Goal: Information Seeking & Learning: Learn about a topic

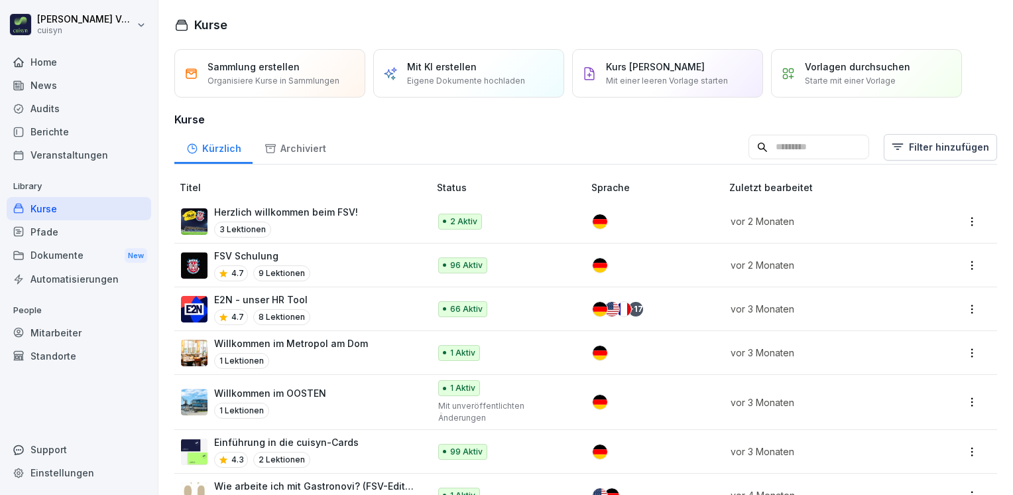
click at [63, 332] on div "Mitarbeiter" at bounding box center [79, 332] width 145 height 23
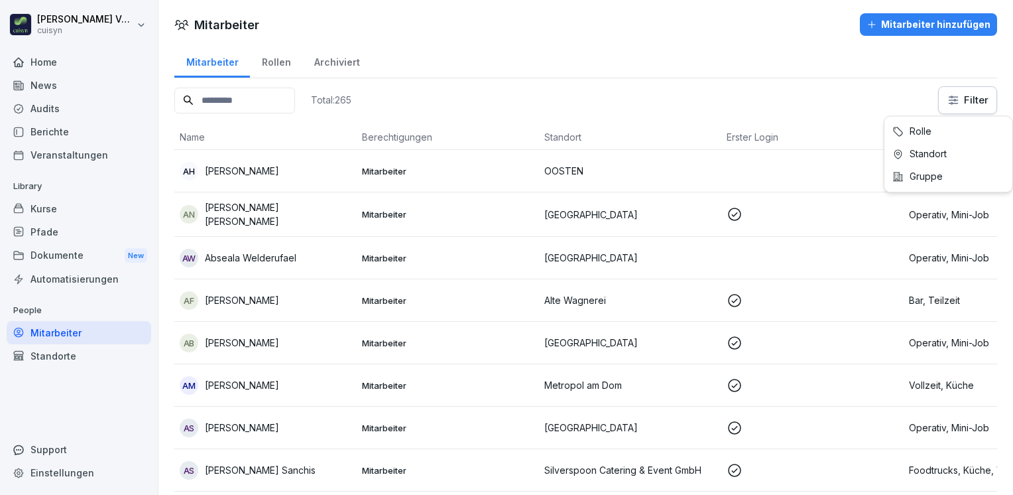
click at [959, 97] on html "[PERSON_NAME] cuisyn Home News Audits Berichte Veranstaltungen Library Kurse Pf…" at bounding box center [506, 247] width 1013 height 495
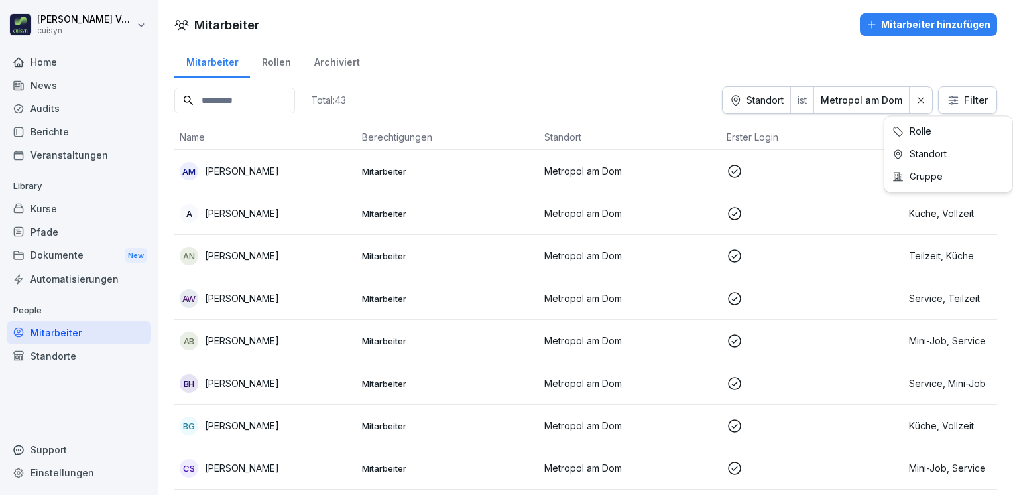
click at [967, 102] on html "Holger Völsch cuisyn Home News Audits Berichte Veranstaltungen Library Kurse Pf…" at bounding box center [506, 247] width 1013 height 495
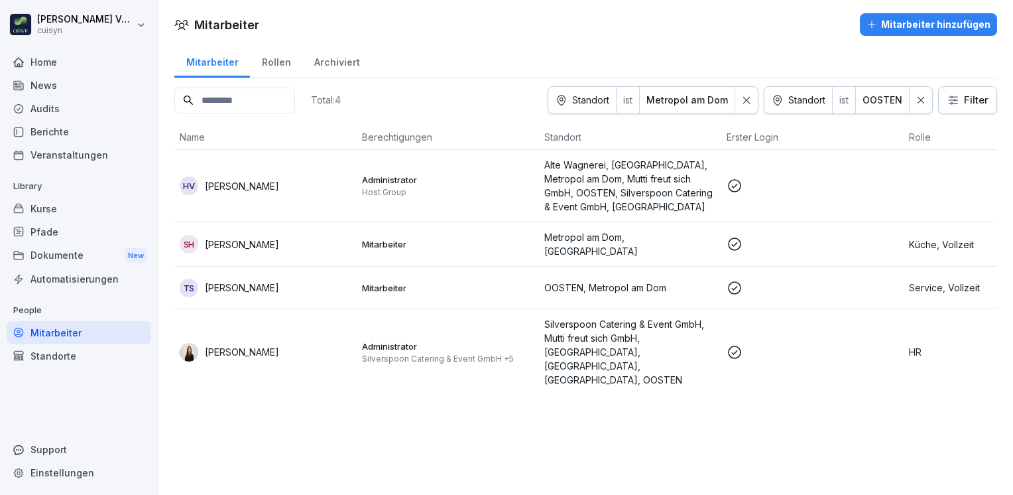
click at [263, 62] on div "Rollen" at bounding box center [276, 61] width 52 height 34
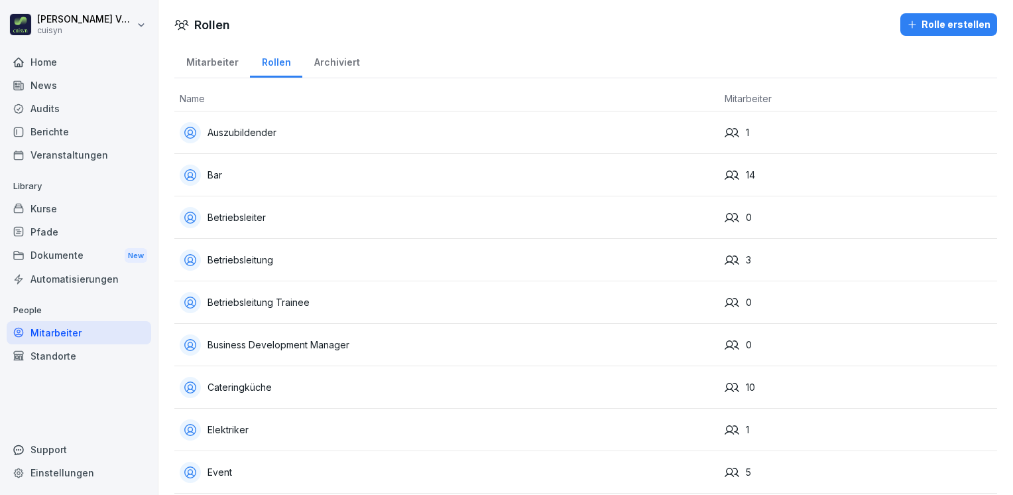
click at [282, 251] on div "Betriebsleitung" at bounding box center [447, 259] width 534 height 21
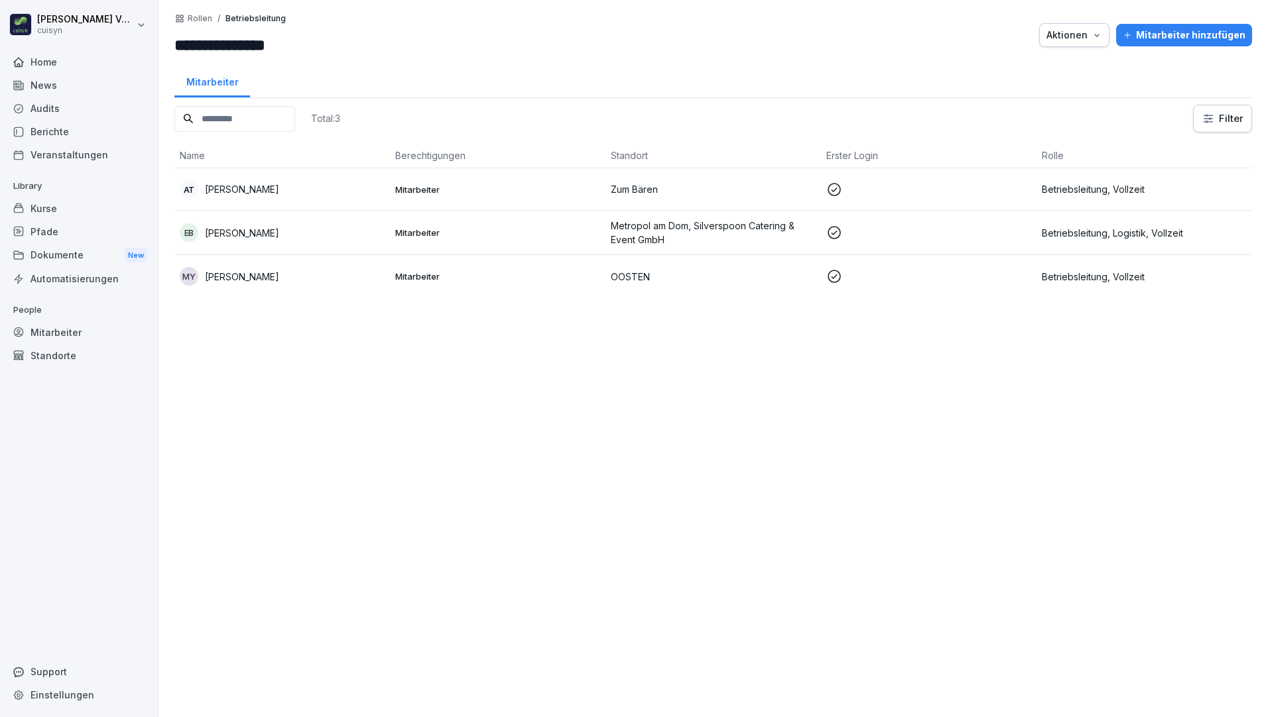
click at [48, 209] on div "Kurse" at bounding box center [79, 208] width 145 height 23
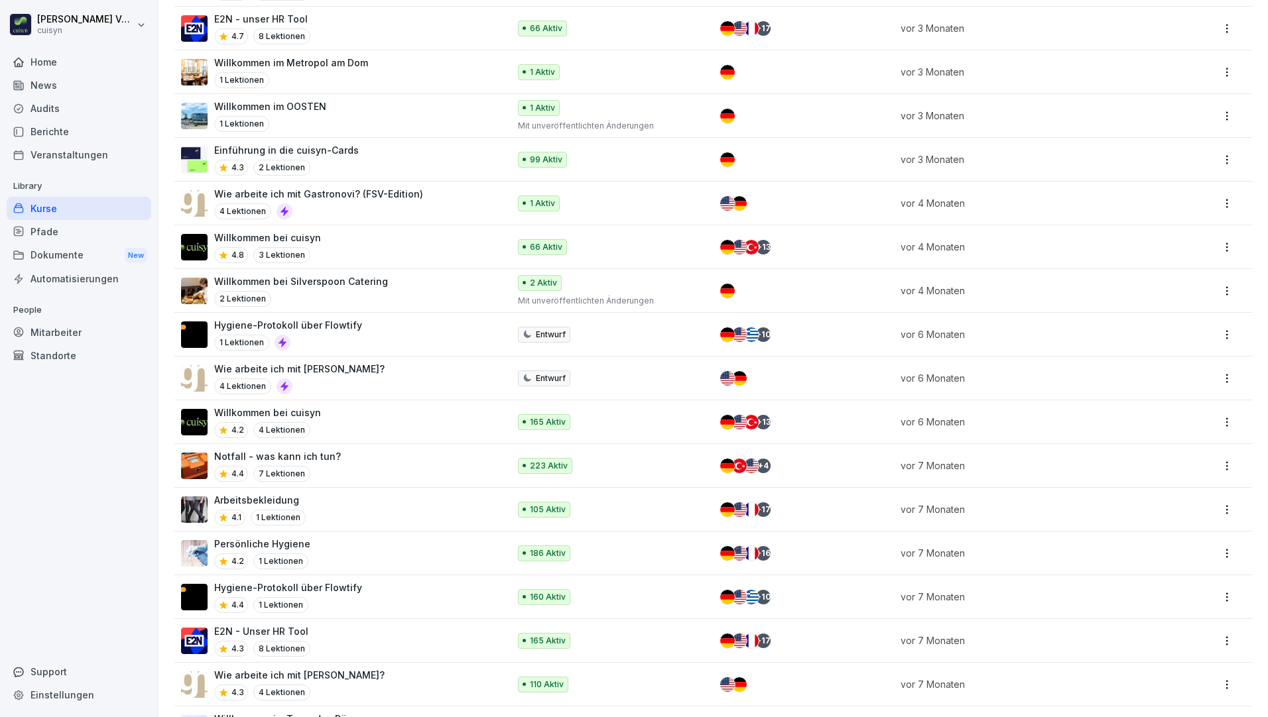
scroll to position [331, 0]
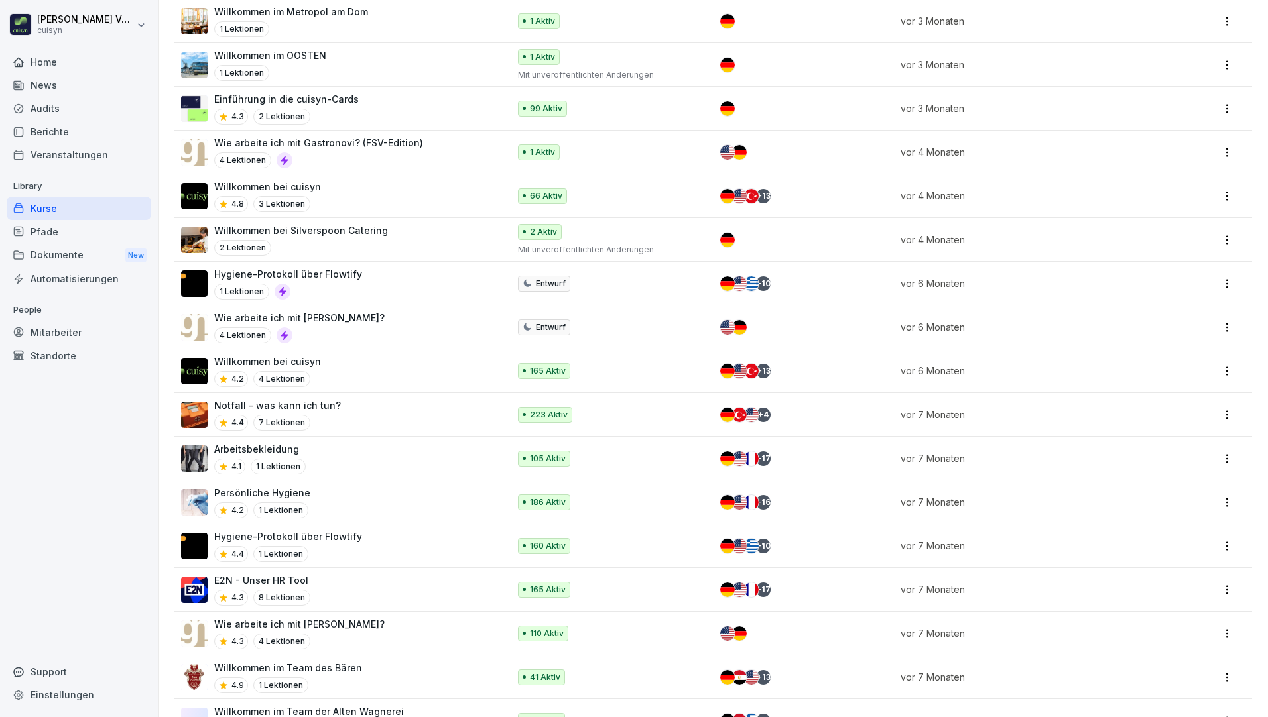
click at [331, 494] on p "Wie arbeite ich mit [PERSON_NAME]?" at bounding box center [299, 624] width 170 height 14
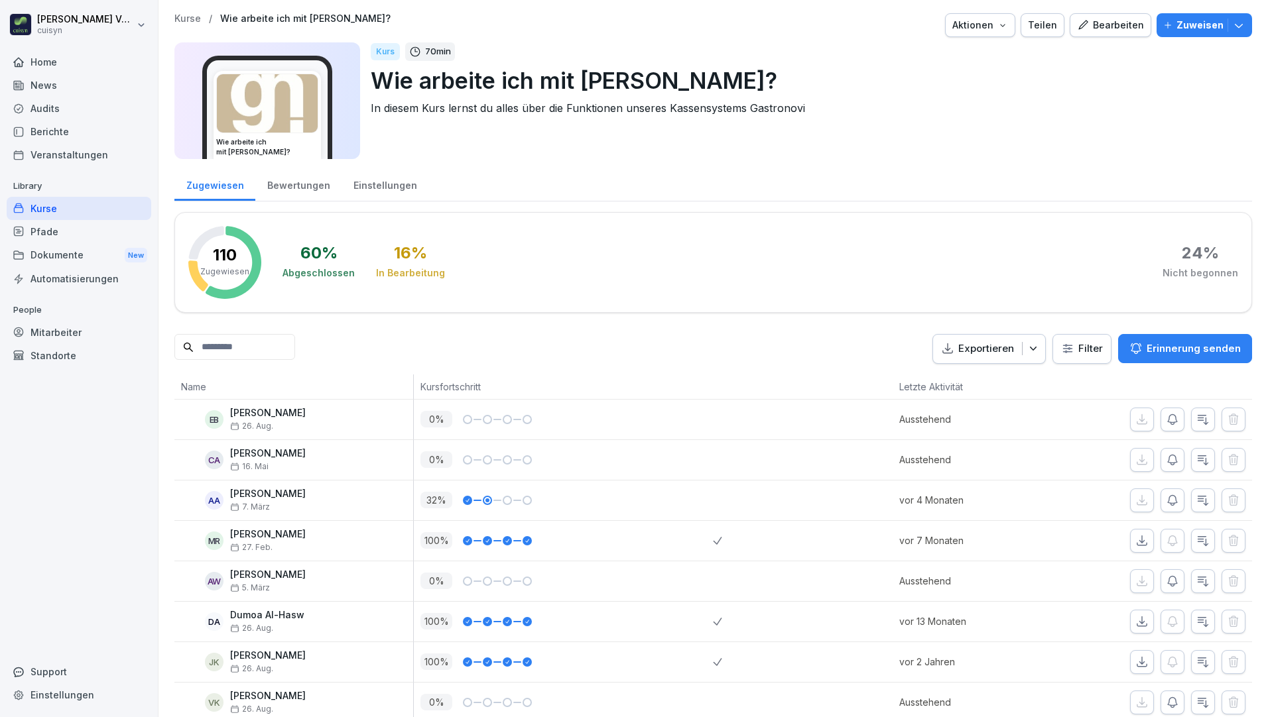
click at [1043, 23] on div "Teilen" at bounding box center [1042, 25] width 29 height 15
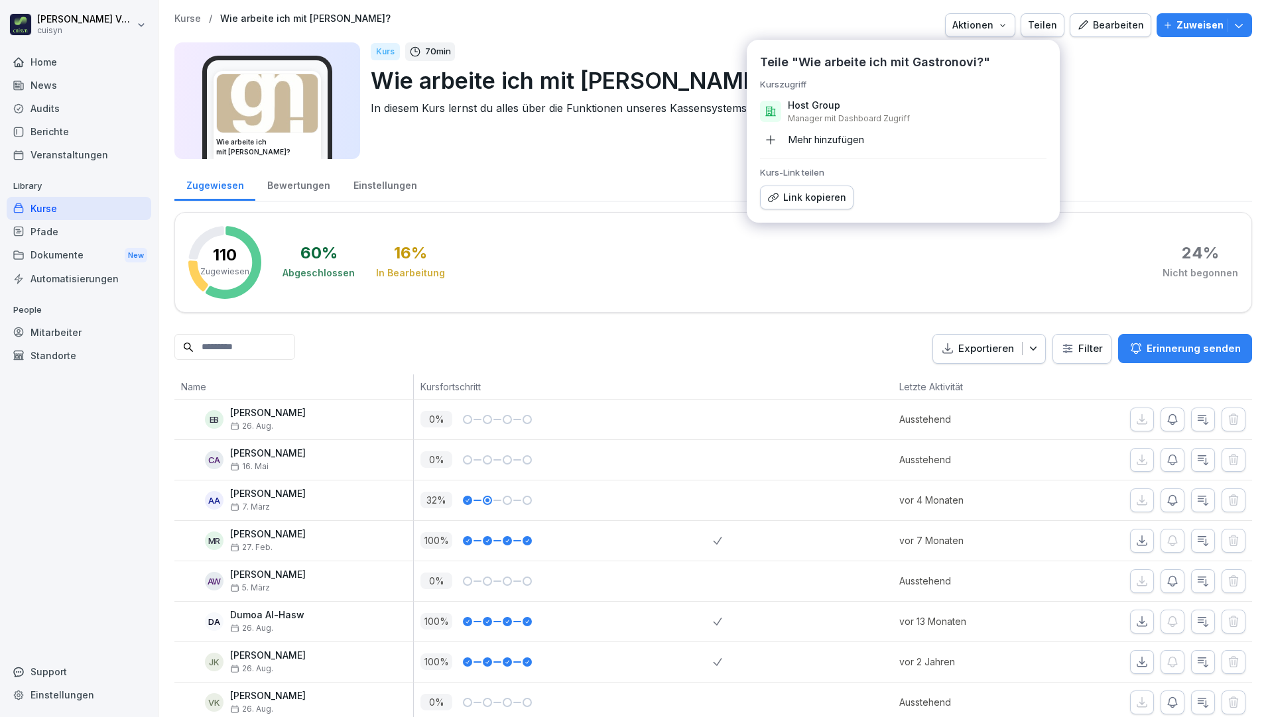
click at [823, 198] on div "Link kopieren" at bounding box center [806, 197] width 79 height 15
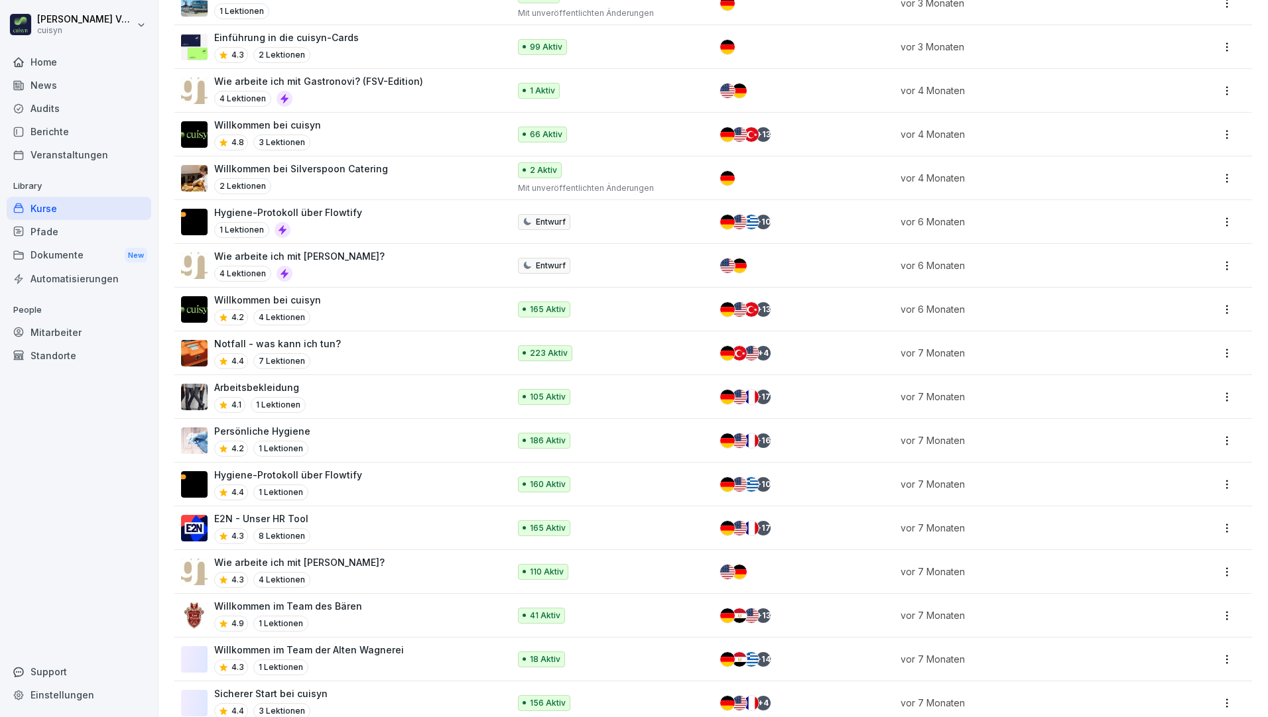
scroll to position [398, 0]
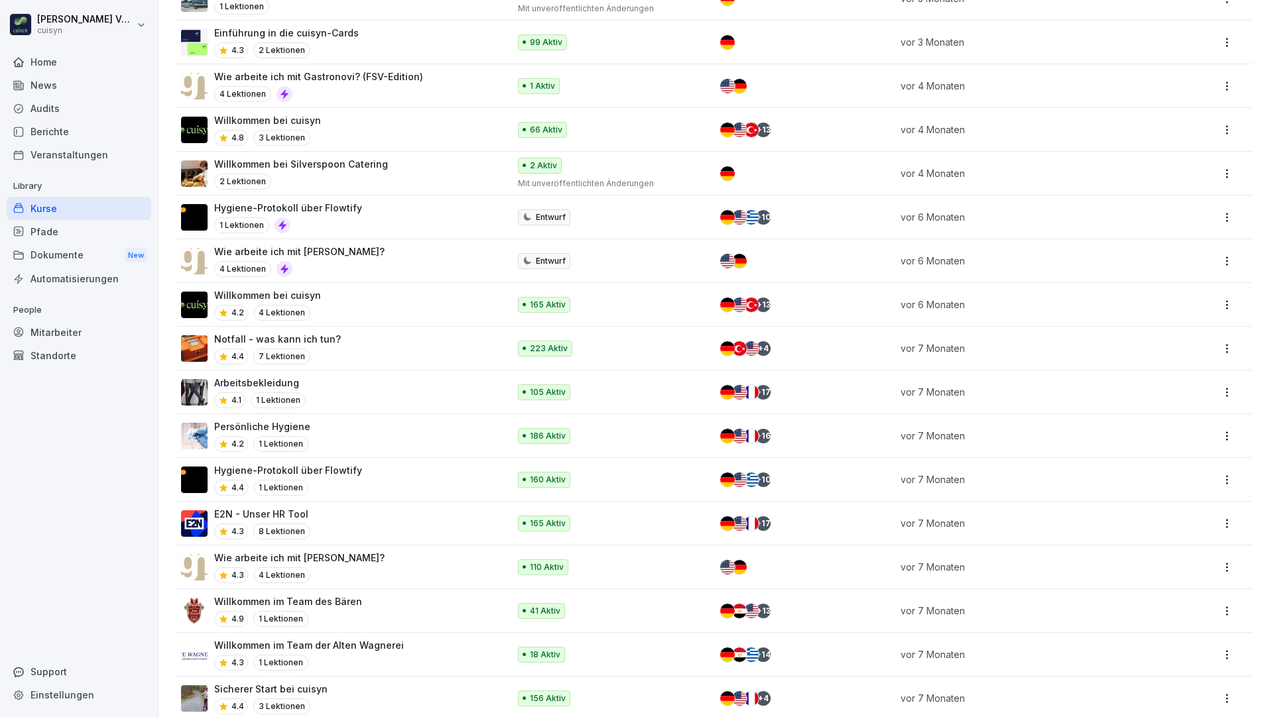
click at [337, 599] on p "Willkommen im Team des Bären" at bounding box center [288, 602] width 148 height 14
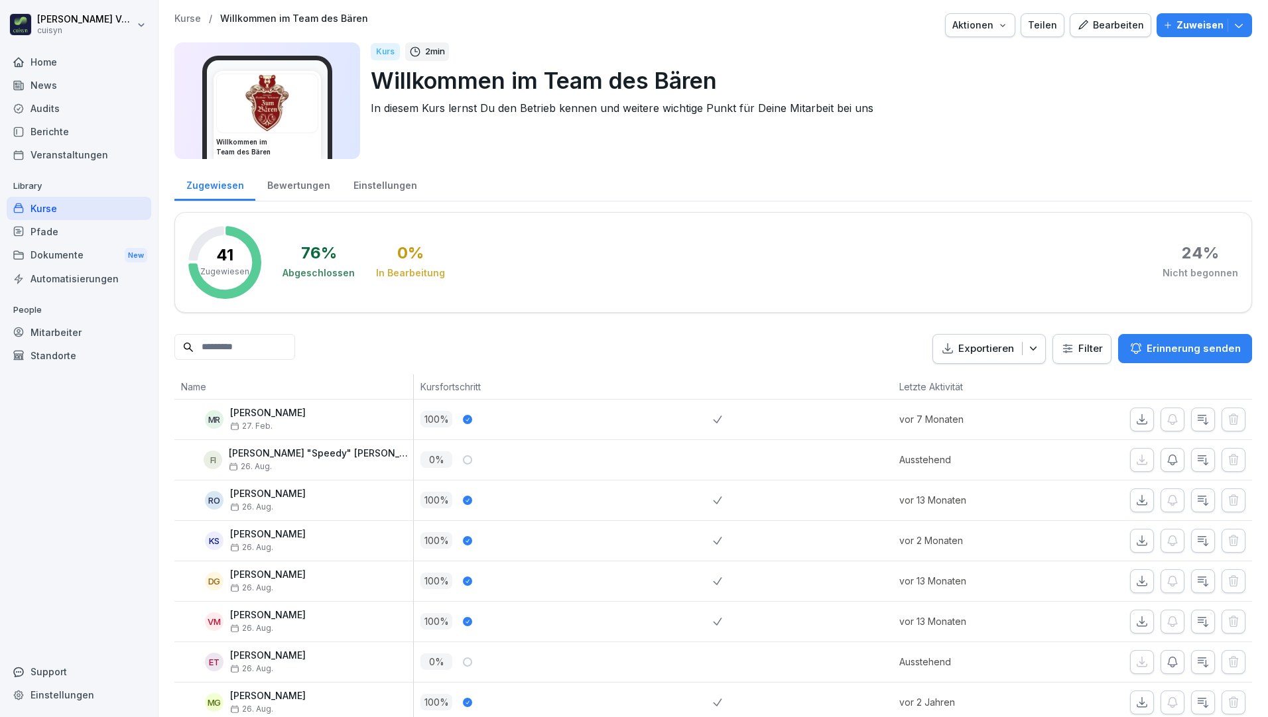
click at [1039, 19] on div "Teilen" at bounding box center [1042, 25] width 29 height 15
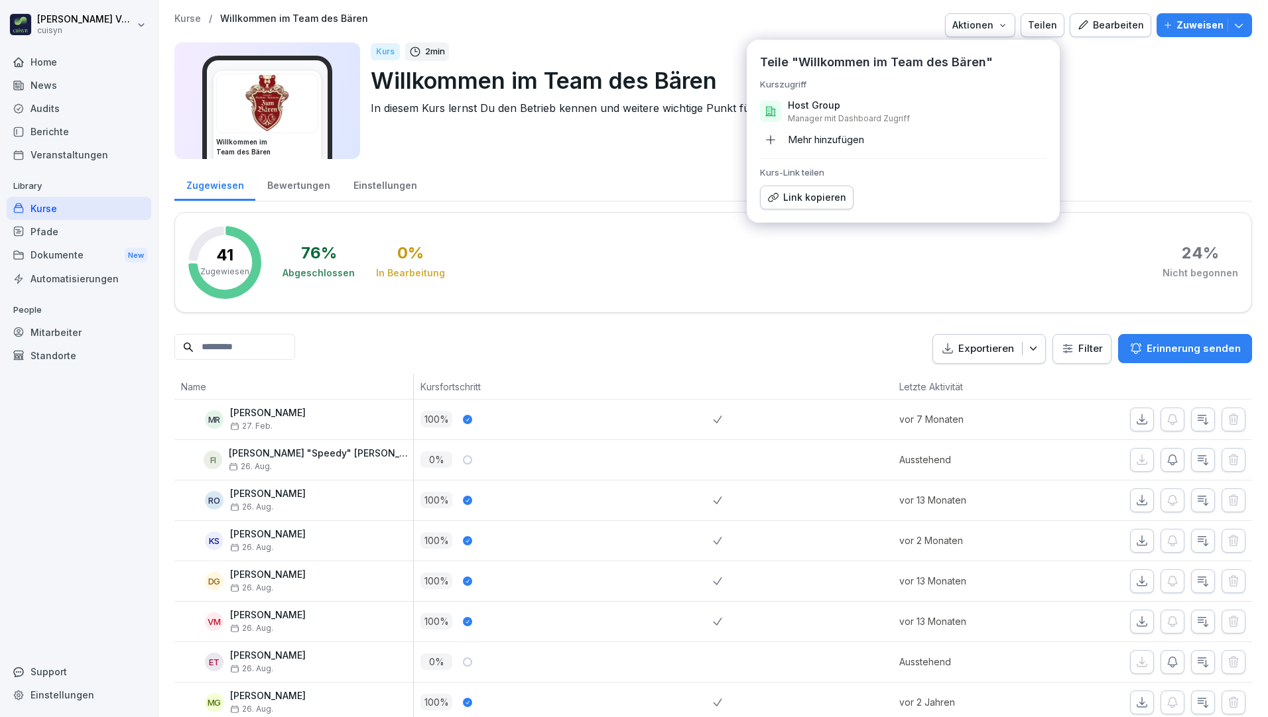
click at [793, 200] on div "Link kopieren" at bounding box center [806, 197] width 79 height 15
click at [72, 331] on div "Mitarbeiter" at bounding box center [79, 332] width 145 height 23
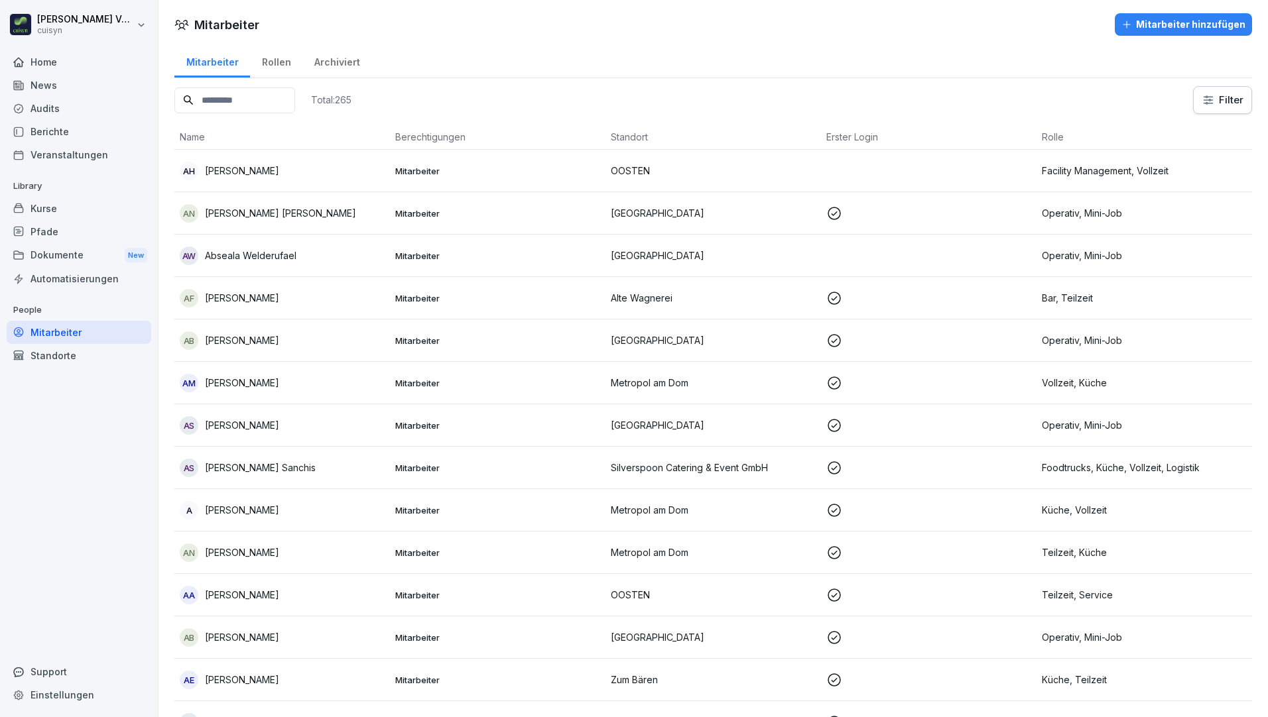
click at [1212, 101] on html "Holger Völsch cuisyn Home News Audits Berichte Veranstaltungen Library Kurse Pf…" at bounding box center [634, 358] width 1268 height 717
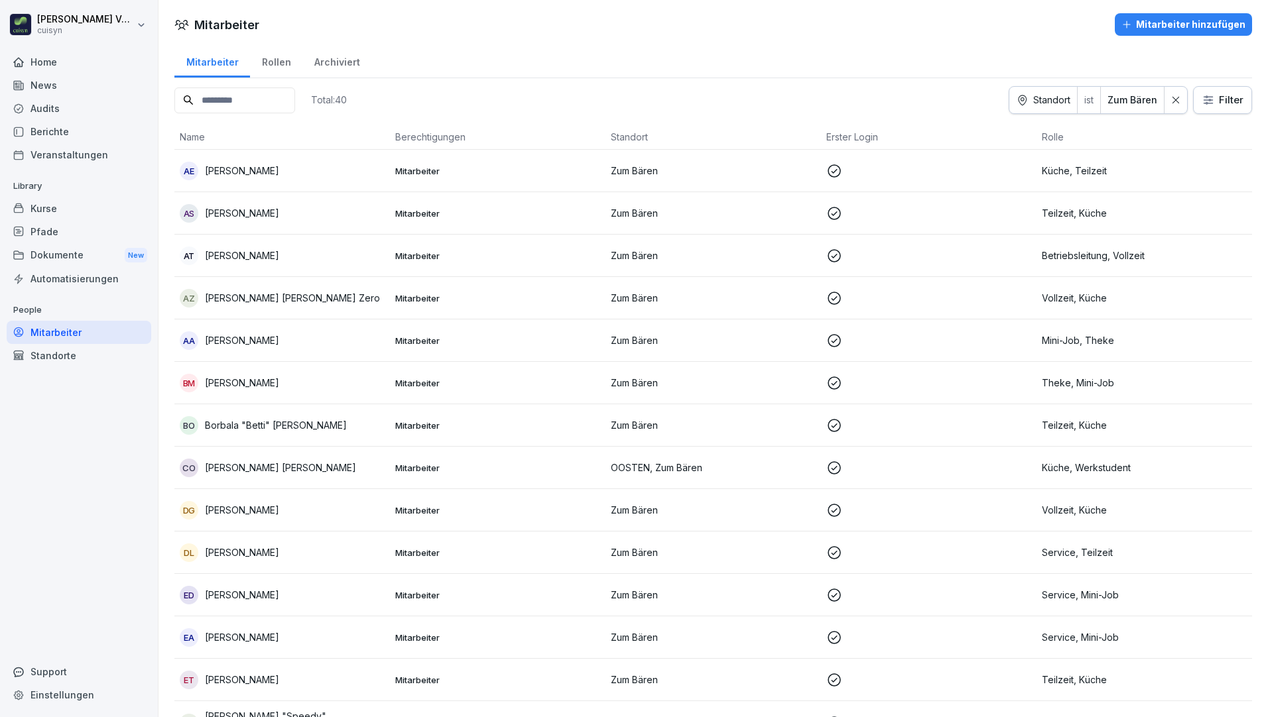
click at [272, 63] on div "Rollen" at bounding box center [276, 61] width 52 height 34
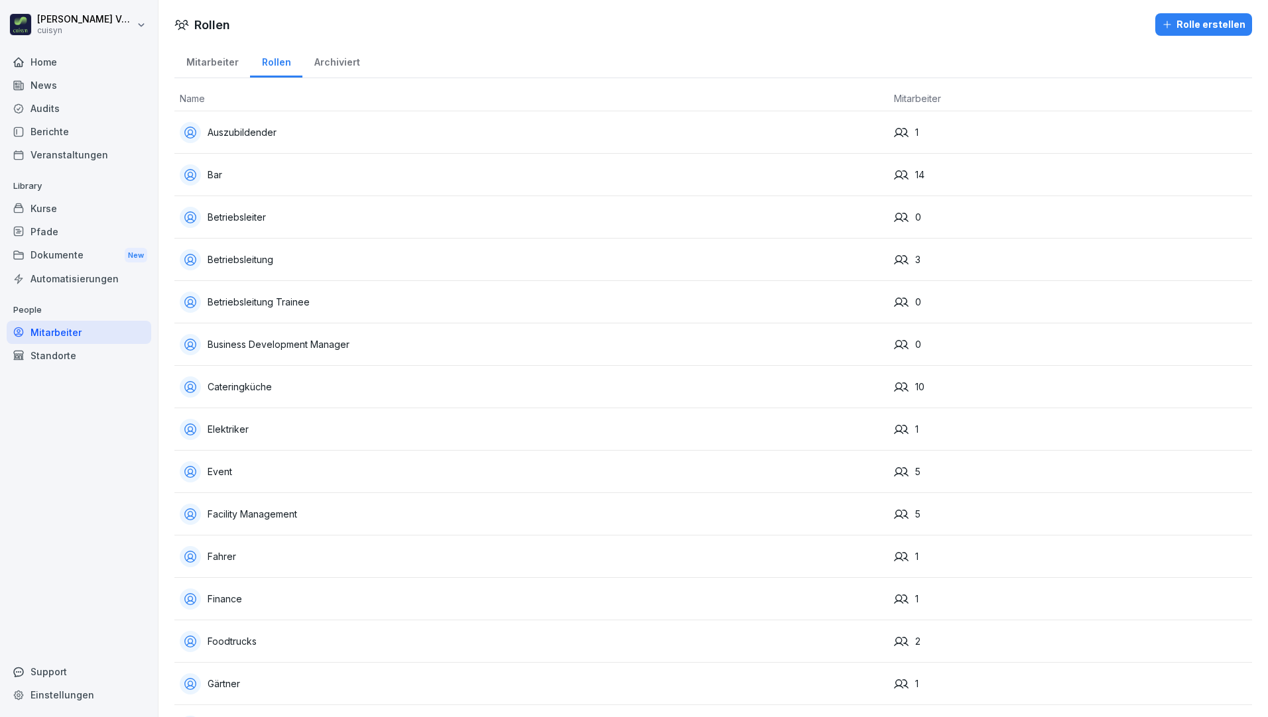
click at [250, 256] on div "Betriebsleitung" at bounding box center [531, 259] width 703 height 21
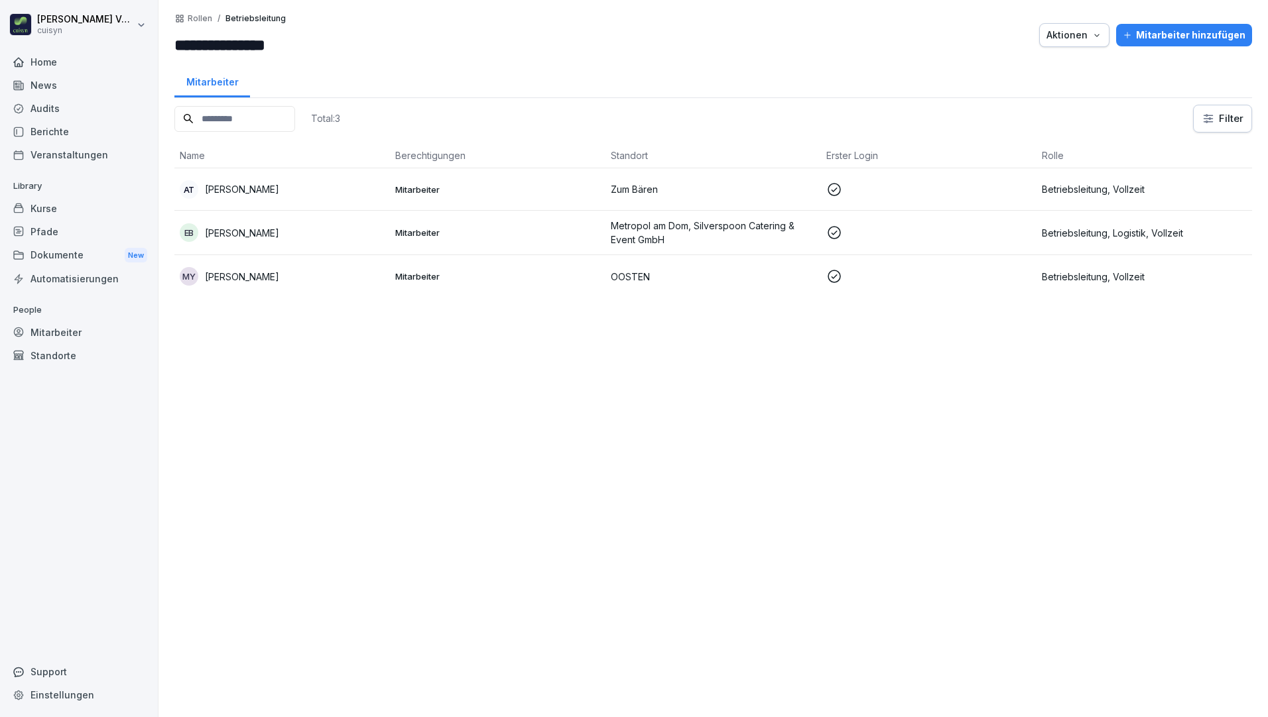
click at [48, 205] on div "Kurse" at bounding box center [79, 208] width 145 height 23
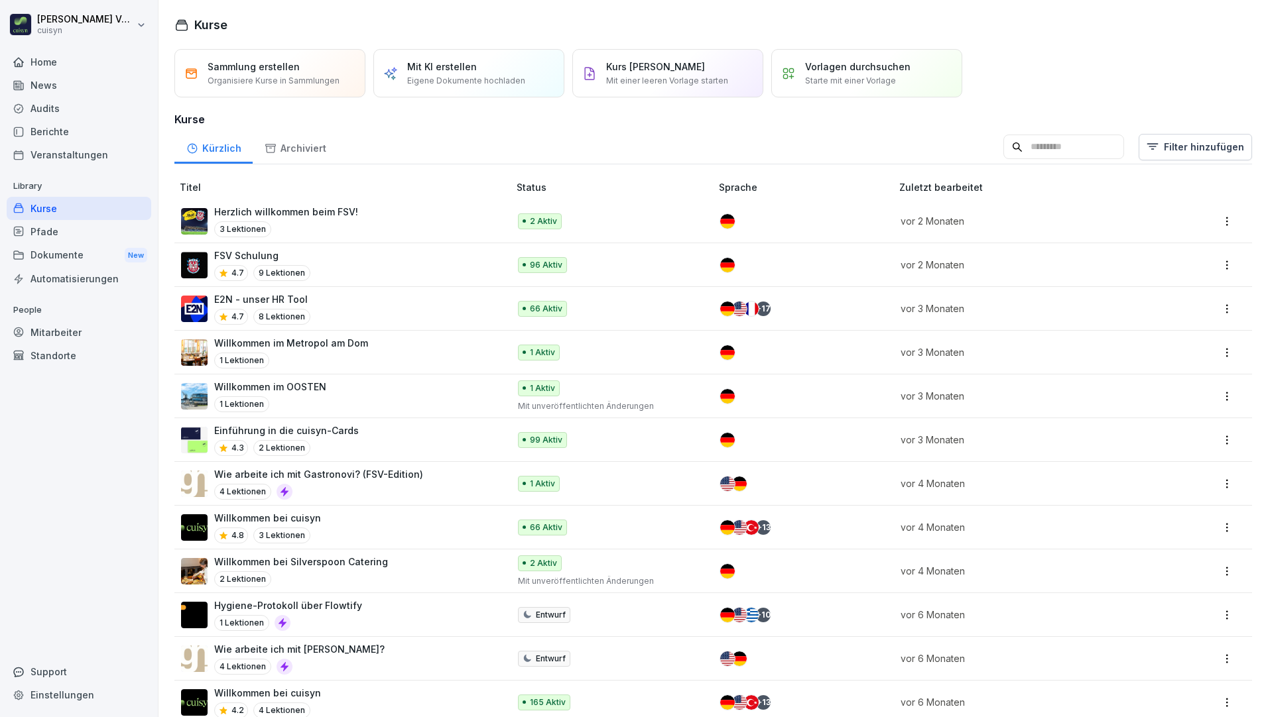
click at [323, 425] on p "Einführung in die cuisyn-Cards" at bounding box center [286, 431] width 145 height 14
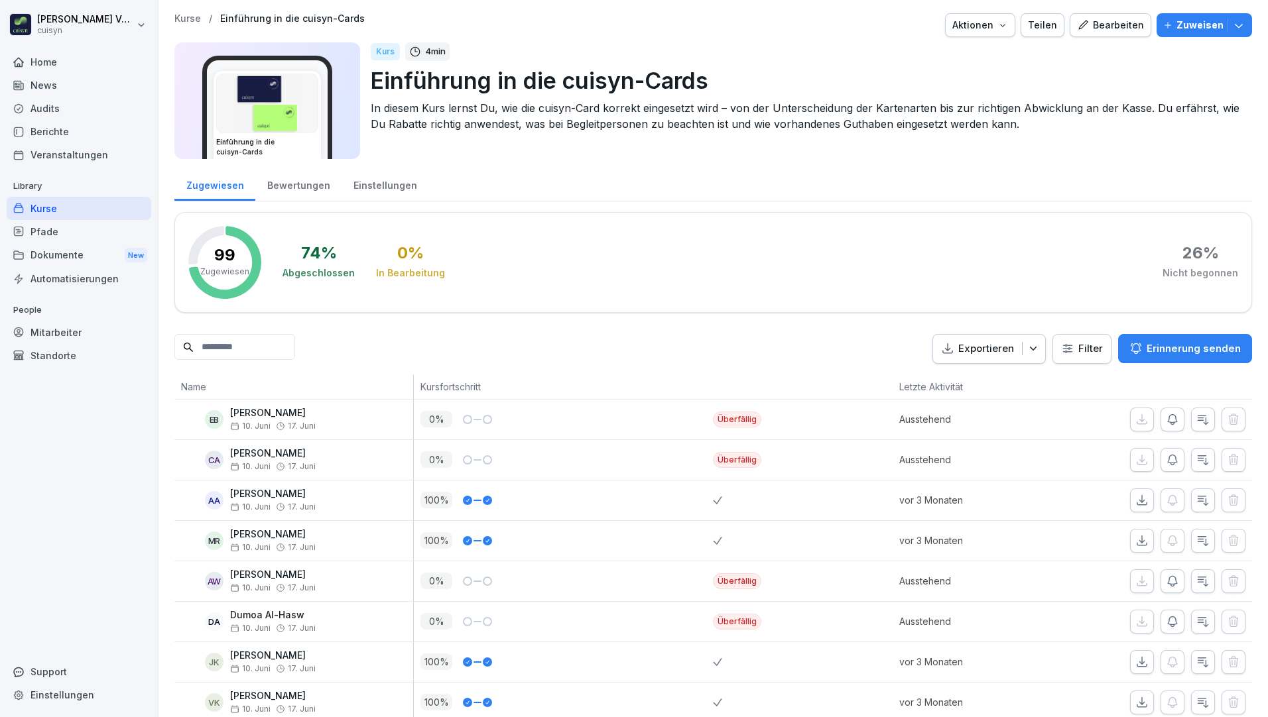
click at [1041, 24] on div "Teilen" at bounding box center [1042, 25] width 29 height 15
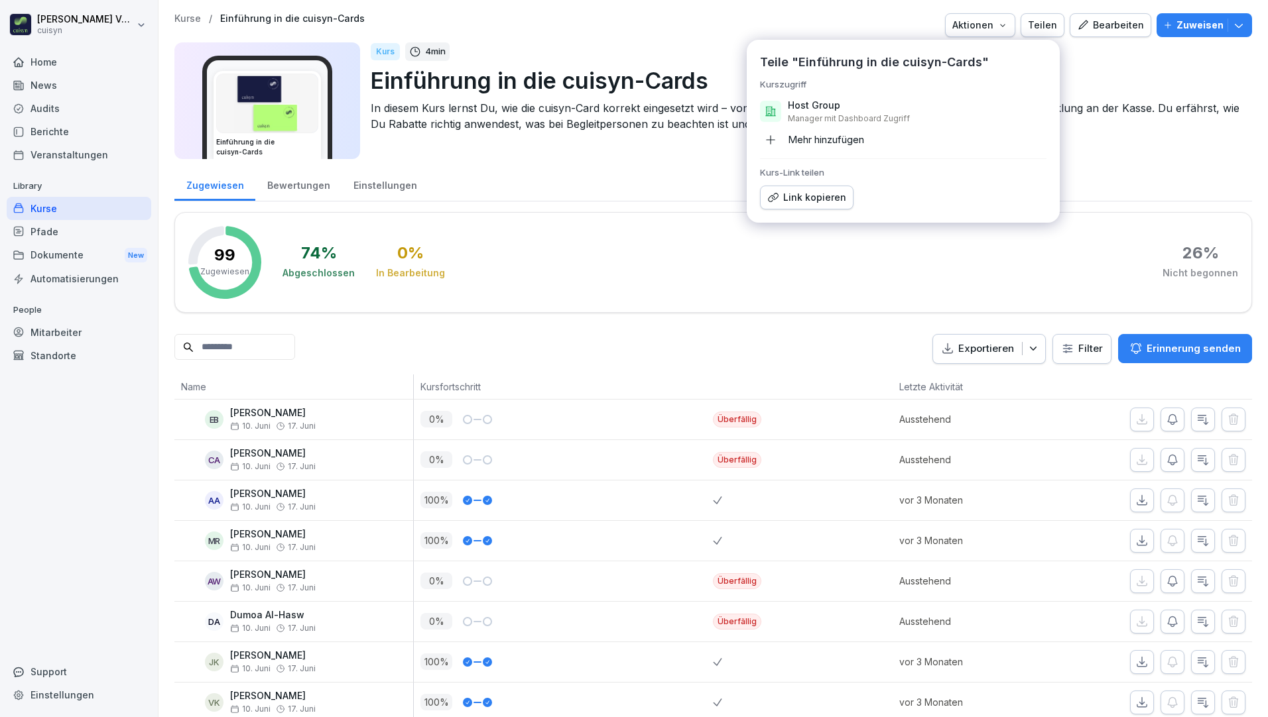
click at [805, 196] on div "Link kopieren" at bounding box center [806, 197] width 79 height 15
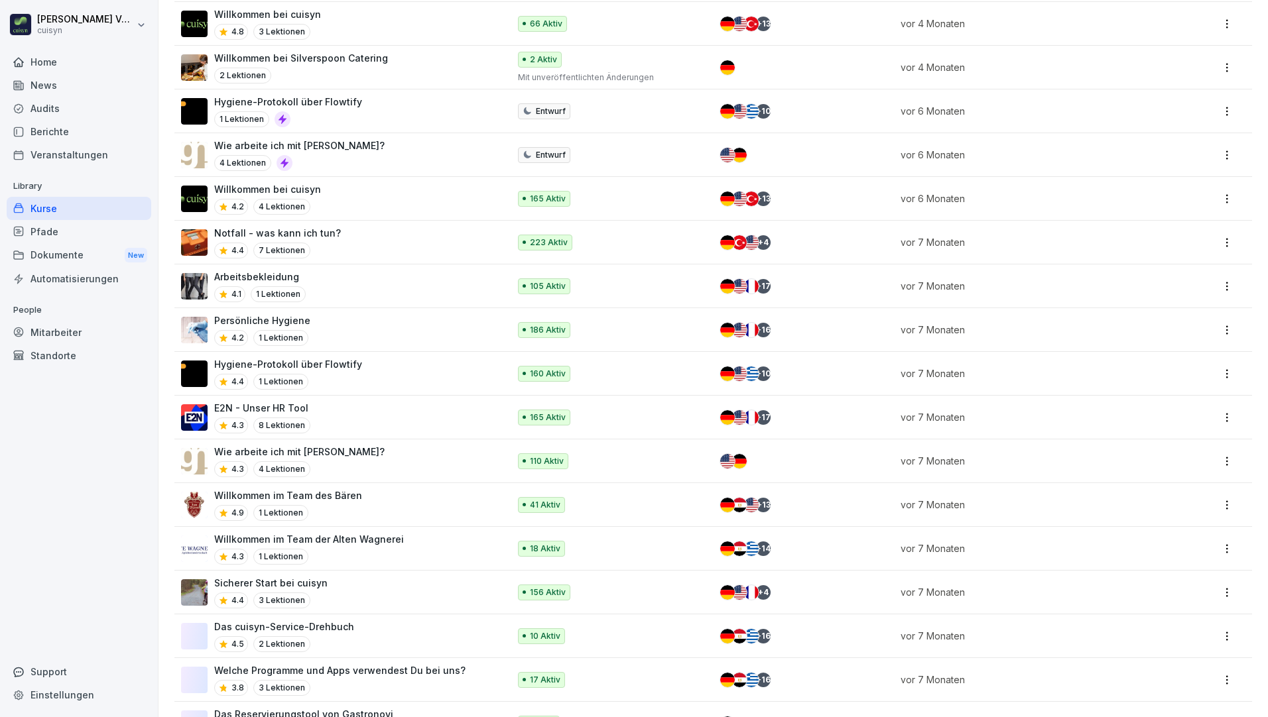
scroll to position [530, 0]
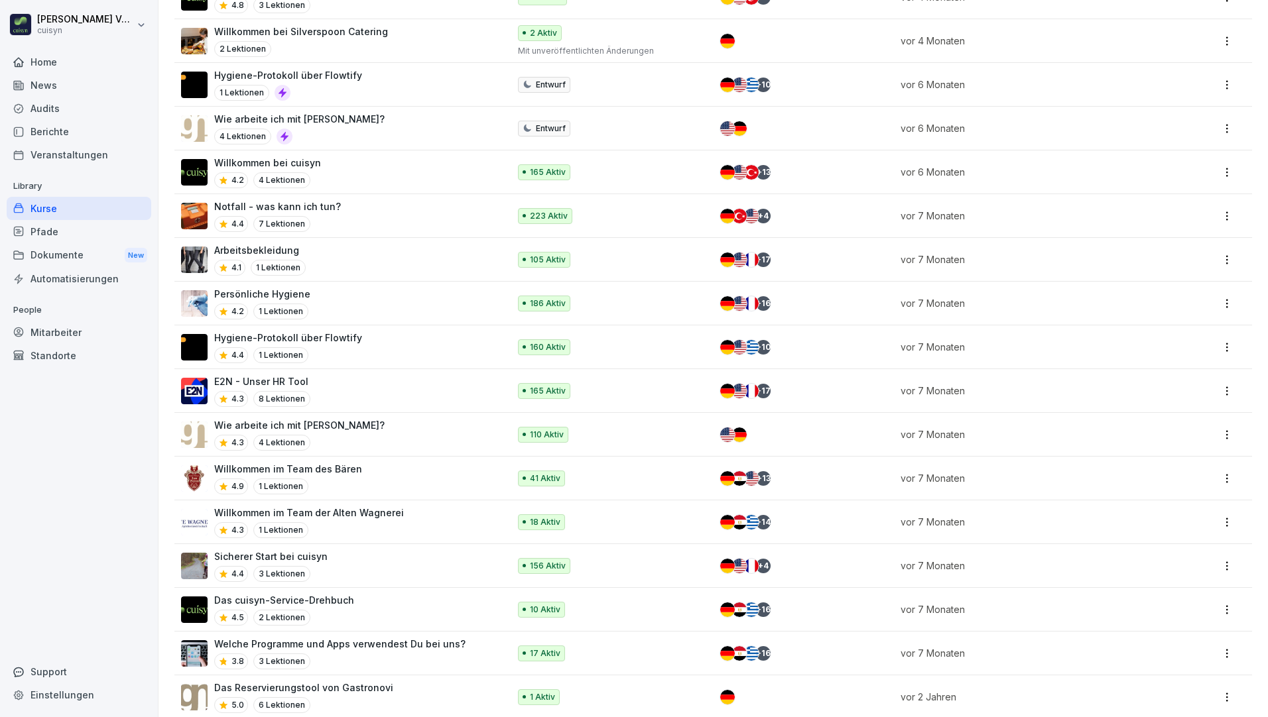
click at [298, 550] on p "Sicherer Start bei cuisyn" at bounding box center [270, 557] width 113 height 14
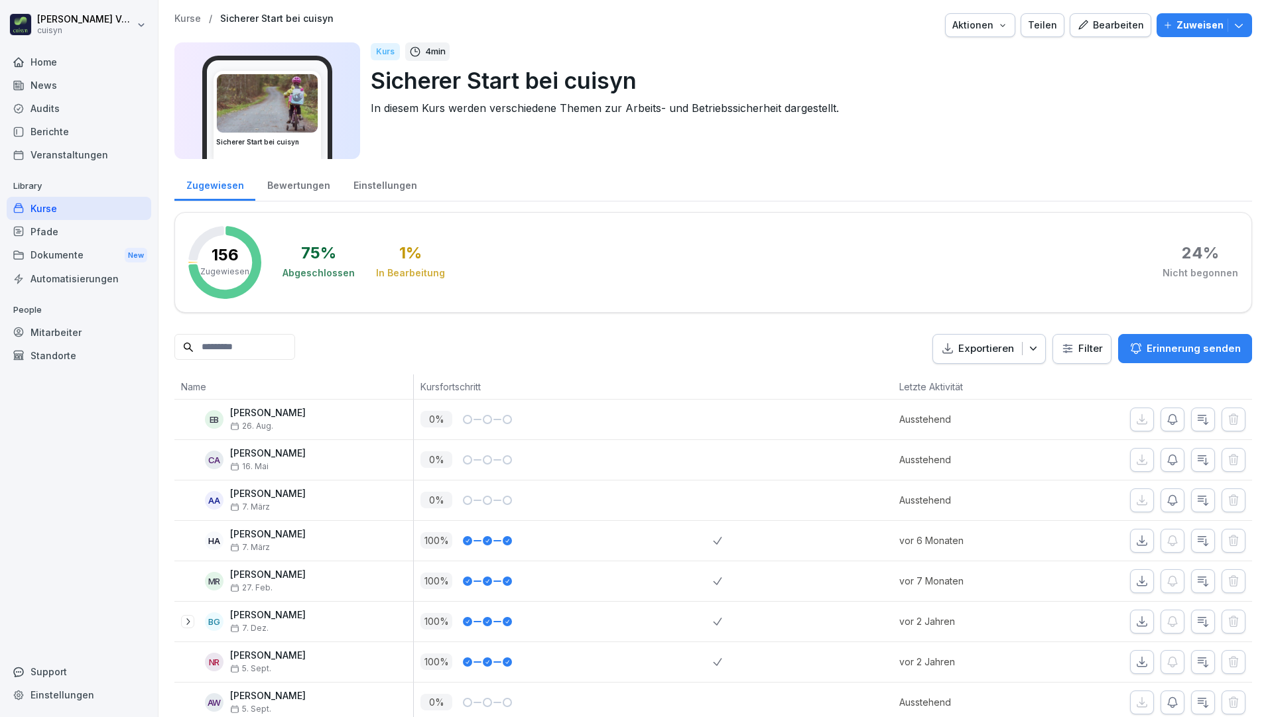
click at [1038, 25] on div "Teilen" at bounding box center [1042, 25] width 29 height 15
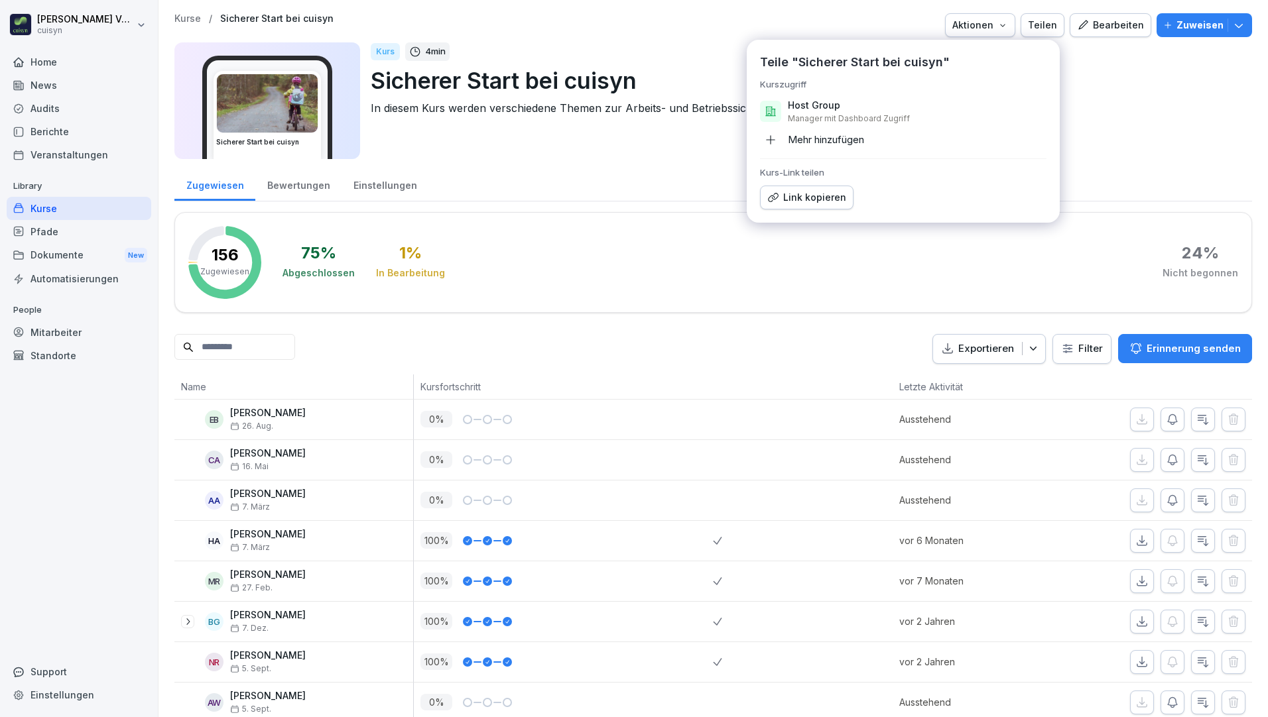
click at [775, 197] on icon "button" at bounding box center [773, 198] width 12 height 12
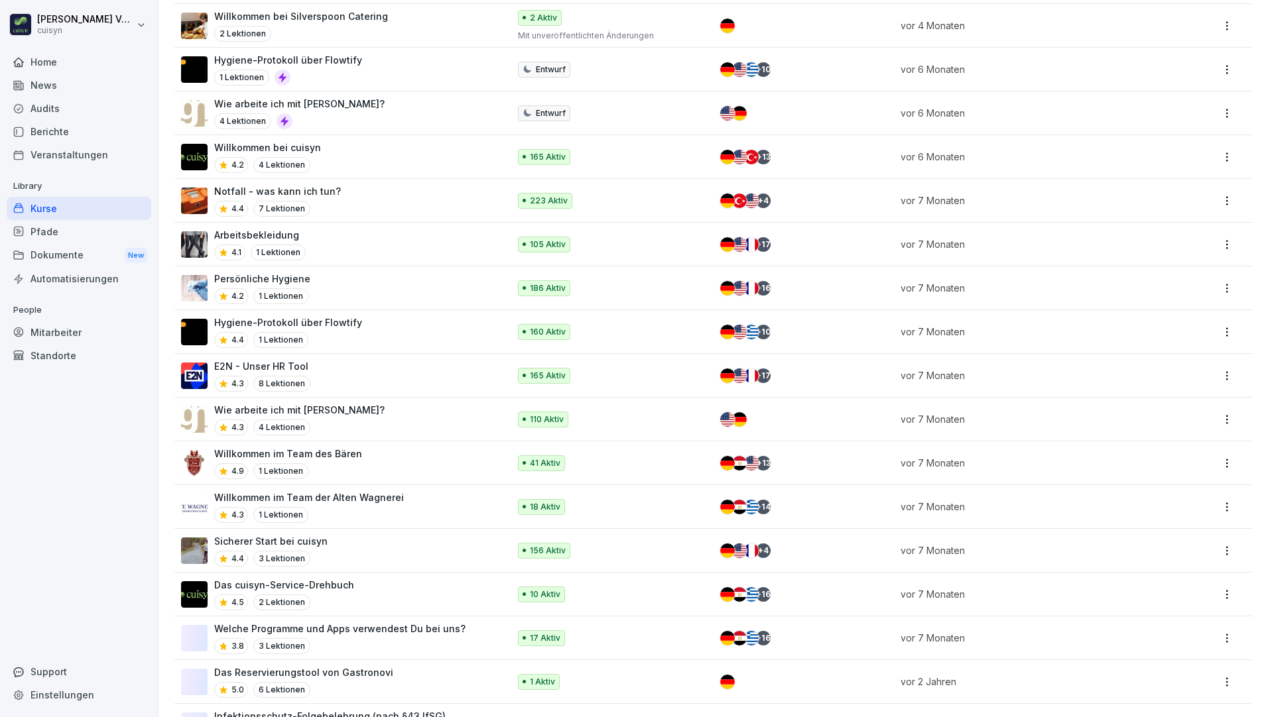
scroll to position [640, 0]
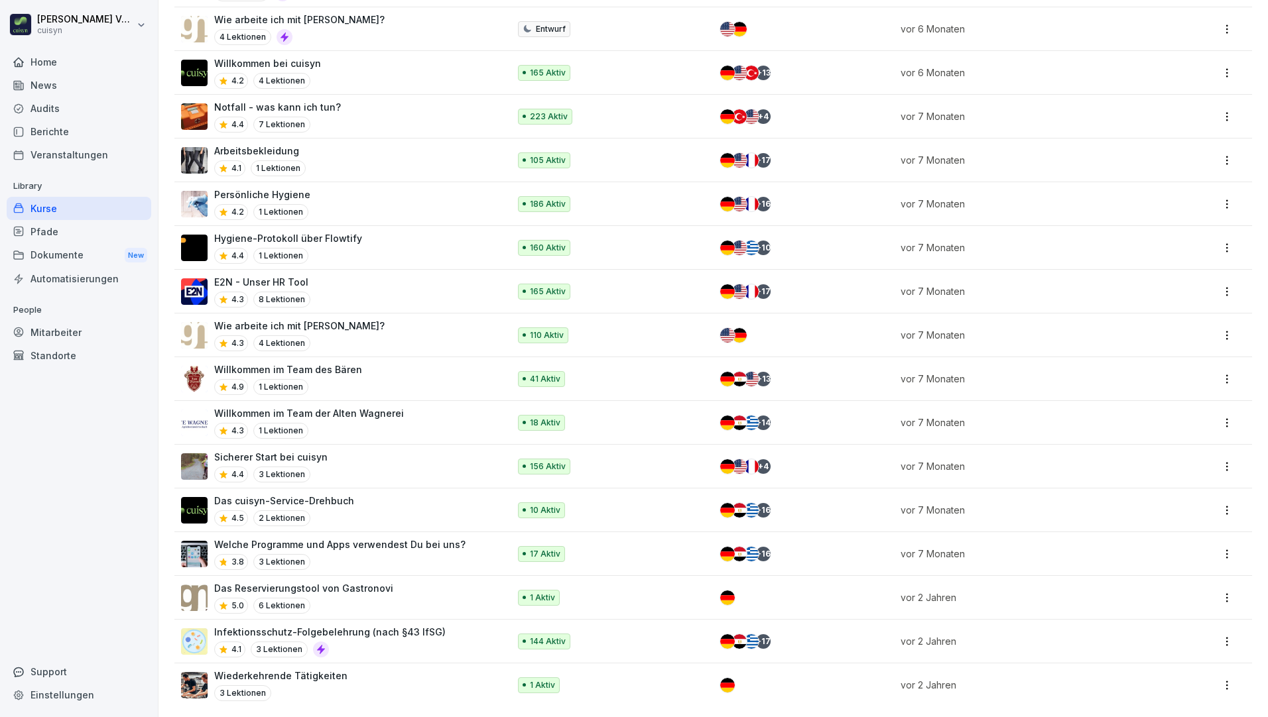
click at [416, 538] on p "Welche Programme und Apps verwendest Du bei uns?" at bounding box center [339, 545] width 251 height 14
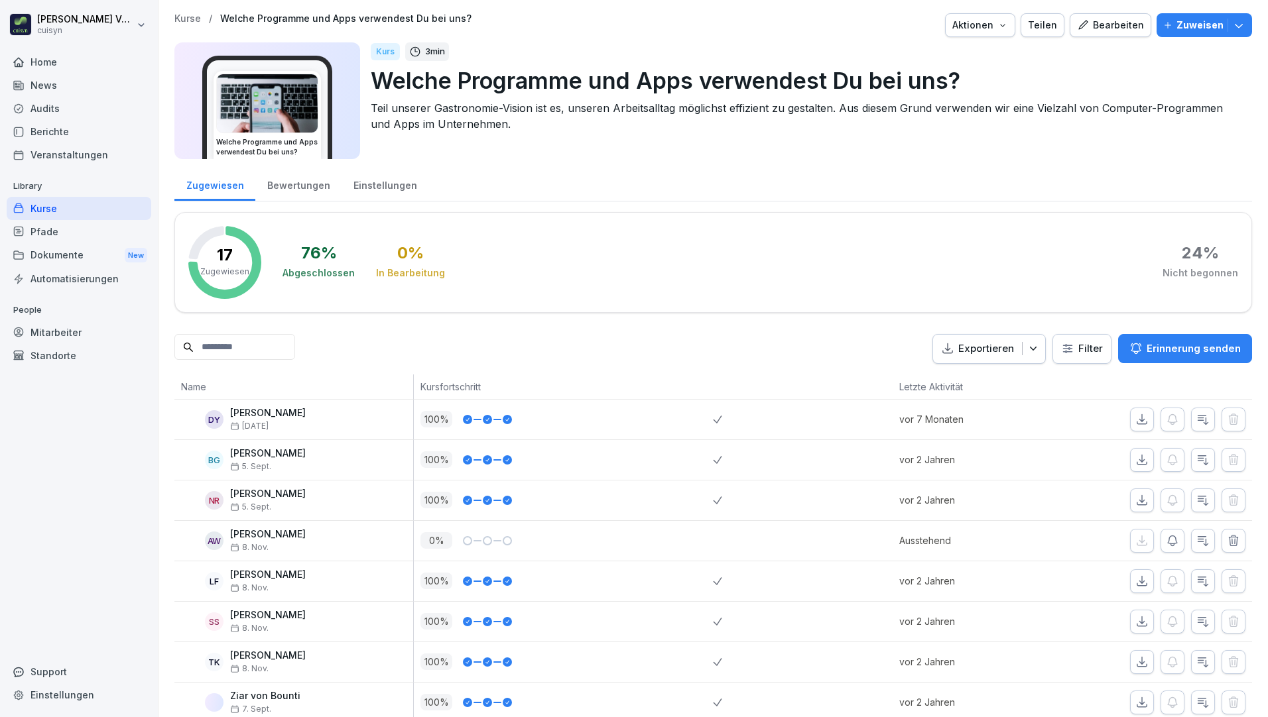
click at [1048, 23] on div "Teilen" at bounding box center [1042, 25] width 29 height 15
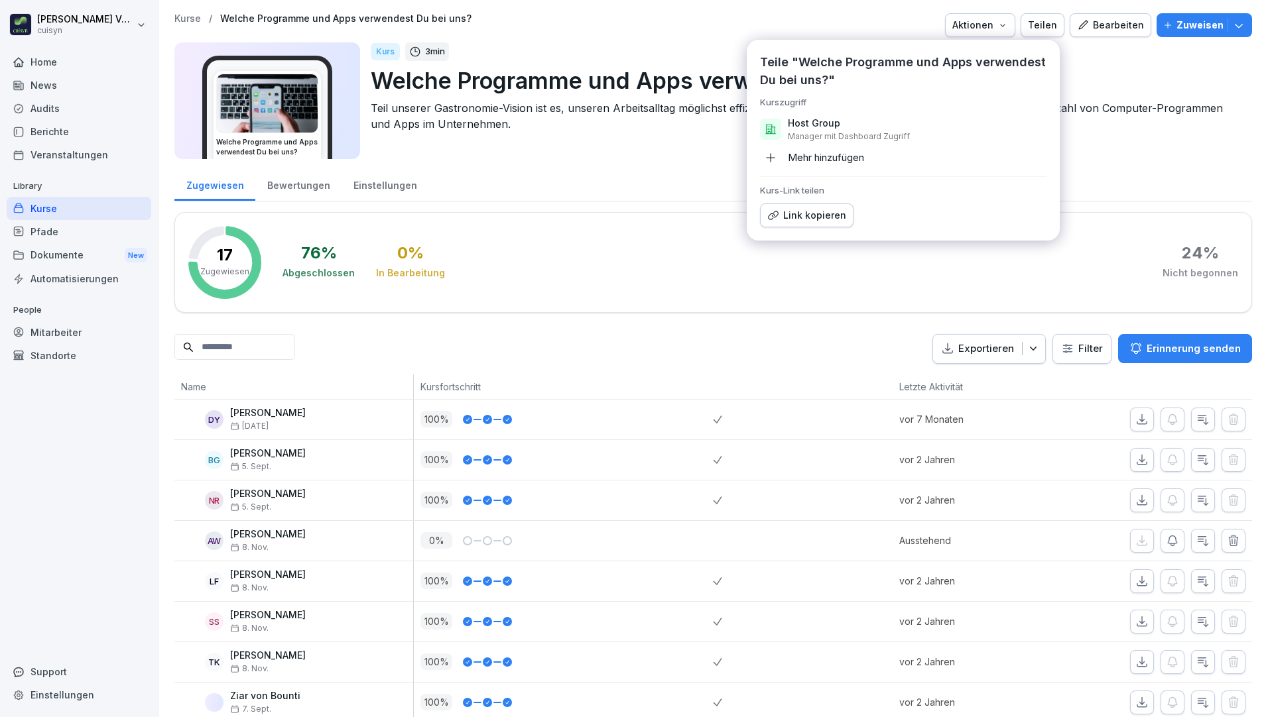
click at [787, 211] on div "Link kopieren" at bounding box center [806, 215] width 79 height 15
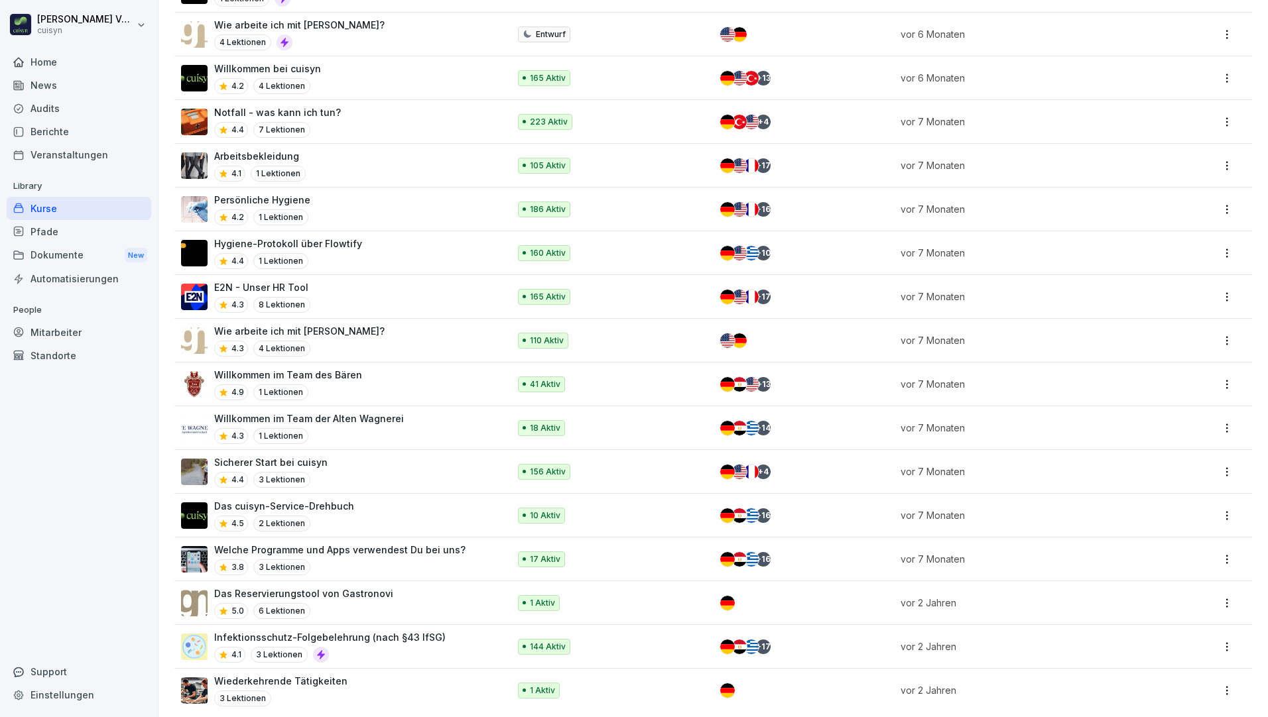
scroll to position [640, 0]
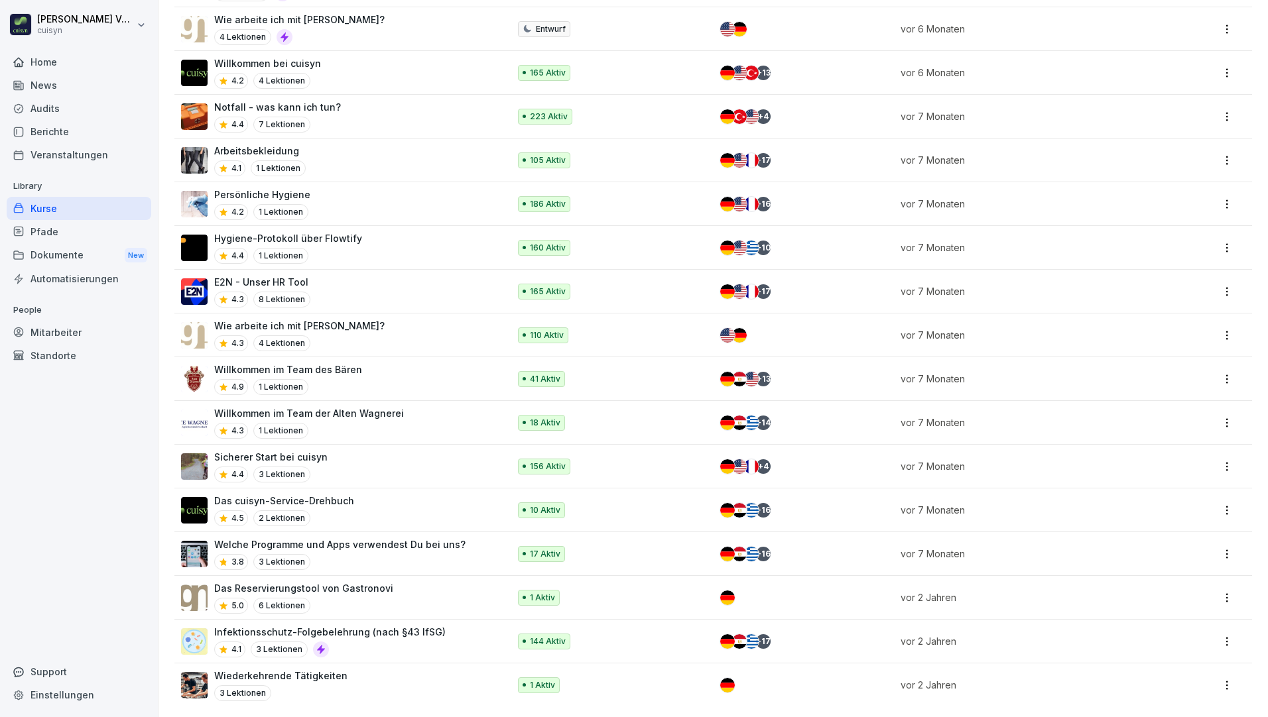
click at [345, 494] on p "Das cuisyn-Service-Drehbuch" at bounding box center [284, 501] width 140 height 14
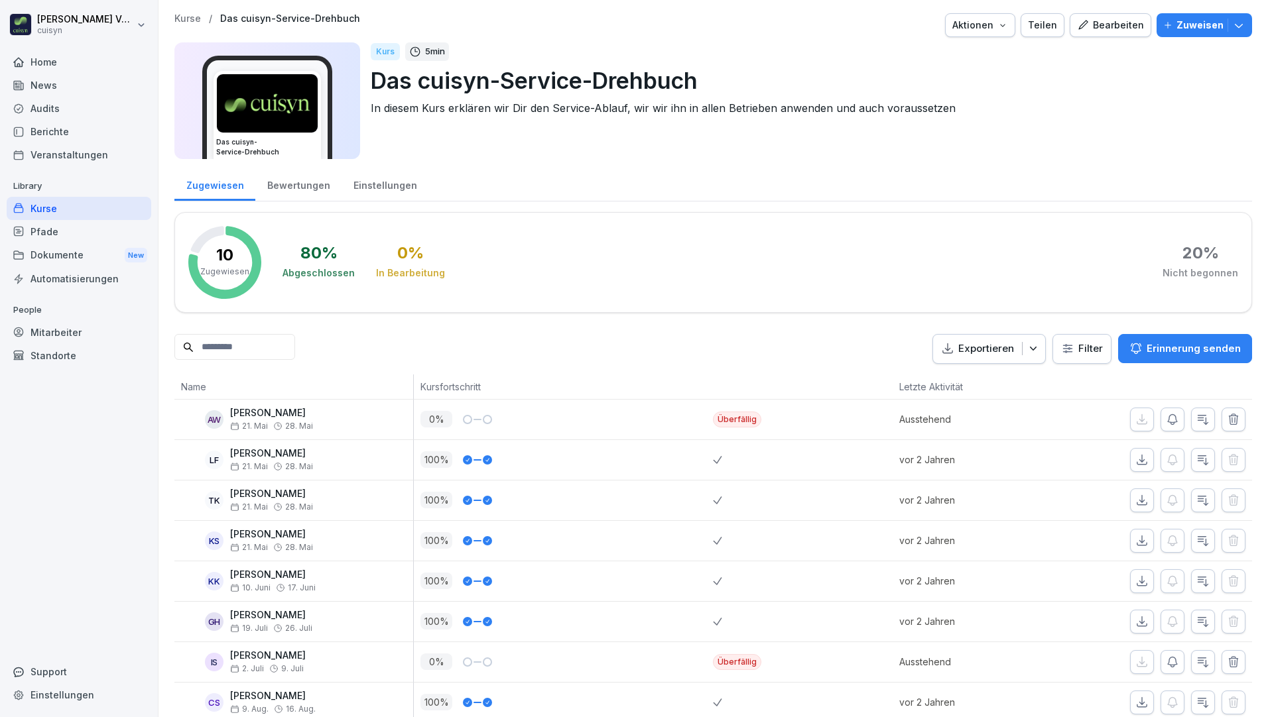
click at [1030, 34] on button "Teilen" at bounding box center [1042, 25] width 44 height 24
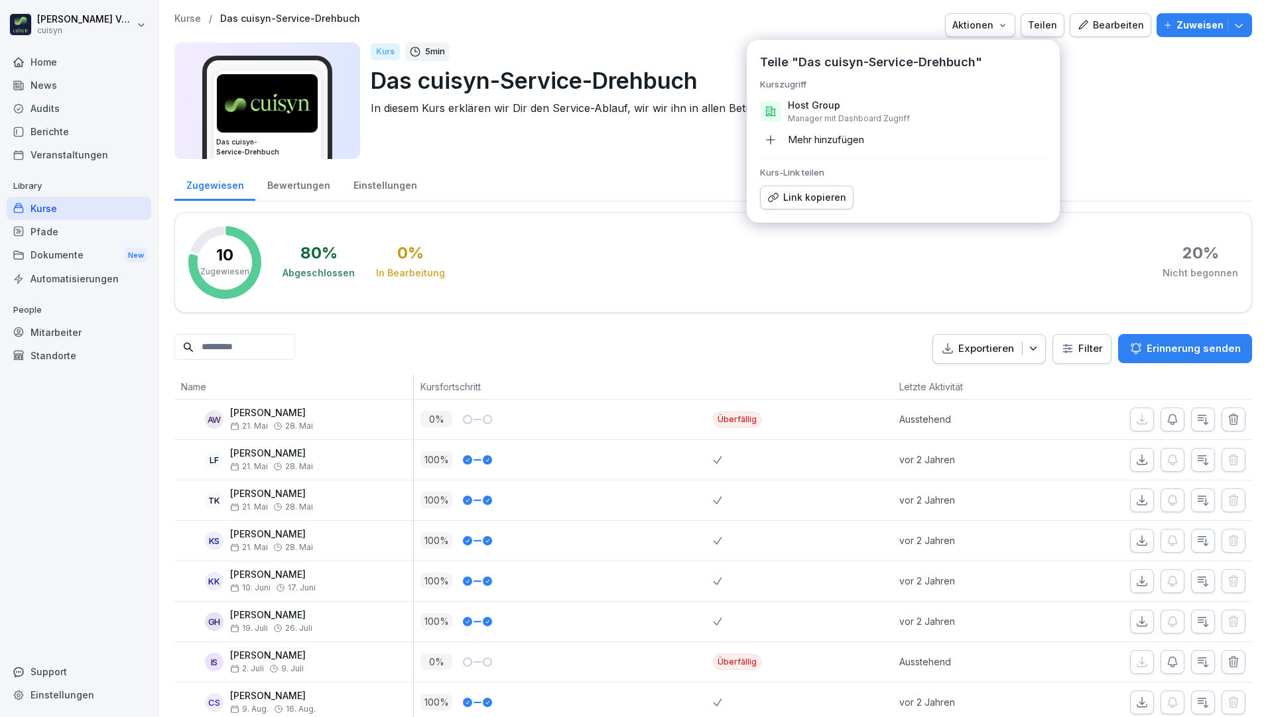
click at [786, 195] on div "Link kopieren" at bounding box center [806, 197] width 79 height 15
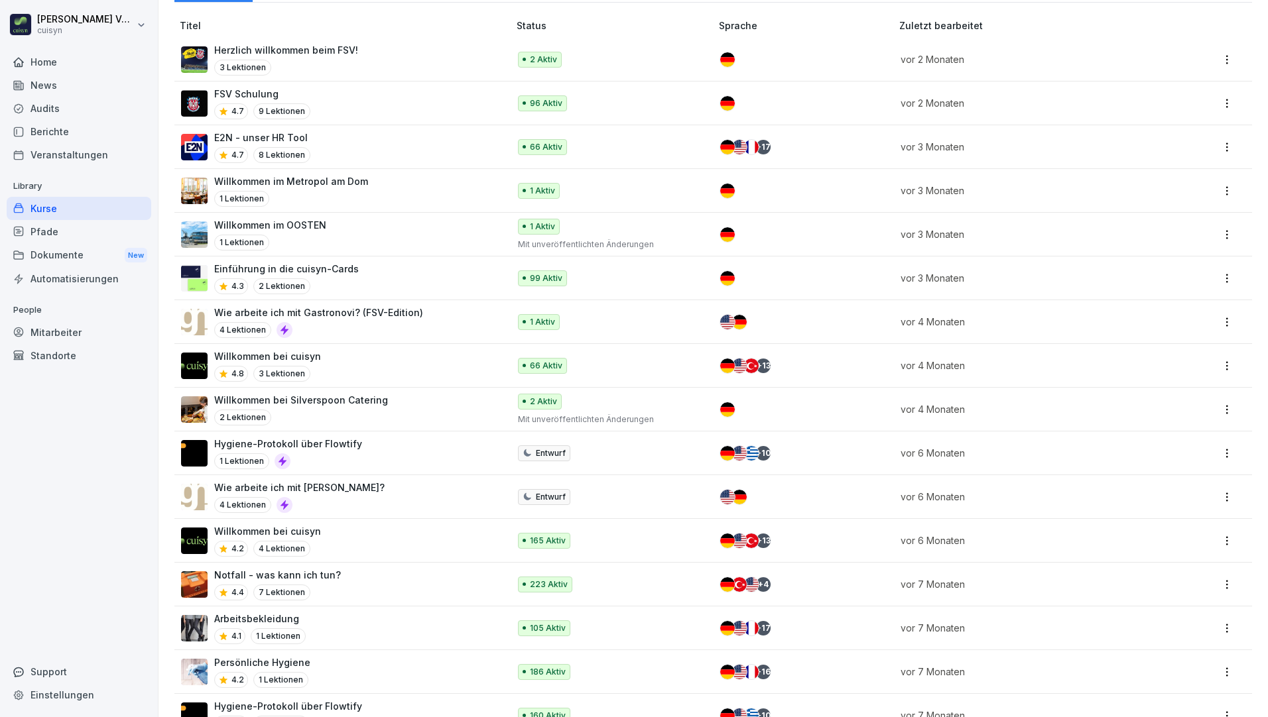
scroll to position [331, 0]
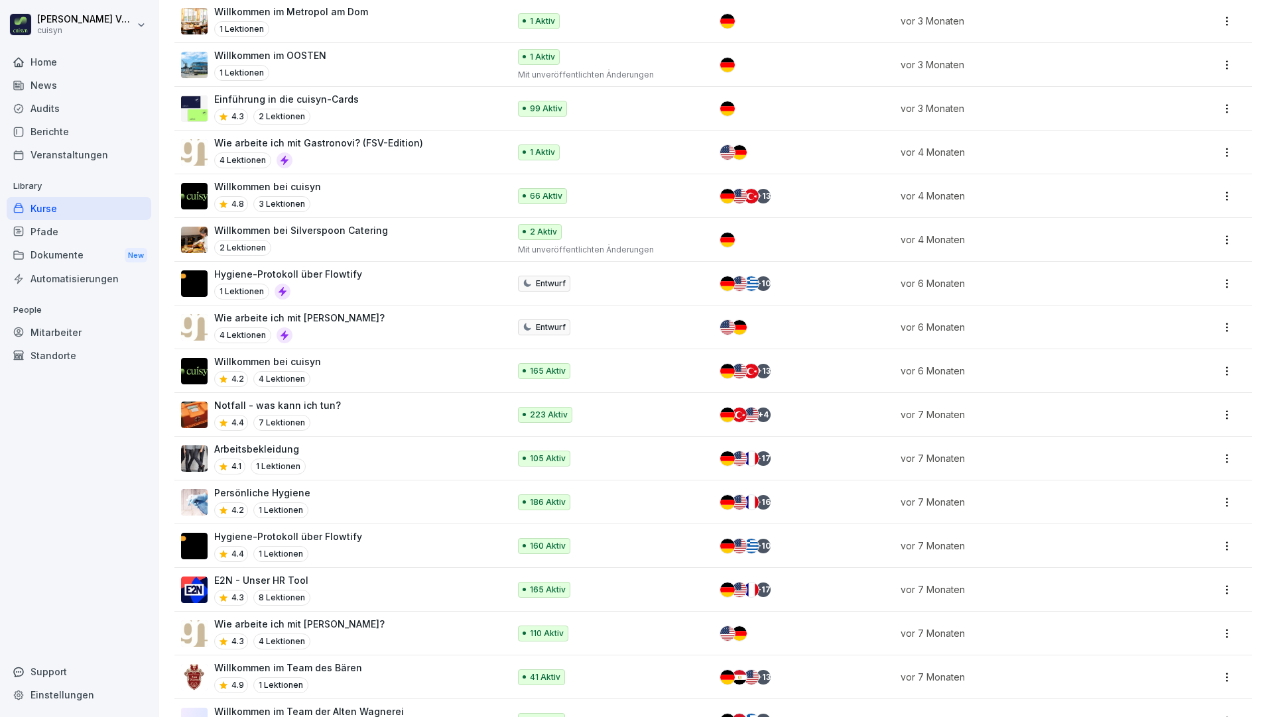
click at [548, 194] on p "66 Aktiv" at bounding box center [546, 196] width 32 height 12
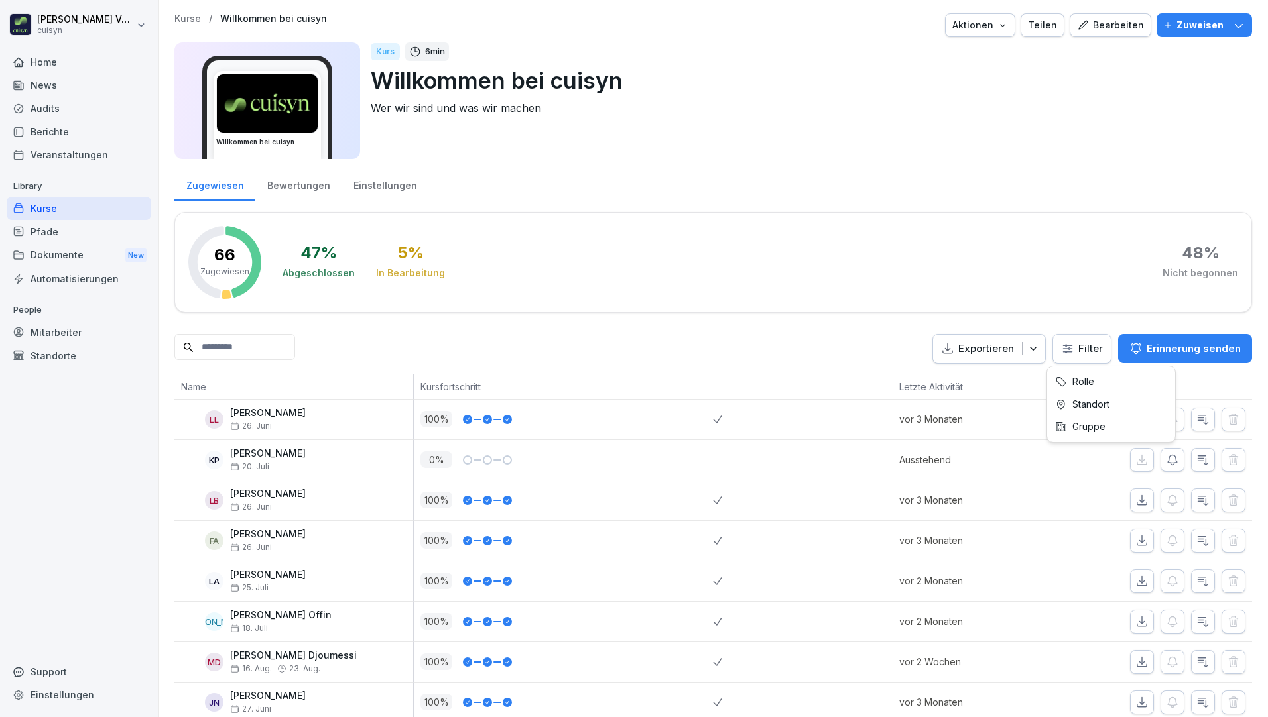
click at [1079, 345] on html "Holger Völsch cuisyn Home News Audits Berichte Veranstaltungen Library Kurse Pf…" at bounding box center [634, 358] width 1268 height 717
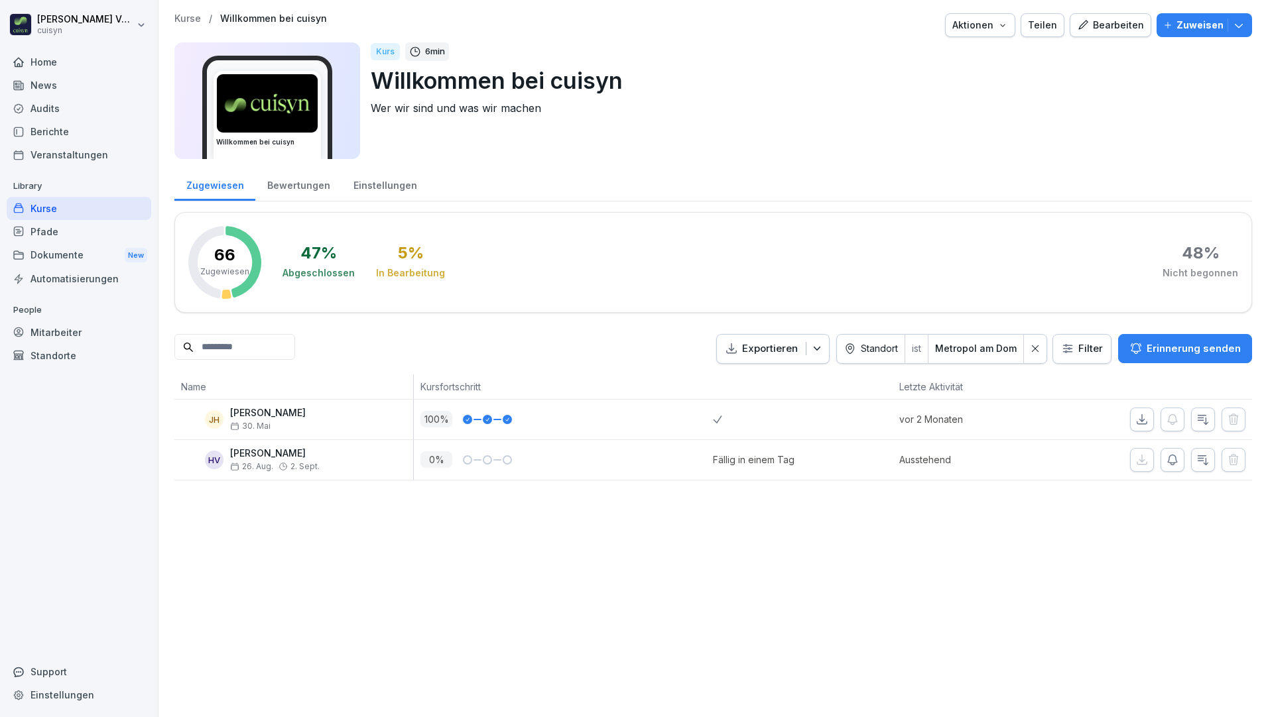
click at [1084, 337] on html "Holger Völsch cuisyn Home News Audits Berichte Veranstaltungen Library Kurse Pf…" at bounding box center [634, 358] width 1268 height 717
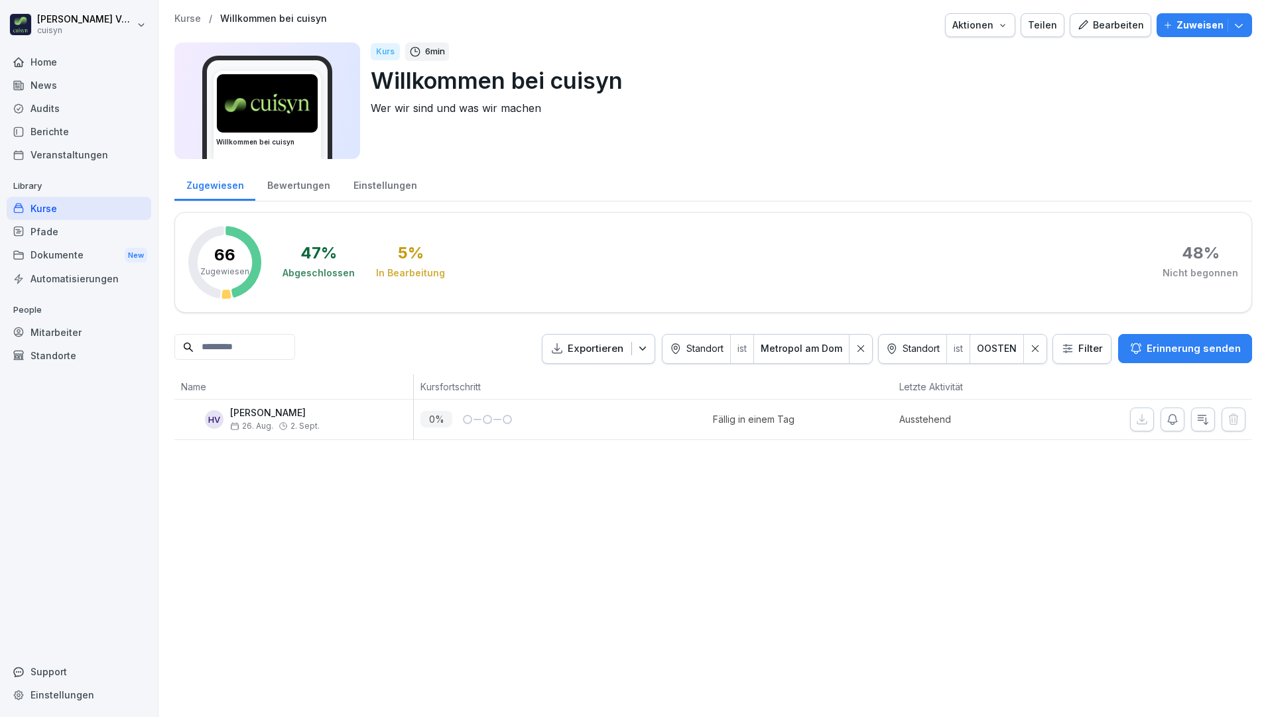
click at [1093, 352] on html "Holger Völsch cuisyn Home News Audits Berichte Veranstaltungen Library Kurse Pf…" at bounding box center [634, 358] width 1268 height 717
click at [1081, 353] on html "Holger Völsch cuisyn Home News Audits Berichte Veranstaltungen Library Kurse Pf…" at bounding box center [634, 358] width 1268 height 717
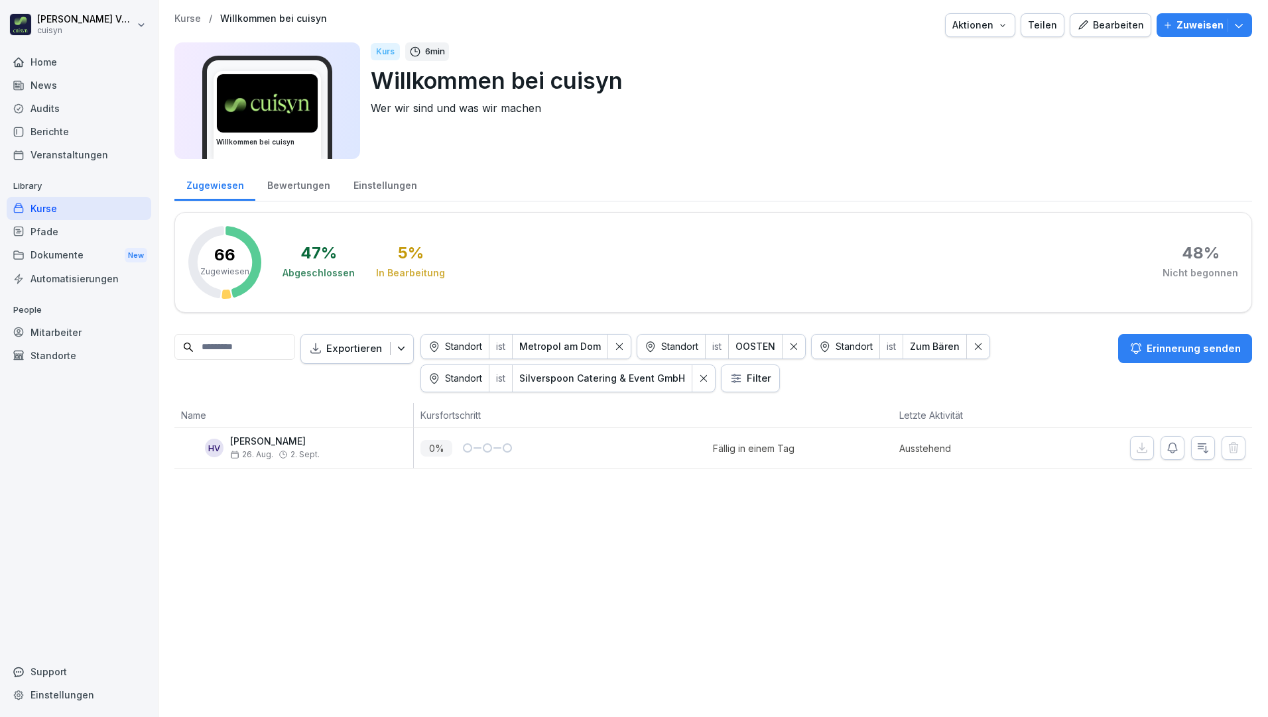
click at [982, 350] on icon at bounding box center [977, 346] width 9 height 9
click at [798, 346] on icon at bounding box center [793, 346] width 9 height 9
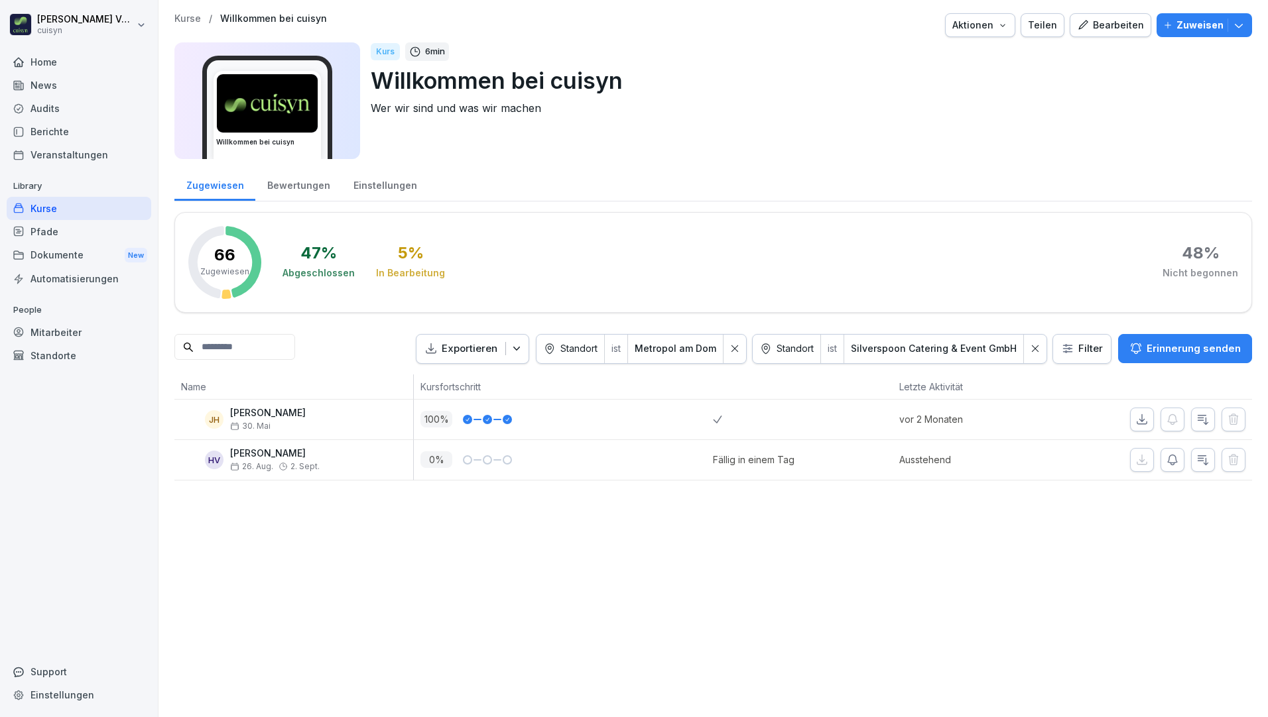
click at [1030, 349] on icon at bounding box center [1034, 348] width 9 height 9
click at [1062, 348] on html "Holger Völsch cuisyn Home News Audits Berichte Veranstaltungen Library Kurse Pf…" at bounding box center [634, 358] width 1268 height 717
click at [982, 351] on html "Holger Völsch cuisyn Home News Audits Berichte Veranstaltungen Library Kurse Pf…" at bounding box center [634, 358] width 1268 height 717
click at [1059, 345] on html "Holger Völsch cuisyn Home News Audits Berichte Veranstaltungen Library Kurse Pf…" at bounding box center [634, 358] width 1268 height 717
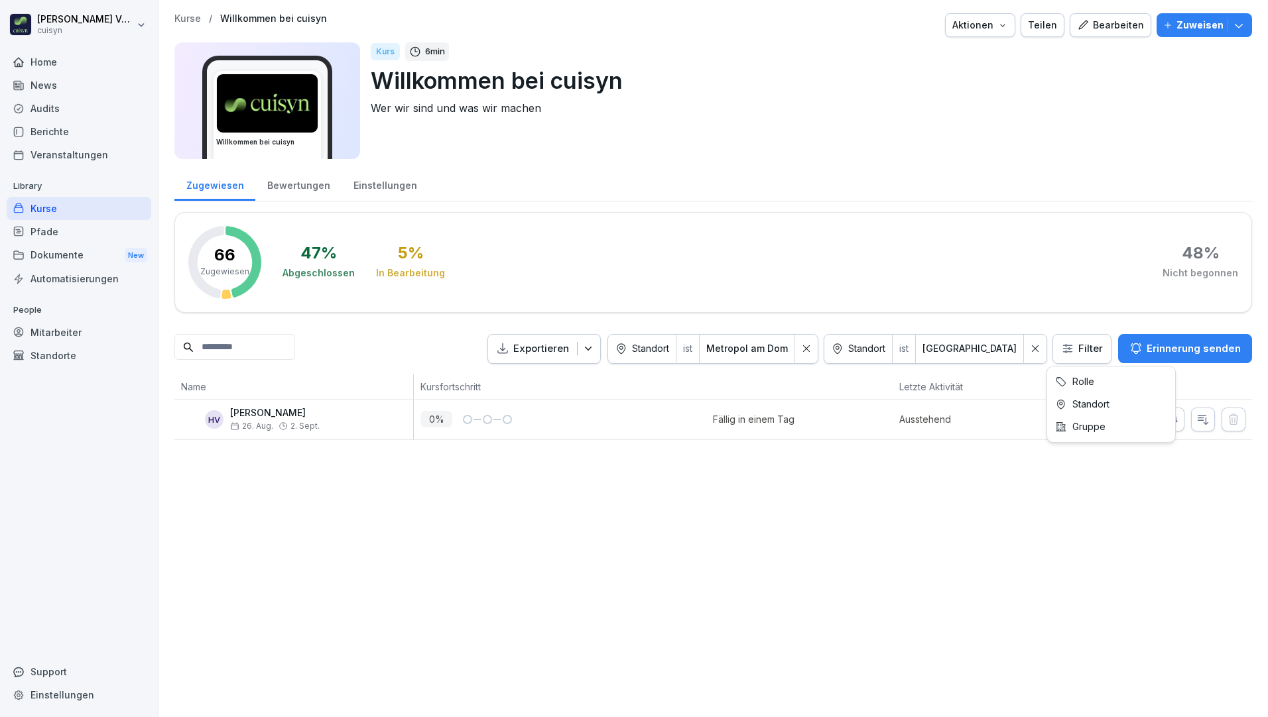
click at [1075, 353] on html "Holger Völsch cuisyn Home News Audits Berichte Veranstaltungen Library Kurse Pf…" at bounding box center [634, 358] width 1268 height 717
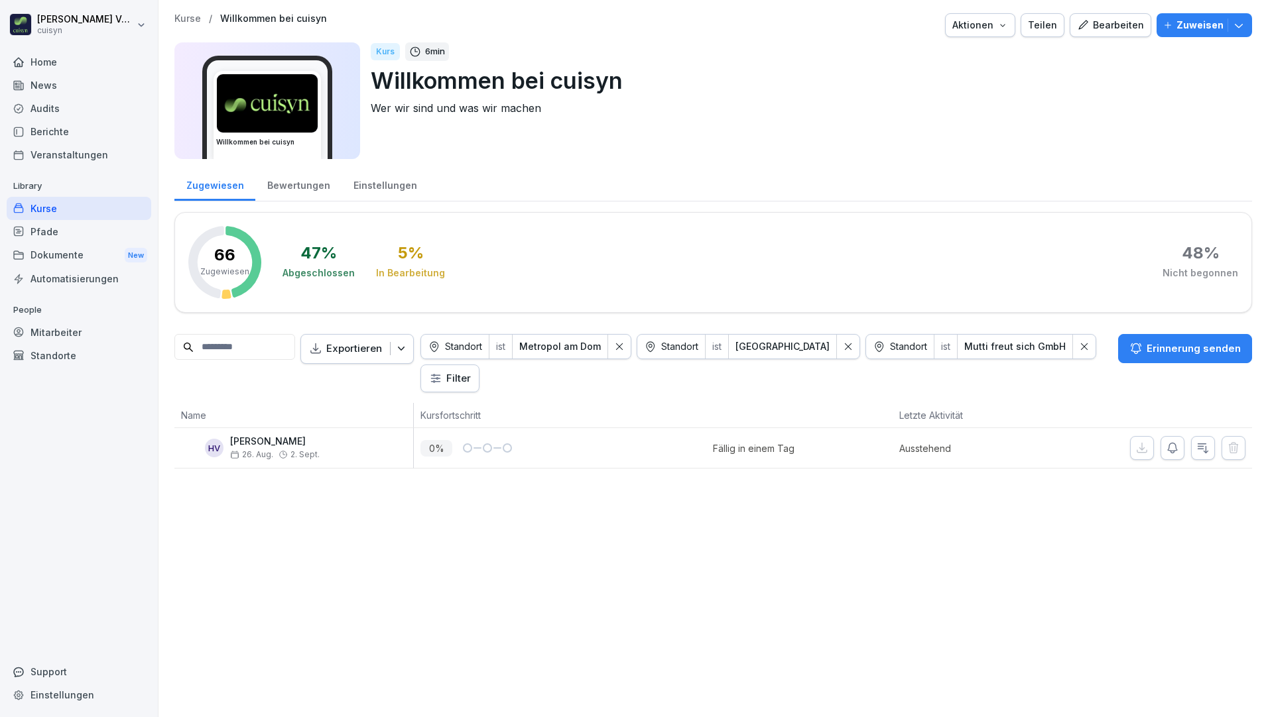
click at [1079, 345] on icon at bounding box center [1083, 346] width 9 height 9
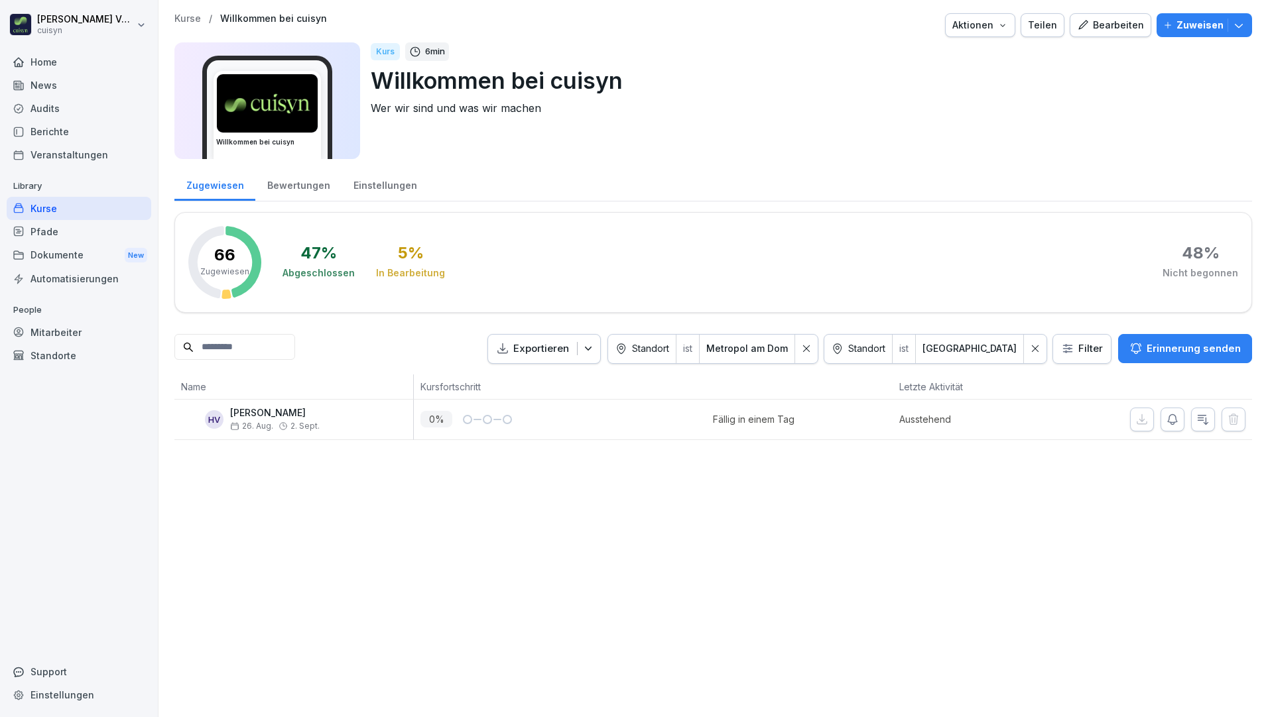
click at [1035, 347] on div at bounding box center [1035, 349] width 23 height 29
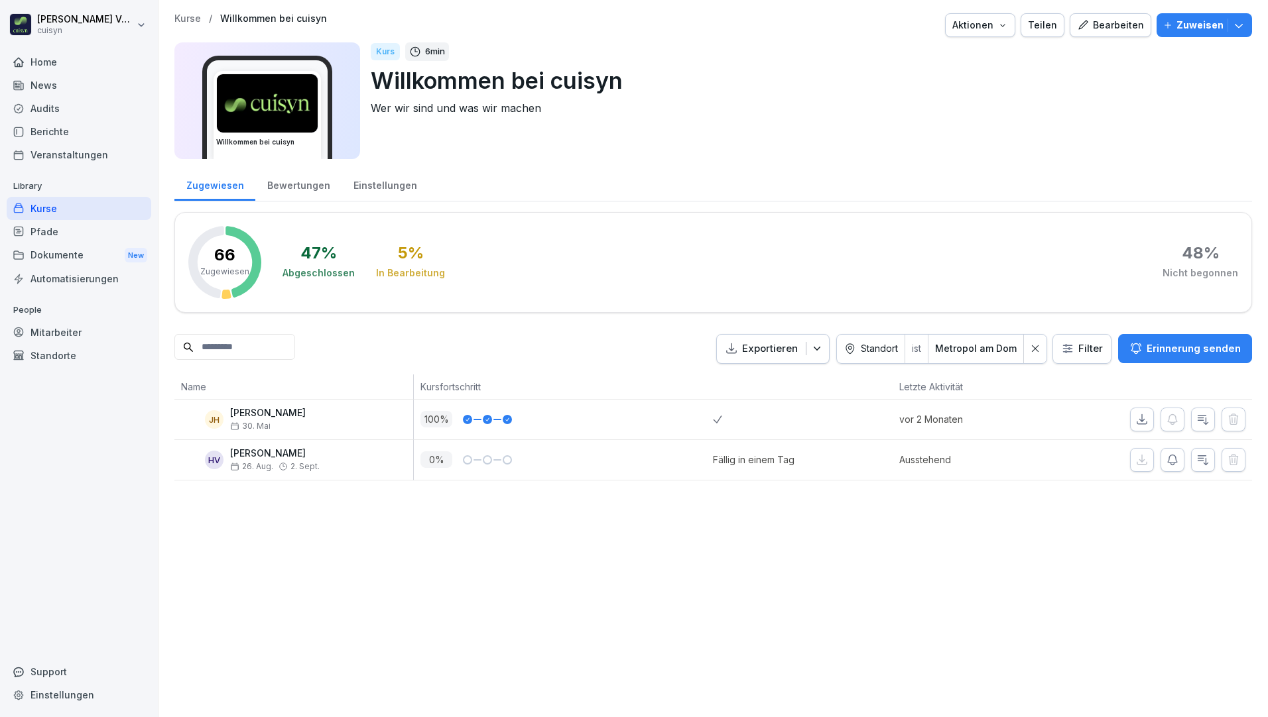
click at [1030, 345] on icon at bounding box center [1034, 348] width 9 height 9
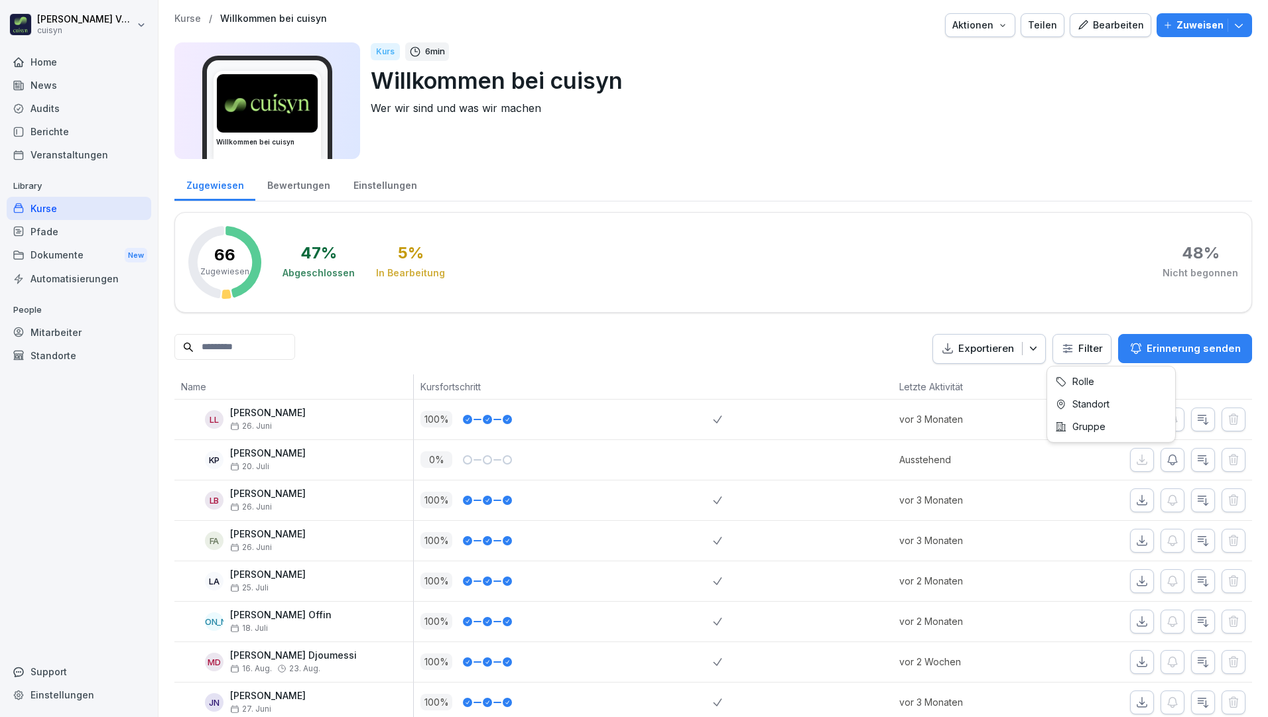
click at [1069, 351] on html "Holger Völsch cuisyn Home News Audits Berichte Veranstaltungen Library Kurse Pf…" at bounding box center [634, 358] width 1268 height 717
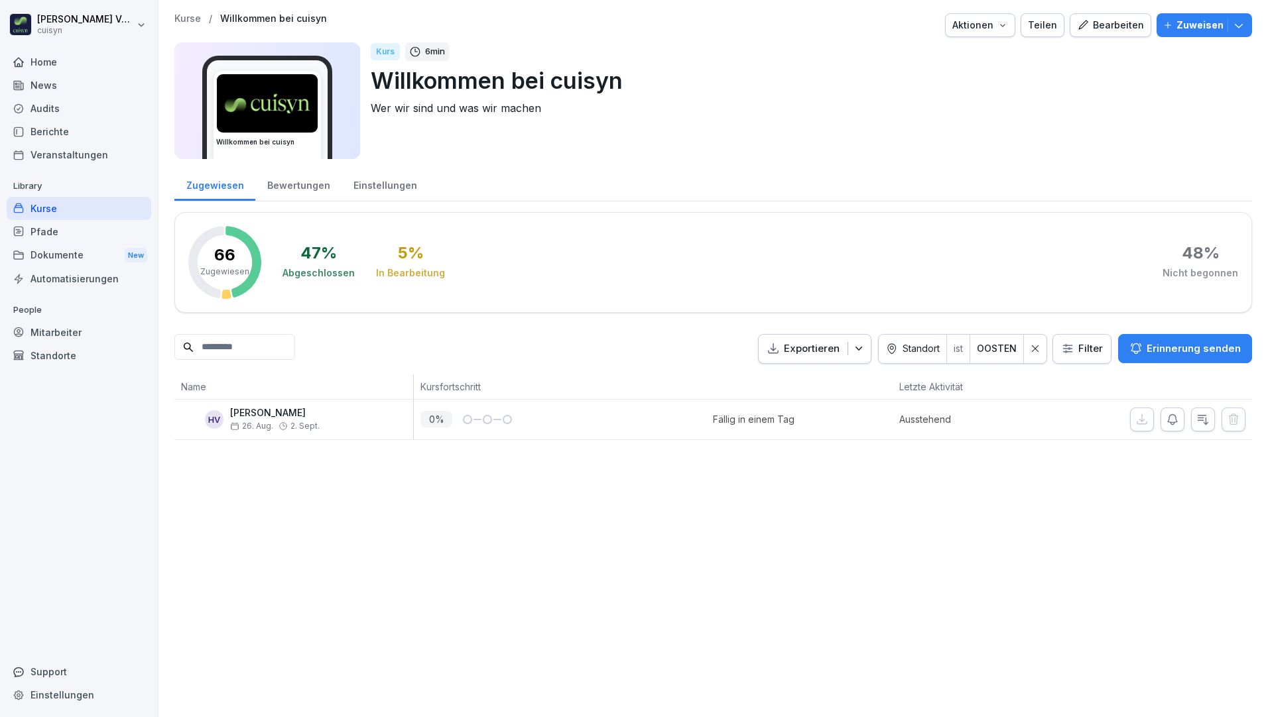
click at [1030, 350] on icon at bounding box center [1034, 348] width 9 height 9
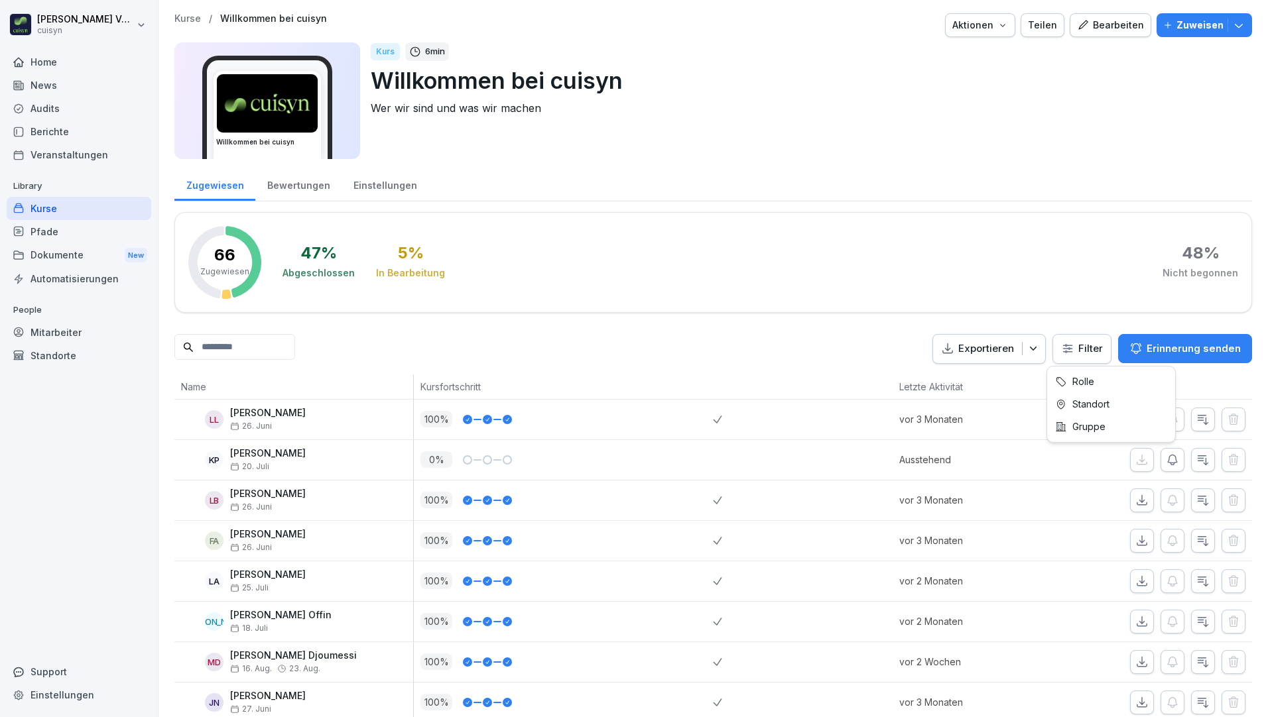
click at [1068, 349] on html "Holger Völsch cuisyn Home News Audits Berichte Veranstaltungen Library Kurse Pf…" at bounding box center [634, 358] width 1268 height 717
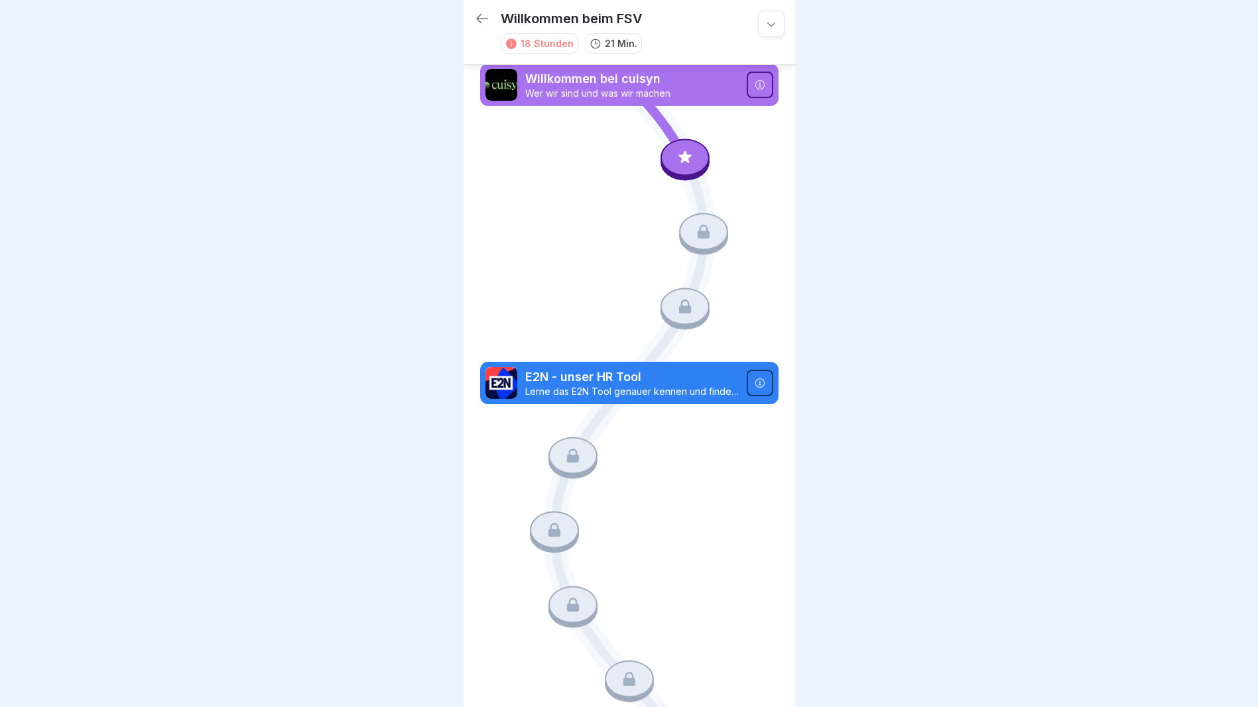
click at [800, 113] on div at bounding box center [629, 353] width 1258 height 707
click at [702, 70] on p "Willkommen bei cuisyn" at bounding box center [631, 78] width 213 height 17
click at [757, 72] on div at bounding box center [759, 85] width 27 height 27
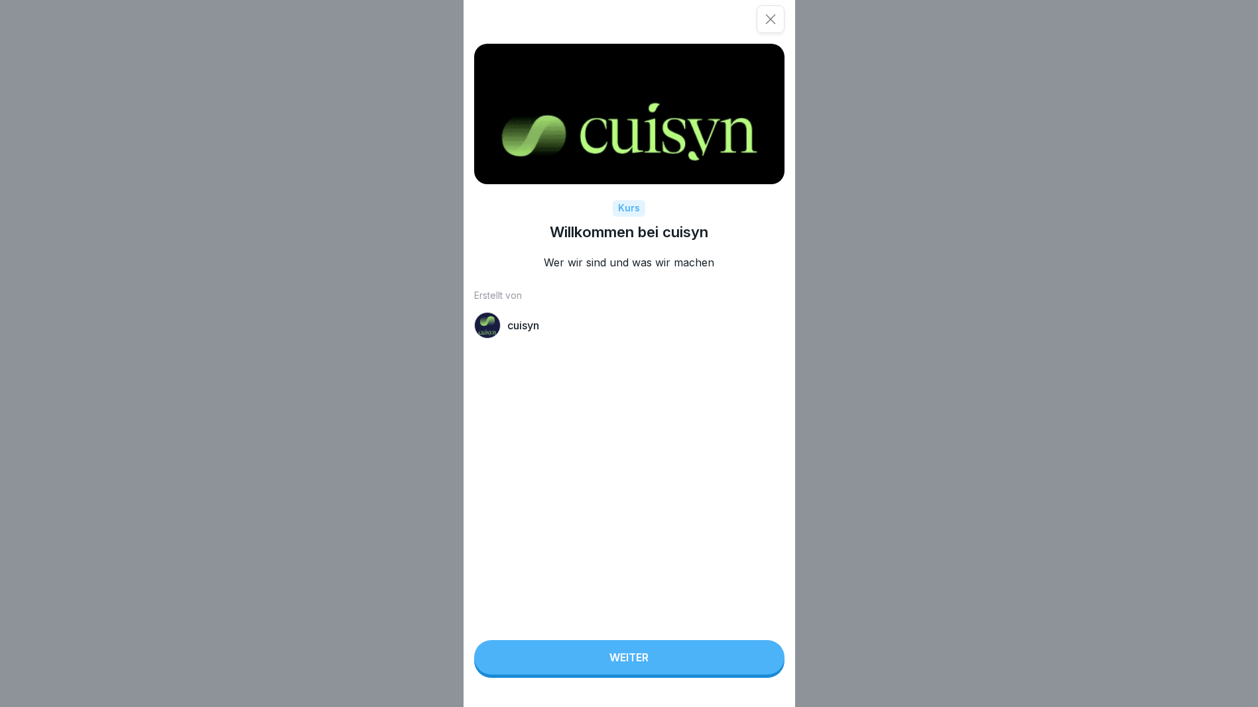
click at [647, 664] on div "Weiter" at bounding box center [628, 658] width 39 height 12
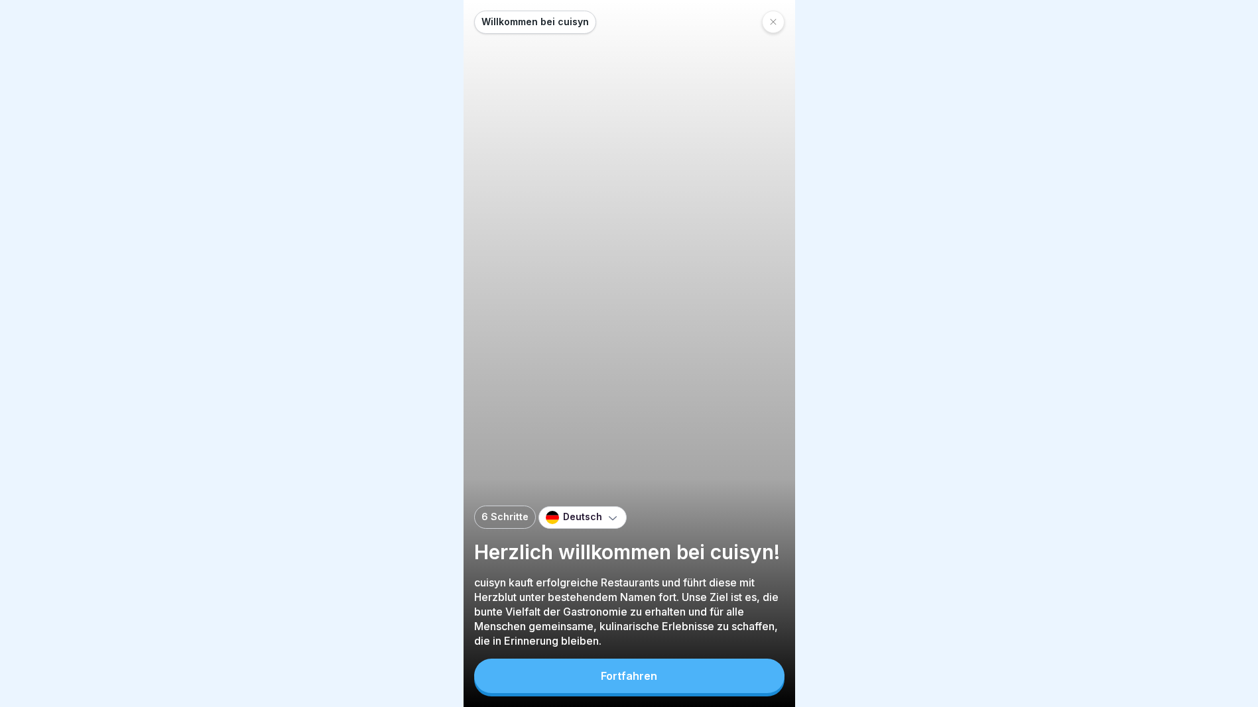
click at [640, 674] on div "Fortfahren" at bounding box center [629, 676] width 56 height 12
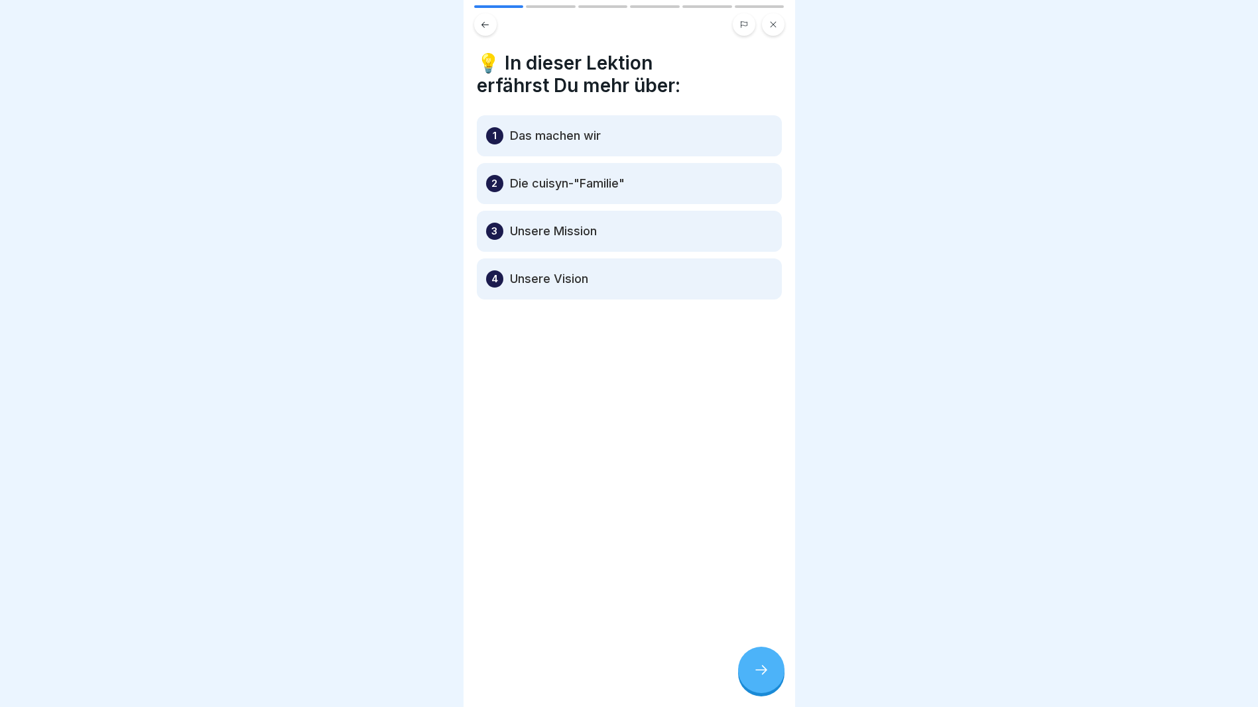
click at [762, 666] on icon at bounding box center [761, 670] width 16 height 16
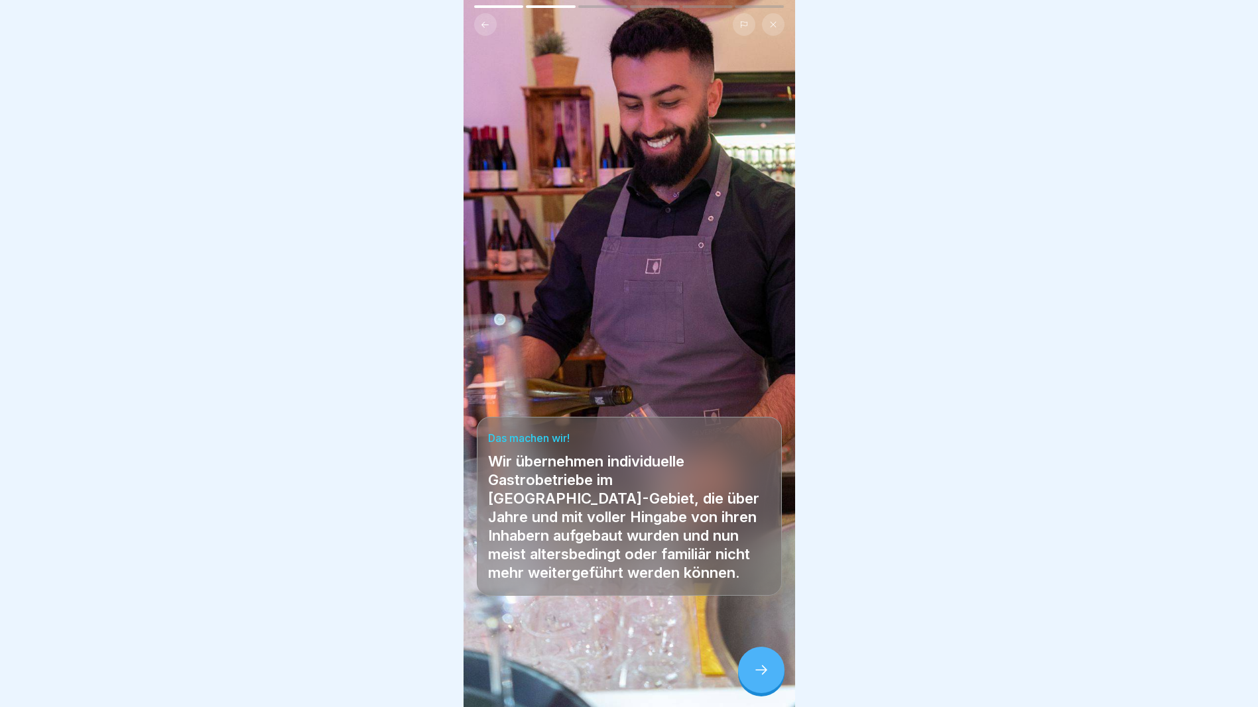
click at [756, 670] on icon at bounding box center [761, 670] width 16 height 16
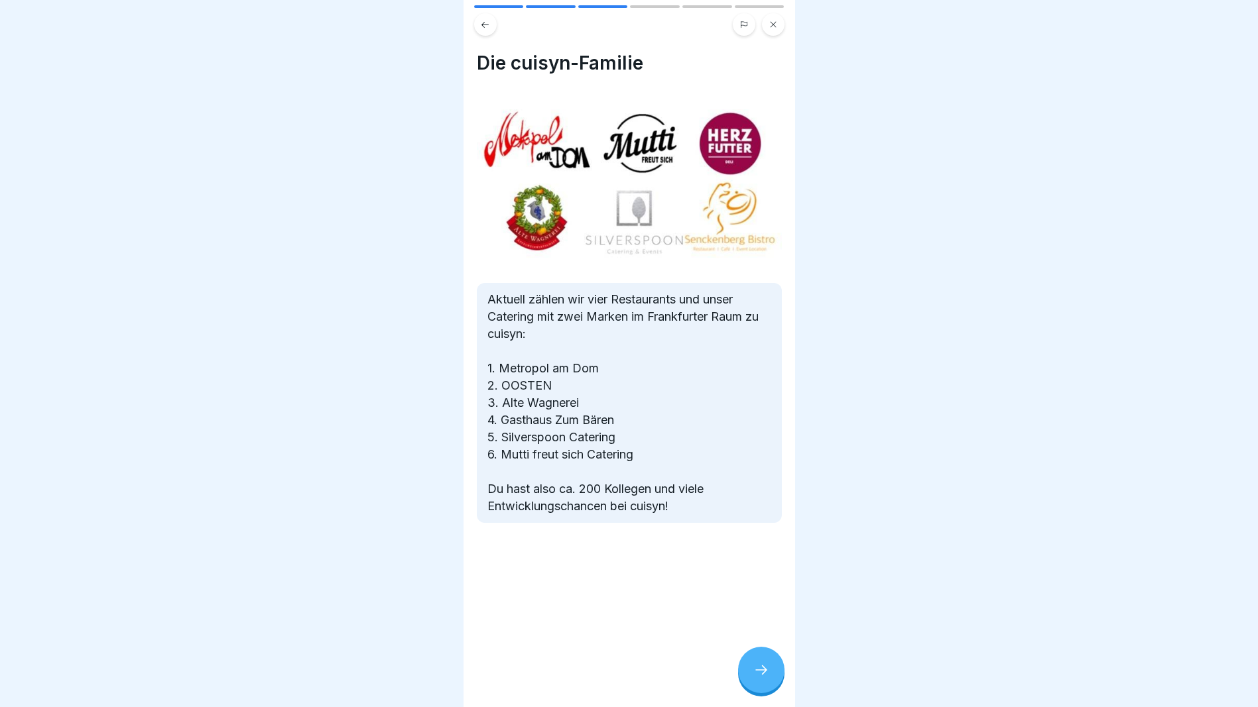
click at [766, 667] on icon at bounding box center [761, 670] width 16 height 16
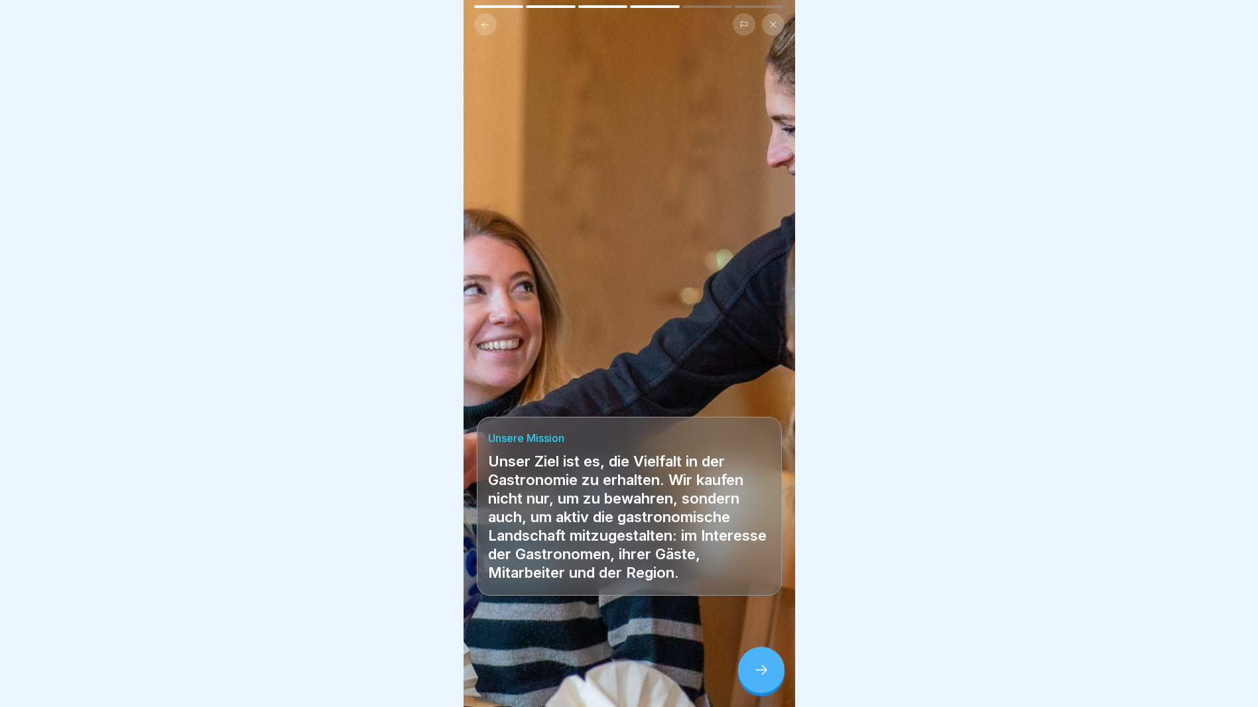
click at [766, 667] on icon at bounding box center [761, 670] width 16 height 16
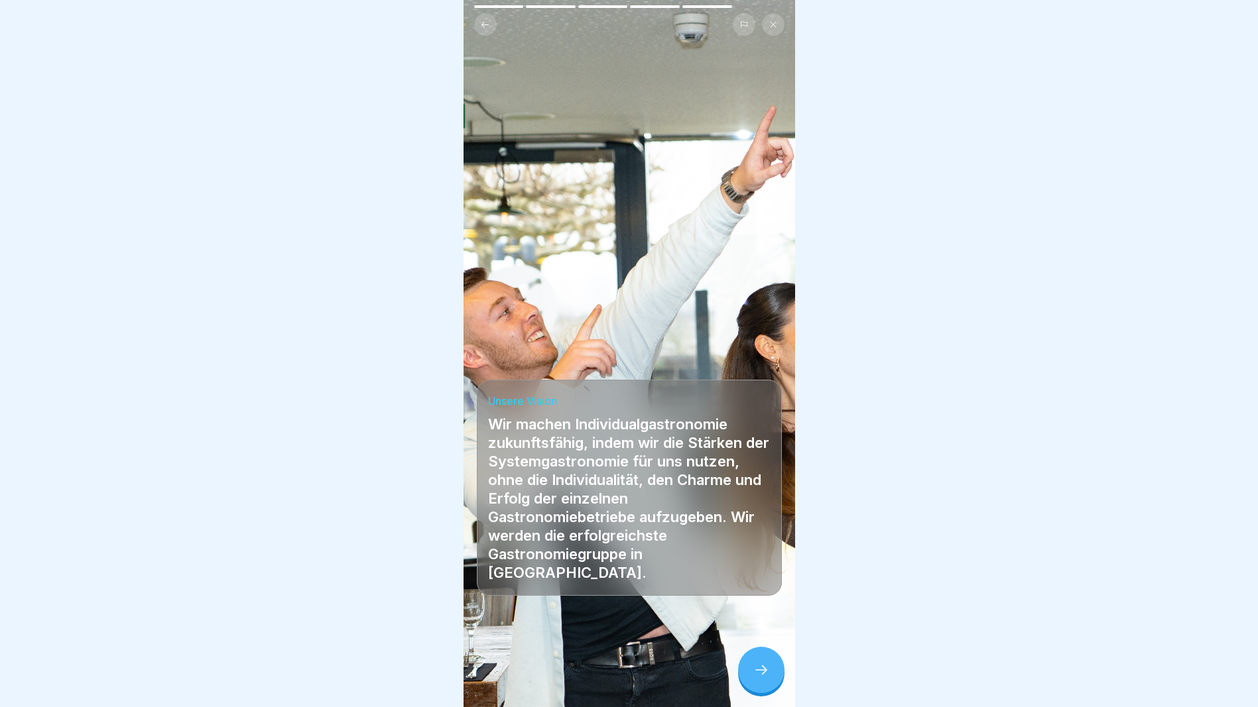
click at [766, 667] on icon at bounding box center [761, 670] width 16 height 16
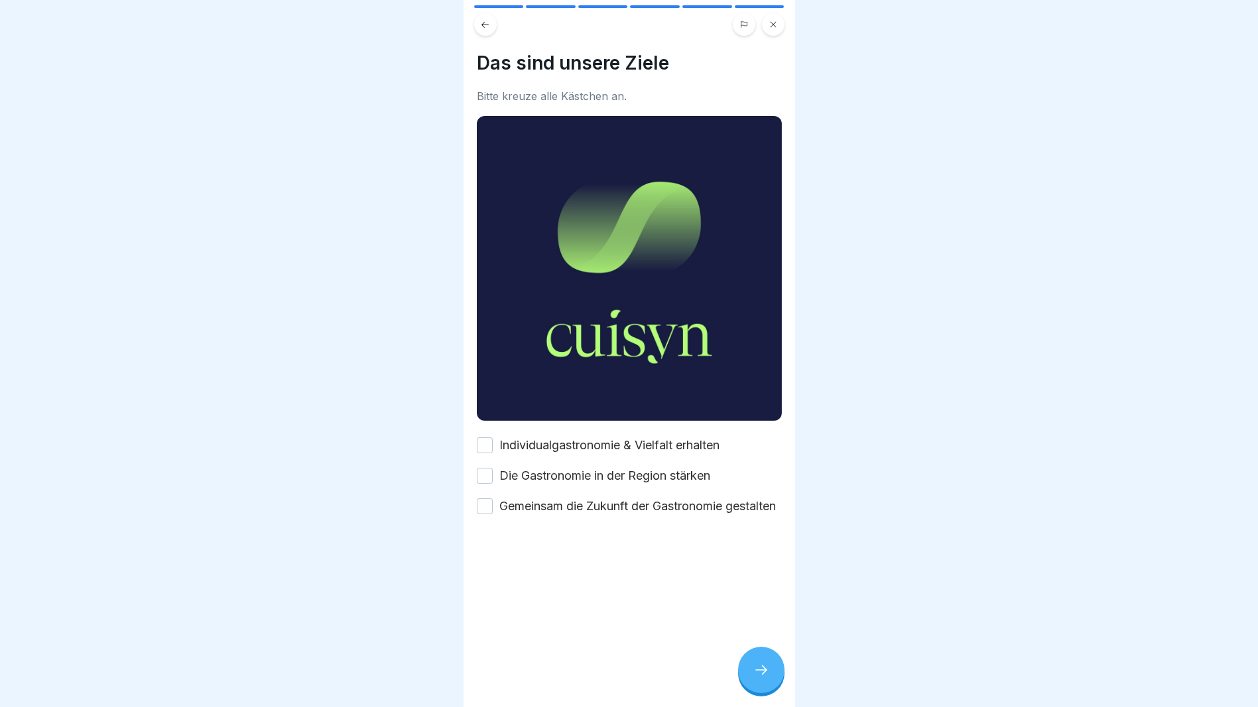
click at [479, 438] on button "Individualgastronomie & Vielfalt erhalten" at bounding box center [485, 446] width 16 height 16
click at [489, 468] on button "Die Gastronomie in der Region stärken" at bounding box center [485, 476] width 16 height 16
click at [486, 502] on button "Gemeinsam die Zukunft der Gastronomie gestalten" at bounding box center [485, 507] width 16 height 16
click at [755, 670] on icon at bounding box center [761, 670] width 16 height 16
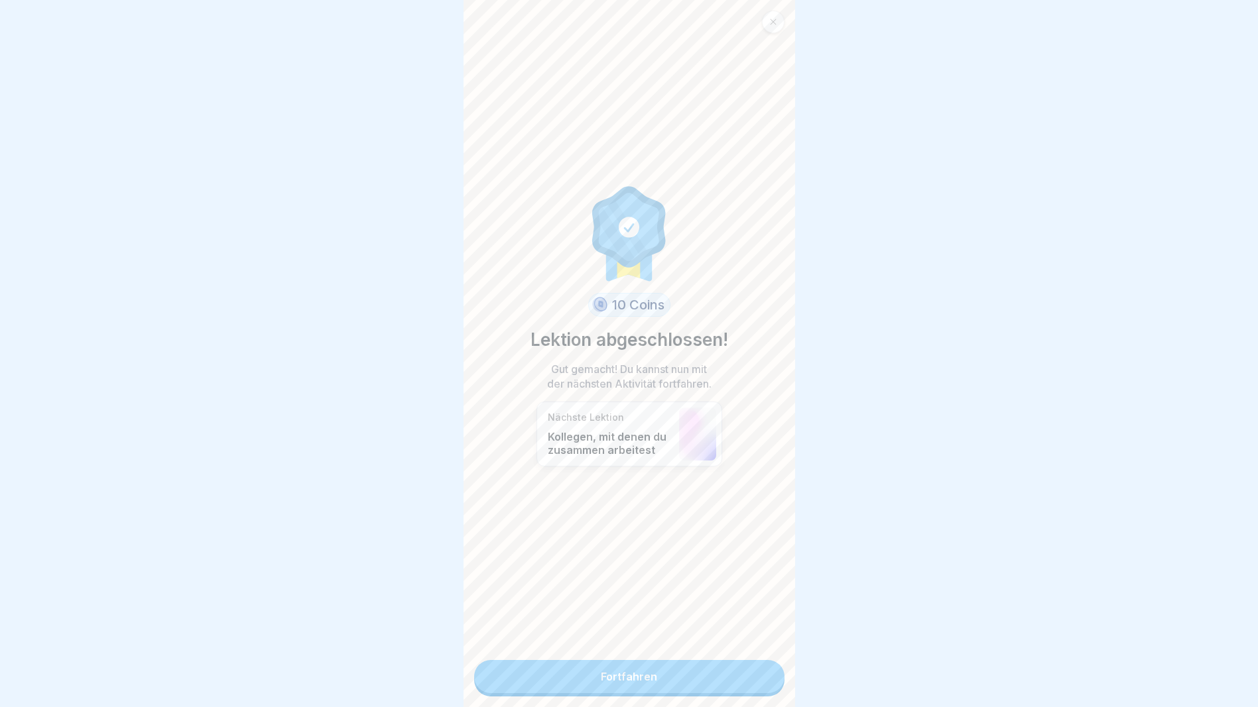
click at [693, 660] on link "Fortfahren" at bounding box center [629, 676] width 310 height 33
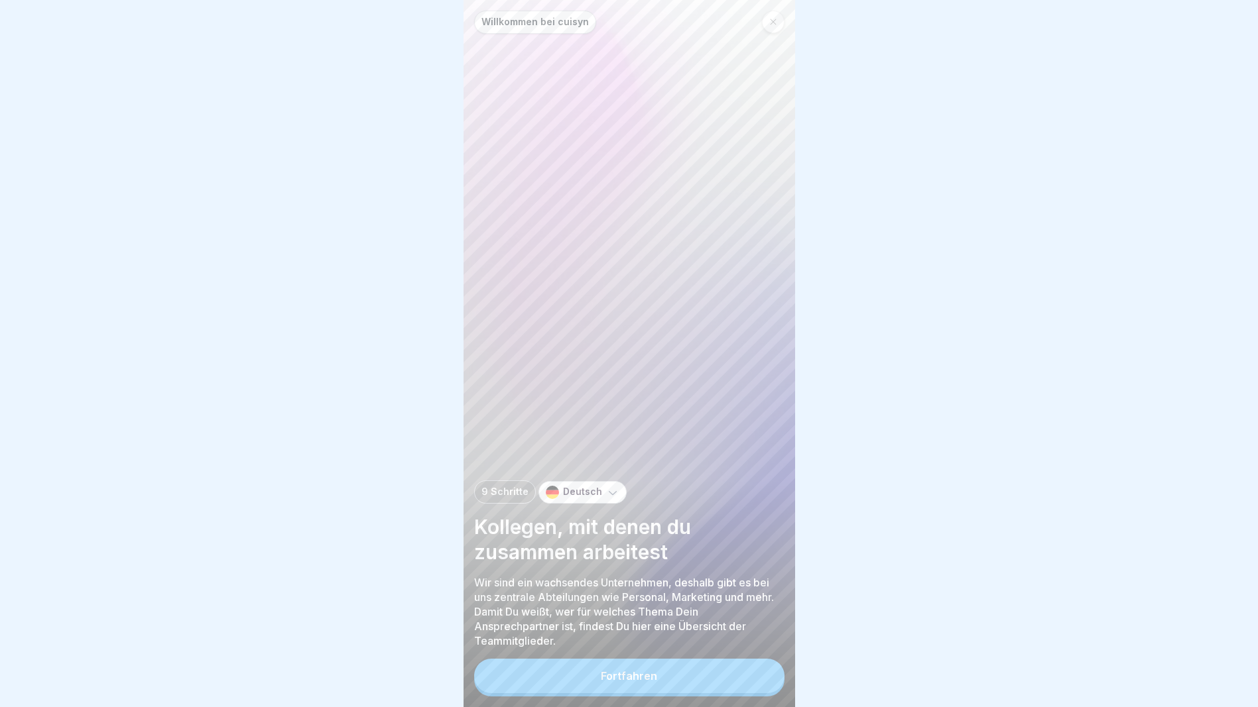
click at [667, 665] on button "Fortfahren" at bounding box center [629, 676] width 310 height 34
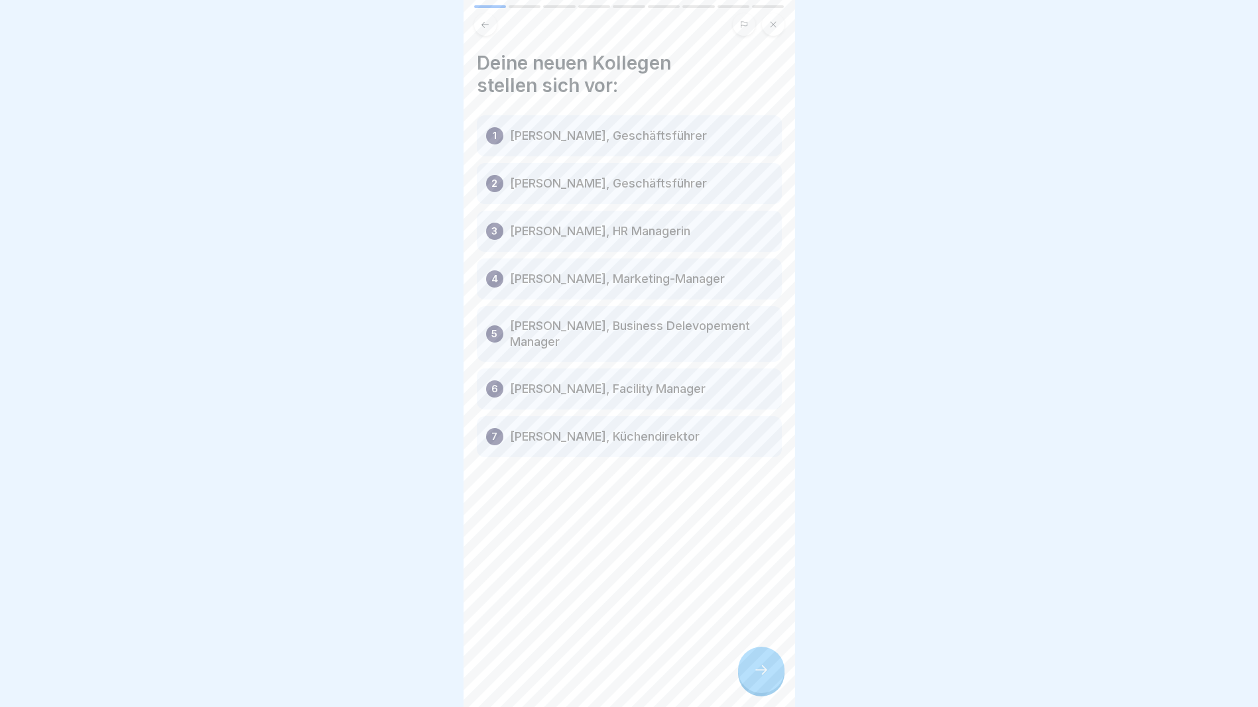
click at [752, 662] on div at bounding box center [761, 670] width 46 height 46
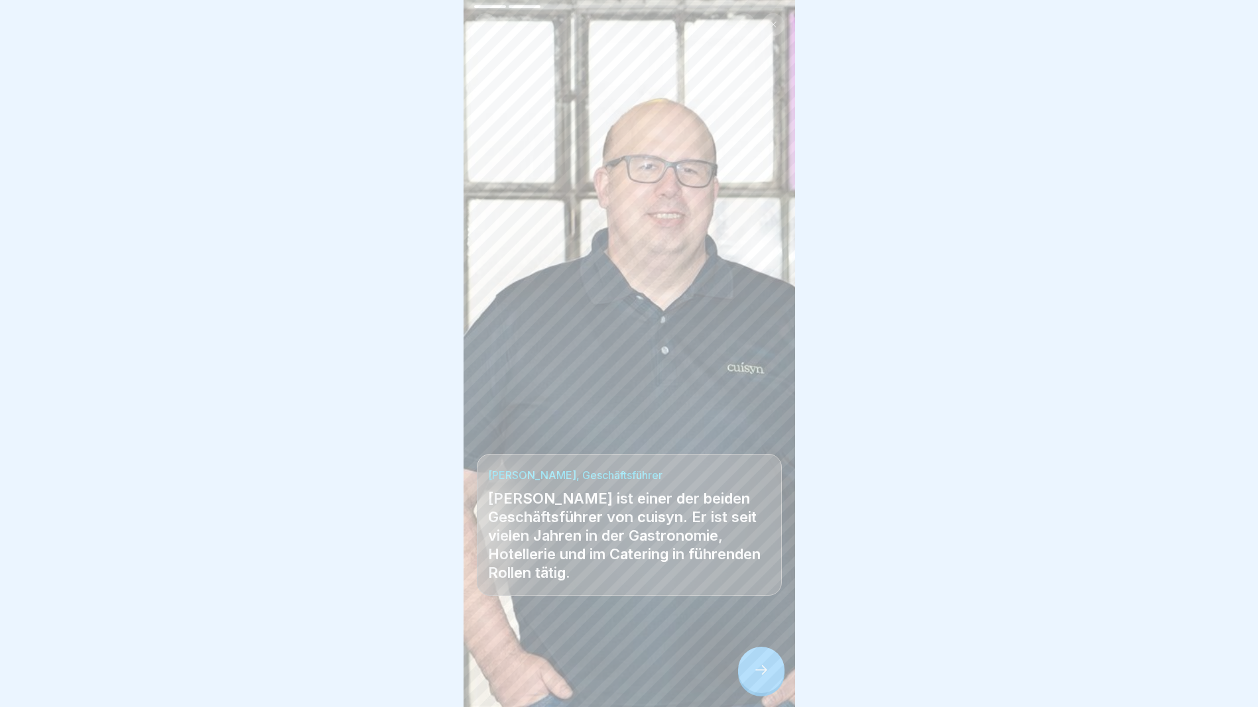
click at [752, 662] on div at bounding box center [761, 670] width 46 height 46
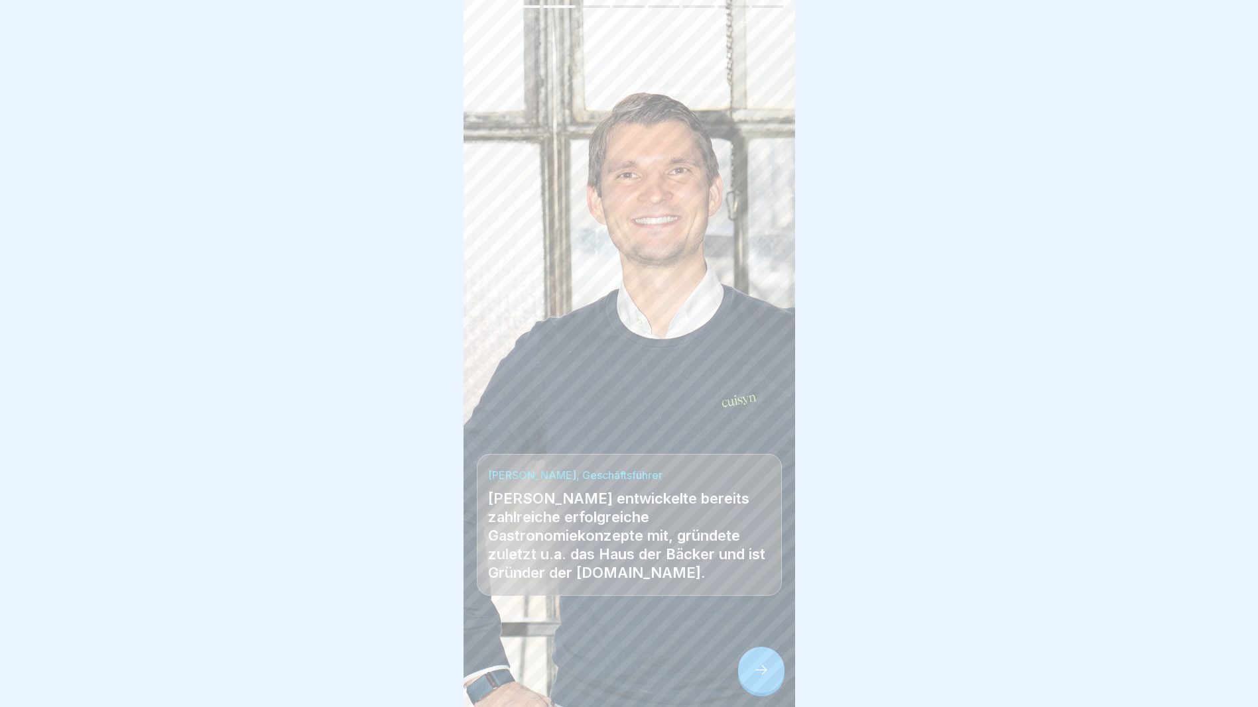
click at [752, 662] on div at bounding box center [761, 670] width 46 height 46
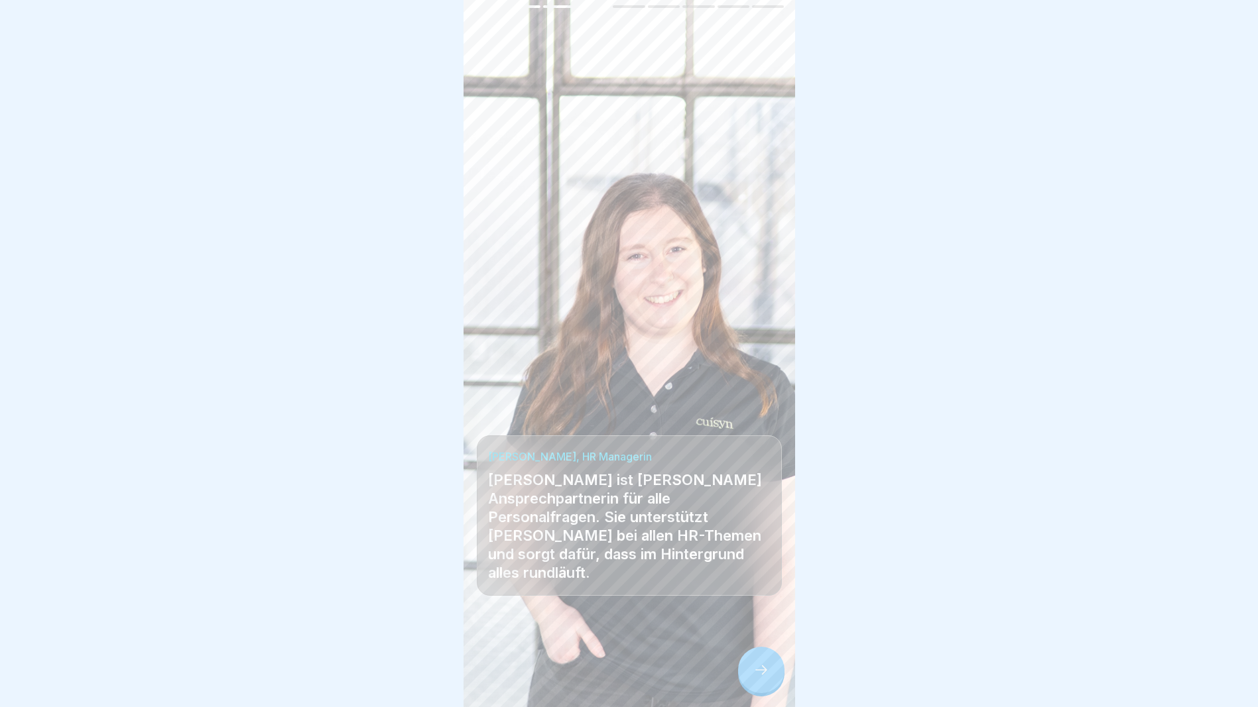
click at [752, 662] on div at bounding box center [761, 670] width 46 height 46
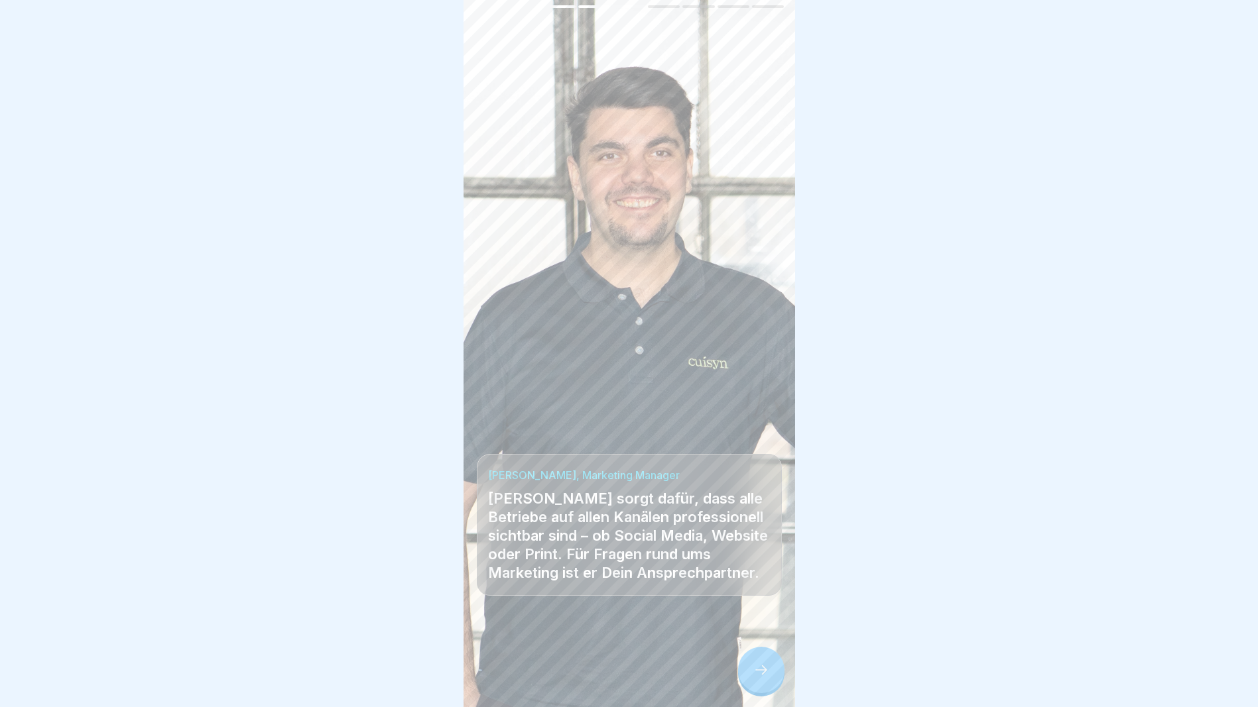
click at [752, 662] on div at bounding box center [761, 670] width 46 height 46
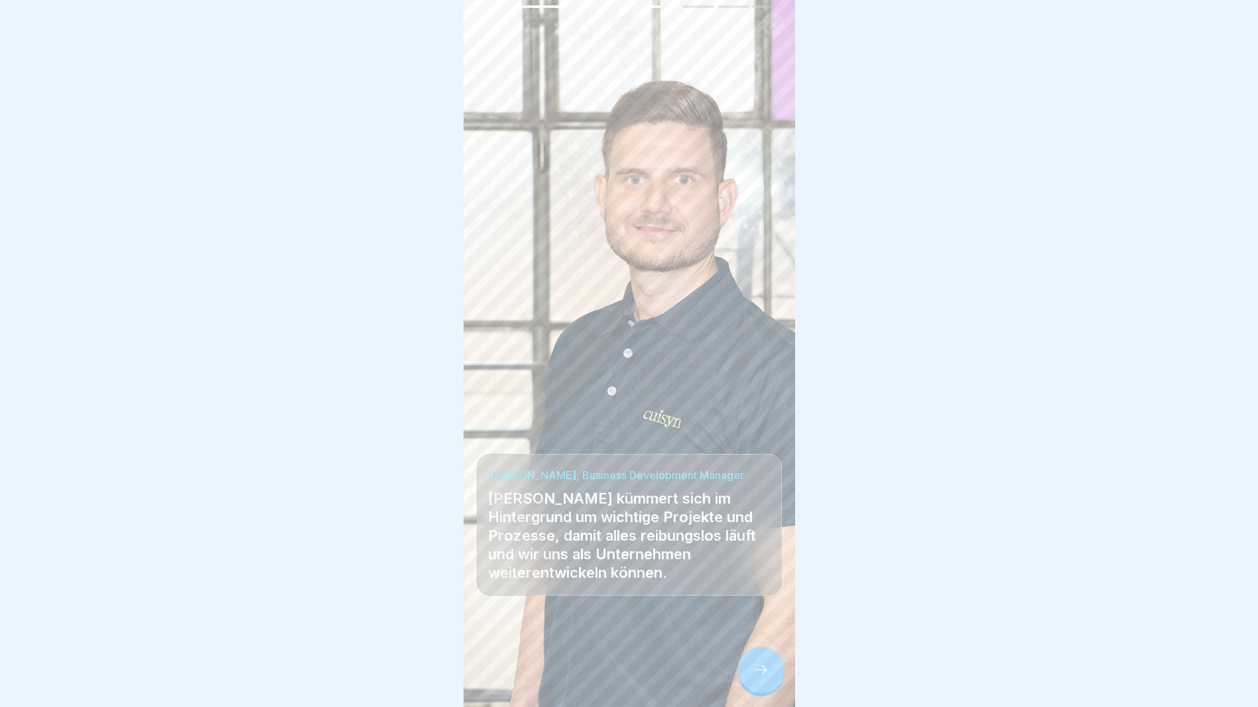
click at [752, 662] on div at bounding box center [761, 670] width 46 height 46
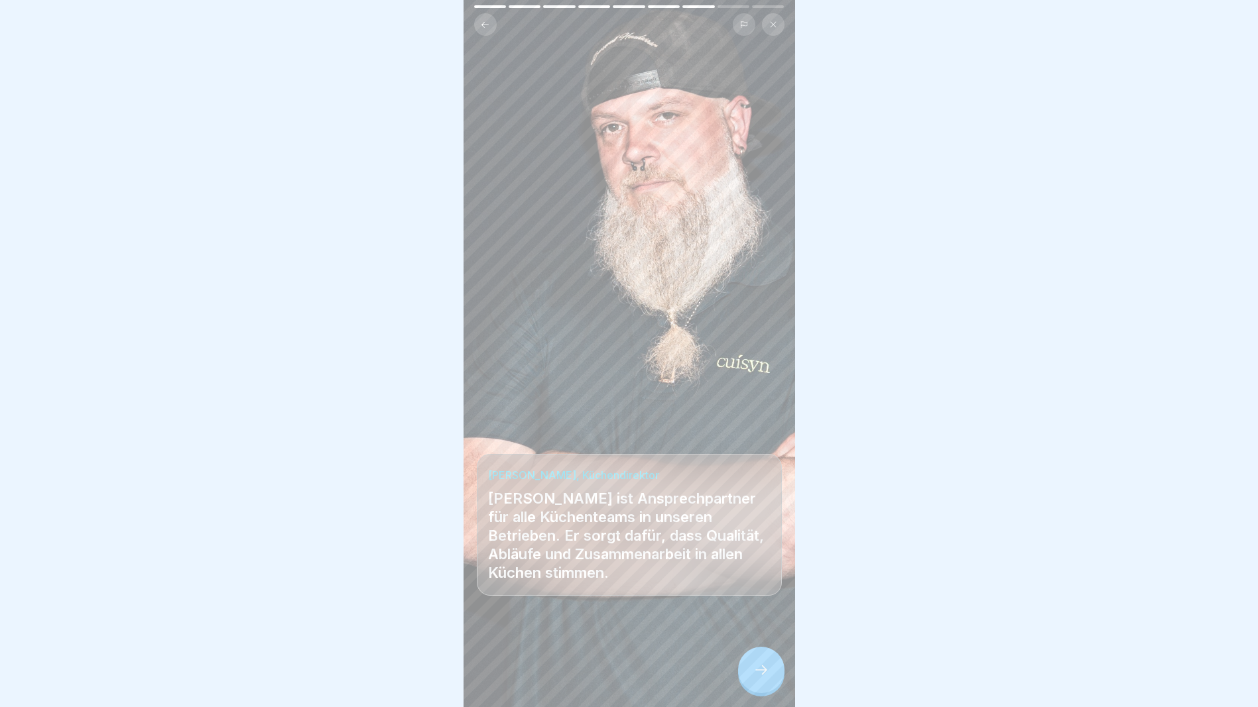
click at [752, 662] on div at bounding box center [761, 670] width 46 height 46
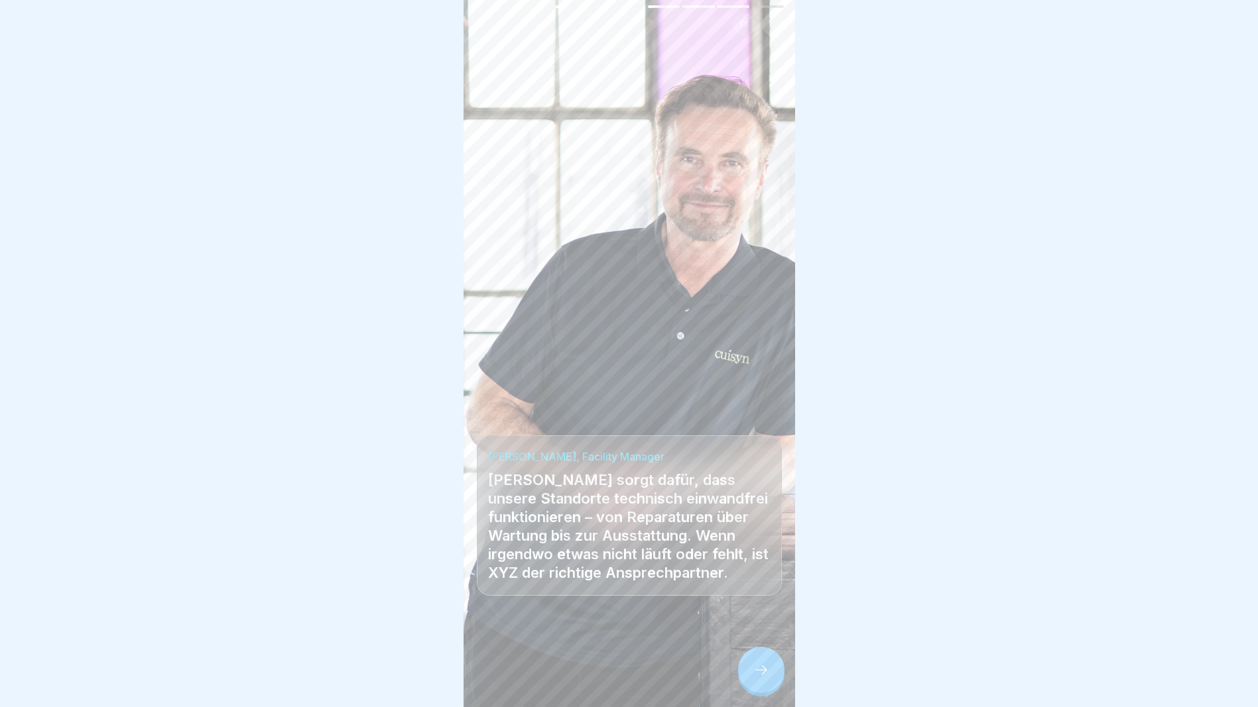
click at [752, 662] on div at bounding box center [761, 670] width 46 height 46
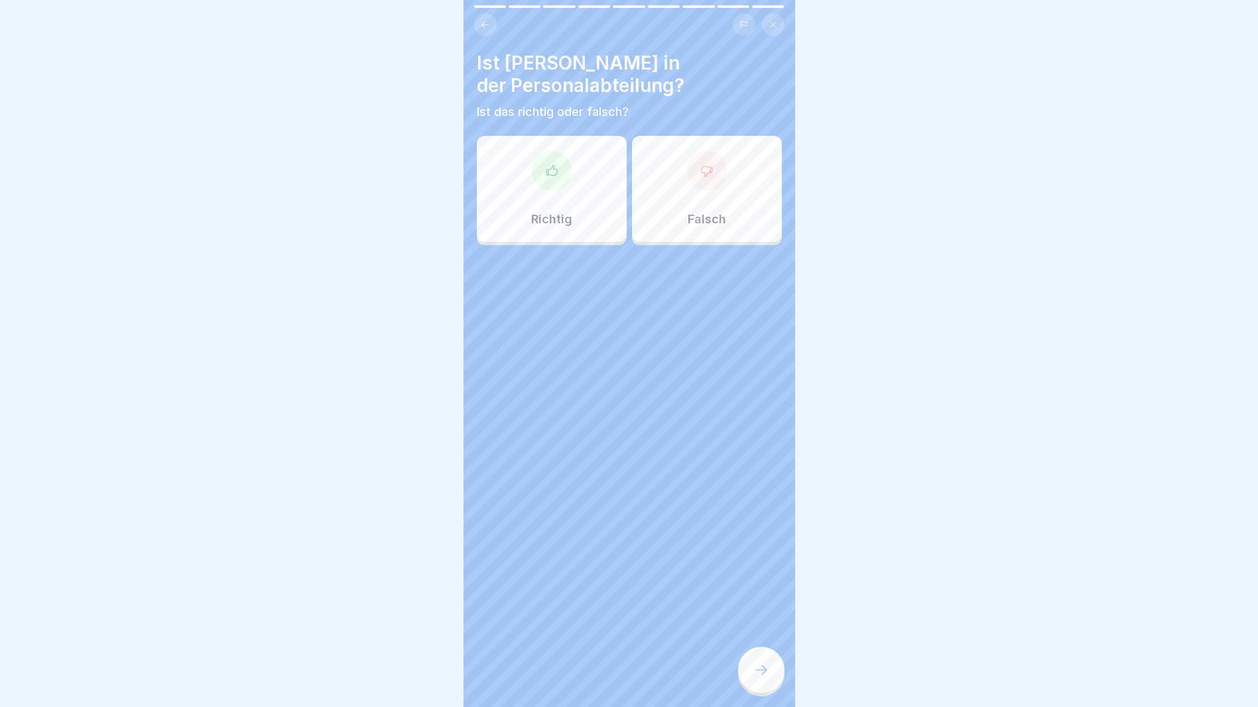
click at [687, 212] on p "Falsch" at bounding box center [706, 219] width 38 height 15
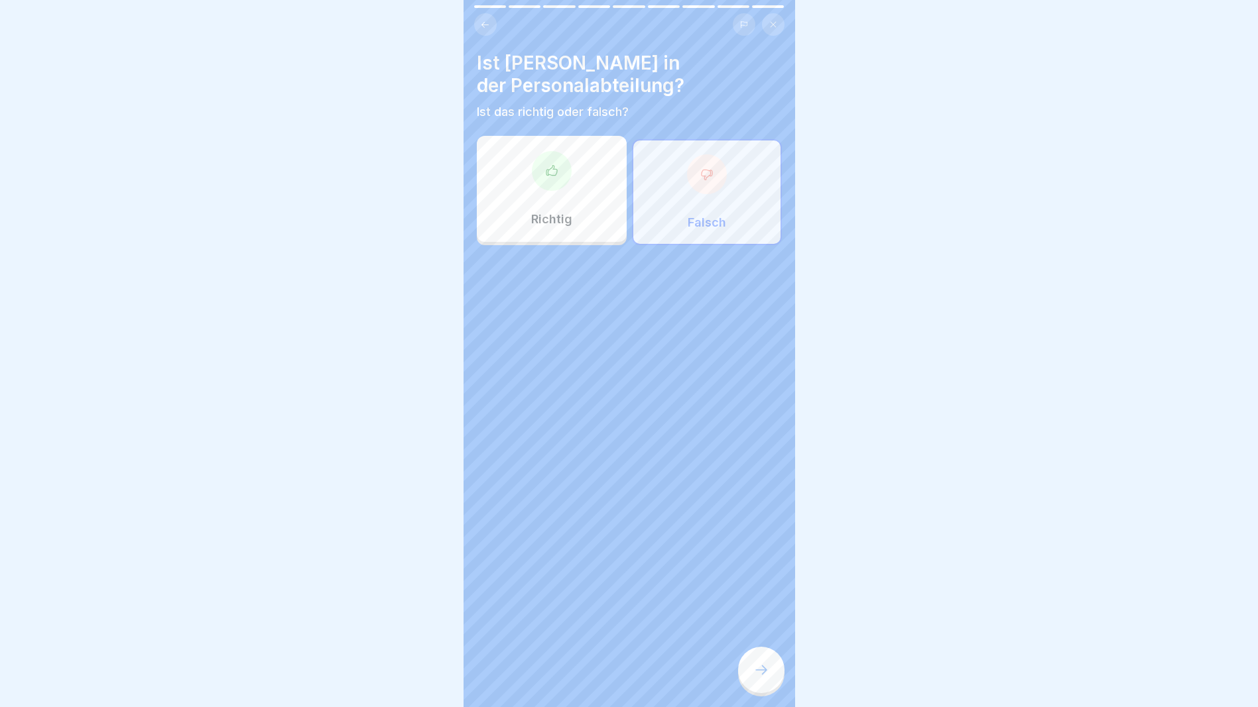
click at [756, 670] on icon at bounding box center [761, 670] width 16 height 16
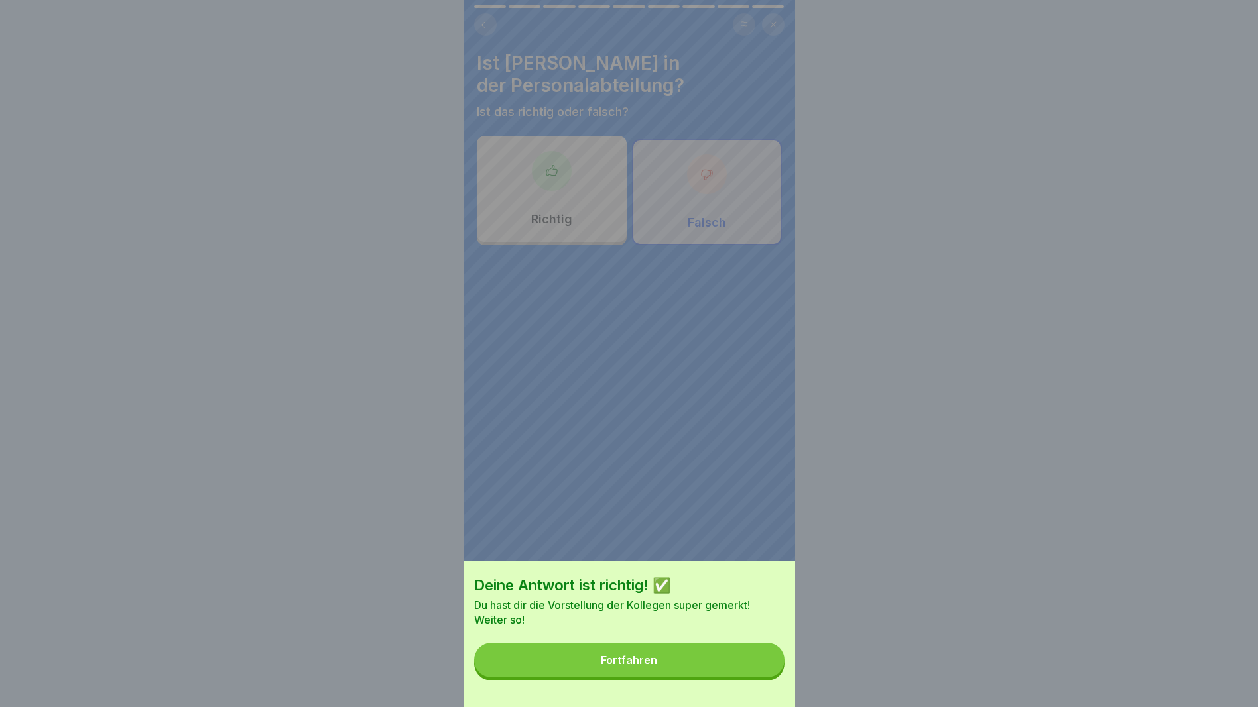
click at [725, 670] on button "Fortfahren" at bounding box center [629, 660] width 310 height 34
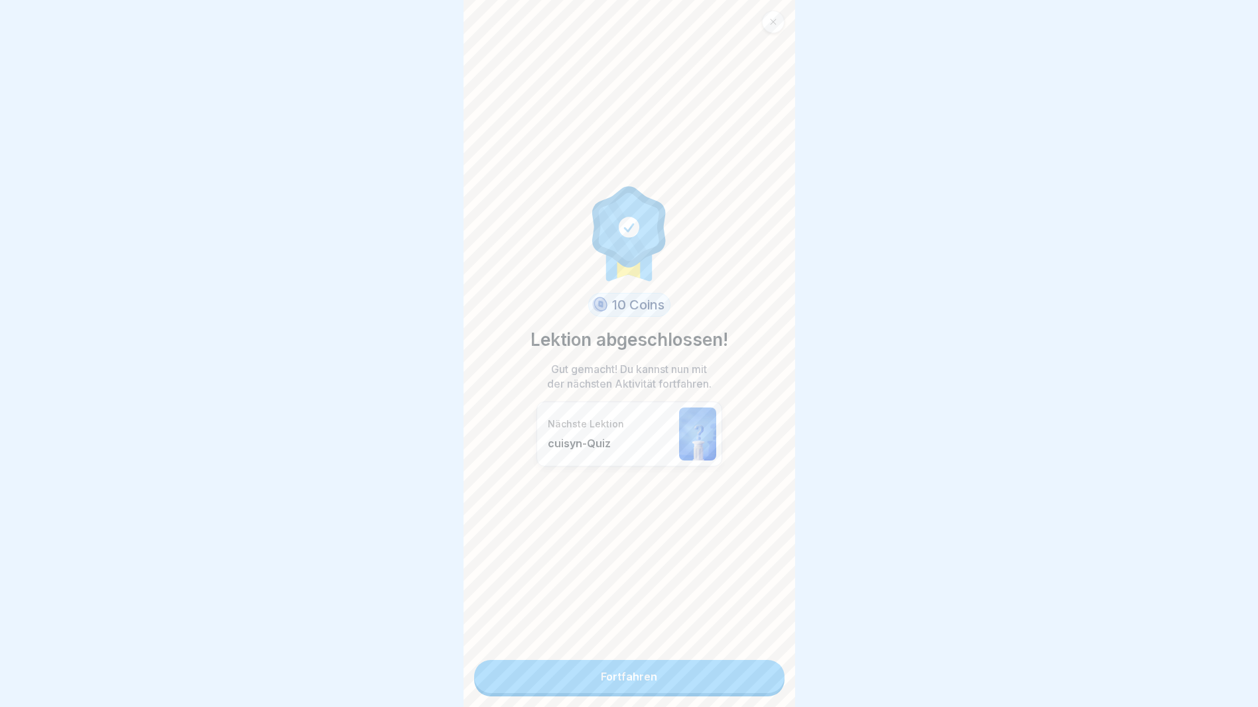
click at [674, 662] on link "Fortfahren" at bounding box center [629, 676] width 310 height 33
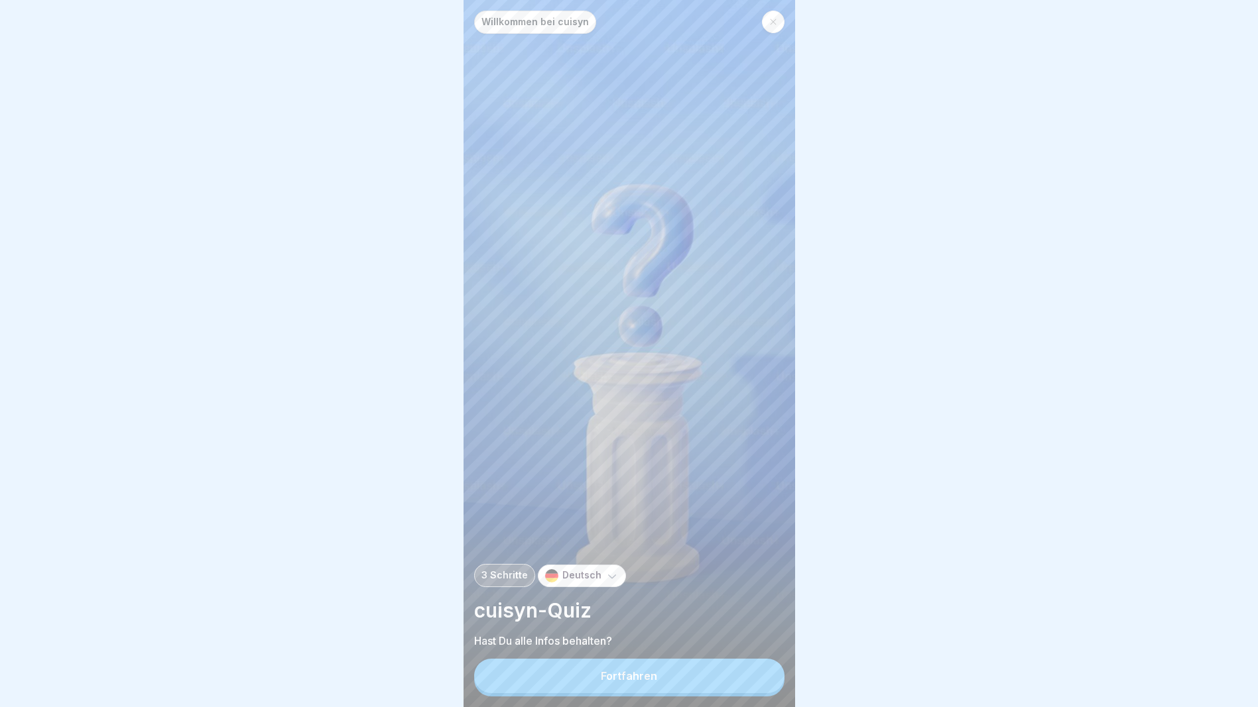
click at [658, 670] on button "Fortfahren" at bounding box center [629, 676] width 310 height 34
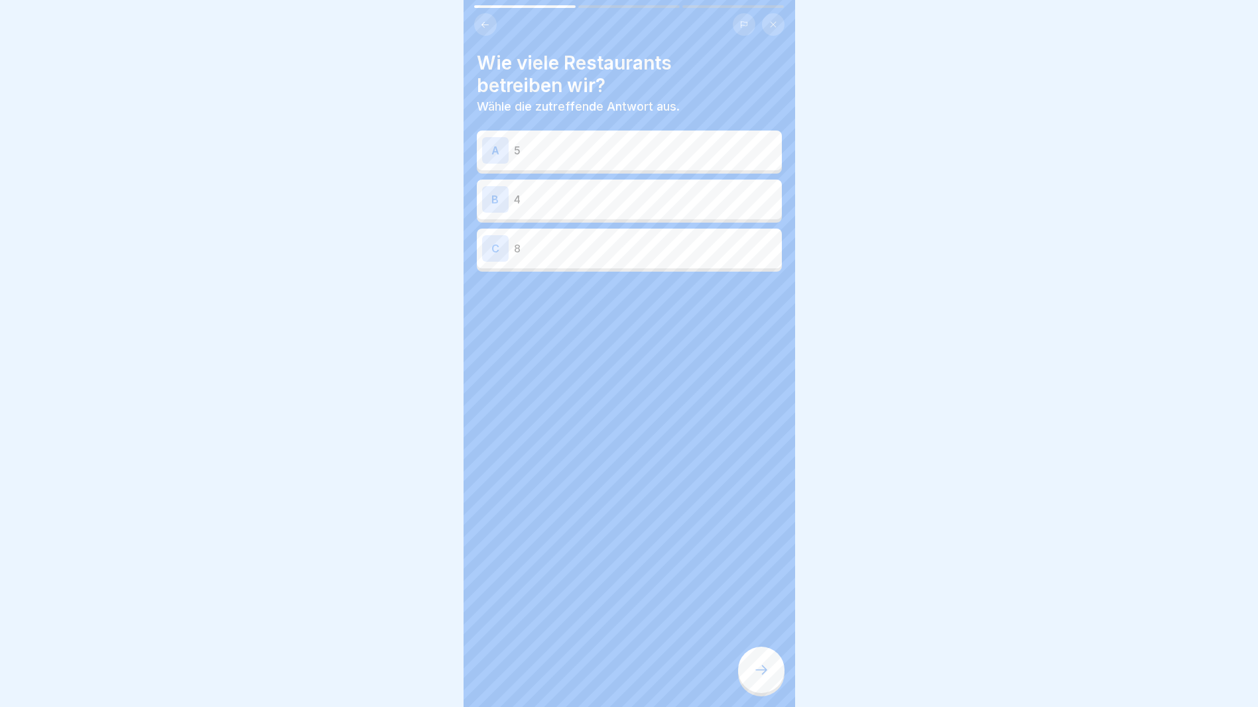
click at [590, 194] on p "4" at bounding box center [645, 200] width 263 height 16
click at [754, 674] on icon at bounding box center [761, 670] width 16 height 16
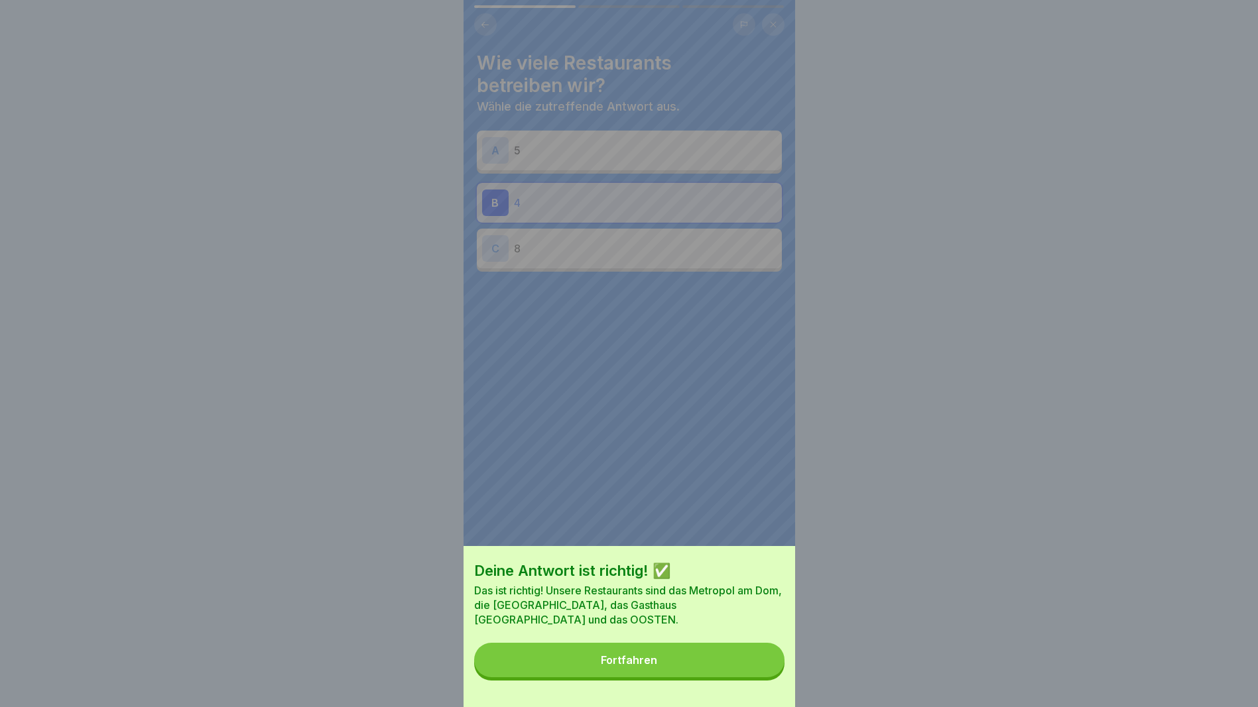
click at [717, 661] on button "Fortfahren" at bounding box center [629, 660] width 310 height 34
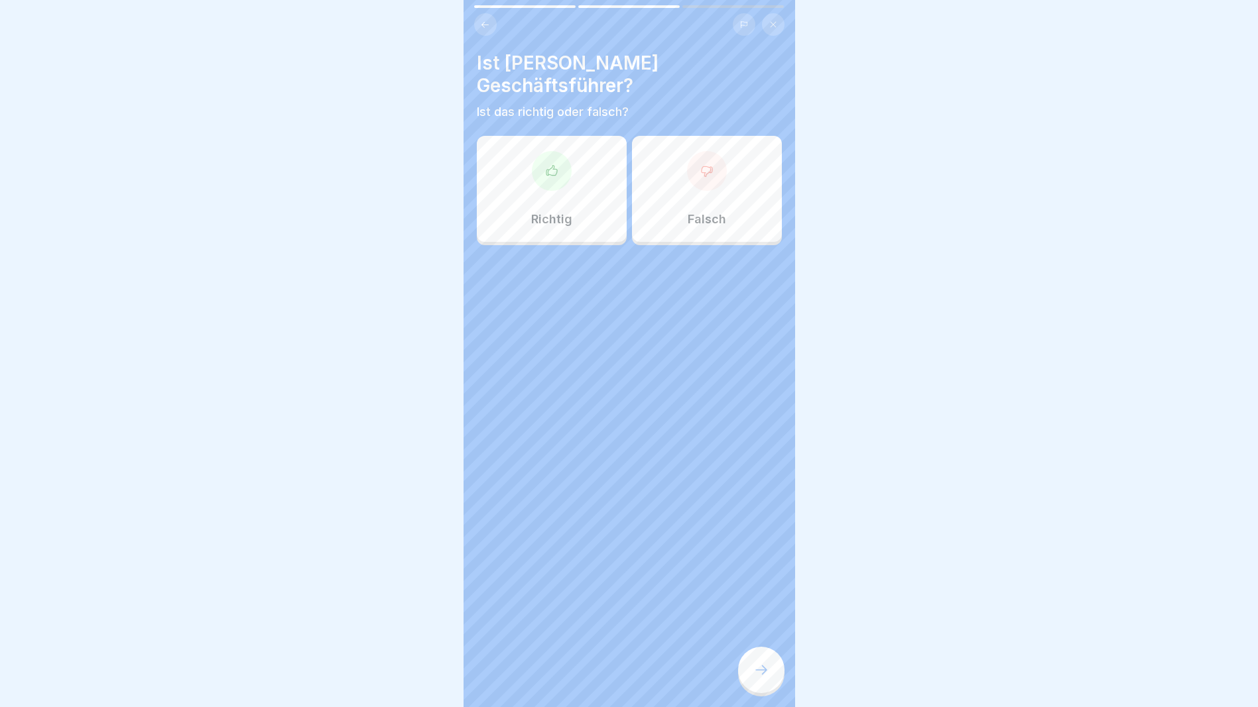
click at [577, 197] on div "Richtig" at bounding box center [552, 189] width 150 height 106
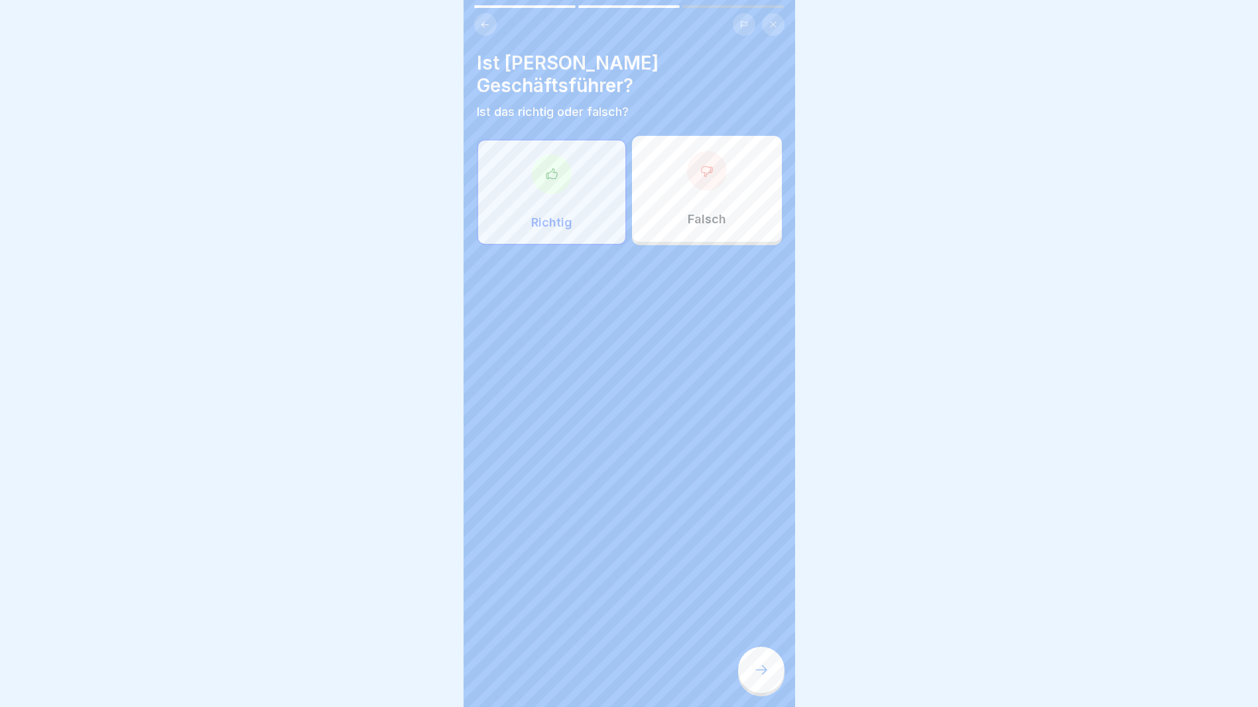
click at [760, 674] on icon at bounding box center [761, 670] width 16 height 16
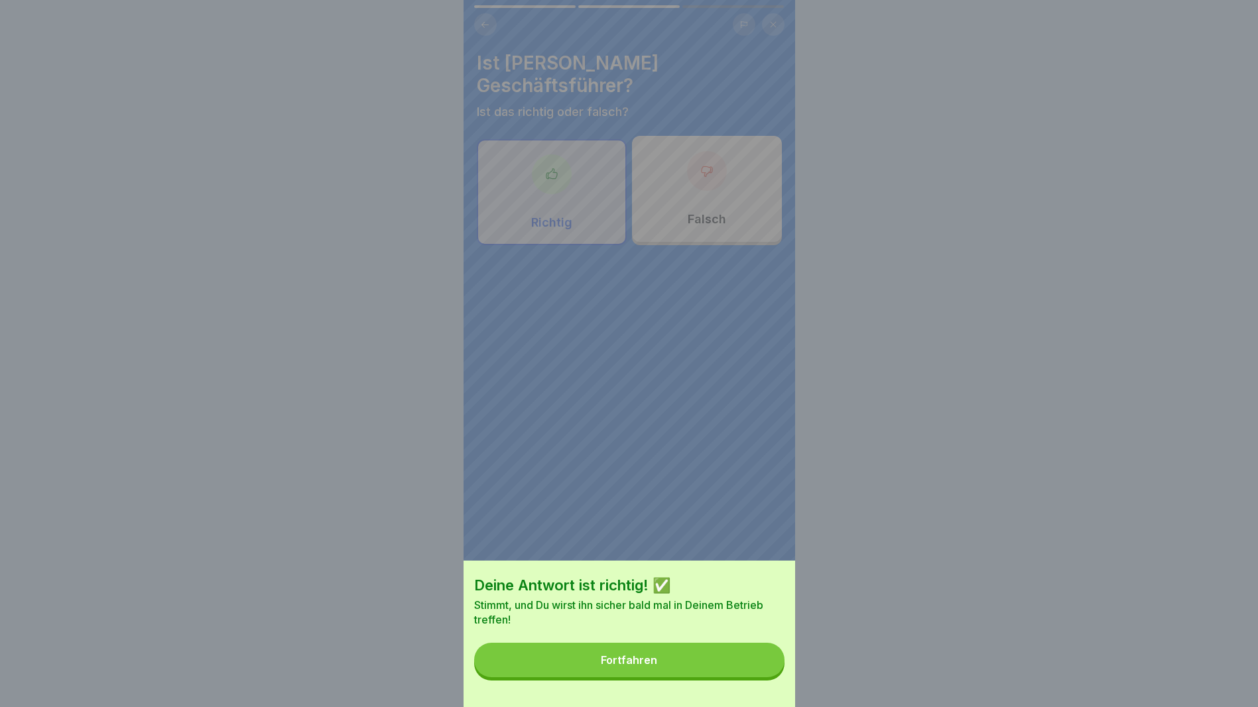
click at [711, 666] on button "Fortfahren" at bounding box center [629, 660] width 310 height 34
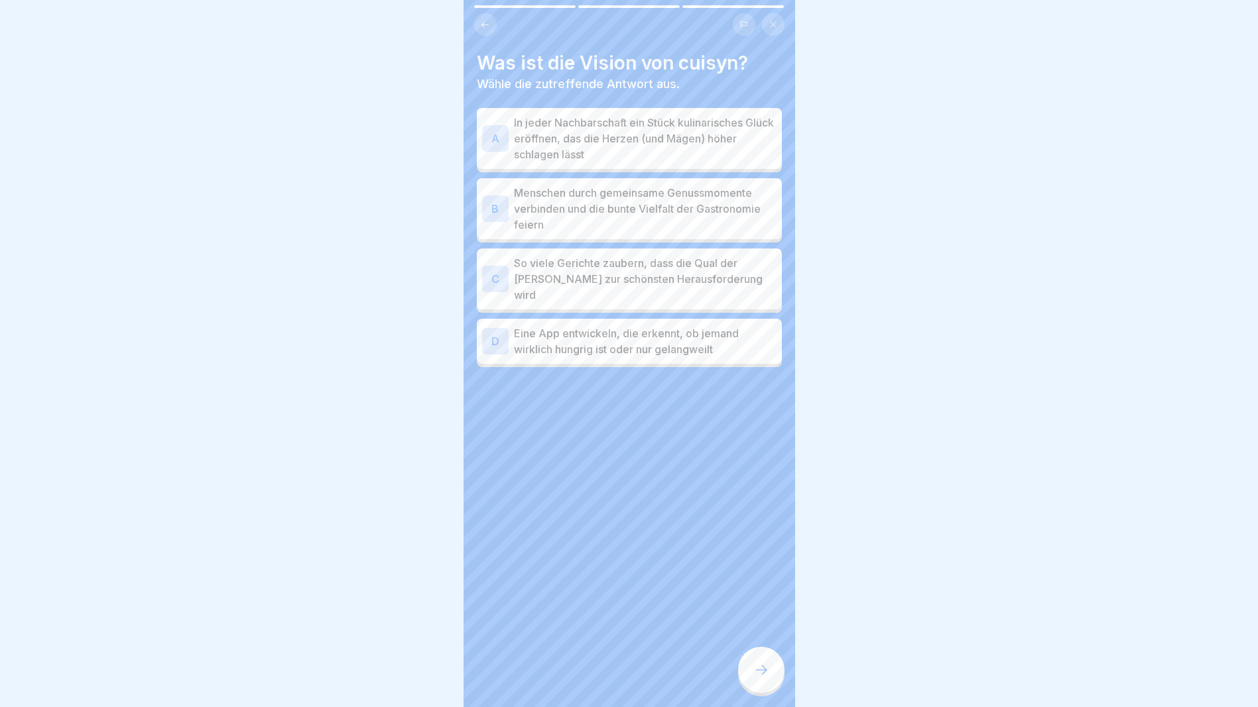
click at [684, 202] on p "Menschen durch gemeinsame Genussmomente verbinden und die bunte Vielfalt der Ga…" at bounding box center [645, 209] width 263 height 48
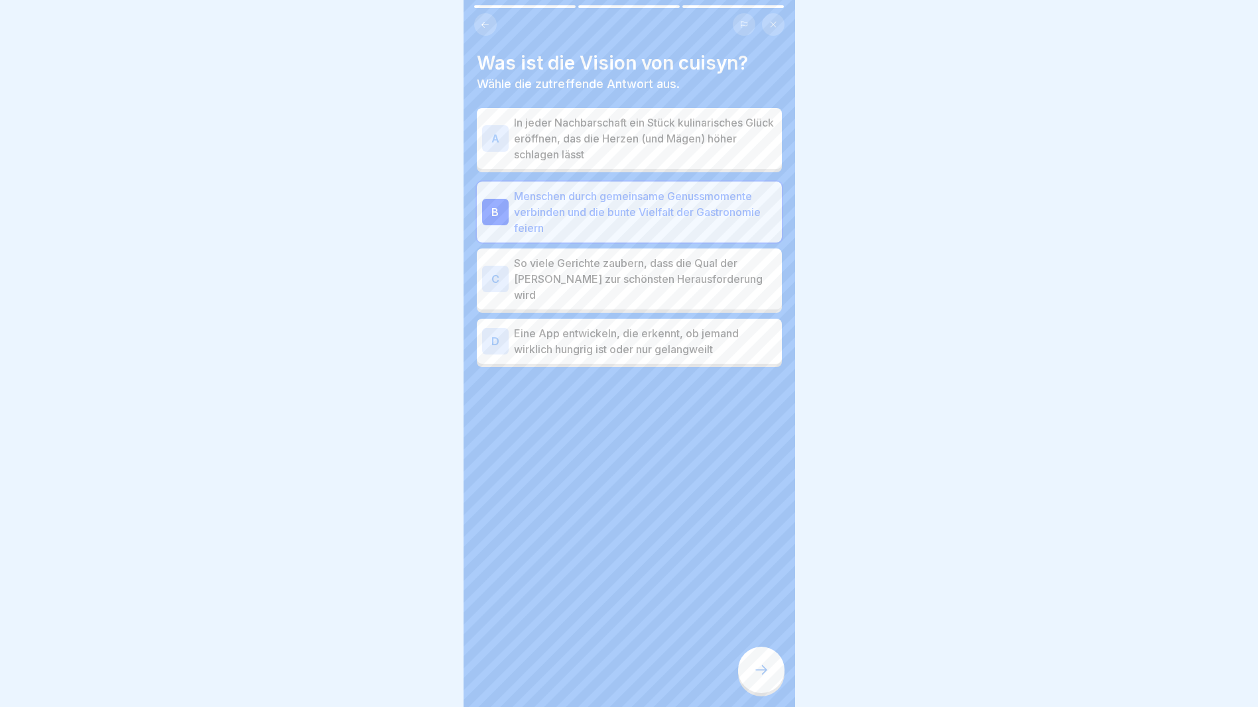
click at [753, 672] on icon at bounding box center [761, 670] width 16 height 16
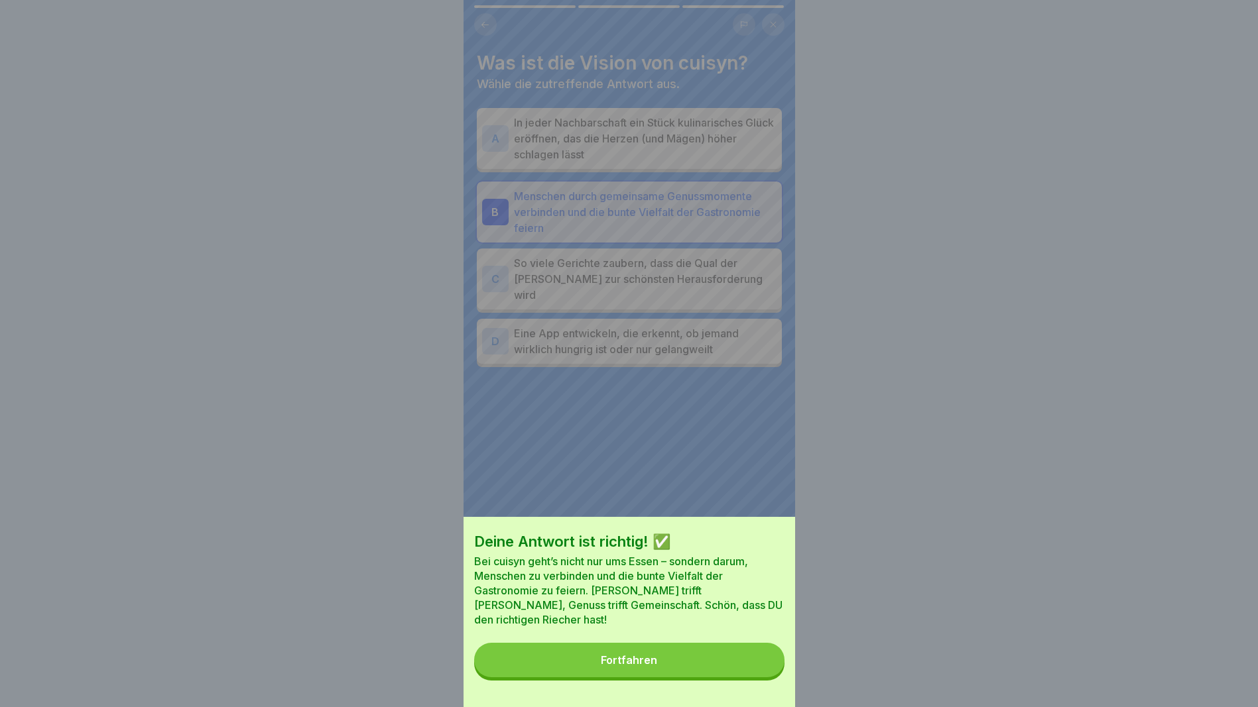
click at [735, 672] on button "Fortfahren" at bounding box center [629, 660] width 310 height 34
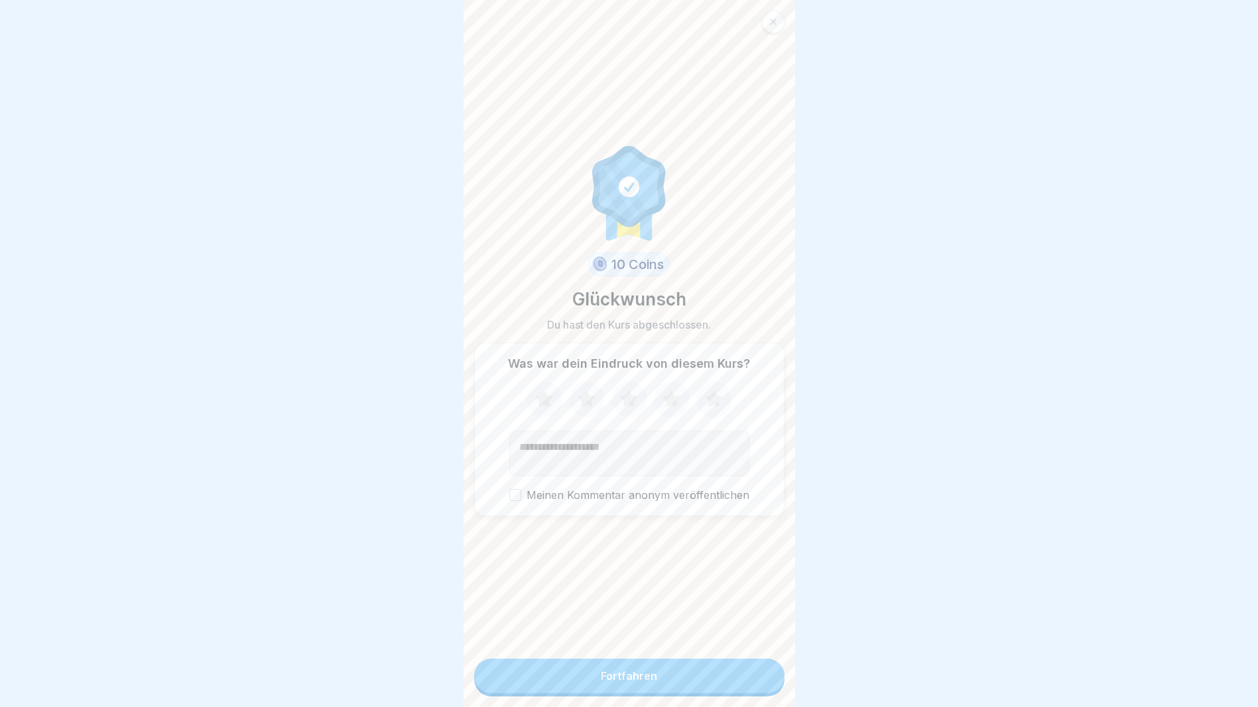
click at [620, 680] on div "Fortfahren" at bounding box center [629, 676] width 56 height 12
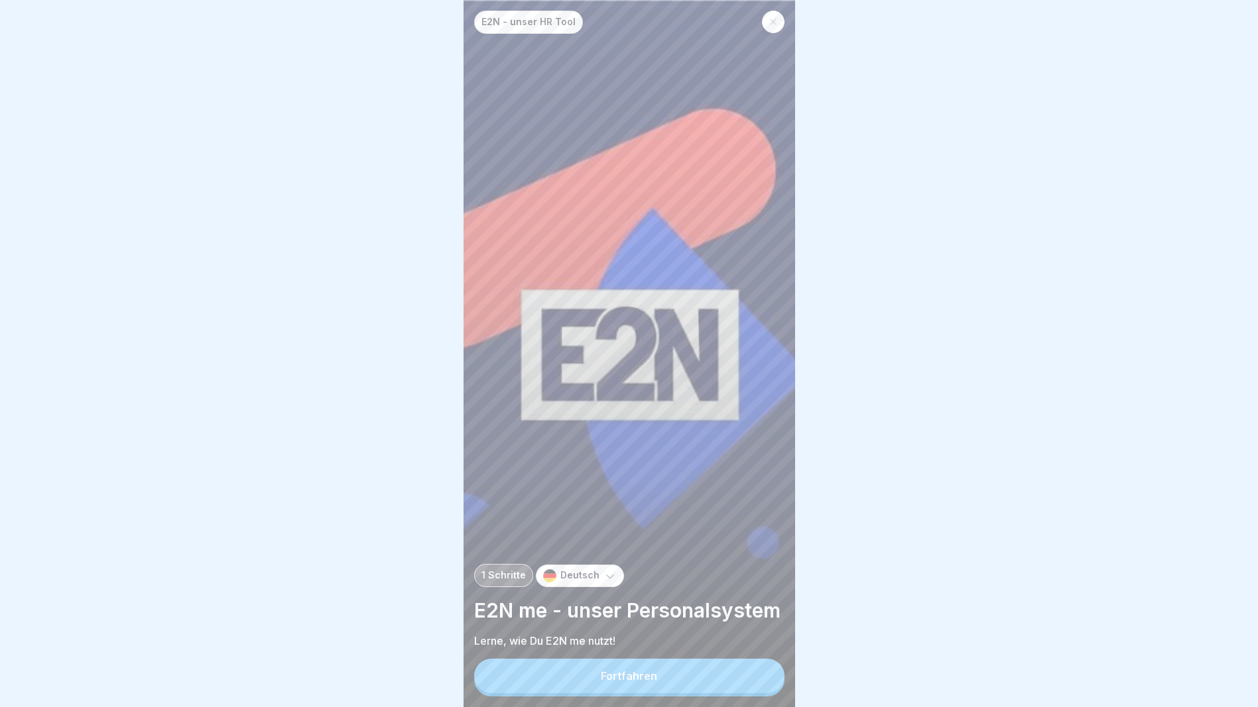
click at [620, 680] on div "Fortfahren" at bounding box center [629, 676] width 56 height 12
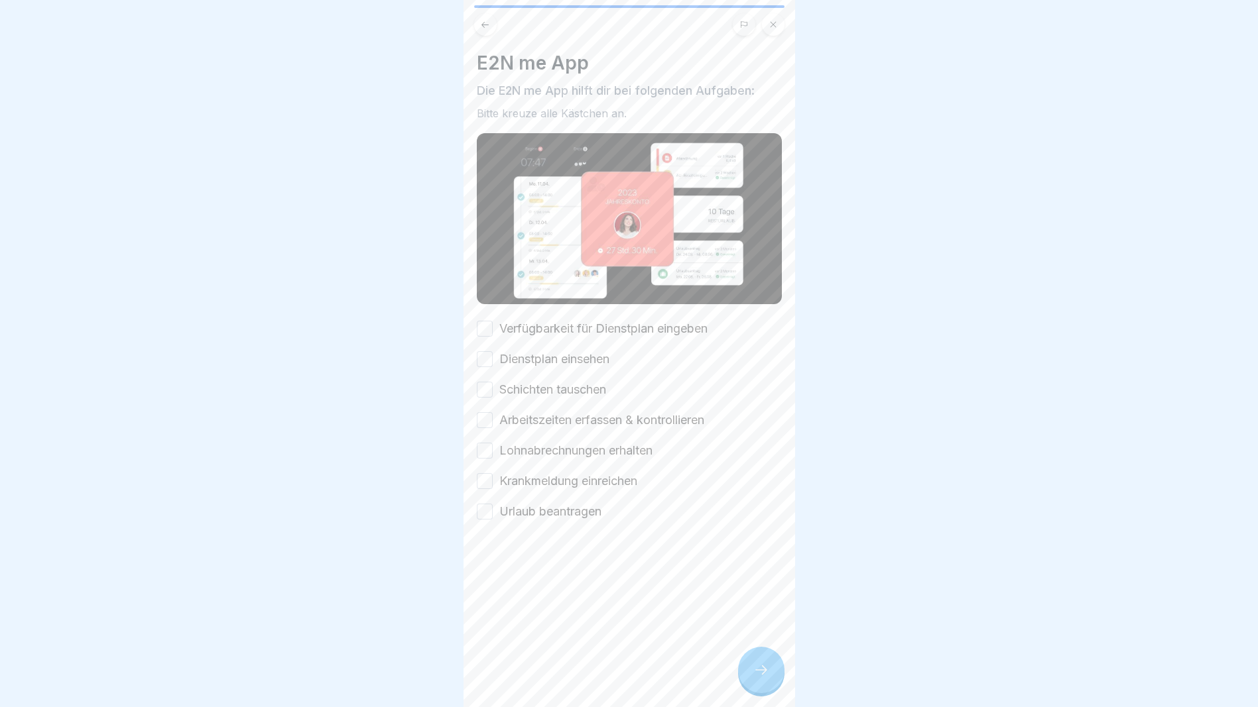
click at [485, 321] on button "Verfügbarkeit für Dienstplan eingeben" at bounding box center [485, 329] width 16 height 16
click at [485, 351] on button "Dienstplan einsehen" at bounding box center [485, 359] width 16 height 16
click at [485, 385] on div "Verfügbarkeit für Dienstplan eingeben Dienstplan einsehen Schichten tauschen Ar…" at bounding box center [629, 420] width 305 height 200
drag, startPoint x: 487, startPoint y: 373, endPoint x: 489, endPoint y: 391, distance: 18.0
click at [488, 382] on button "Schichten tauschen" at bounding box center [485, 390] width 16 height 16
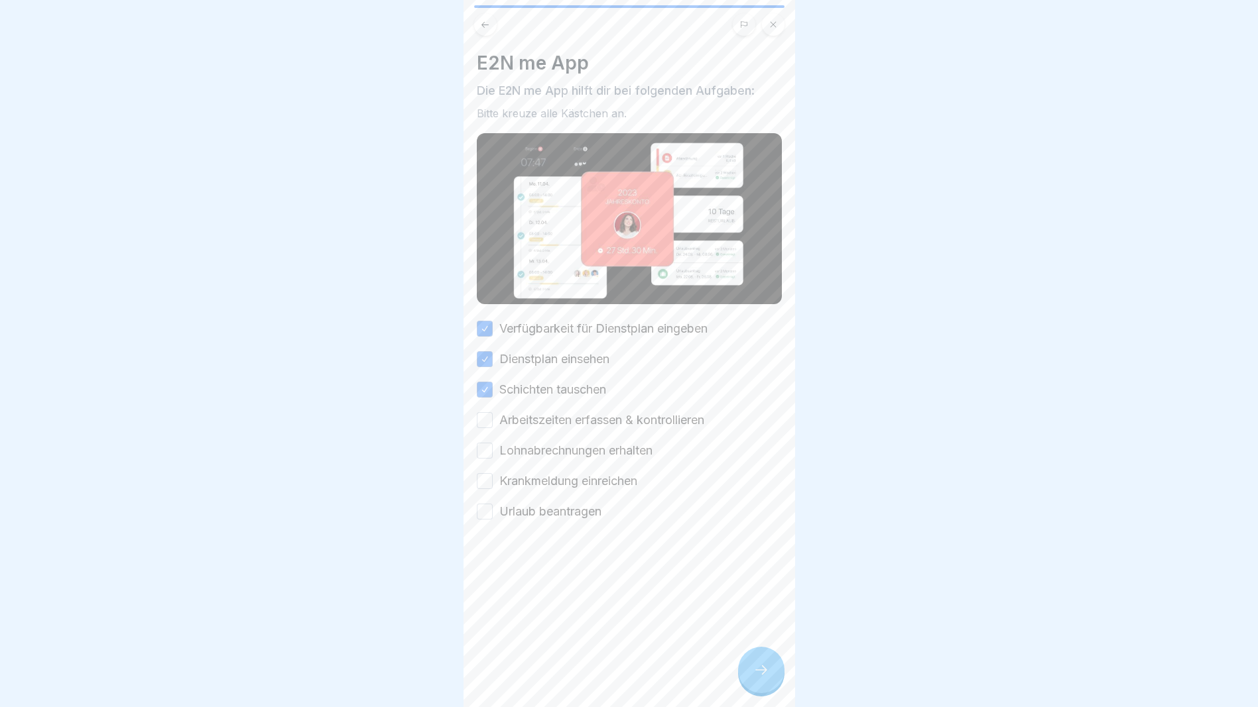
click at [491, 412] on button "Arbeitszeiten erfassen & kontrollieren" at bounding box center [485, 420] width 16 height 16
click at [489, 443] on button "Lohnabrechnungen erhalten" at bounding box center [485, 451] width 16 height 16
click at [493, 473] on div "Krankmeldung einreichen" at bounding box center [557, 481] width 160 height 17
click at [487, 473] on button "Krankmeldung einreichen" at bounding box center [485, 481] width 16 height 16
click at [493, 503] on div "Urlaub beantragen" at bounding box center [539, 511] width 125 height 17
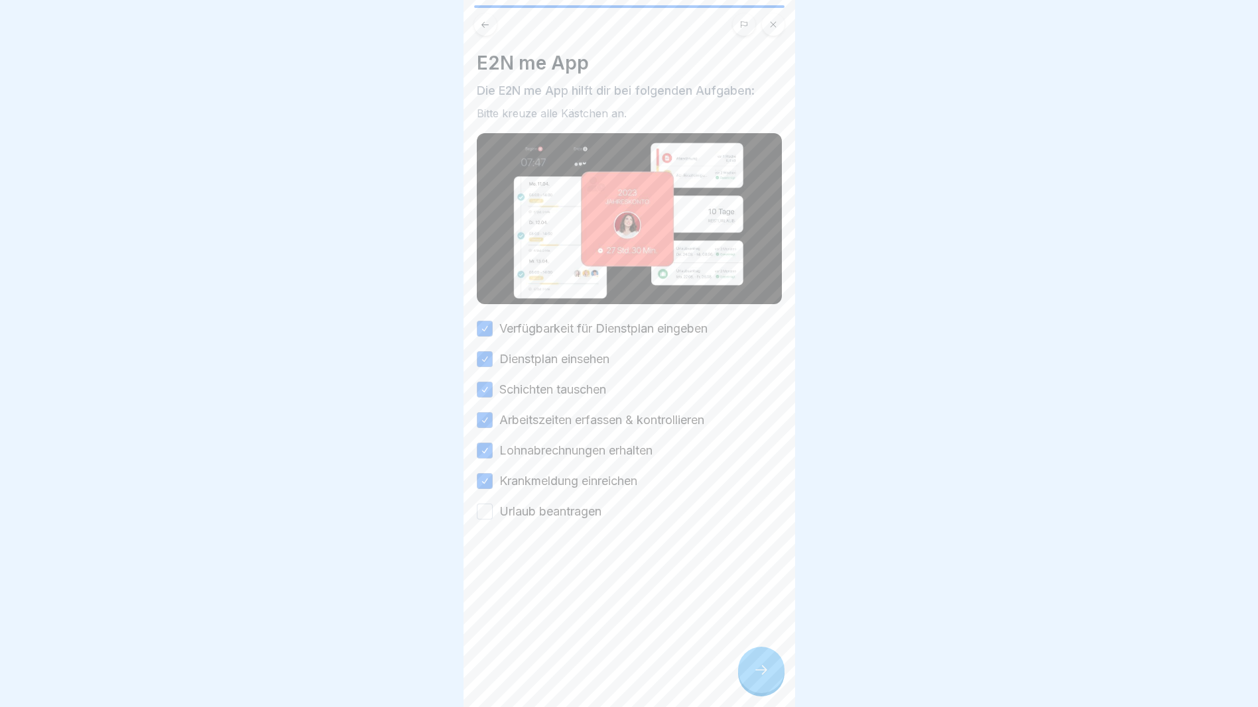
click at [487, 504] on button "Urlaub beantragen" at bounding box center [485, 512] width 16 height 16
click at [750, 668] on div at bounding box center [761, 670] width 46 height 46
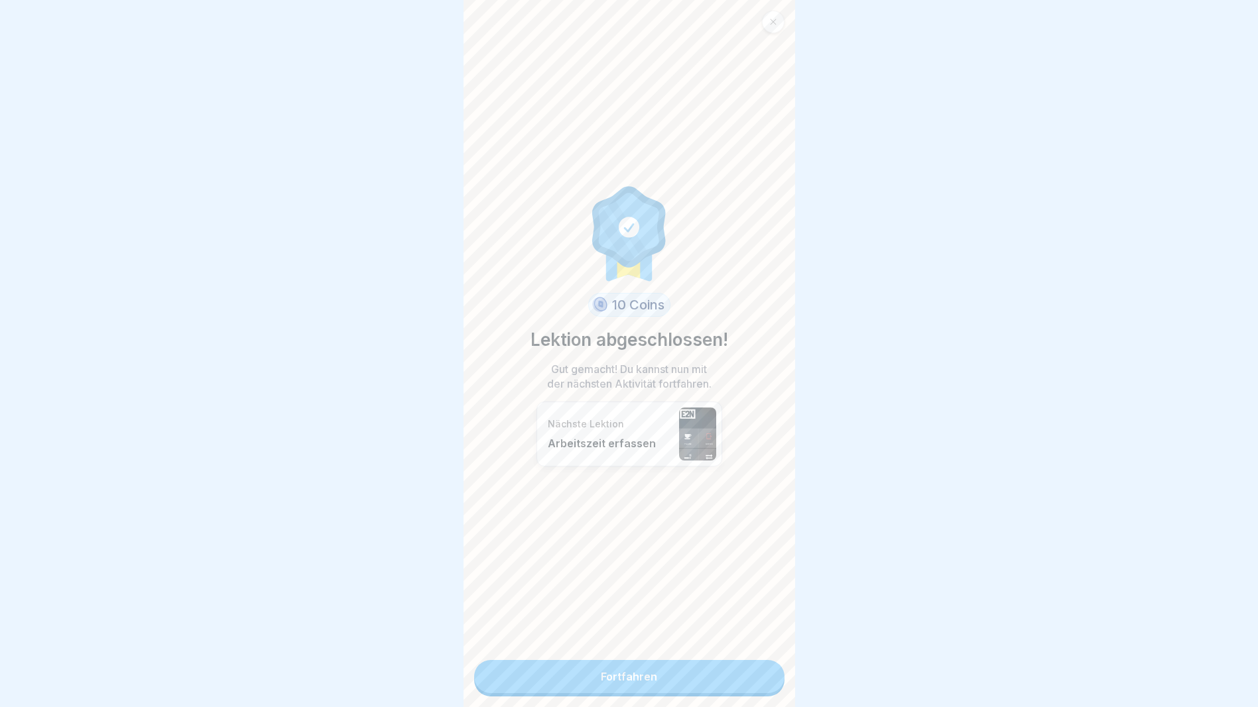
click at [619, 663] on link "Fortfahren" at bounding box center [629, 676] width 310 height 33
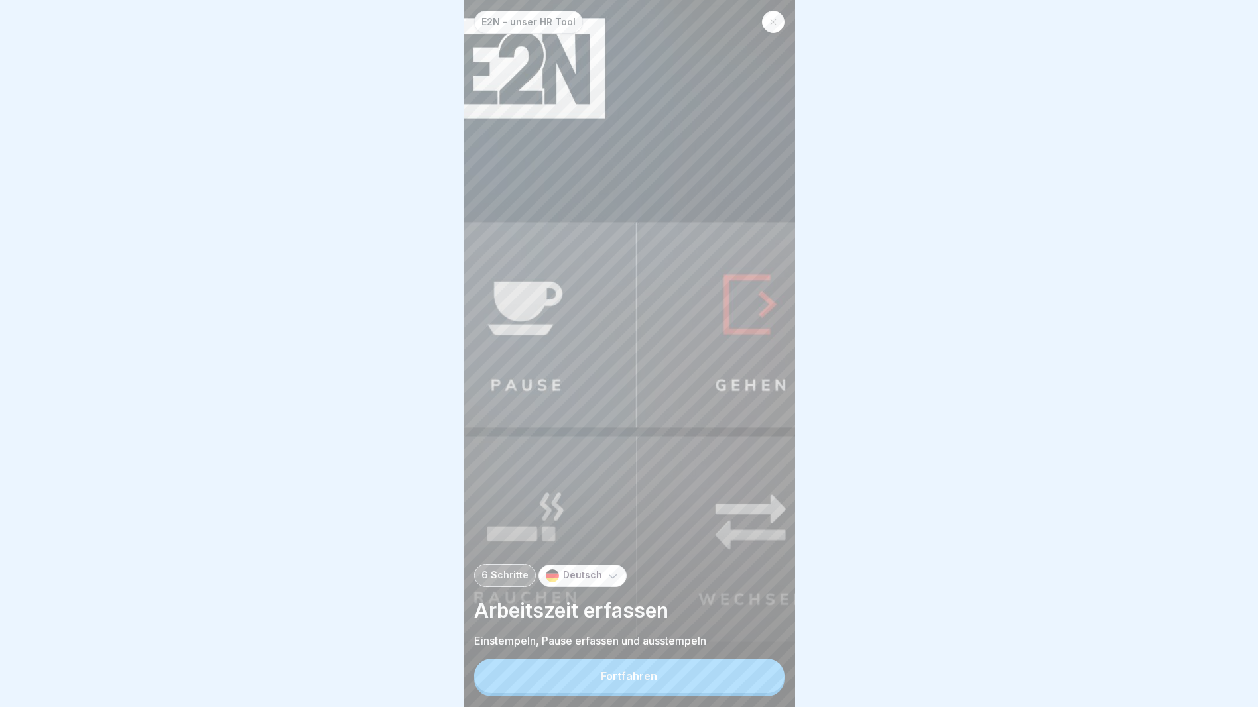
click at [637, 668] on button "Fortfahren" at bounding box center [629, 676] width 310 height 34
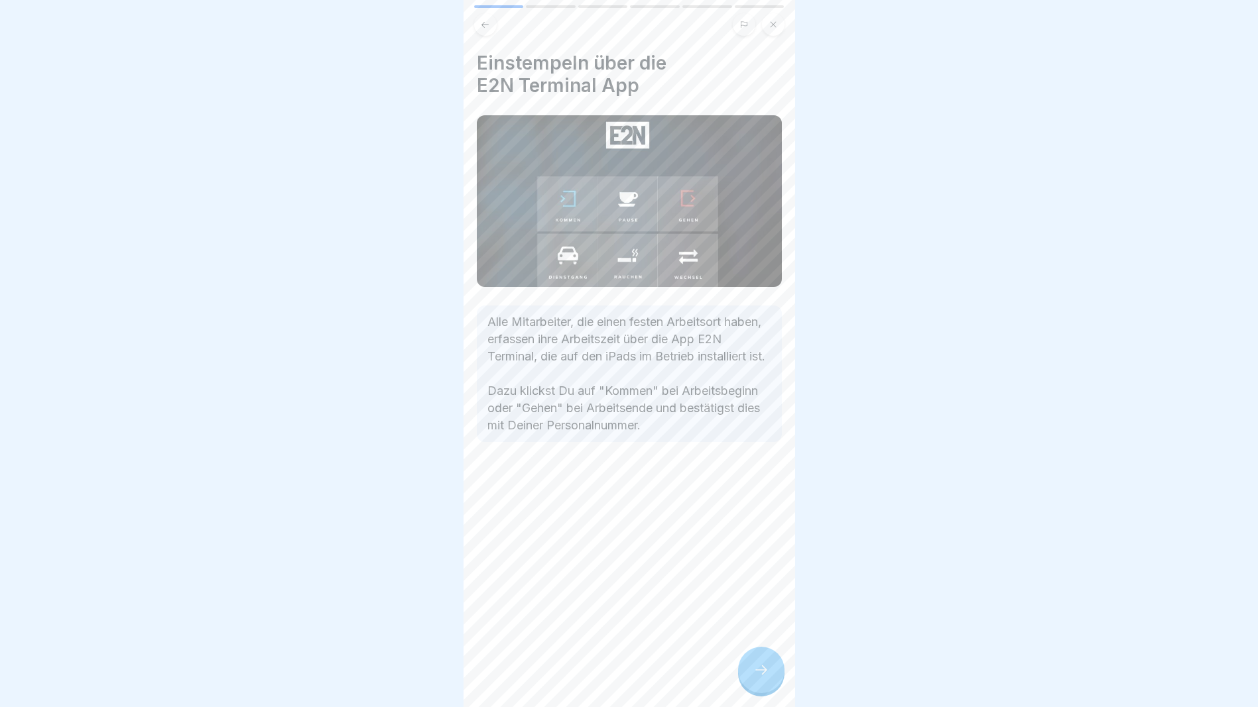
click at [758, 669] on icon at bounding box center [761, 670] width 16 height 16
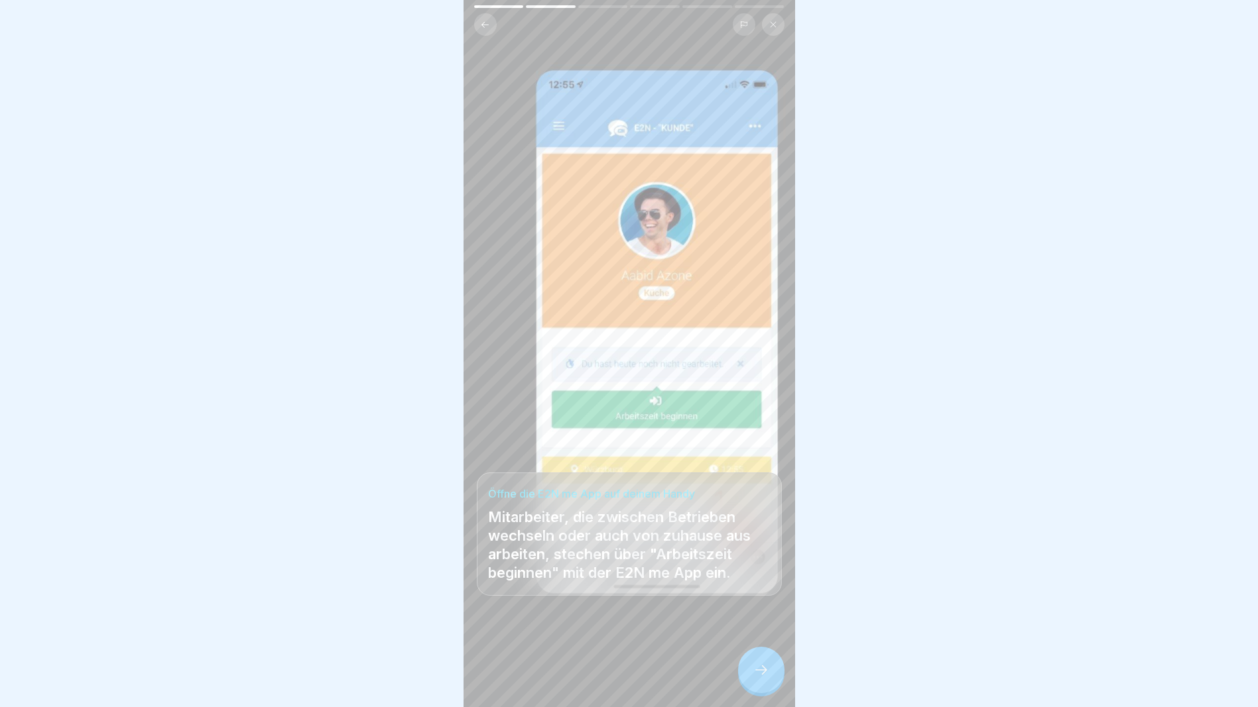
click at [757, 670] on icon at bounding box center [761, 670] width 16 height 16
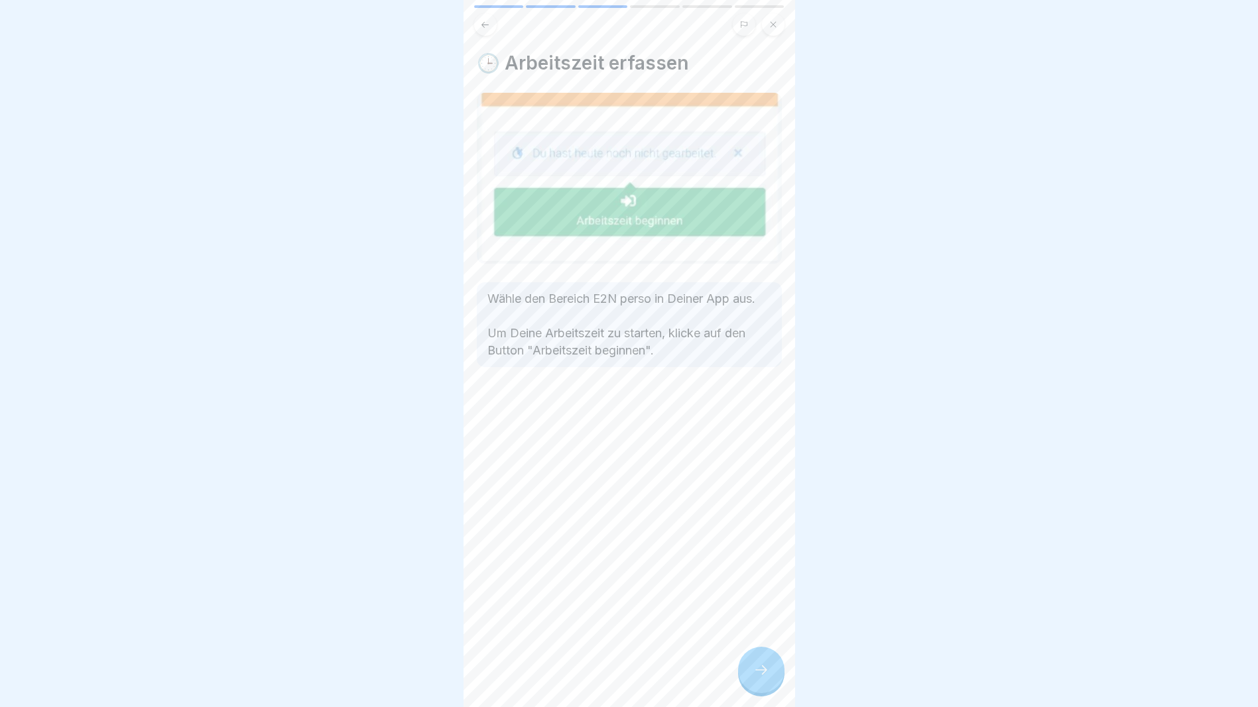
click at [757, 670] on icon at bounding box center [761, 670] width 16 height 16
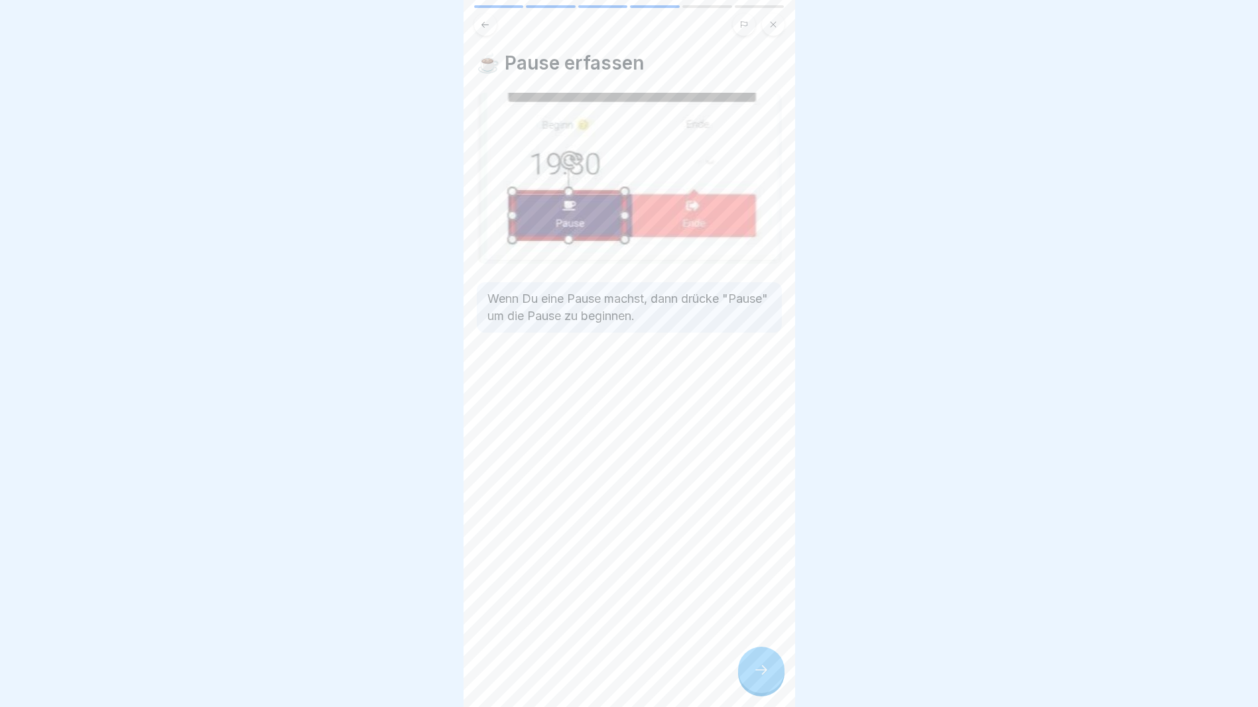
click at [757, 671] on icon at bounding box center [761, 670] width 16 height 16
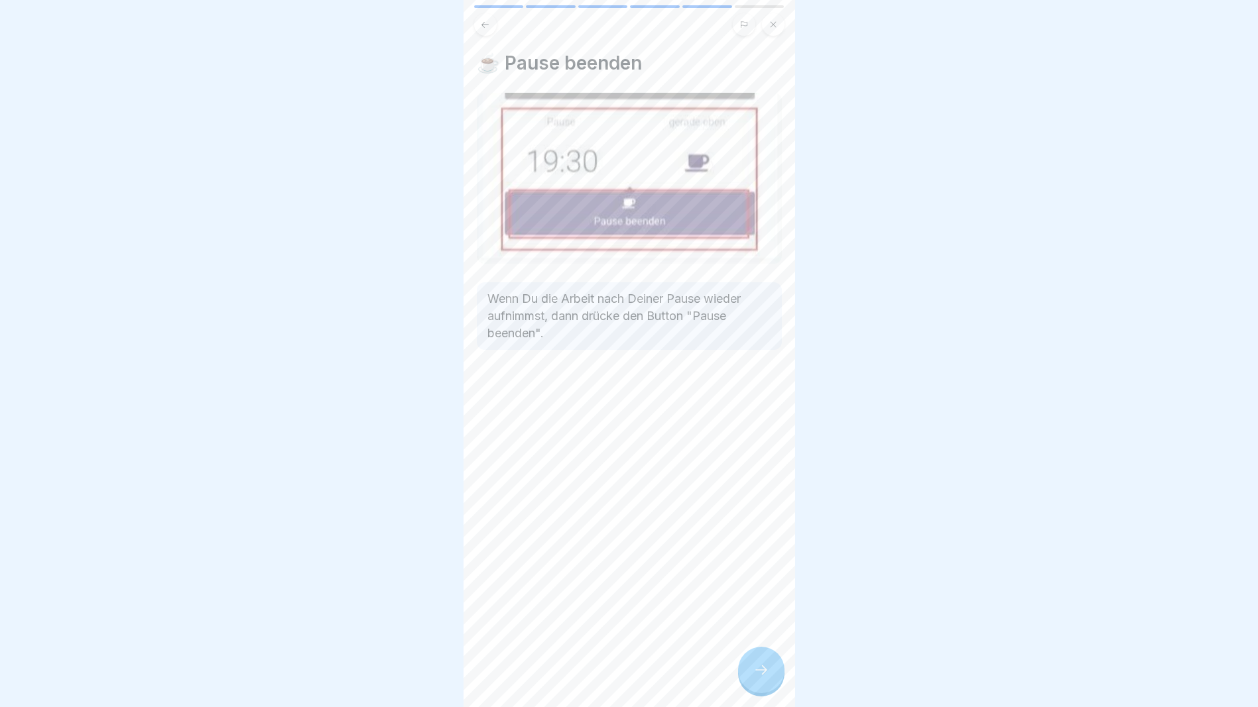
click at [757, 672] on icon at bounding box center [761, 670] width 16 height 16
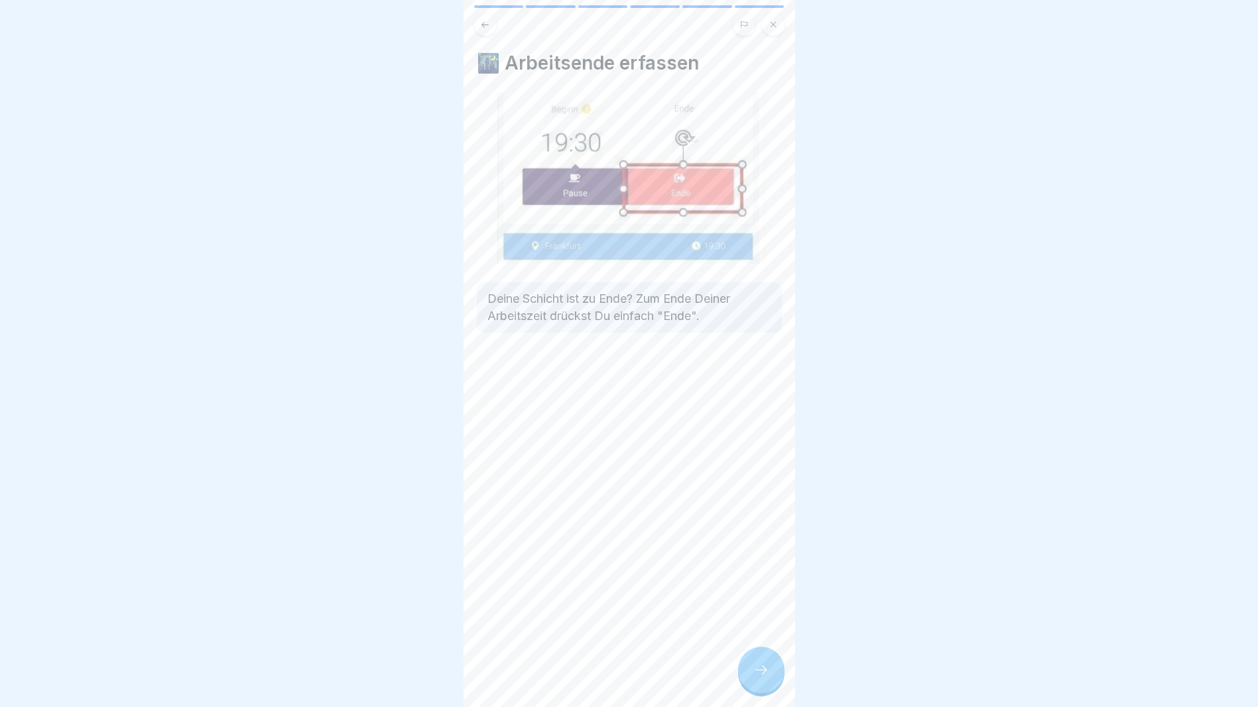
click at [757, 672] on icon at bounding box center [761, 670] width 16 height 16
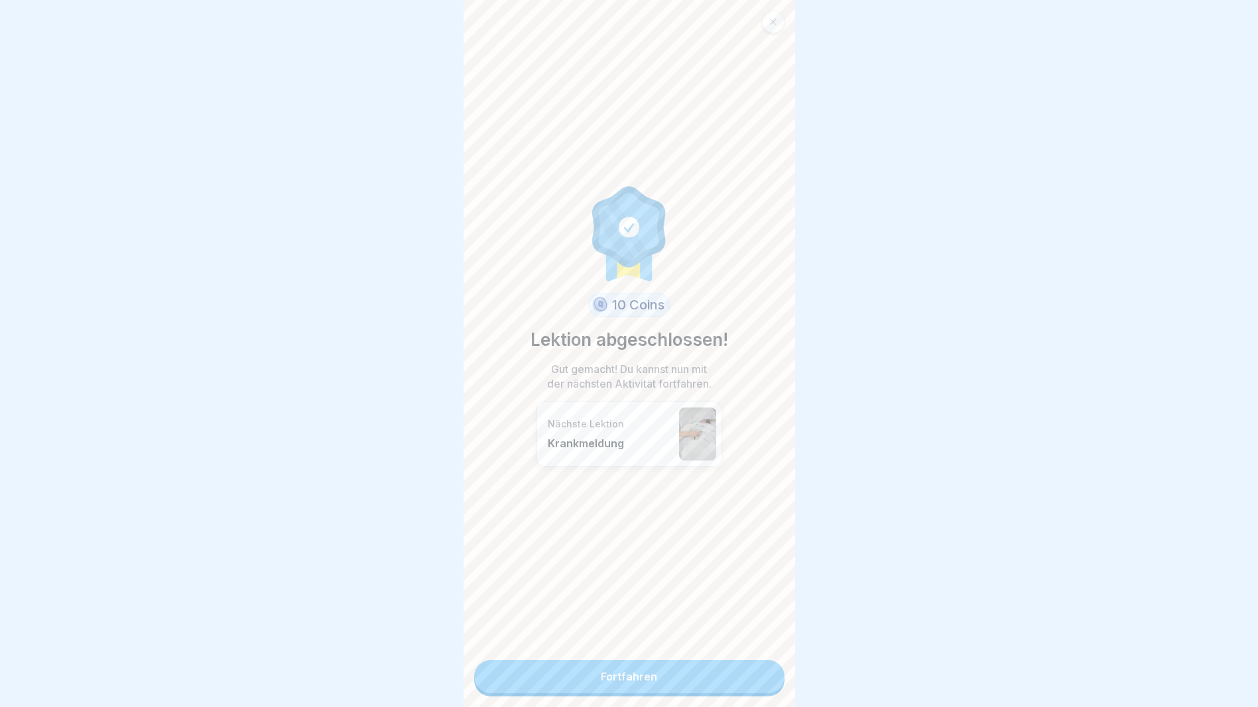
click at [757, 672] on link "Fortfahren" at bounding box center [629, 676] width 310 height 33
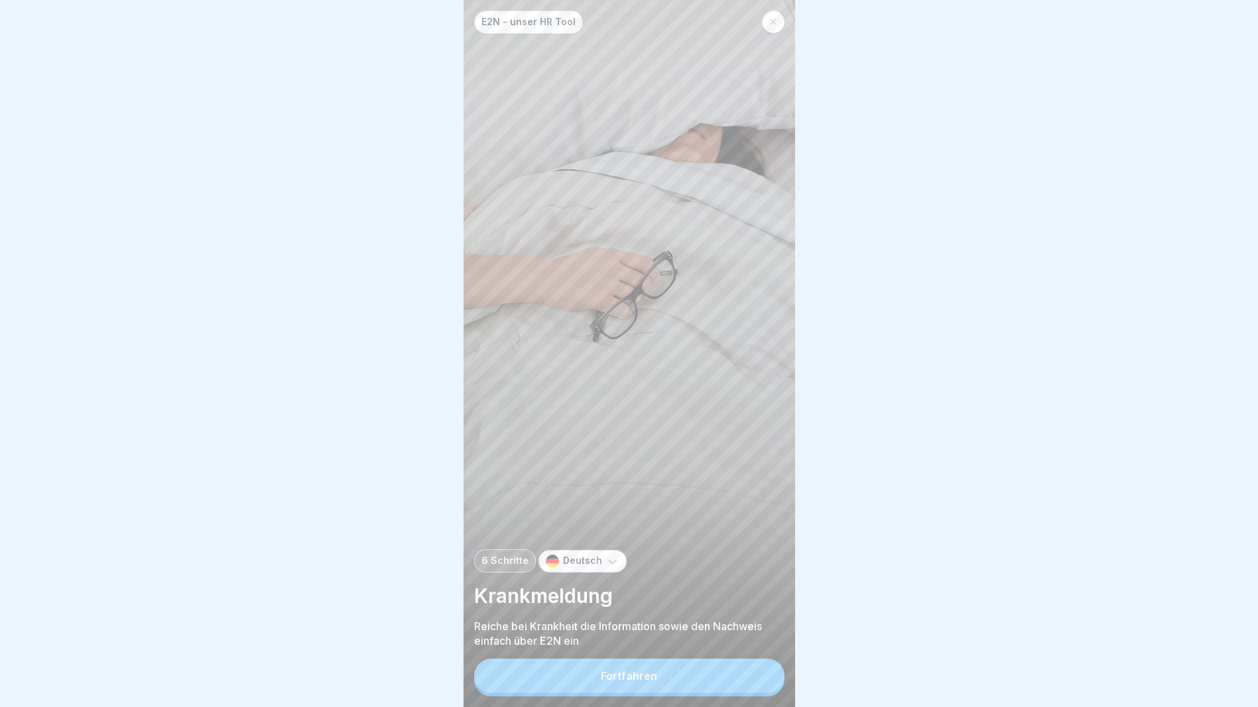
click at [698, 682] on button "Fortfahren" at bounding box center [629, 676] width 310 height 34
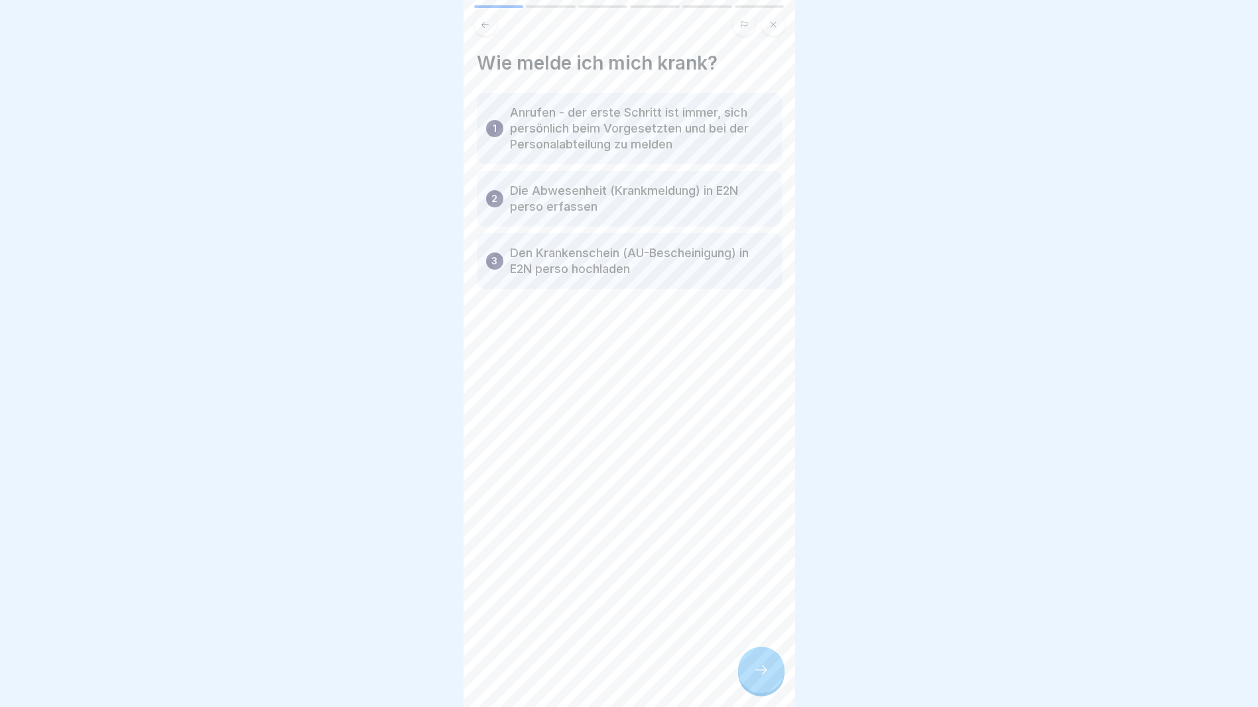
click at [765, 692] on div at bounding box center [761, 670] width 46 height 46
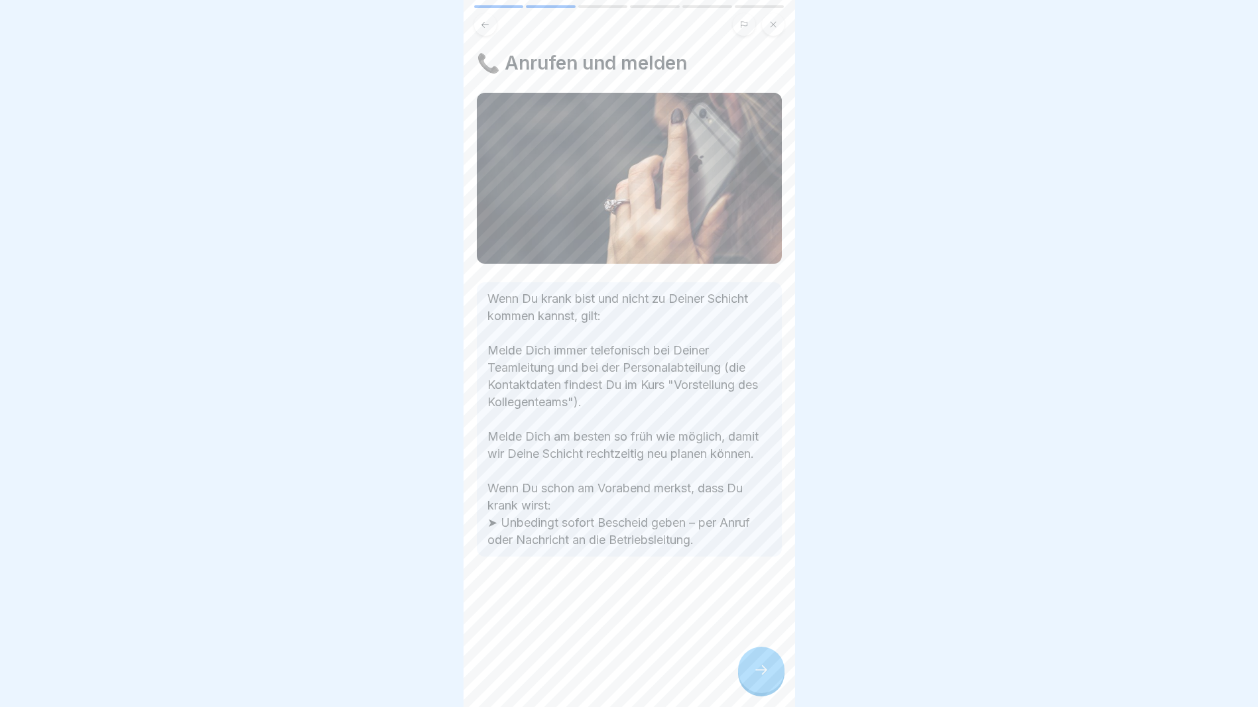
click at [766, 687] on div at bounding box center [761, 670] width 46 height 46
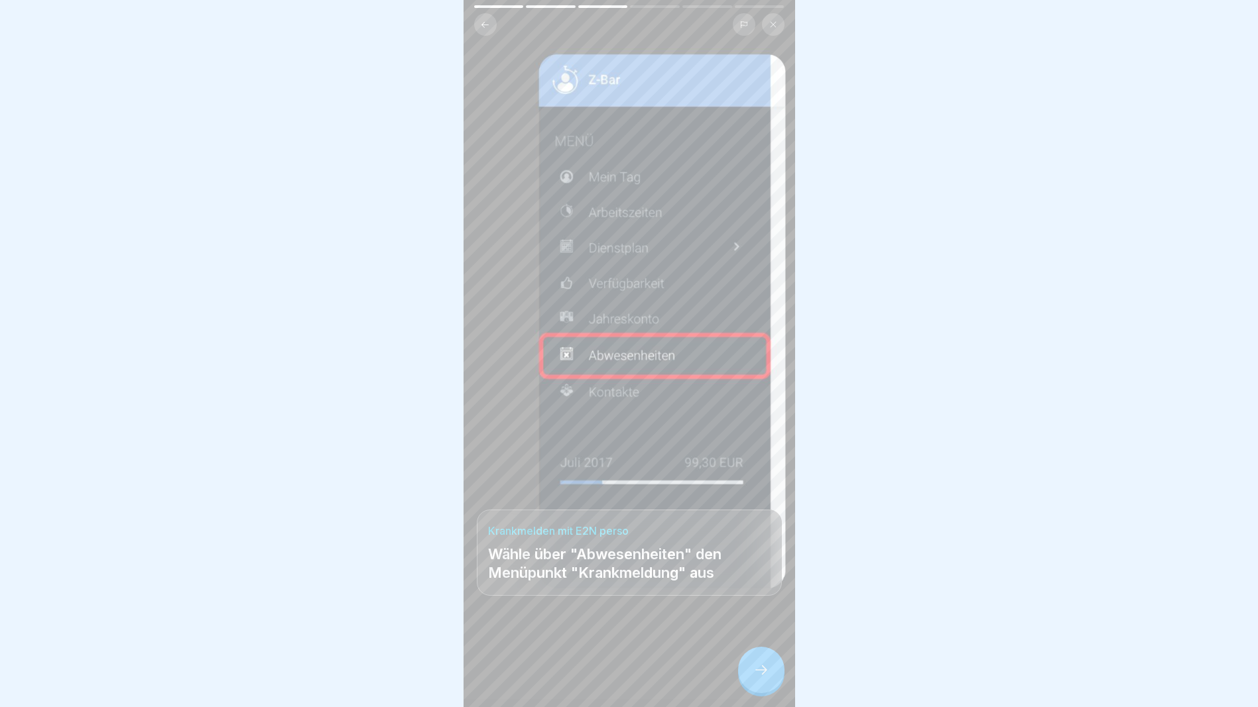
click at [766, 687] on div at bounding box center [761, 670] width 46 height 46
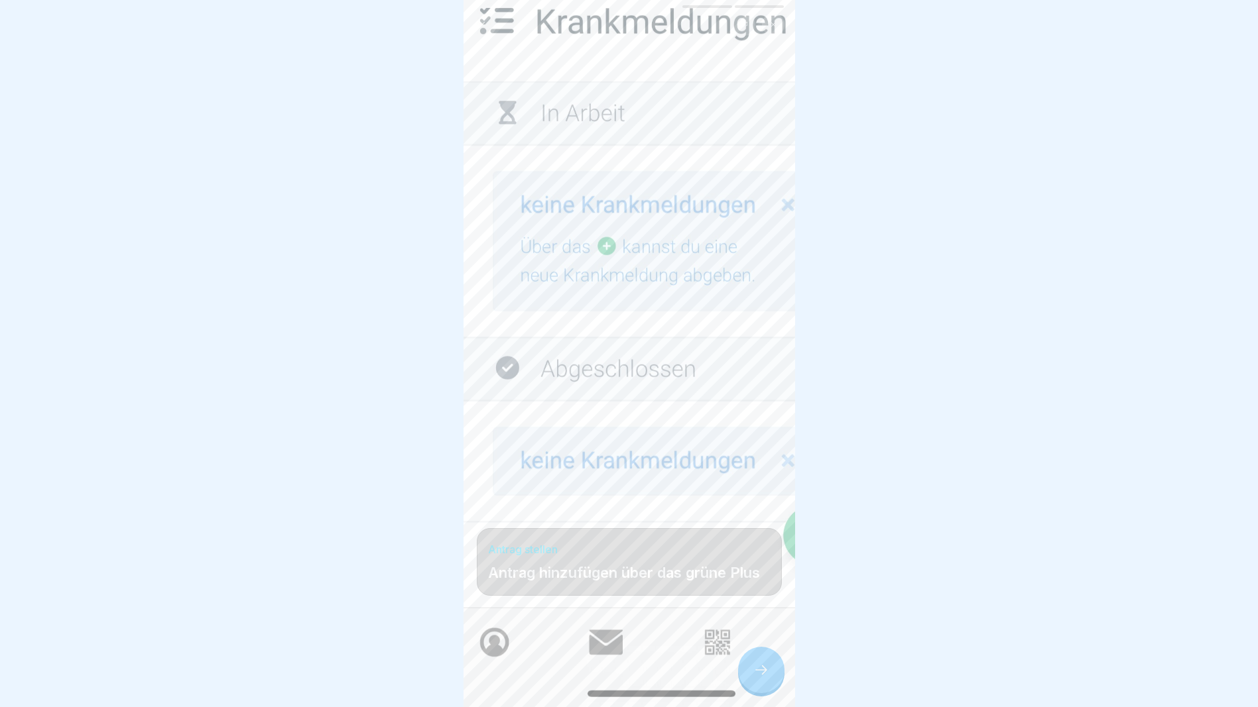
click at [766, 687] on div at bounding box center [761, 670] width 46 height 46
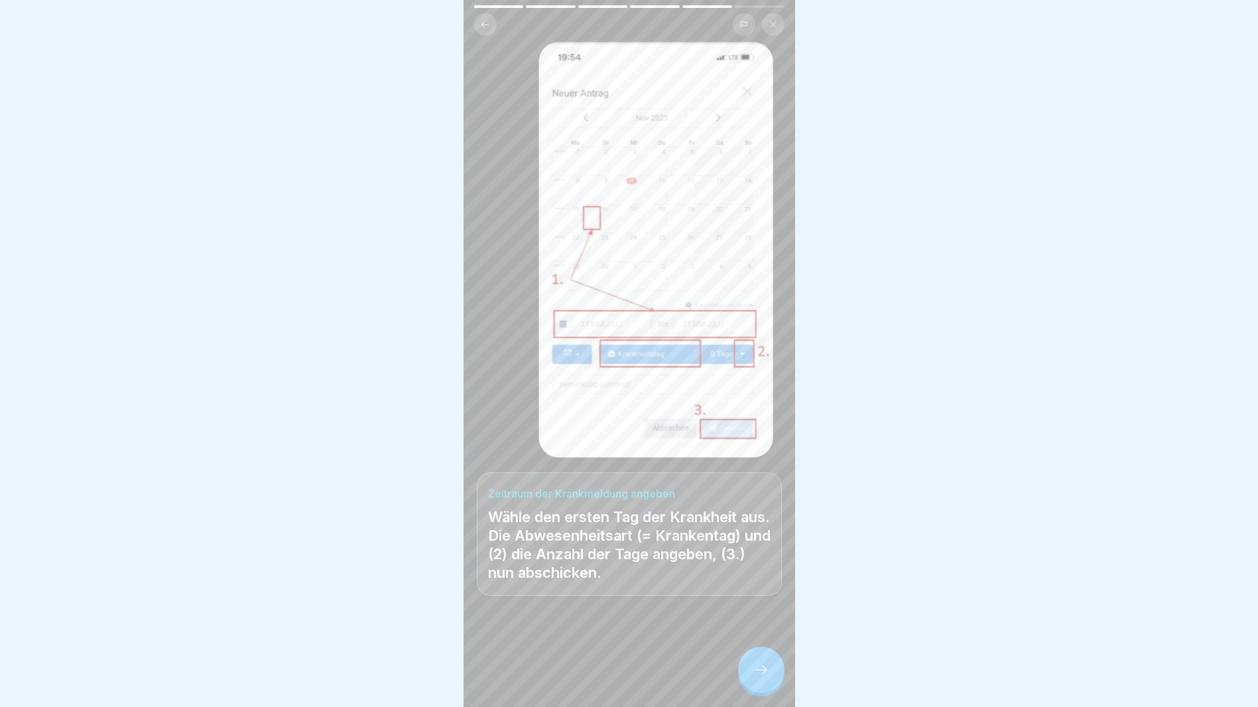
click at [766, 687] on div at bounding box center [761, 670] width 46 height 46
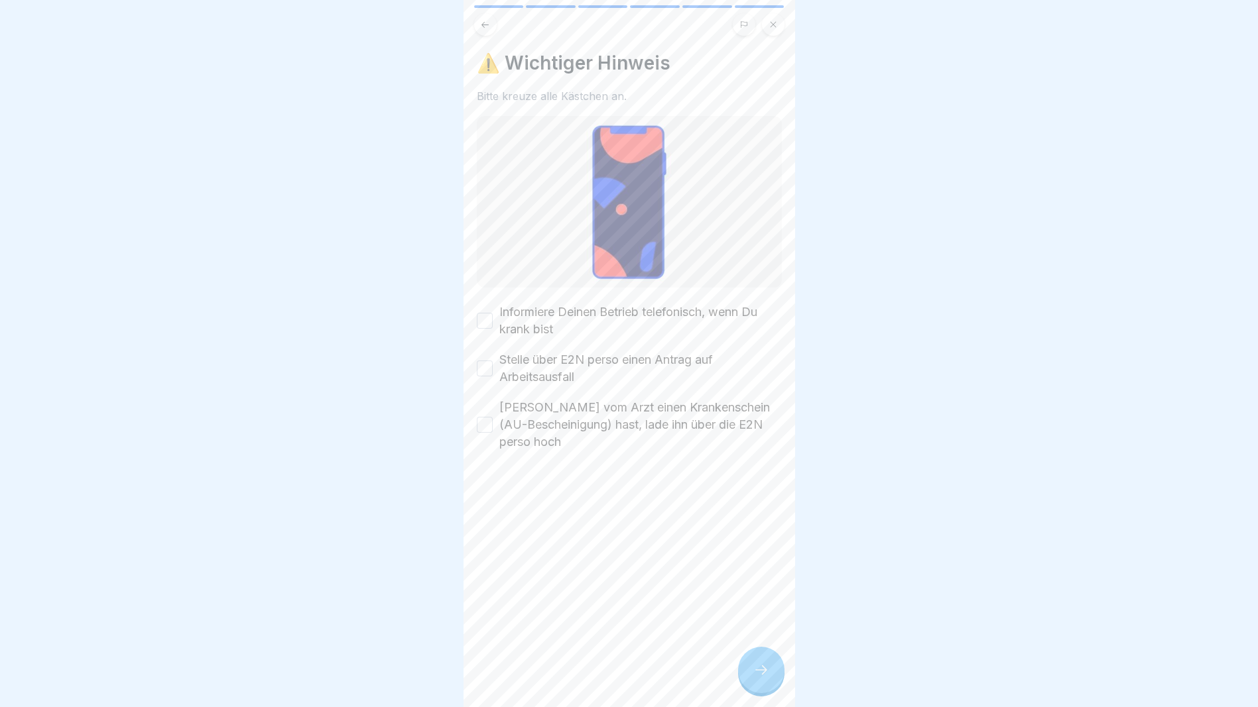
click at [766, 687] on div at bounding box center [761, 670] width 46 height 46
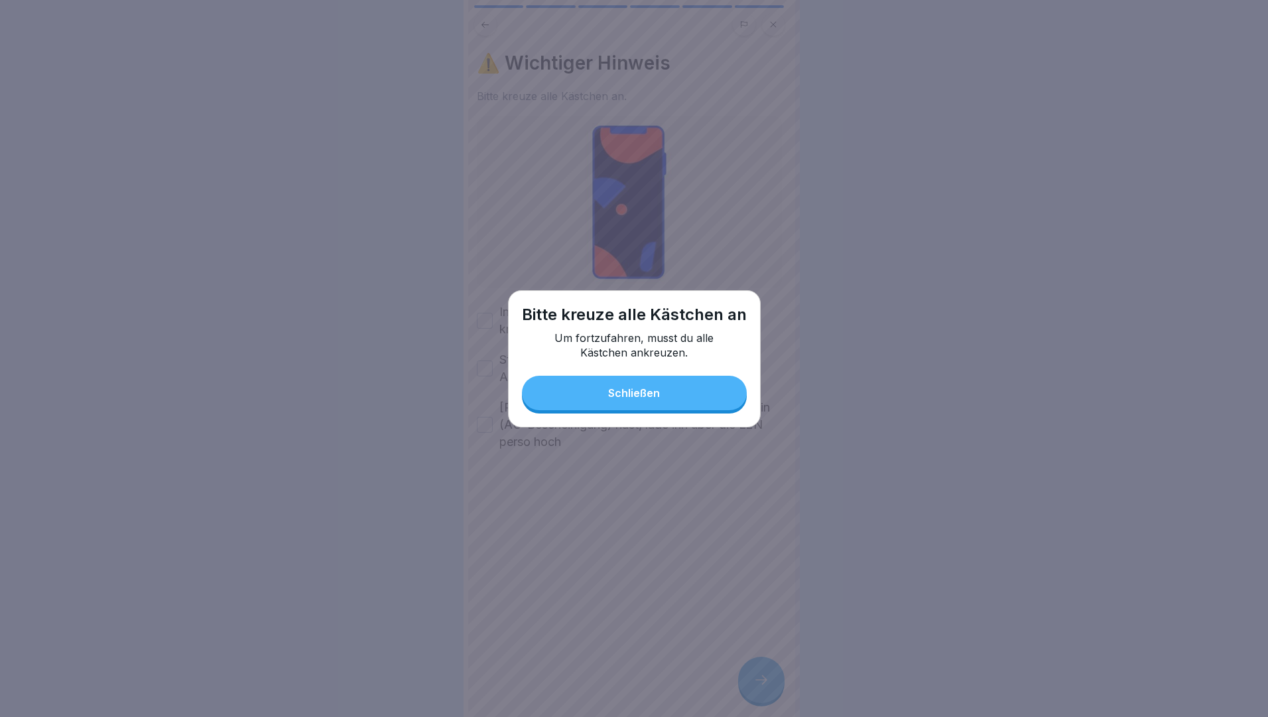
click at [618, 394] on div "Schließen" at bounding box center [634, 393] width 52 height 12
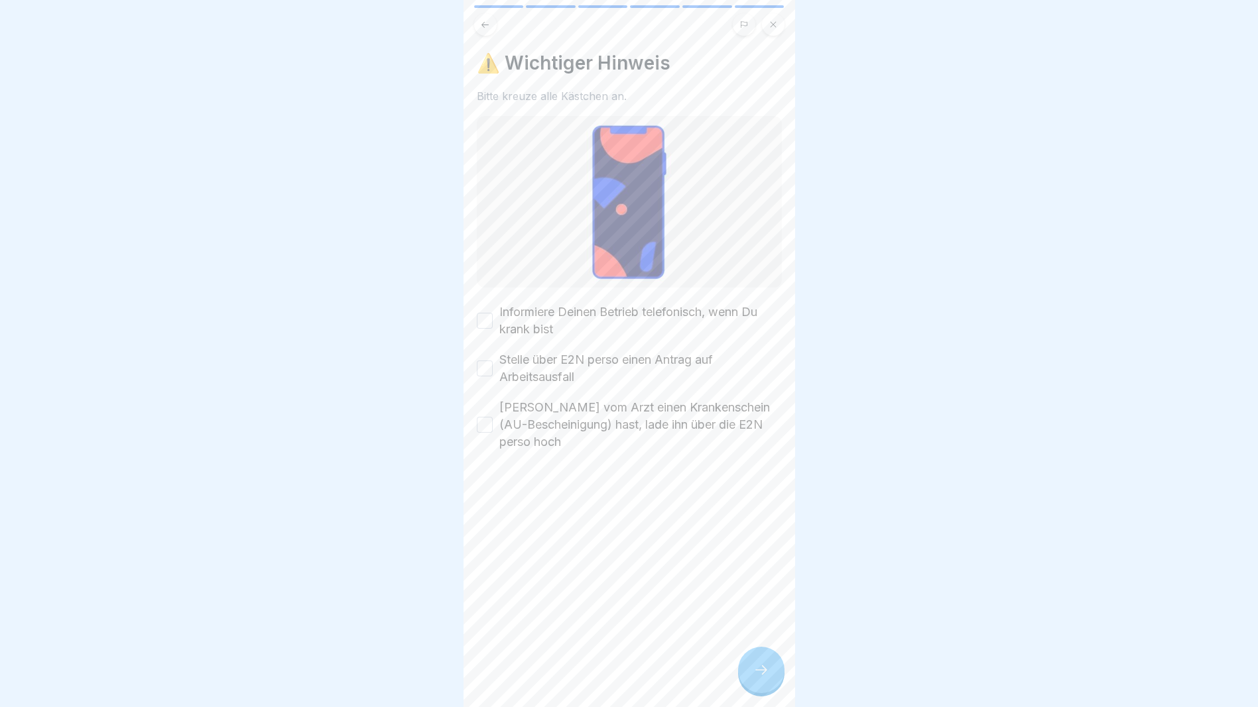
click at [491, 313] on button "Informiere Deinen Betrieb telefonisch, wenn Du krank bist" at bounding box center [485, 321] width 16 height 16
click at [484, 351] on div "Stelle über E2N perso einen Antrag auf Arbeitsausfall" at bounding box center [629, 368] width 305 height 34
click at [483, 412] on div "[PERSON_NAME] vom Arzt einen Krankenschein (AU-Bescheinigung) hast, lade ihn üb…" at bounding box center [629, 425] width 305 height 52
click at [485, 417] on button "[PERSON_NAME] vom Arzt einen Krankenschein (AU-Bescheinigung) hast, lade ihn üb…" at bounding box center [485, 425] width 16 height 16
click at [488, 361] on button "Stelle über E2N perso einen Antrag auf Arbeitsausfall" at bounding box center [485, 369] width 16 height 16
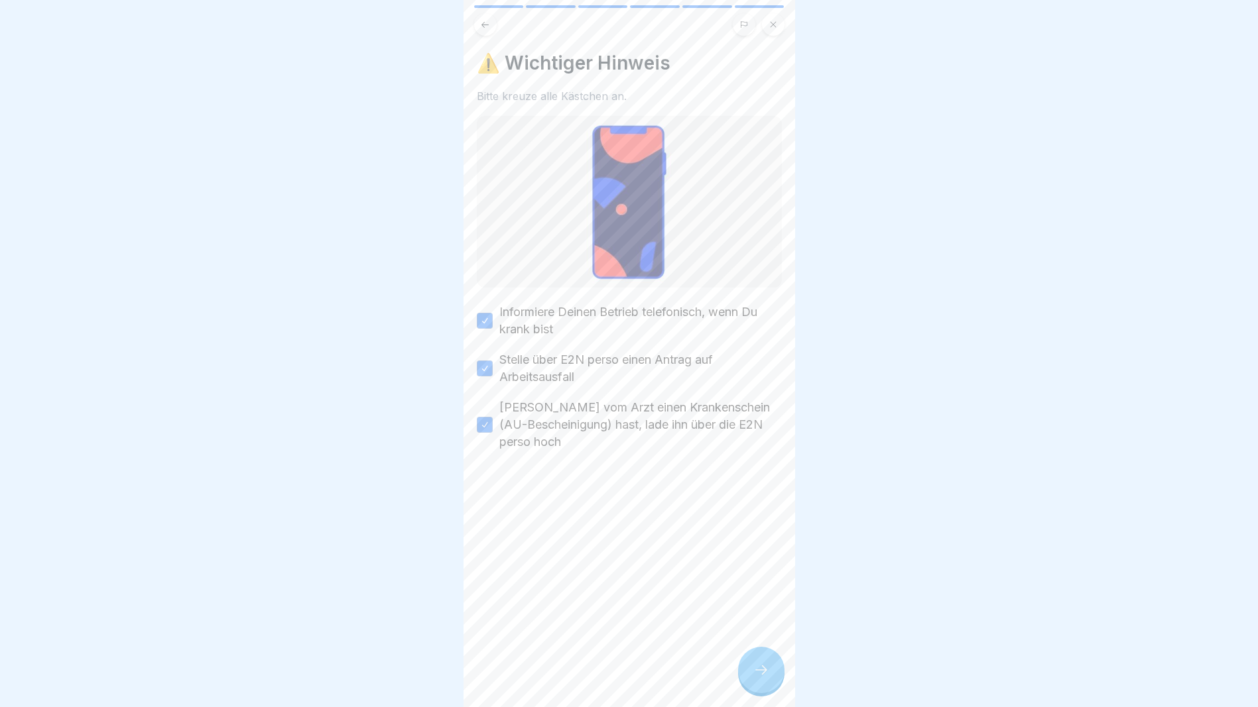
click at [780, 692] on div at bounding box center [761, 670] width 46 height 46
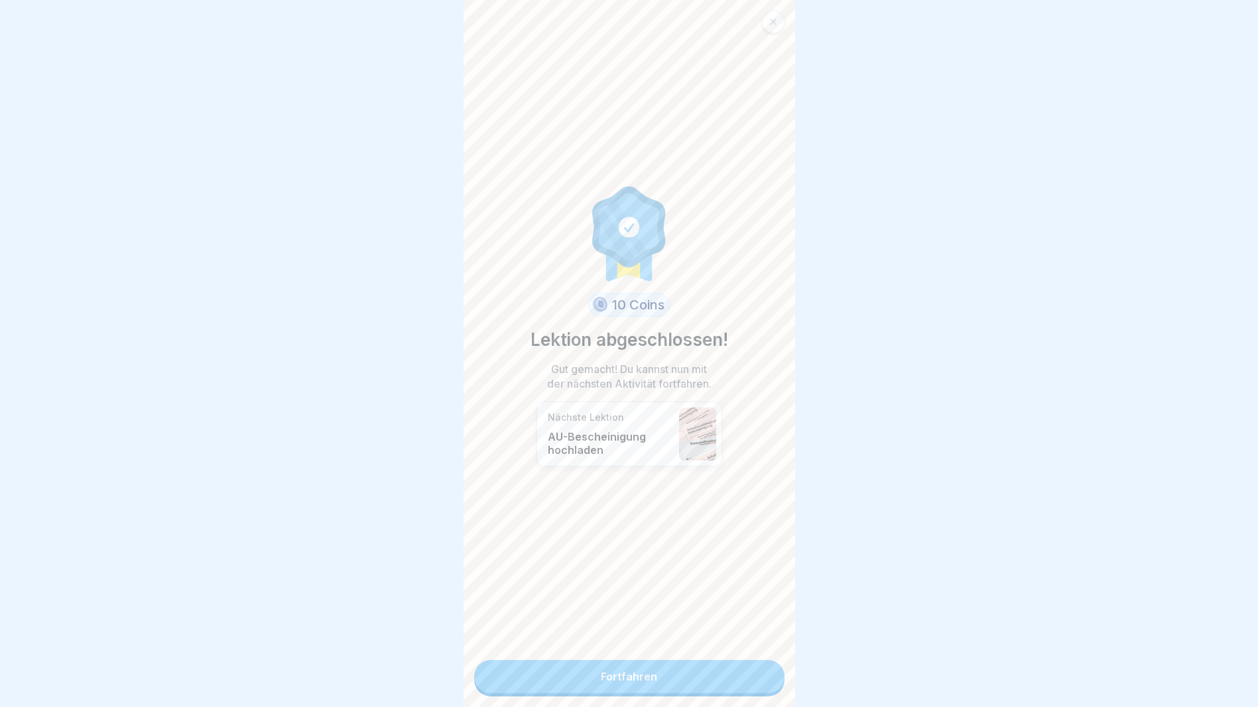
click at [667, 675] on link "Fortfahren" at bounding box center [629, 676] width 310 height 33
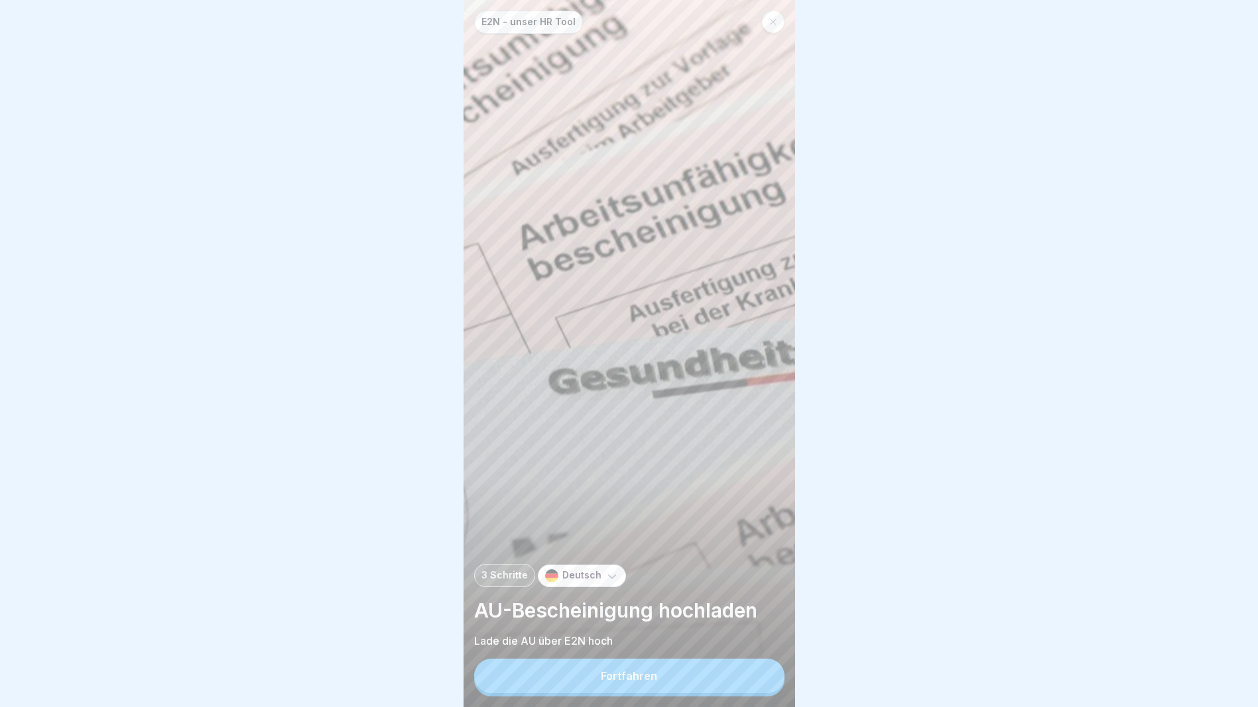
click at [650, 682] on div "Fortfahren" at bounding box center [629, 676] width 56 height 12
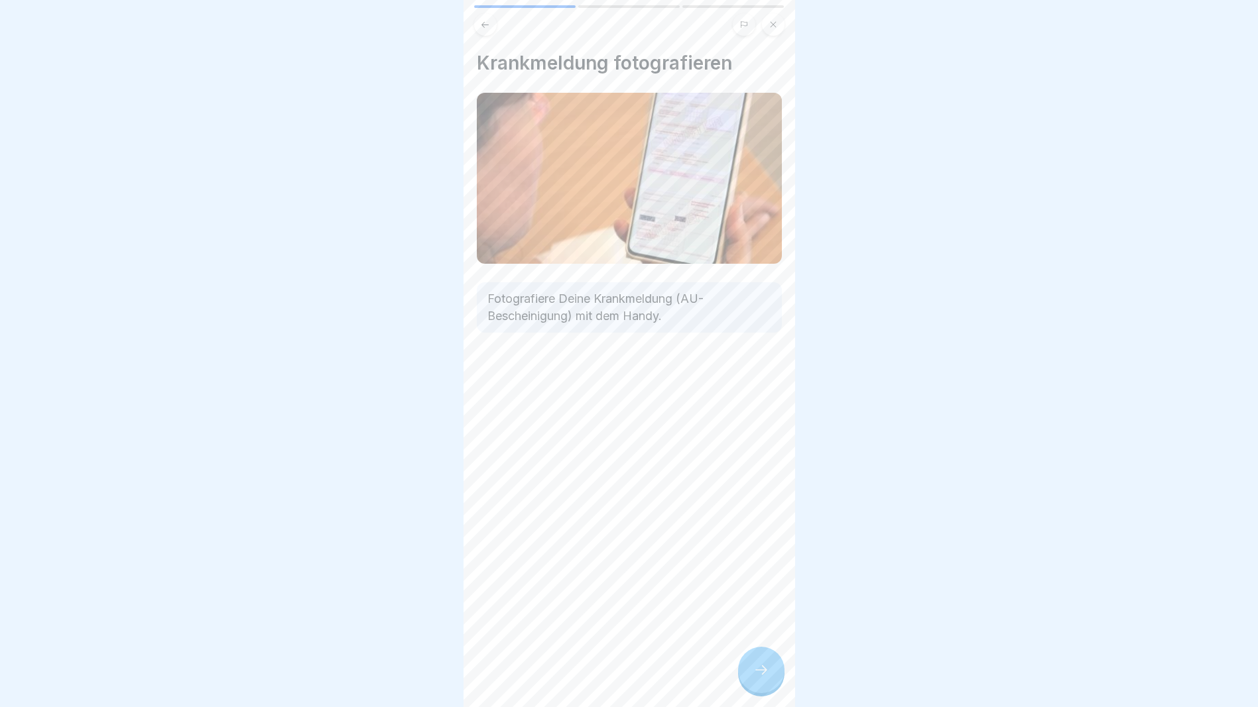
click at [756, 674] on icon at bounding box center [761, 670] width 16 height 16
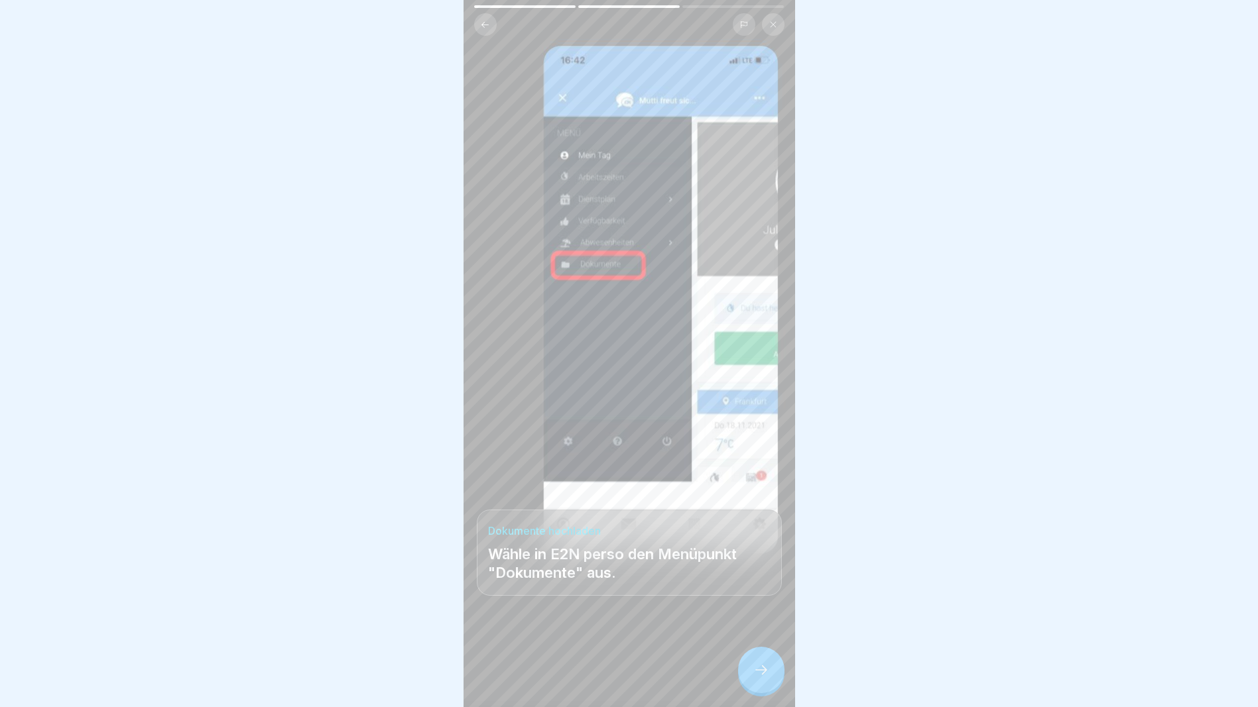
click at [757, 674] on icon at bounding box center [761, 670] width 16 height 16
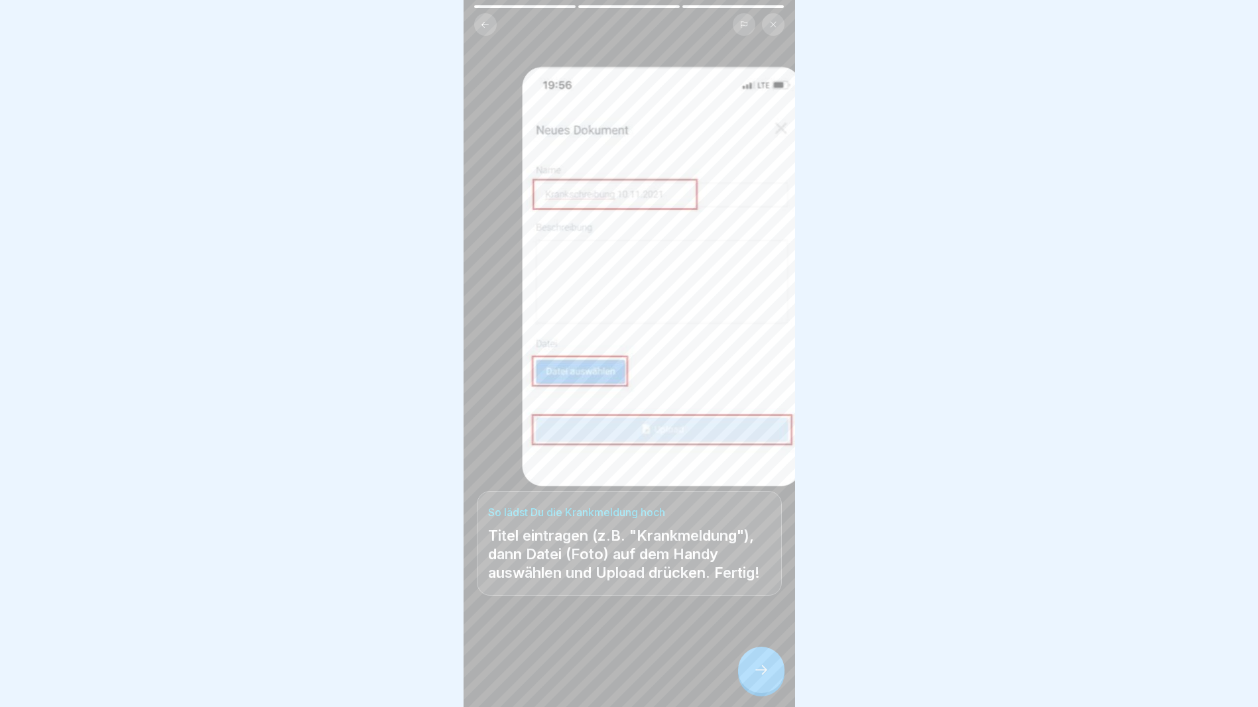
click at [762, 670] on div at bounding box center [761, 670] width 46 height 46
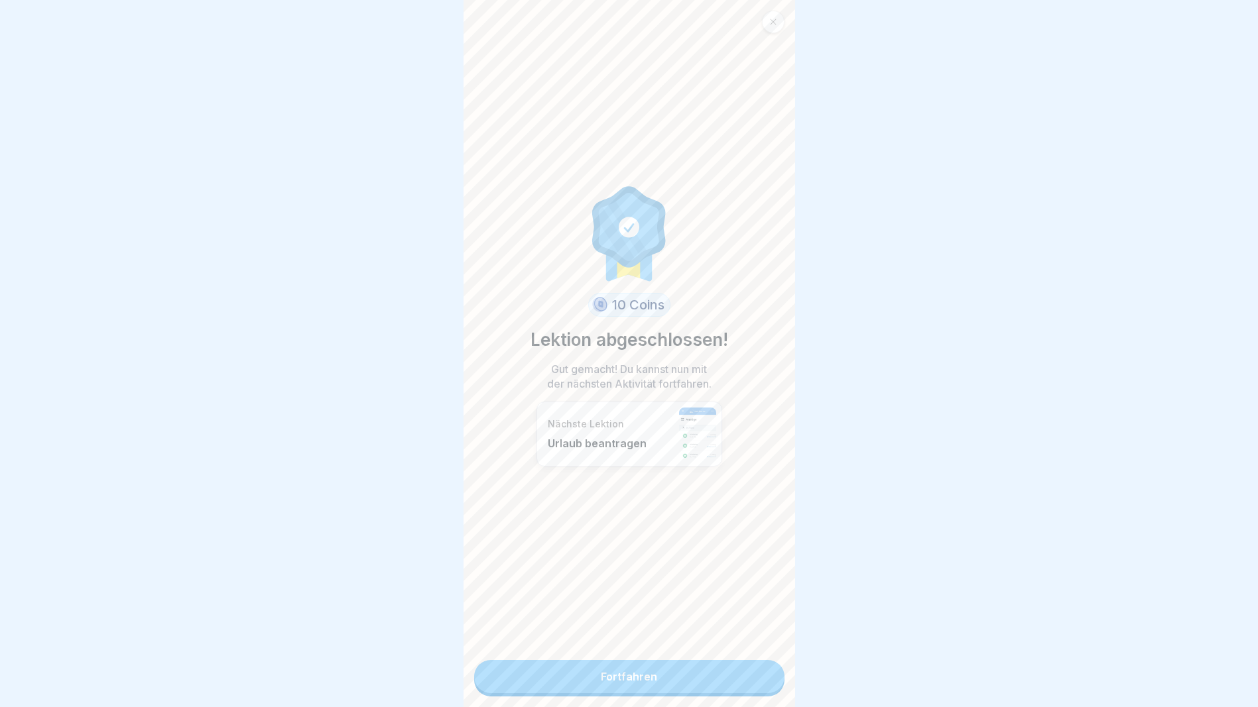
click at [673, 680] on link "Fortfahren" at bounding box center [629, 676] width 310 height 33
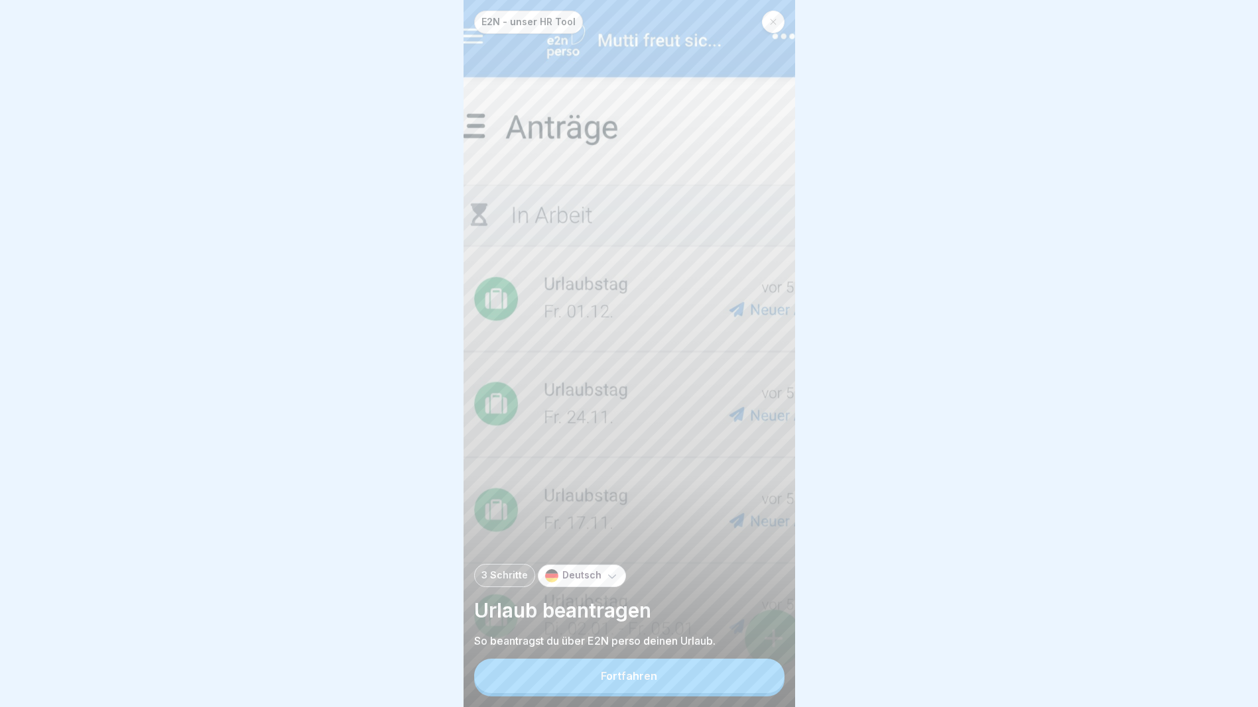
click at [673, 693] on button "Fortfahren" at bounding box center [629, 676] width 310 height 34
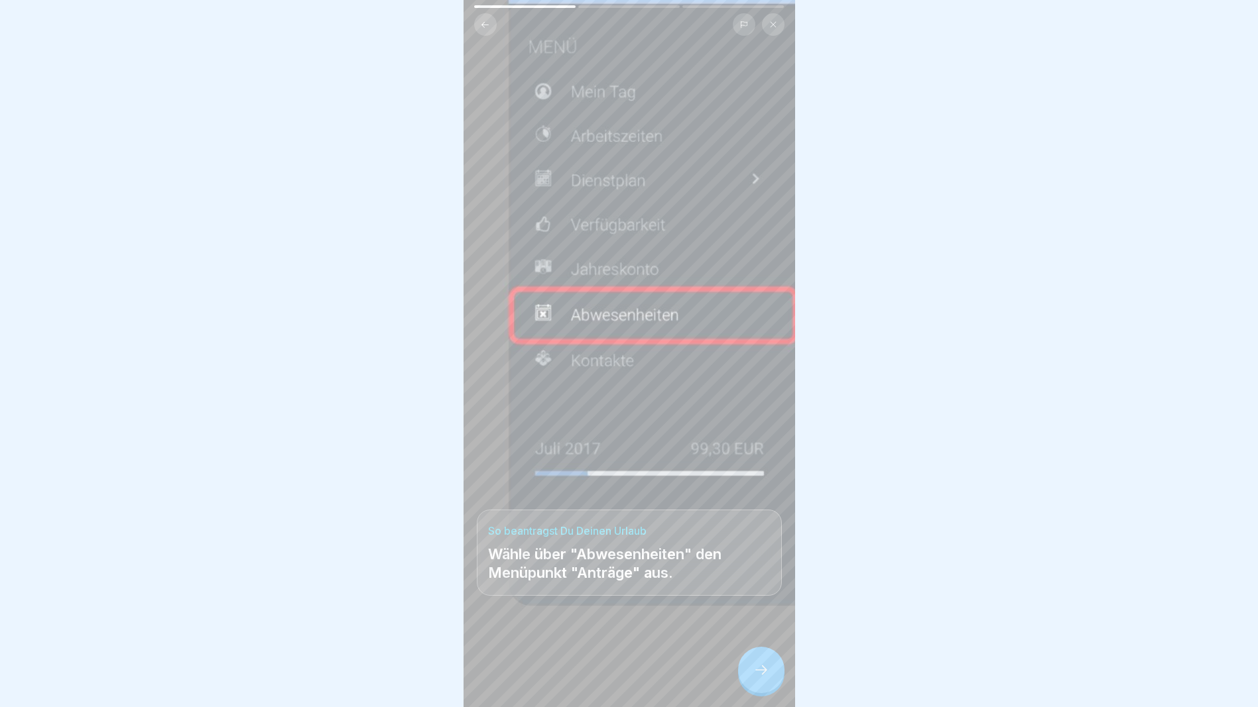
click at [752, 681] on div at bounding box center [761, 670] width 46 height 46
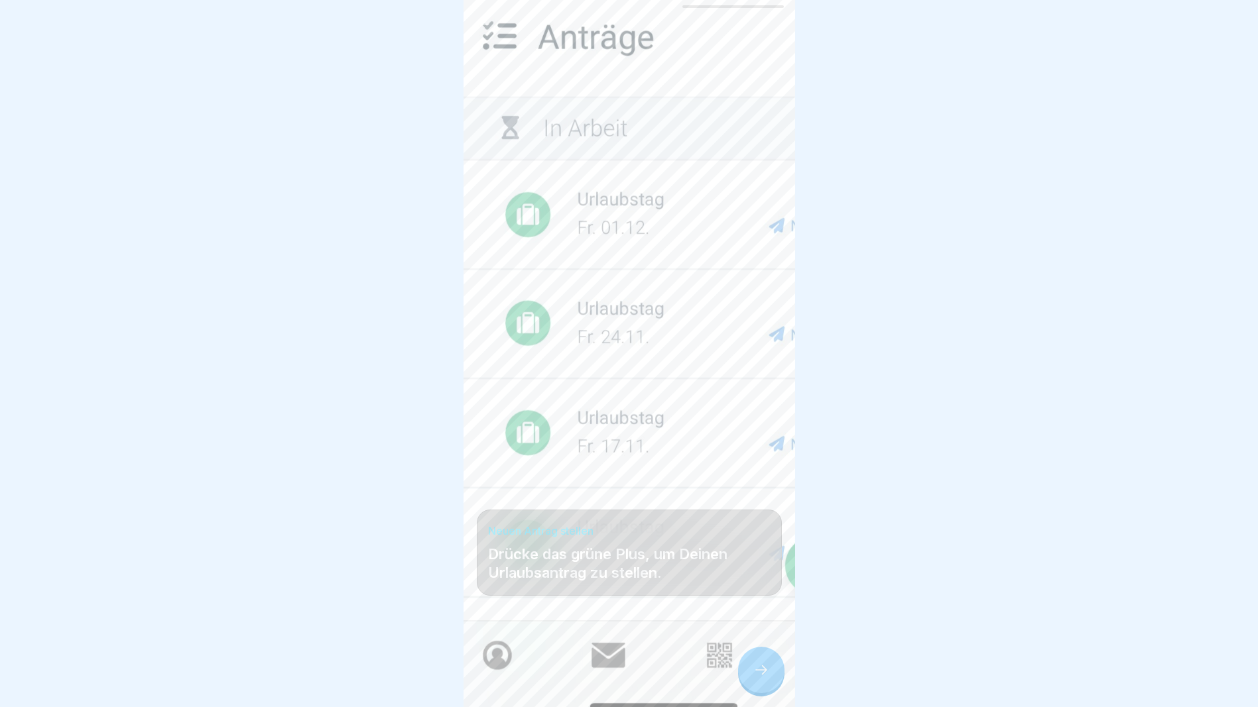
click at [752, 681] on div at bounding box center [761, 670] width 46 height 46
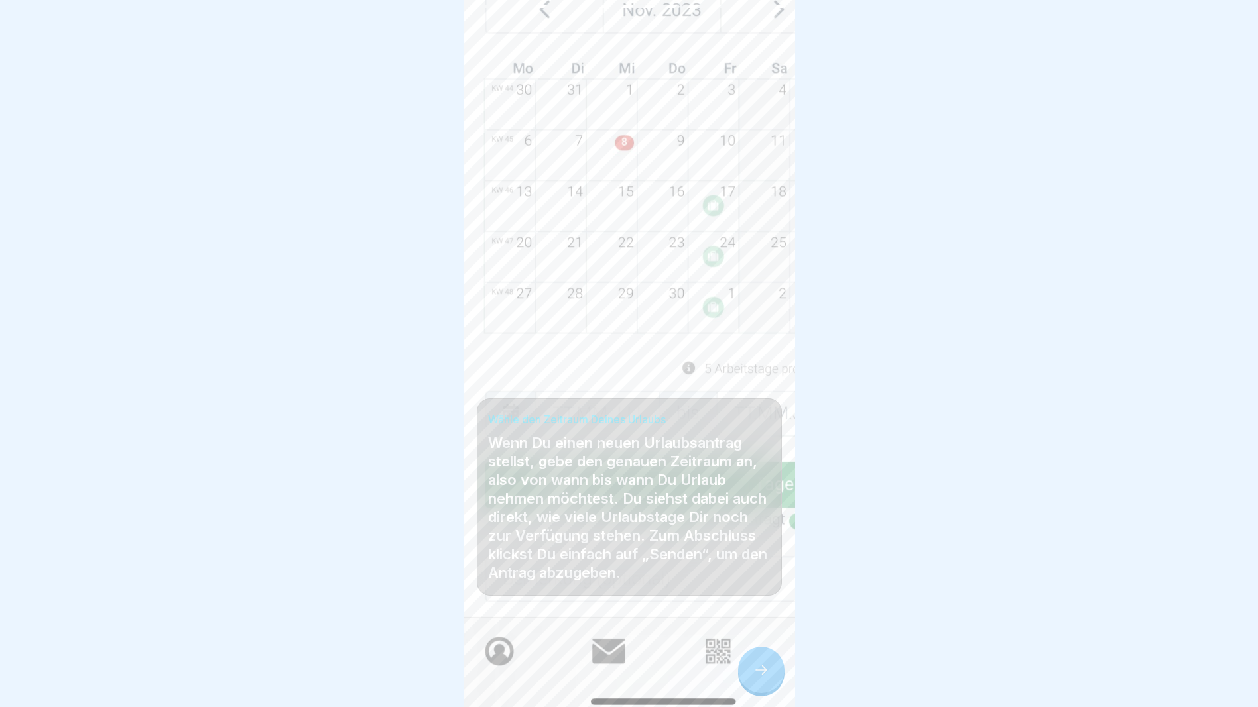
click at [753, 678] on icon at bounding box center [761, 670] width 16 height 16
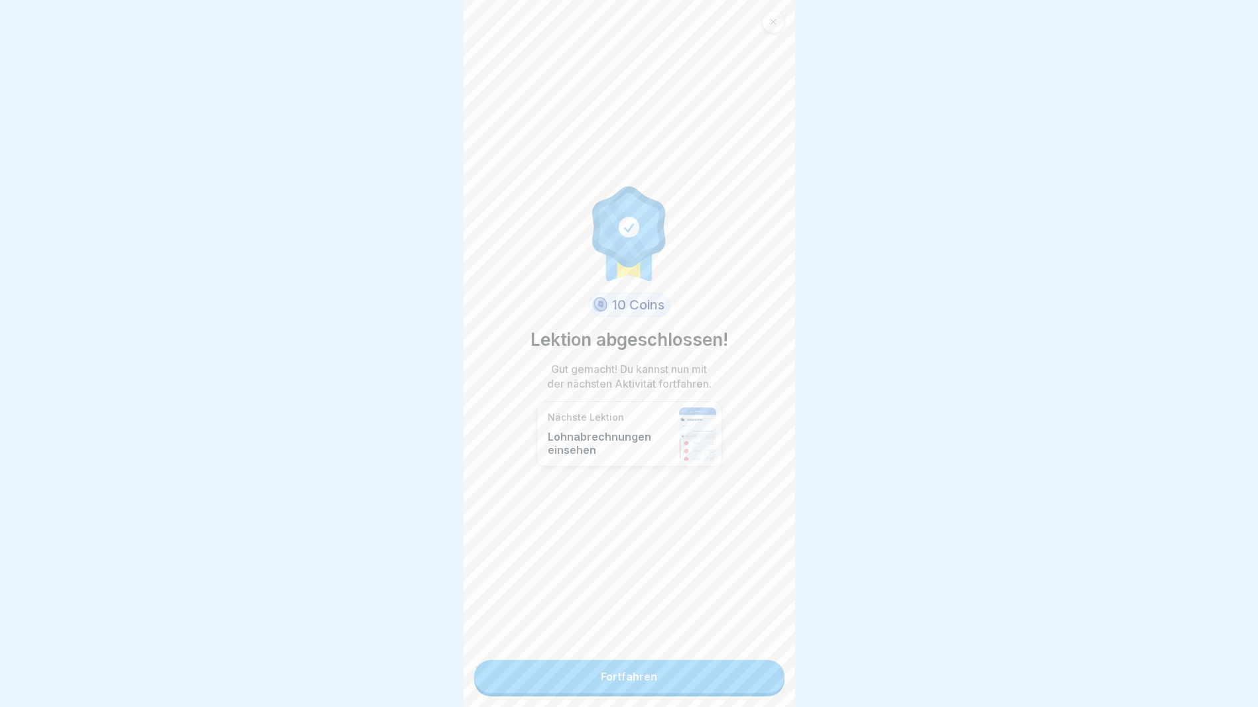
click at [753, 681] on link "Fortfahren" at bounding box center [629, 676] width 310 height 33
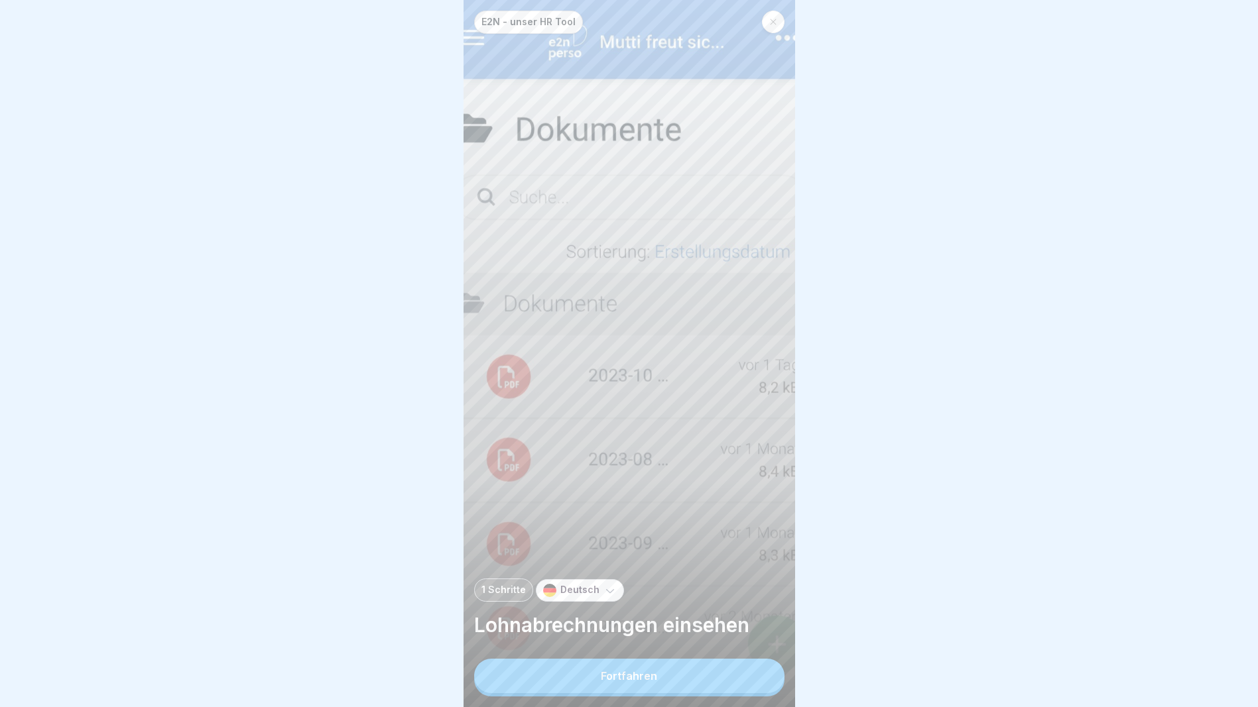
click at [715, 684] on button "Fortfahren" at bounding box center [629, 676] width 310 height 34
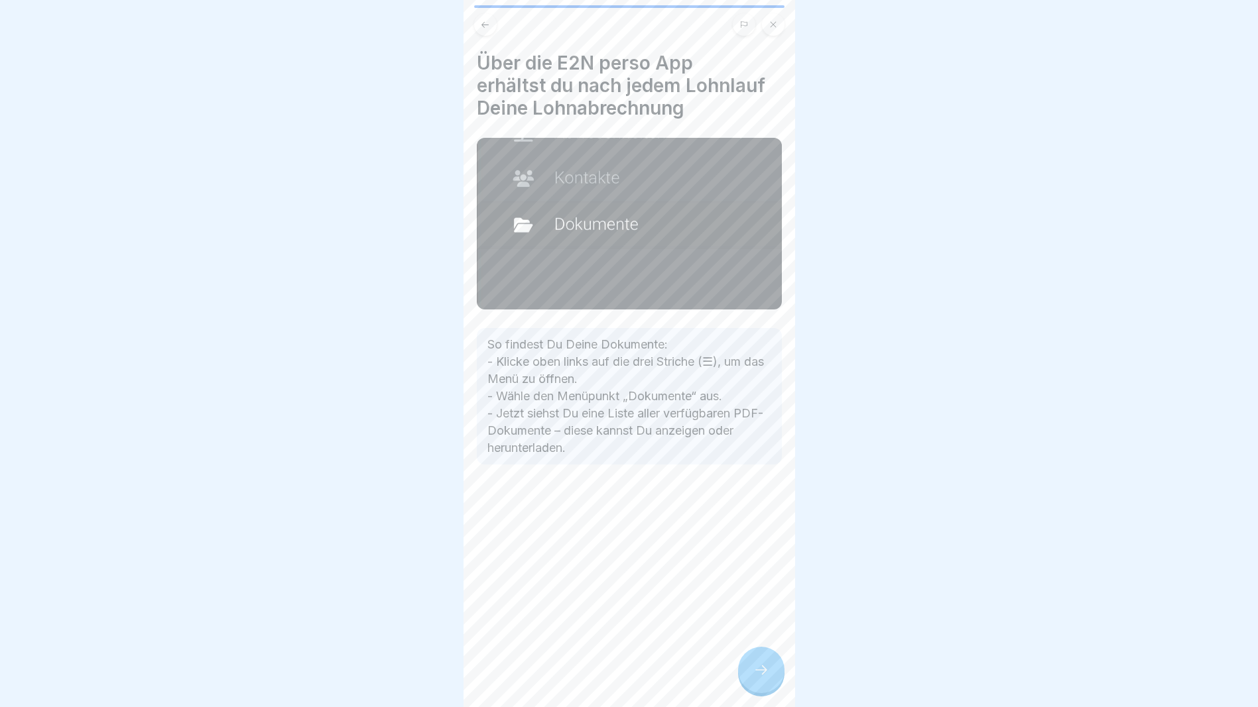
click at [764, 677] on icon at bounding box center [761, 670] width 16 height 16
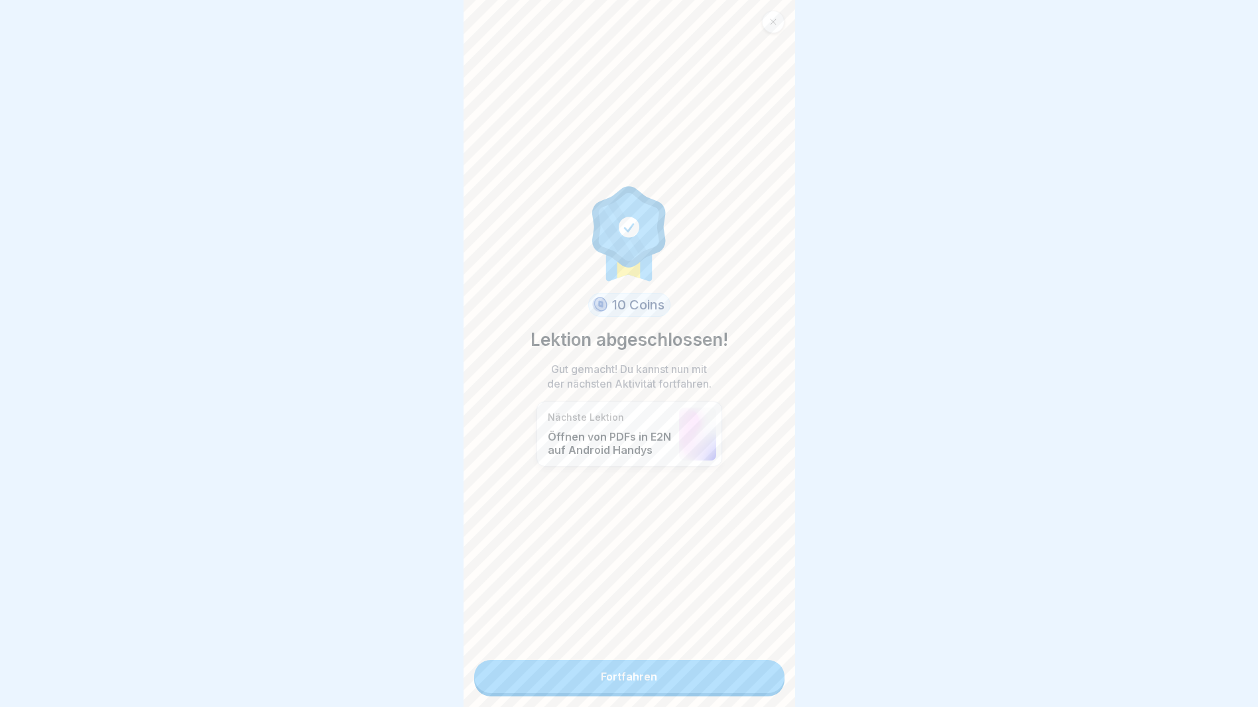
click at [713, 682] on link "Fortfahren" at bounding box center [629, 676] width 310 height 33
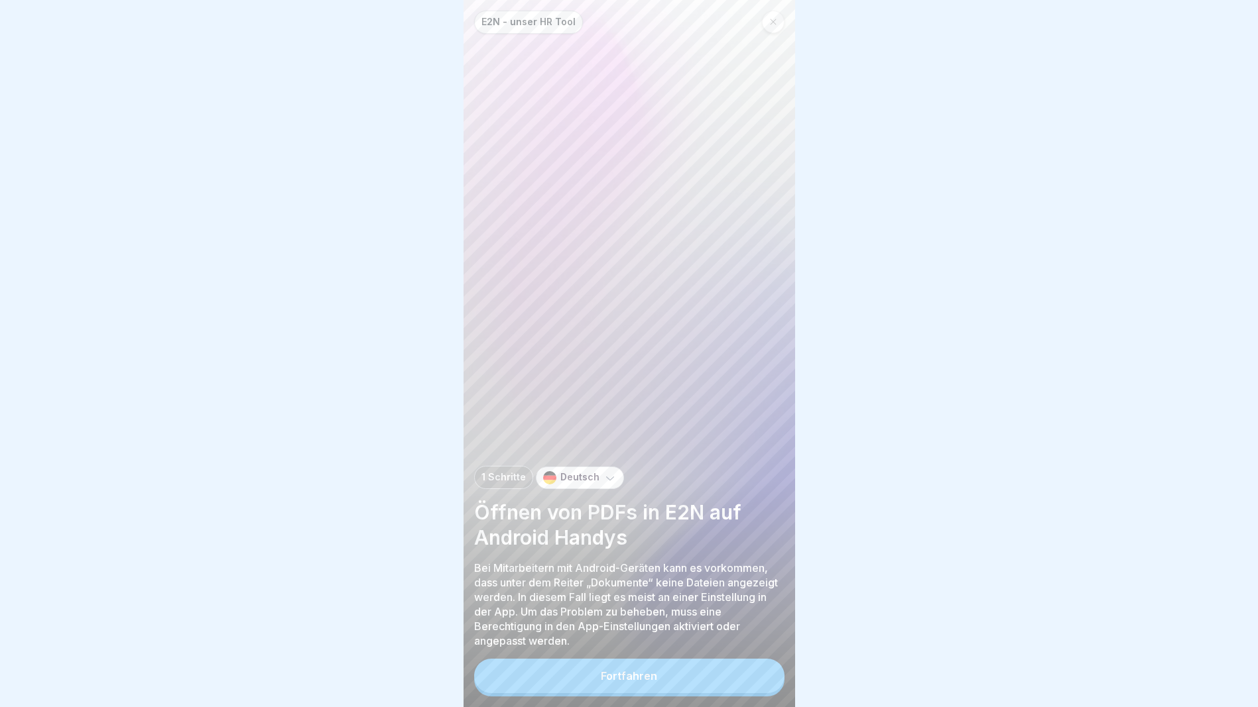
click at [718, 681] on button "Fortfahren" at bounding box center [629, 676] width 310 height 34
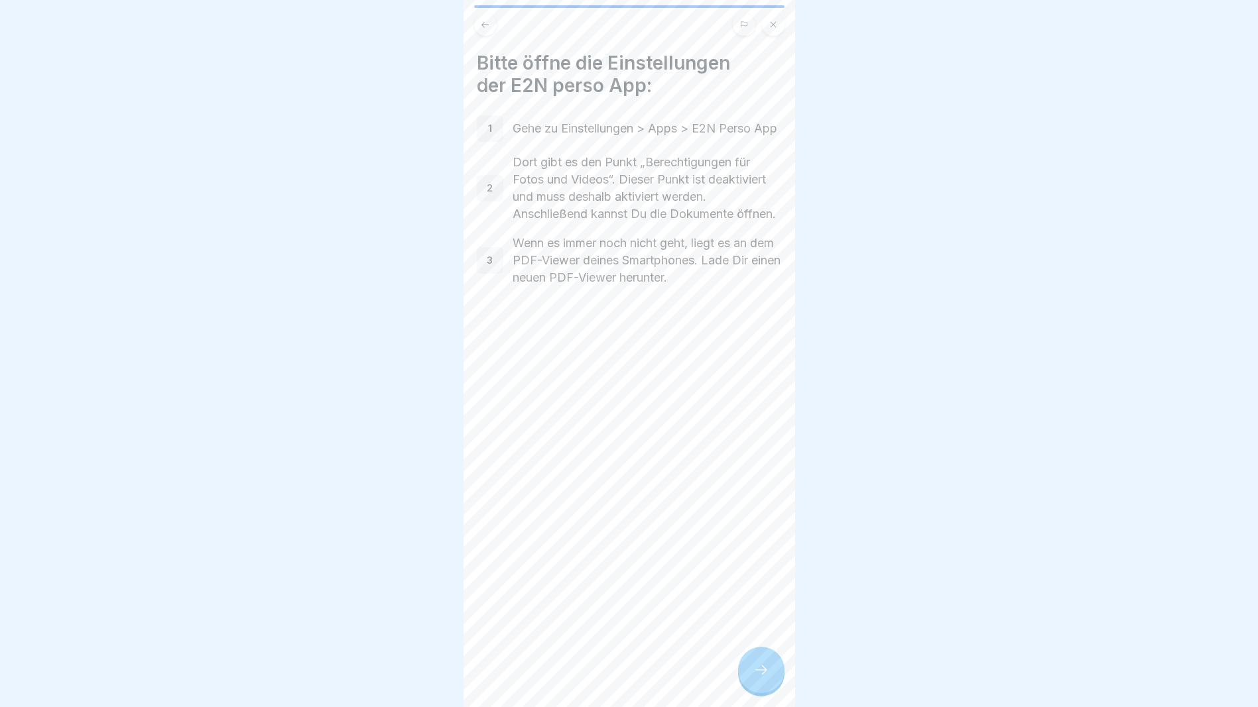
click at [754, 677] on icon at bounding box center [761, 670] width 16 height 16
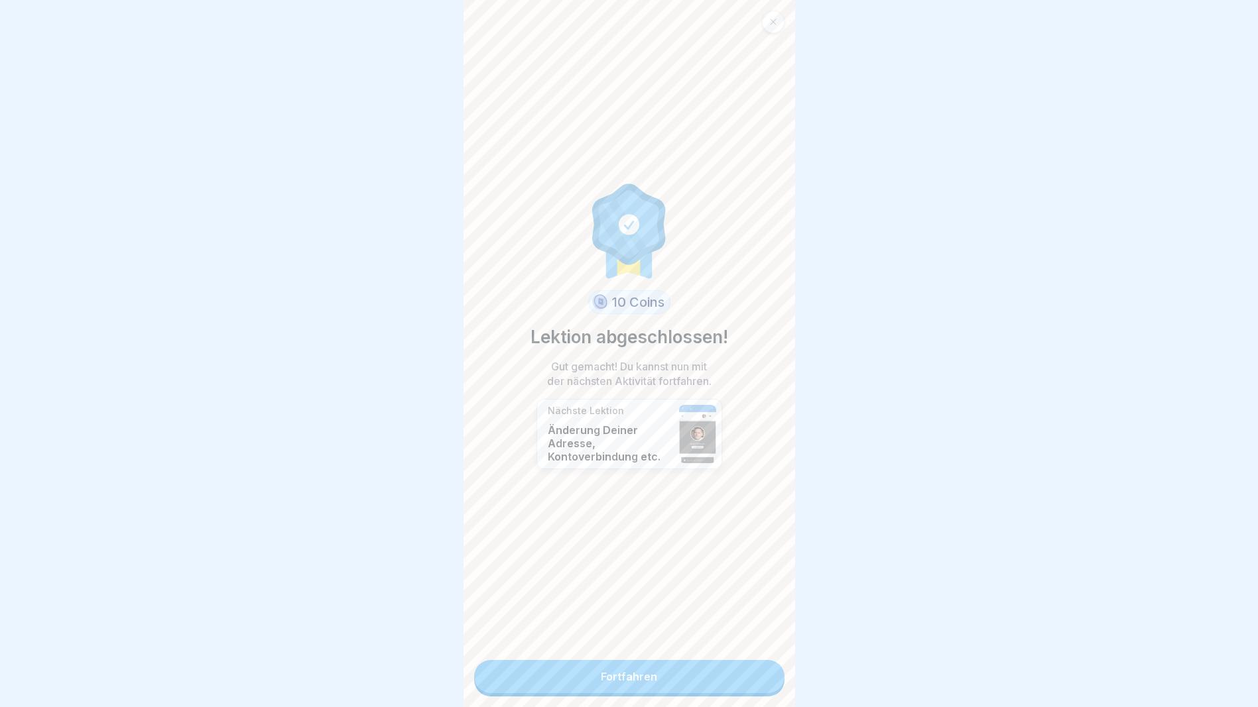
click at [706, 681] on link "Fortfahren" at bounding box center [629, 676] width 310 height 33
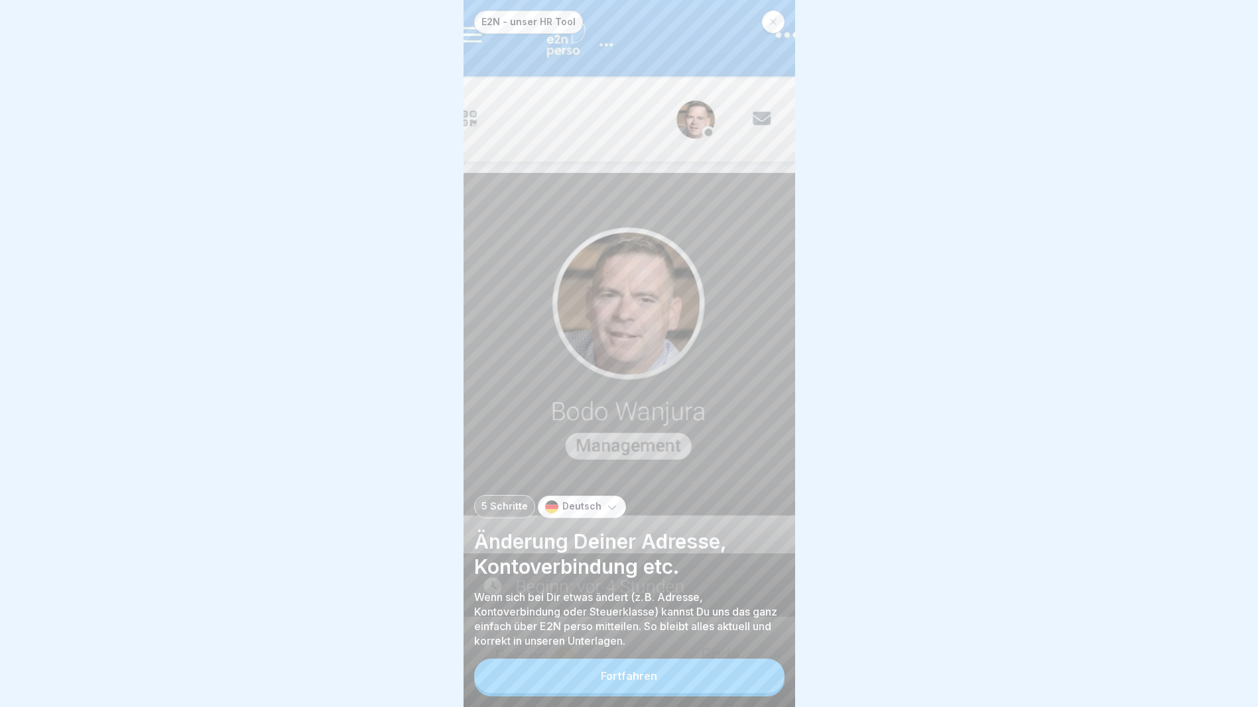
click at [710, 681] on button "Fortfahren" at bounding box center [629, 676] width 310 height 34
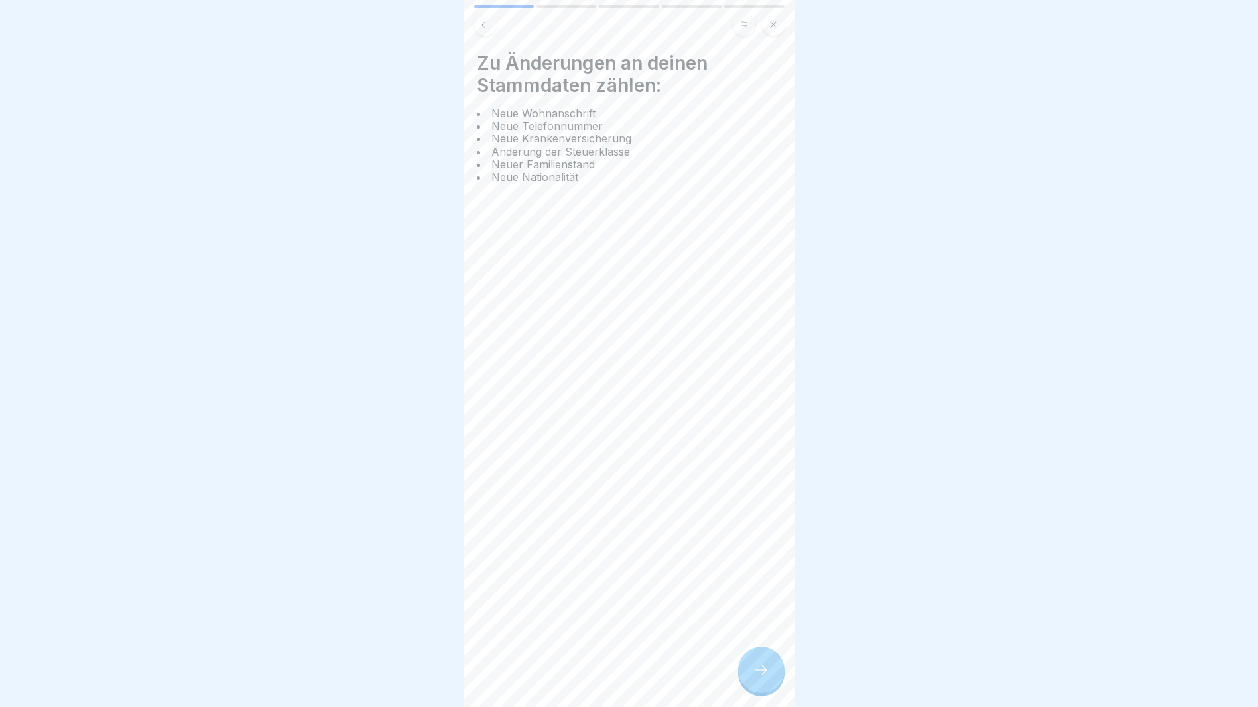
click at [747, 680] on div at bounding box center [761, 670] width 46 height 46
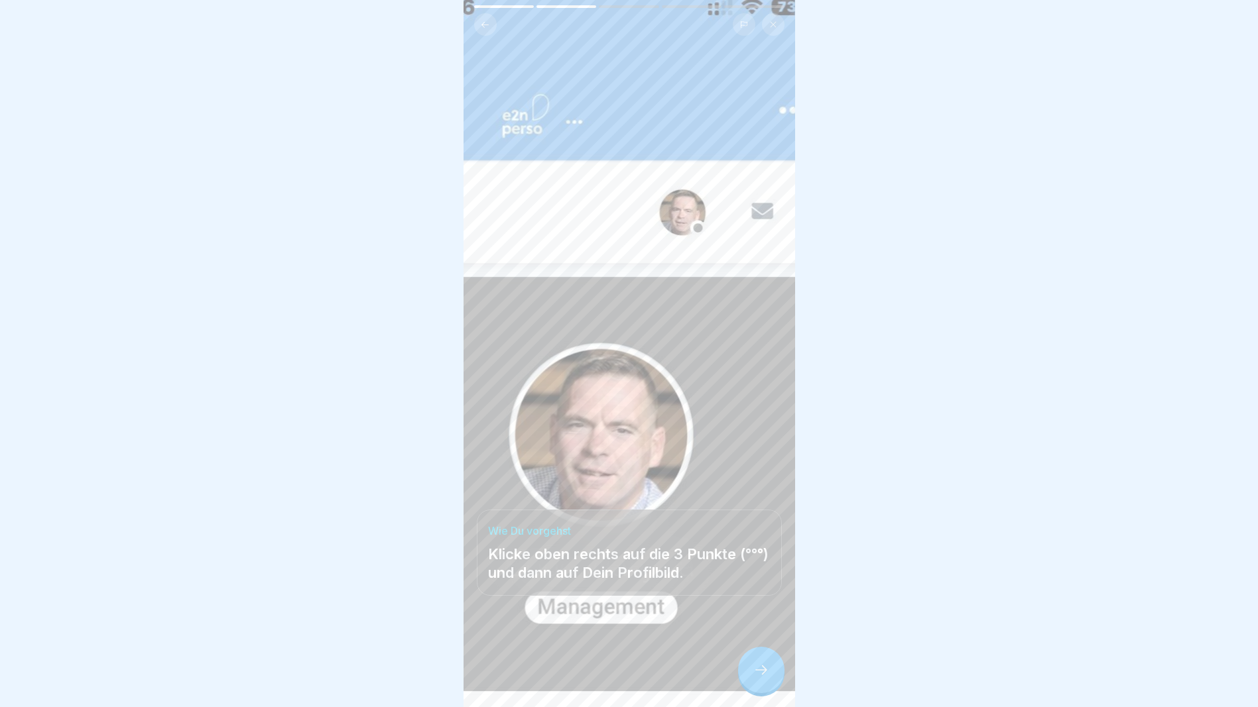
click at [764, 676] on icon at bounding box center [761, 670] width 16 height 16
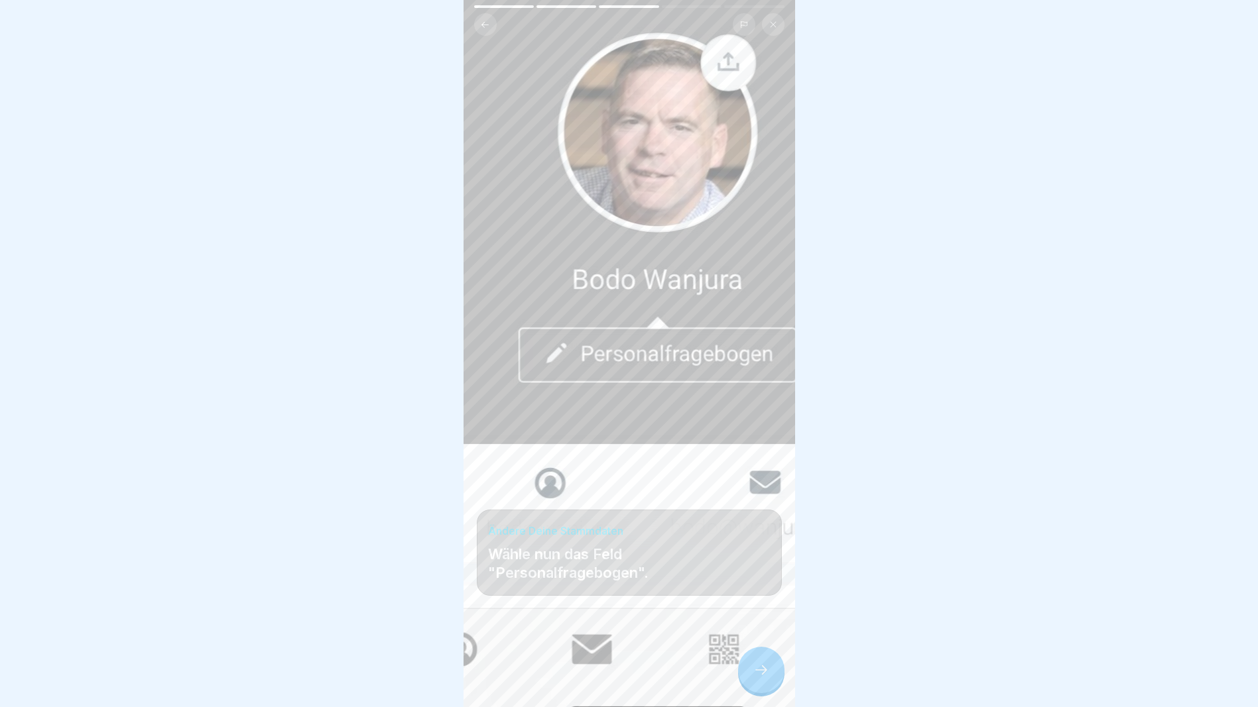
click at [764, 675] on icon at bounding box center [761, 670] width 16 height 16
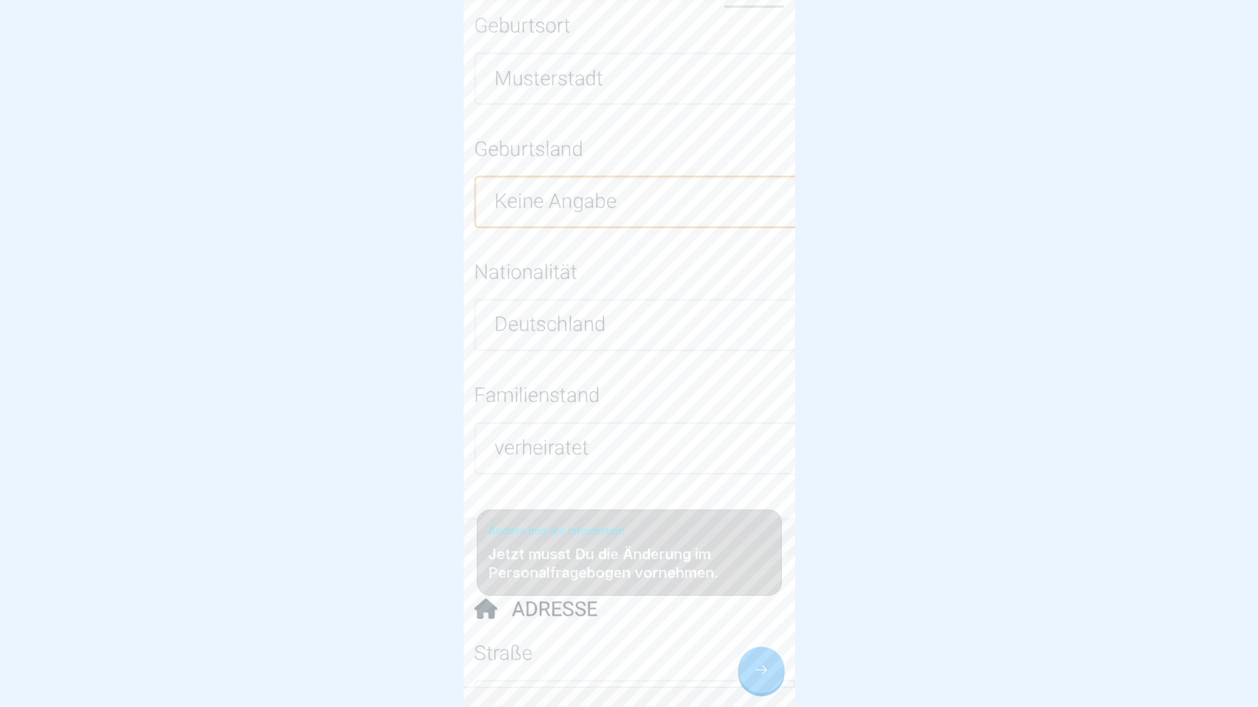
click at [765, 676] on icon at bounding box center [761, 670] width 16 height 16
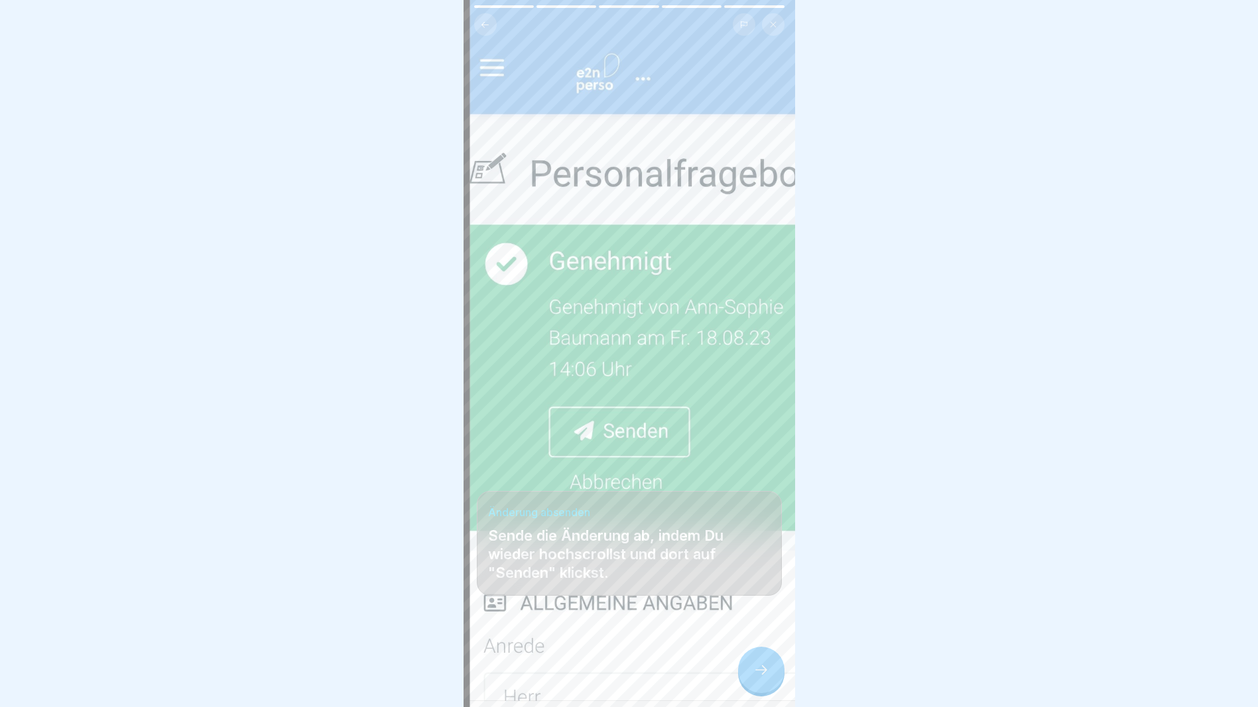
click at [766, 676] on icon at bounding box center [761, 670] width 16 height 16
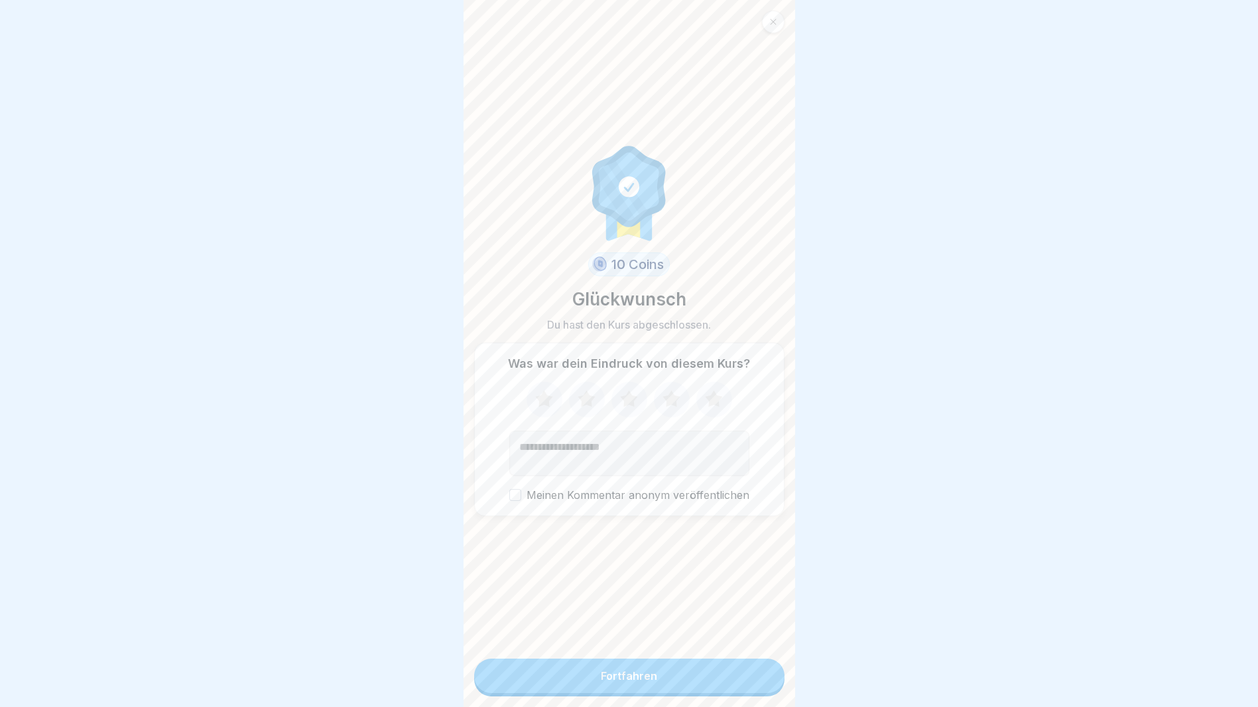
click at [719, 679] on button "Fortfahren" at bounding box center [629, 676] width 310 height 34
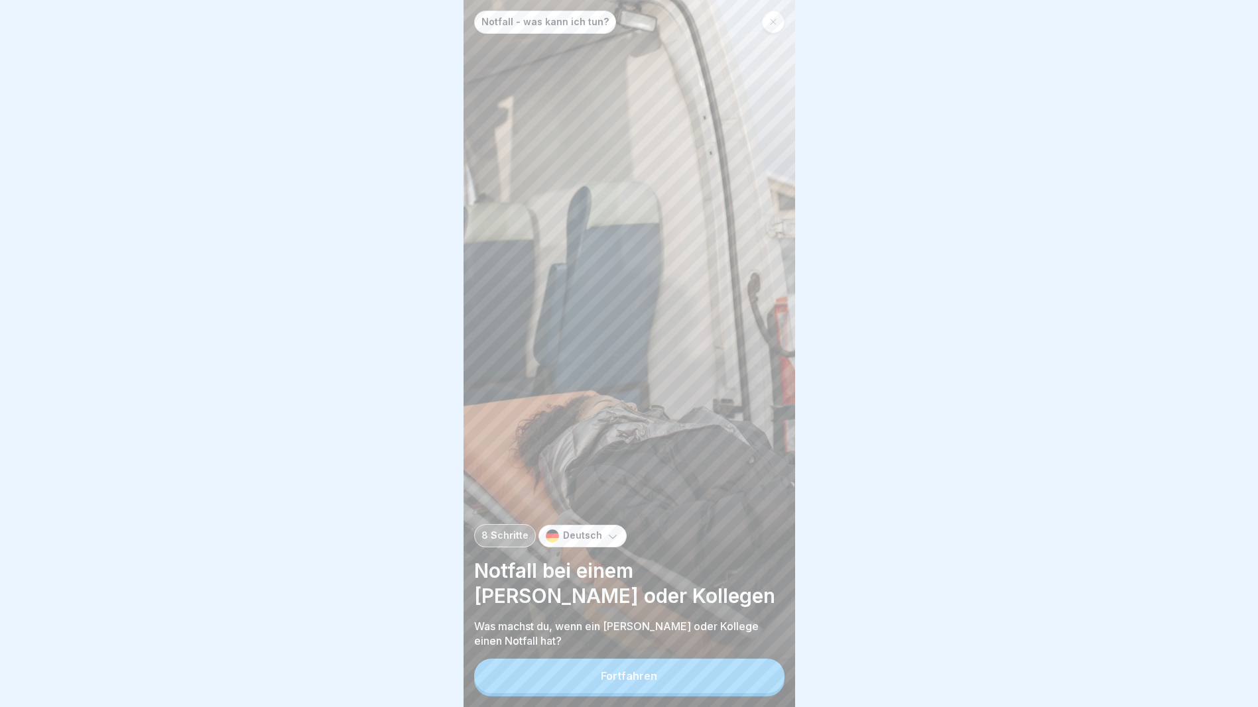
click at [676, 685] on button "Fortfahren" at bounding box center [629, 676] width 310 height 34
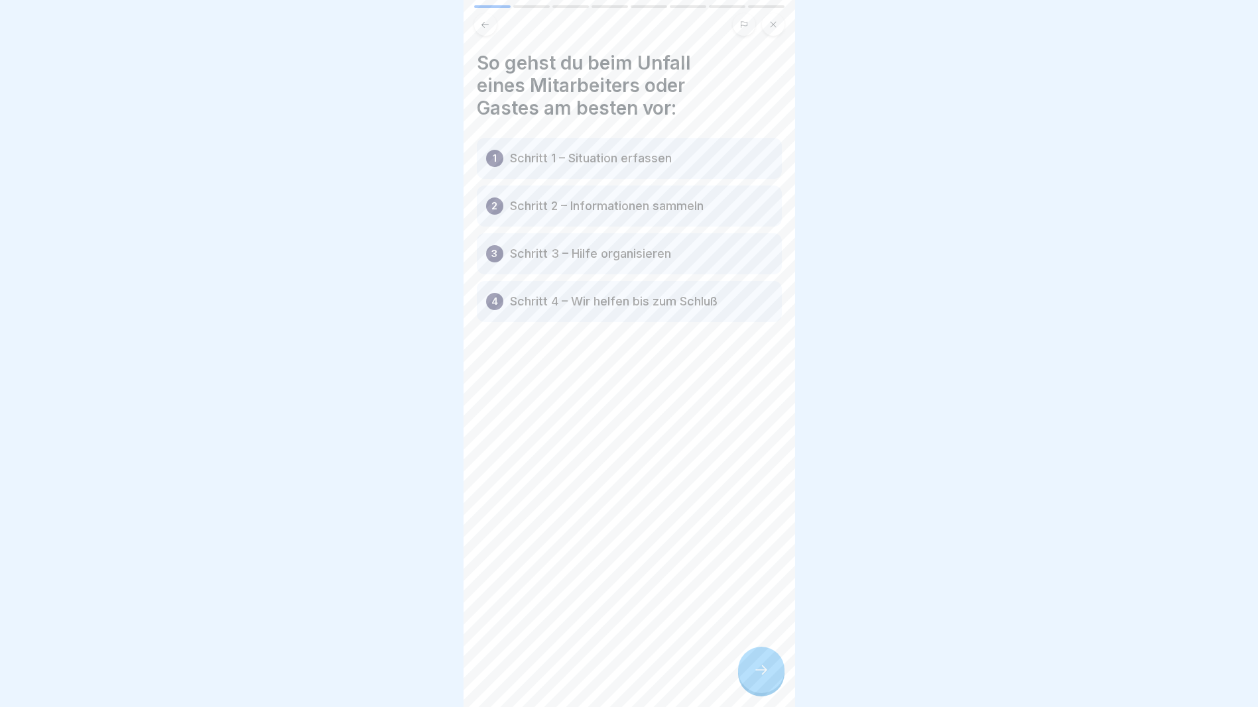
click at [758, 690] on div at bounding box center [761, 670] width 46 height 46
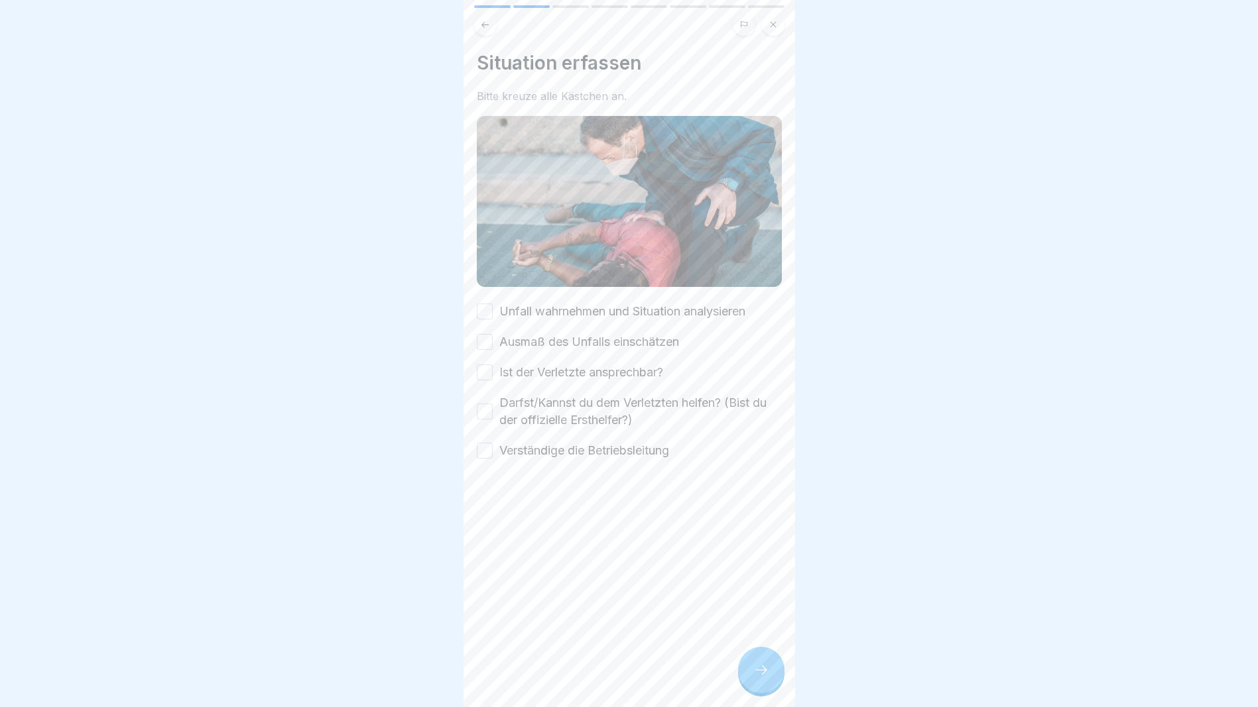
click at [486, 304] on button "Unfall wahrnehmen und Situation analysieren" at bounding box center [485, 312] width 16 height 16
click at [481, 339] on button "Ausmaß des Unfalls einschätzen" at bounding box center [485, 342] width 16 height 16
click at [484, 370] on button "Ist der Verletzte ansprechbar?" at bounding box center [485, 373] width 16 height 16
click at [485, 398] on div "Darfst/Kannst du dem Verletzten helfen? (Bist du der offizielle Ersthelfer?)" at bounding box center [629, 411] width 305 height 34
click at [488, 404] on button "Darfst/Kannst du dem Verletzten helfen? (Bist du der offizielle Ersthelfer?)" at bounding box center [485, 412] width 16 height 16
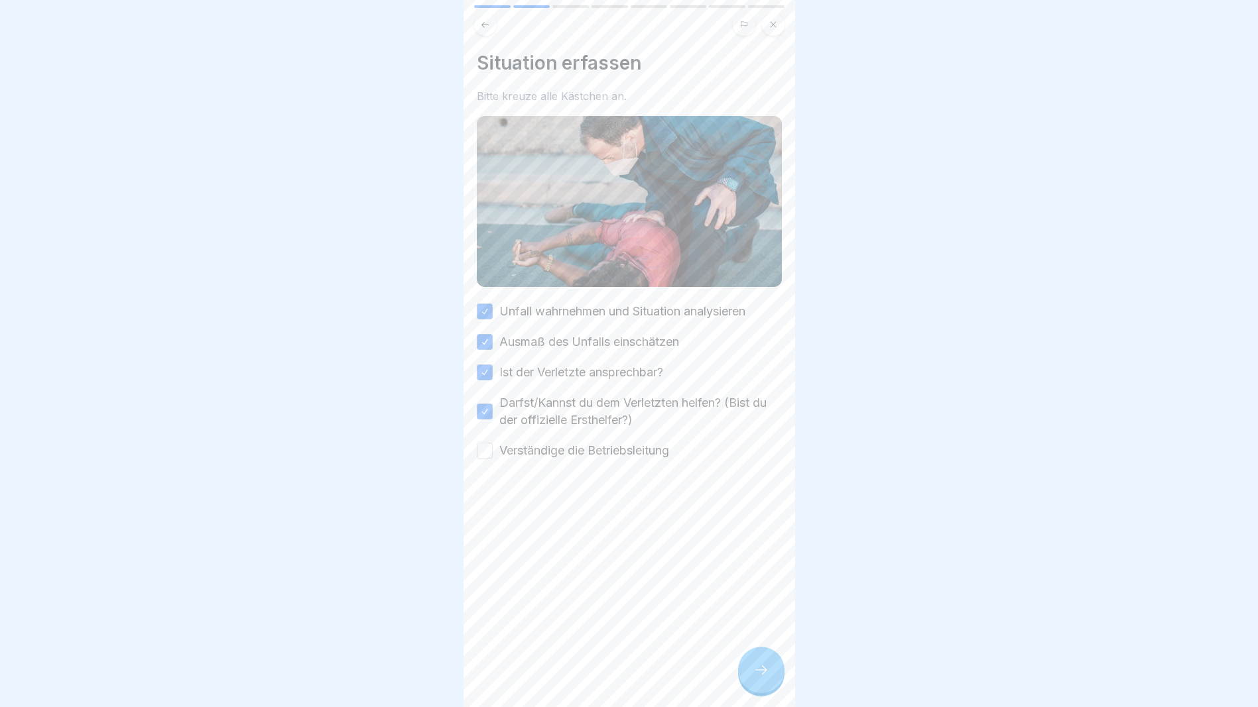
click at [485, 445] on button "Verständige die Betriebsleitung" at bounding box center [485, 451] width 16 height 16
click at [763, 678] on icon at bounding box center [761, 670] width 16 height 16
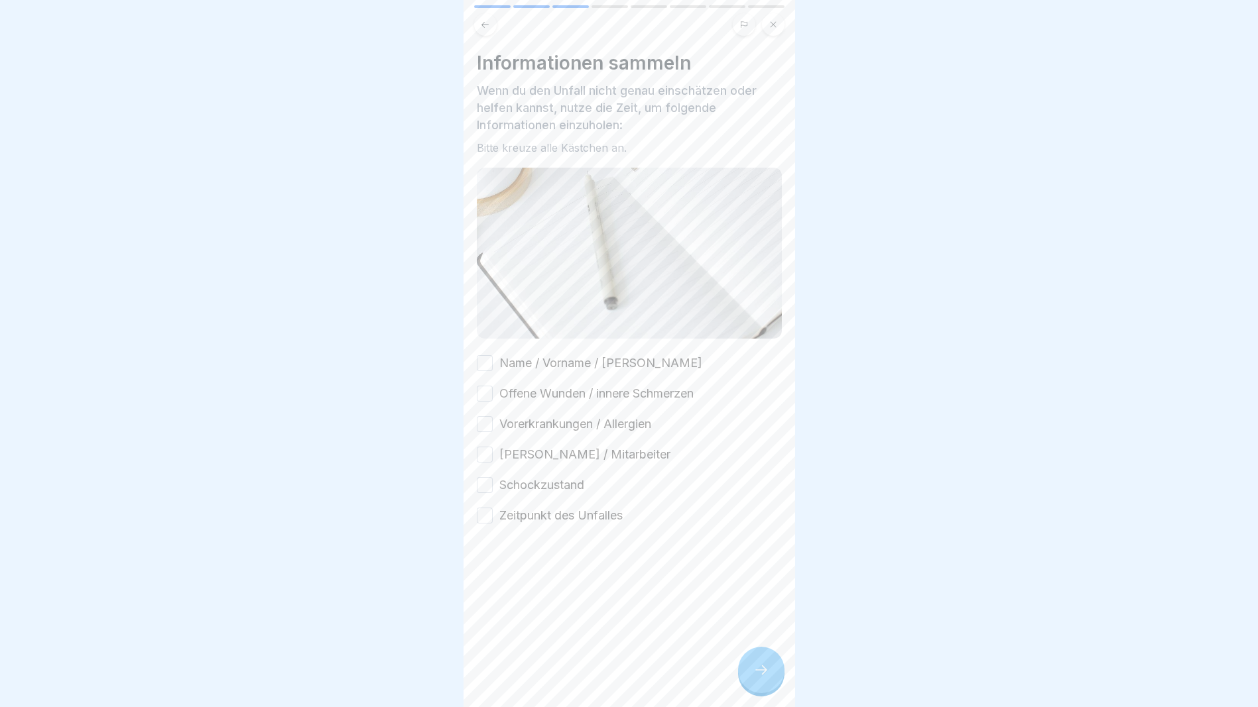
click at [483, 355] on button "Name / Vorname / [PERSON_NAME]" at bounding box center [485, 363] width 16 height 16
click at [485, 386] on button "Offene Wunden / innere Schmerzen" at bounding box center [485, 394] width 16 height 16
click at [482, 424] on button "Vorerkrankungen / Allergien" at bounding box center [485, 424] width 16 height 16
click at [488, 455] on button "[PERSON_NAME] / Mitarbeiter" at bounding box center [485, 455] width 16 height 16
click at [489, 479] on button "Schockzustand" at bounding box center [485, 485] width 16 height 16
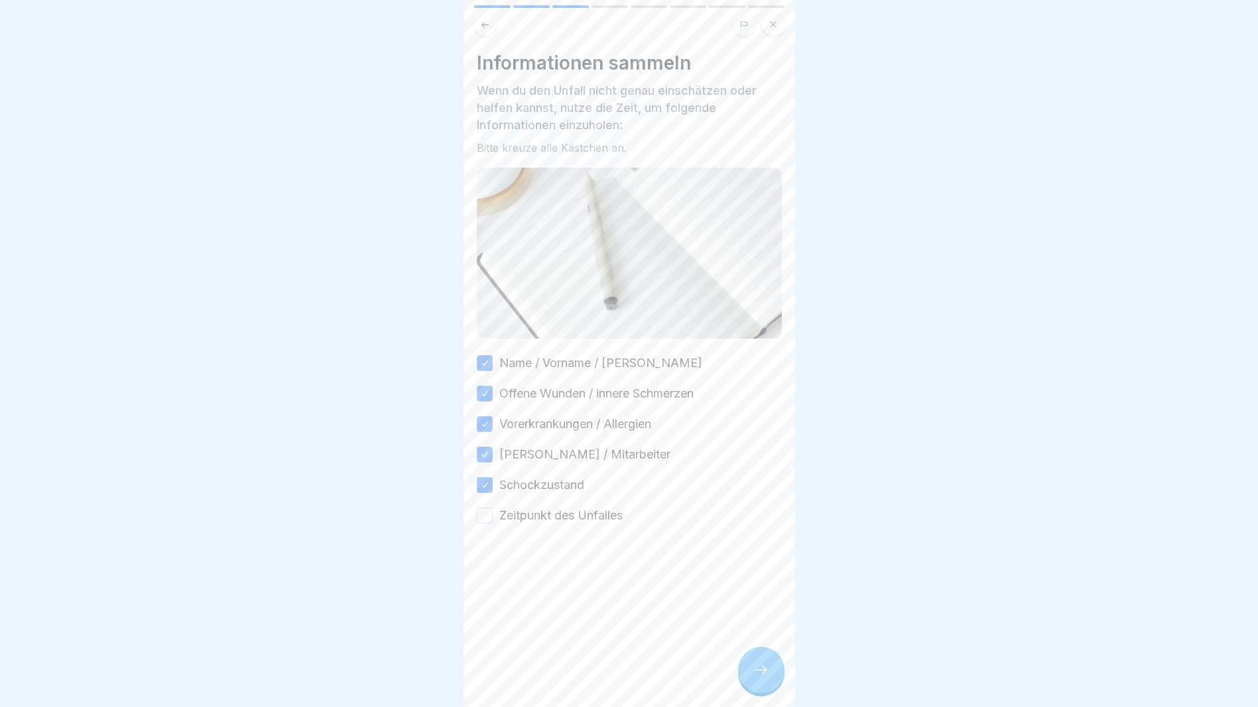
click at [481, 509] on button "Zeitpunkt des Unfalles" at bounding box center [485, 516] width 16 height 16
click at [768, 678] on icon at bounding box center [761, 670] width 16 height 16
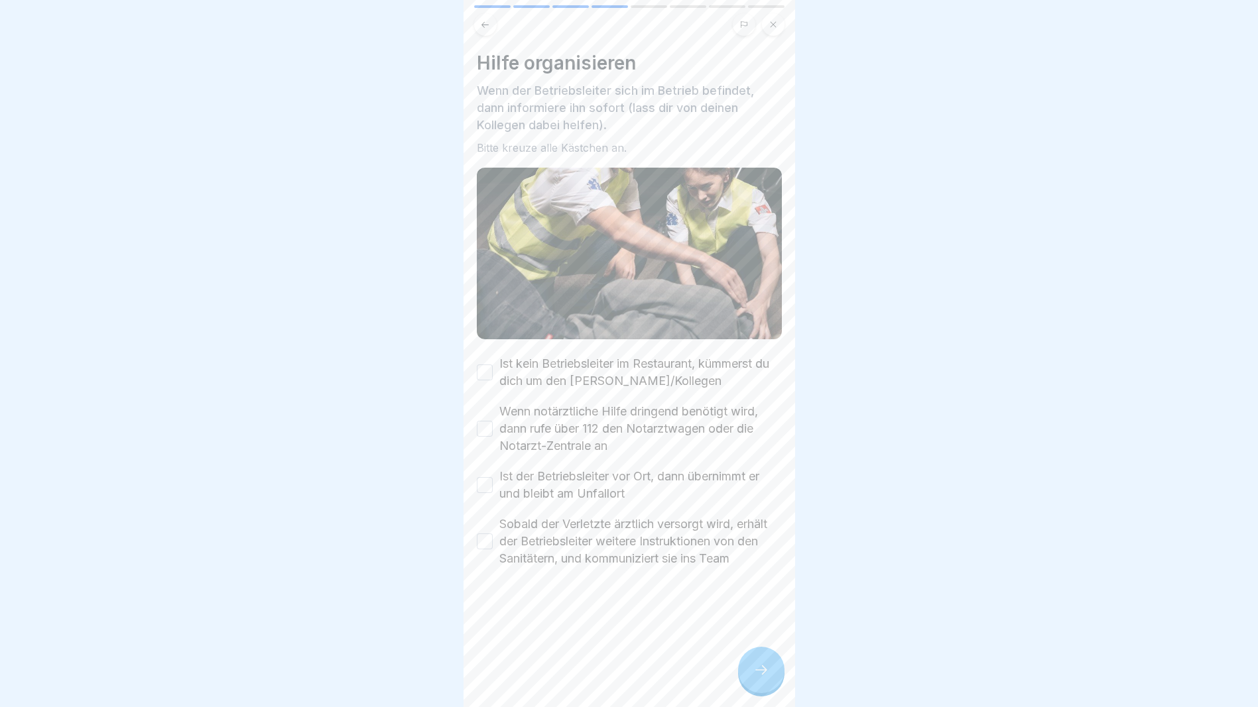
click at [484, 365] on button "Ist kein Betriebsleiter im Restaurant, kümmerst du dich um den [PERSON_NAME]/Ko…" at bounding box center [485, 373] width 16 height 16
click at [487, 428] on button "Wenn notärztliche Hilfe dringend benötigt wird, dann rufe über 112 den Notarztw…" at bounding box center [485, 429] width 16 height 16
click at [486, 481] on button "Ist der Betriebsleiter vor Ort, dann übernimmt er und bleibt am Unfallort" at bounding box center [485, 485] width 16 height 16
click at [488, 554] on div "Sobald der Verletzte ärztlich versorgt wird, erhält der Betriebsleiter weitere …" at bounding box center [629, 542] width 305 height 52
click at [489, 546] on button "Sobald der Verletzte ärztlich versorgt wird, erhält der Betriebsleiter weitere …" at bounding box center [485, 542] width 16 height 16
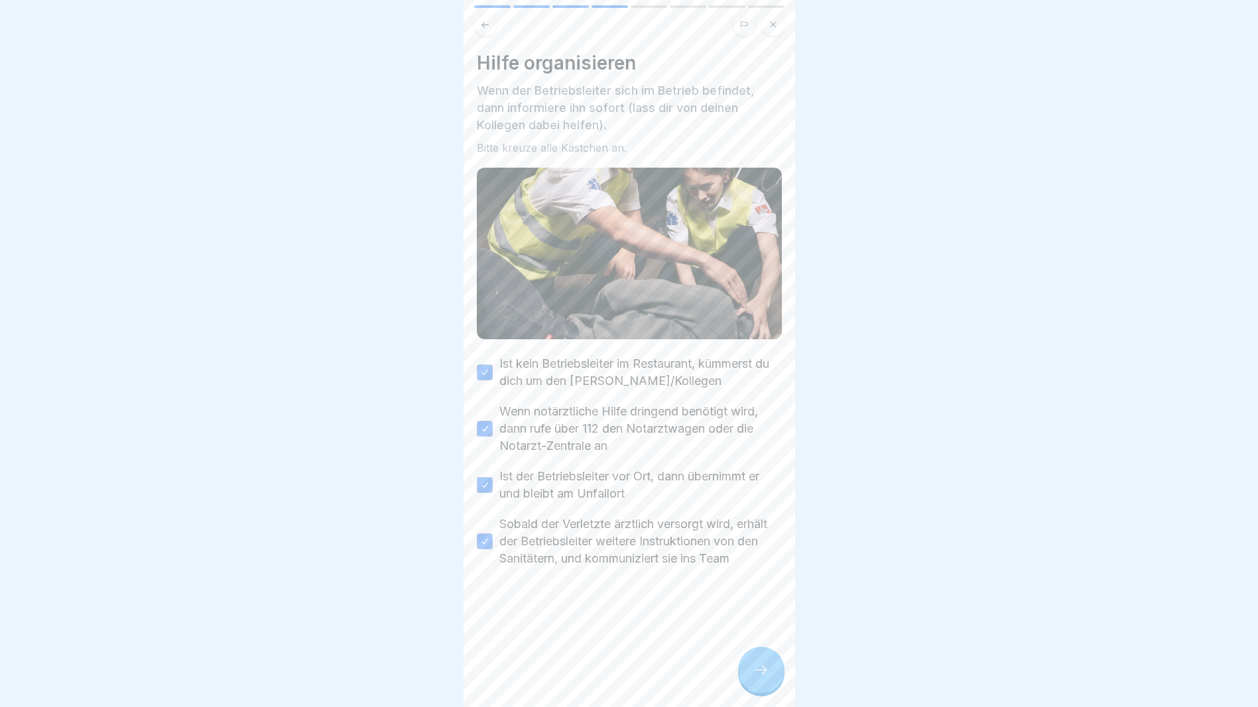
click at [754, 673] on div at bounding box center [761, 670] width 46 height 46
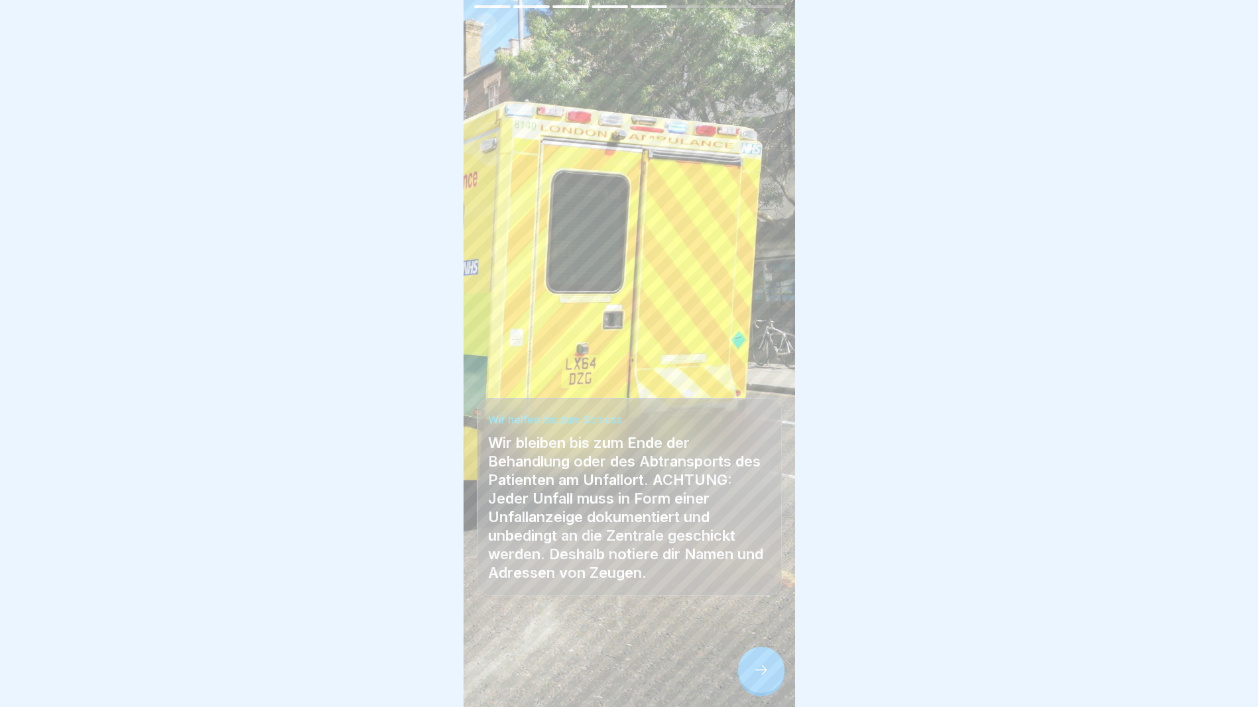
click at [761, 670] on div at bounding box center [761, 670] width 46 height 46
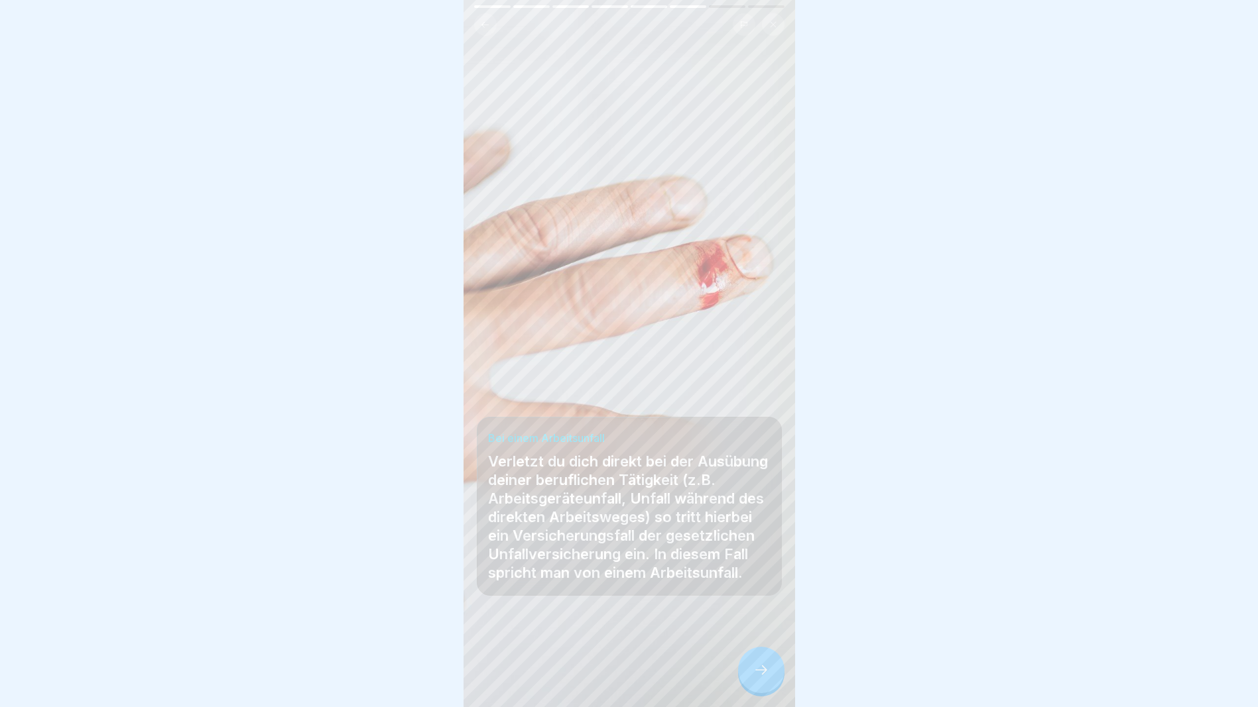
click at [764, 668] on div at bounding box center [761, 670] width 46 height 46
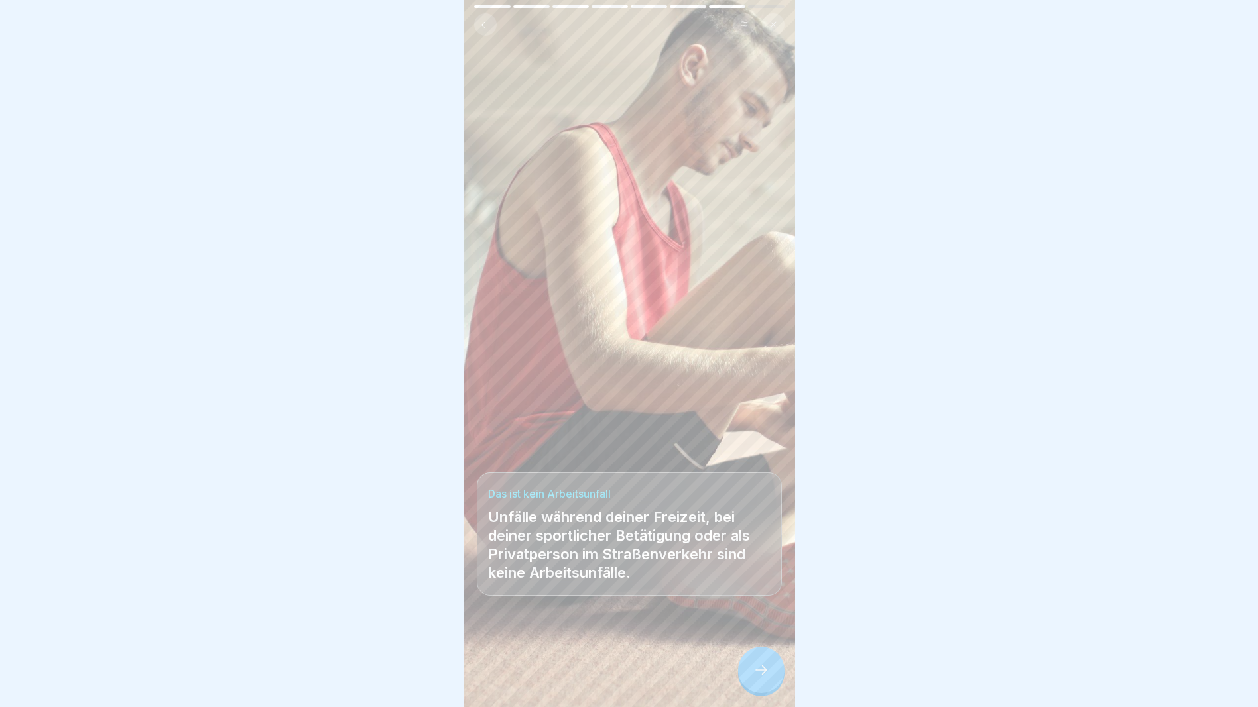
click at [766, 668] on div at bounding box center [761, 670] width 46 height 46
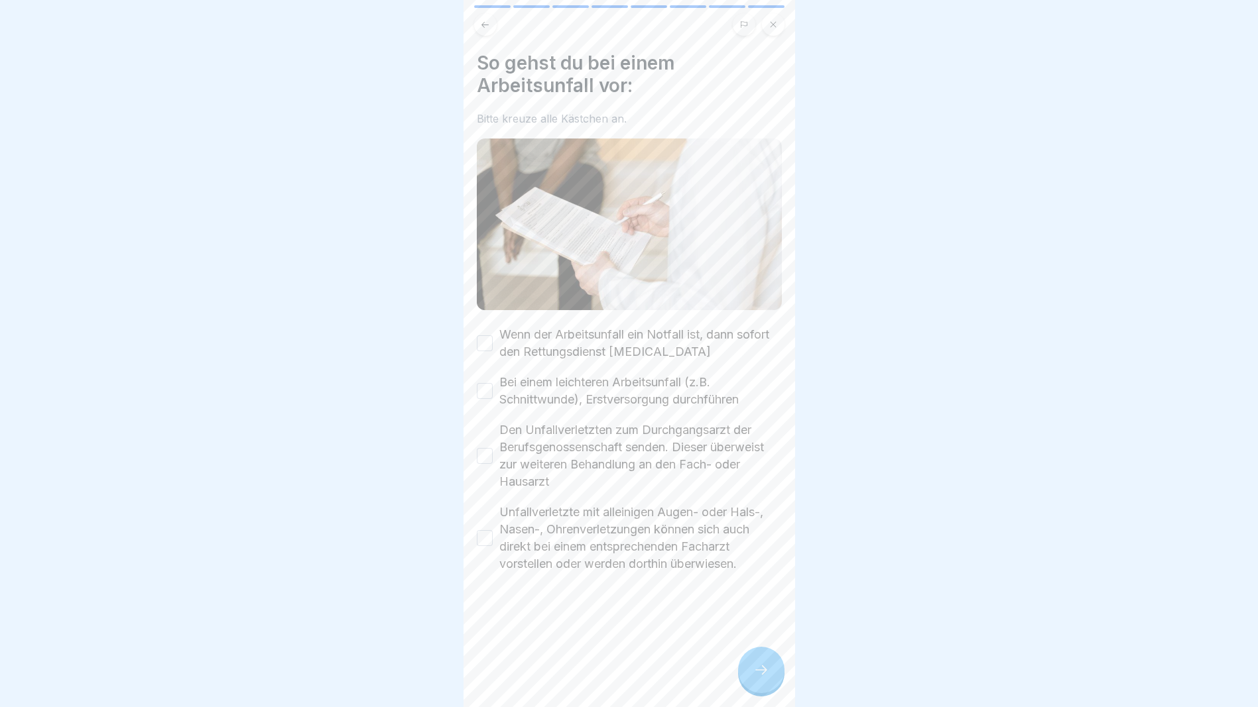
click at [491, 339] on button "Wenn der Arbeitsunfall ein Notfall ist, dann sofort den Rettungsdienst [MEDICAL…" at bounding box center [485, 343] width 16 height 16
click at [490, 383] on button "Bei einem leichteren Arbeitsunfall (z.B. Schnittwunde), Erstversorgung durchfüh…" at bounding box center [485, 391] width 16 height 16
click at [493, 455] on div "Den Unfallverletzten zum Durchgangsarzt der Berufsgenossenschaft senden. Dieser…" at bounding box center [629, 456] width 305 height 69
click at [481, 451] on button "Den Unfallverletzten zum Durchgangsarzt der Berufsgenossenschaft senden. Dieser…" at bounding box center [485, 456] width 16 height 16
click at [491, 532] on button "Unfallverletzte mit alleinigen Augen- oder Hals-, Nasen-, Ohrenverletzungen kön…" at bounding box center [485, 538] width 16 height 16
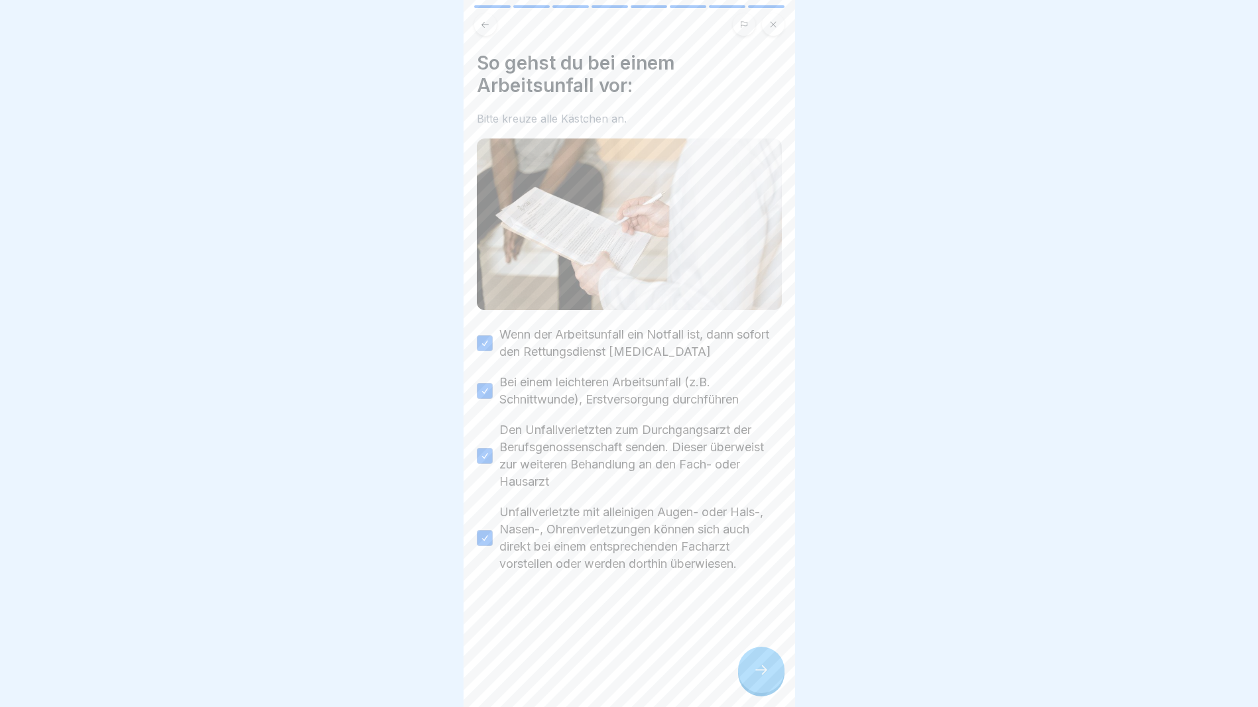
click at [747, 691] on div at bounding box center [761, 670] width 46 height 46
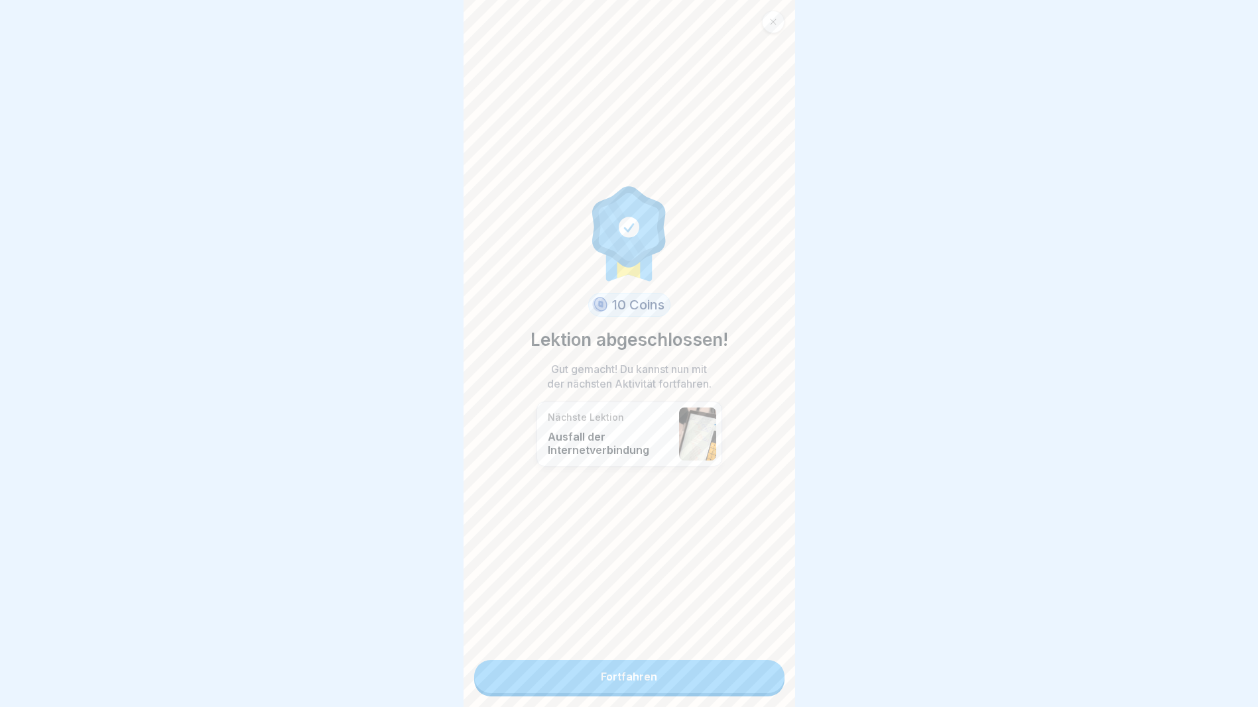
click at [691, 672] on link "Fortfahren" at bounding box center [629, 676] width 310 height 33
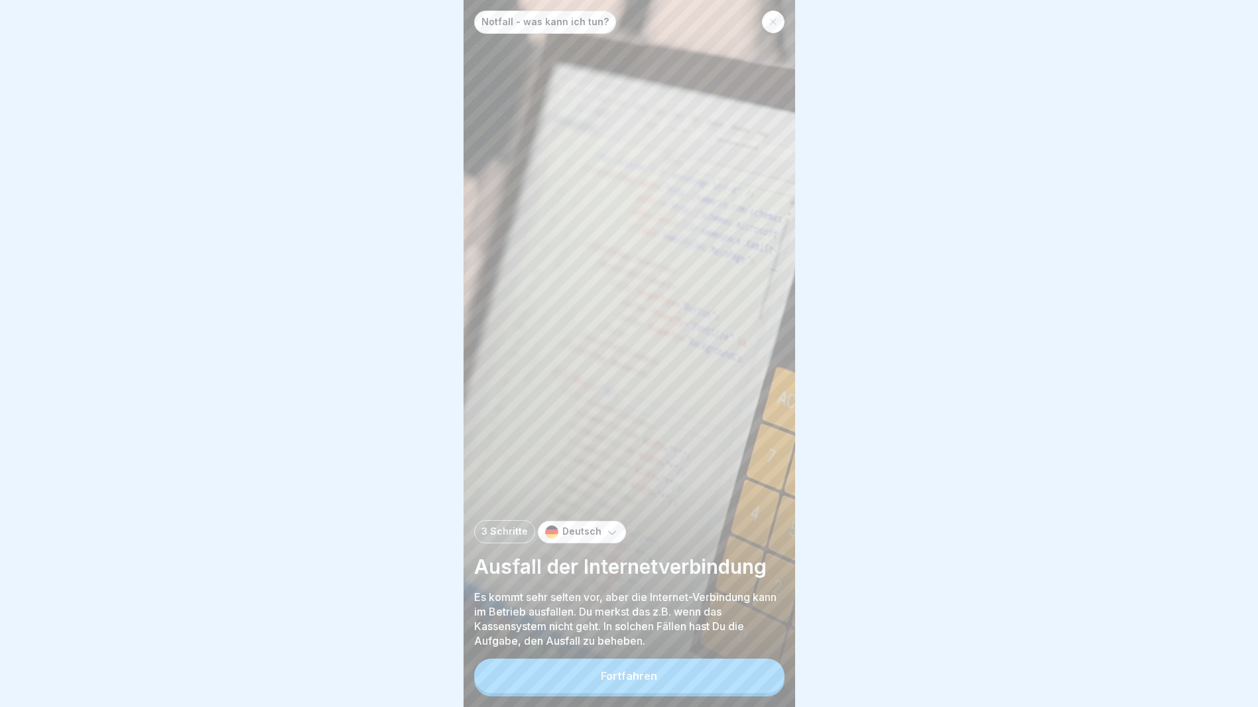
click at [691, 672] on button "Fortfahren" at bounding box center [629, 676] width 310 height 34
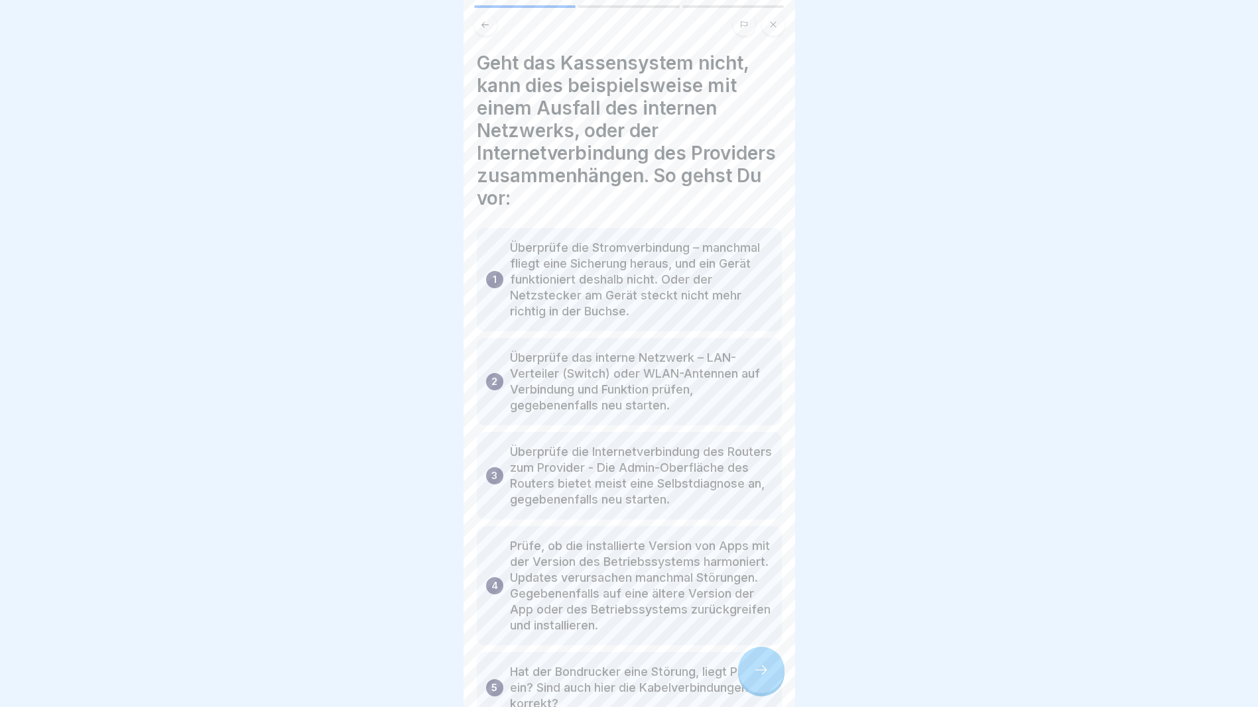
click at [758, 678] on icon at bounding box center [761, 670] width 16 height 16
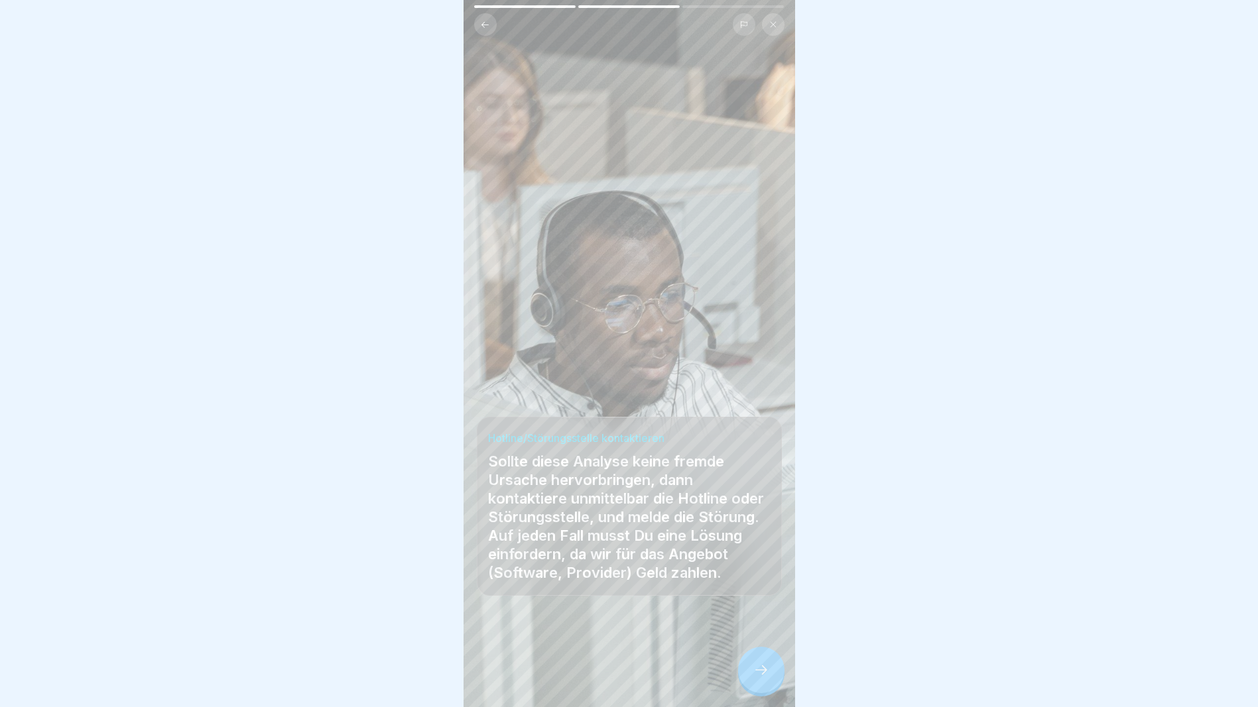
click at [758, 678] on icon at bounding box center [761, 670] width 16 height 16
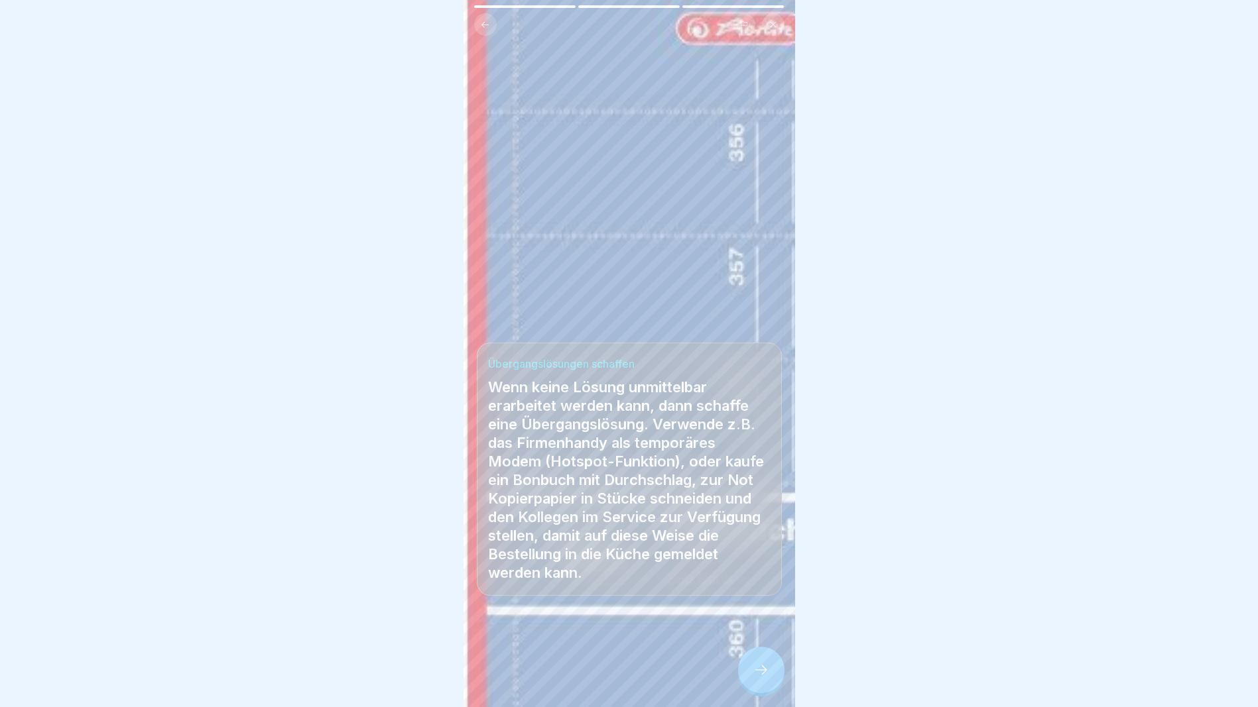
click at [758, 678] on icon at bounding box center [761, 670] width 16 height 16
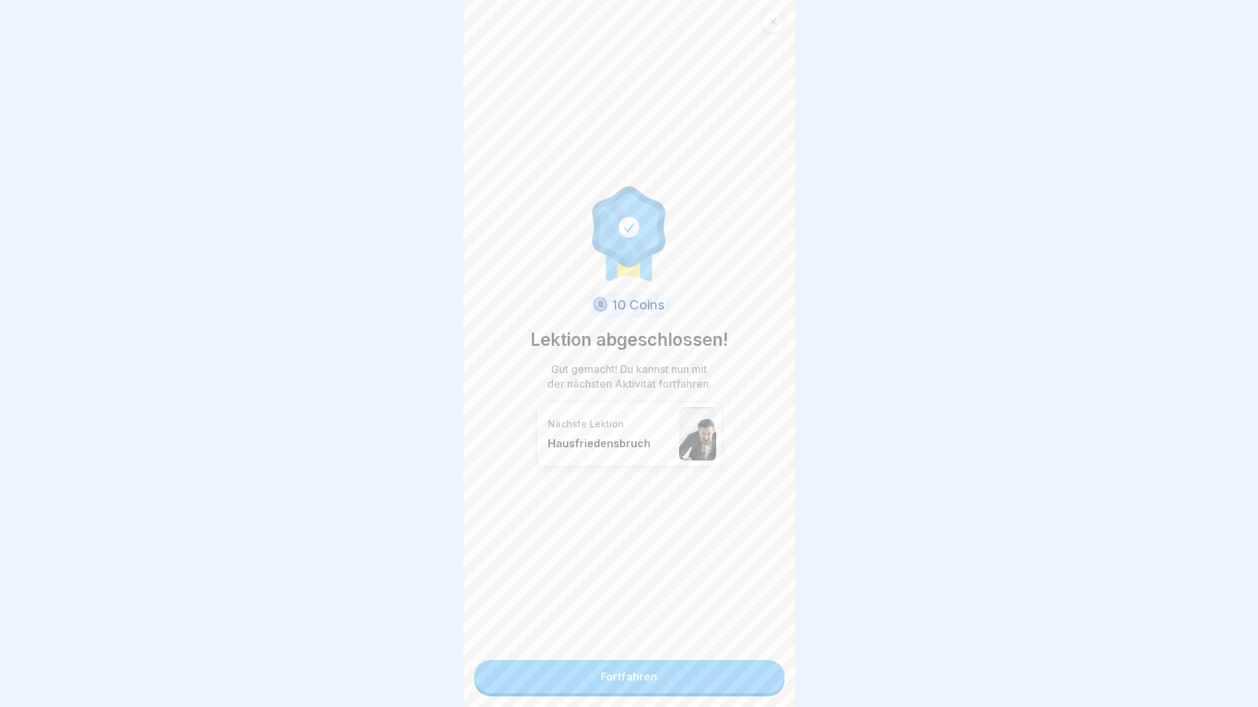
click at [740, 684] on link "Fortfahren" at bounding box center [629, 676] width 310 height 33
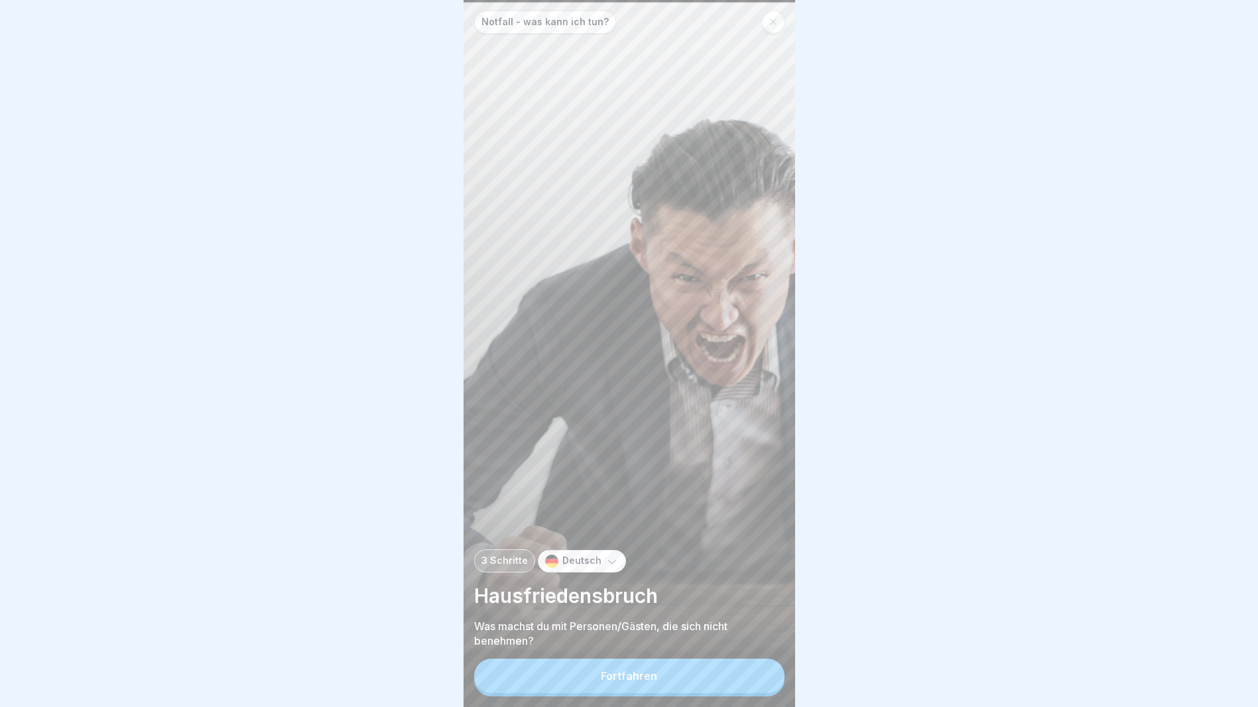
click at [711, 687] on button "Fortfahren" at bounding box center [629, 676] width 310 height 34
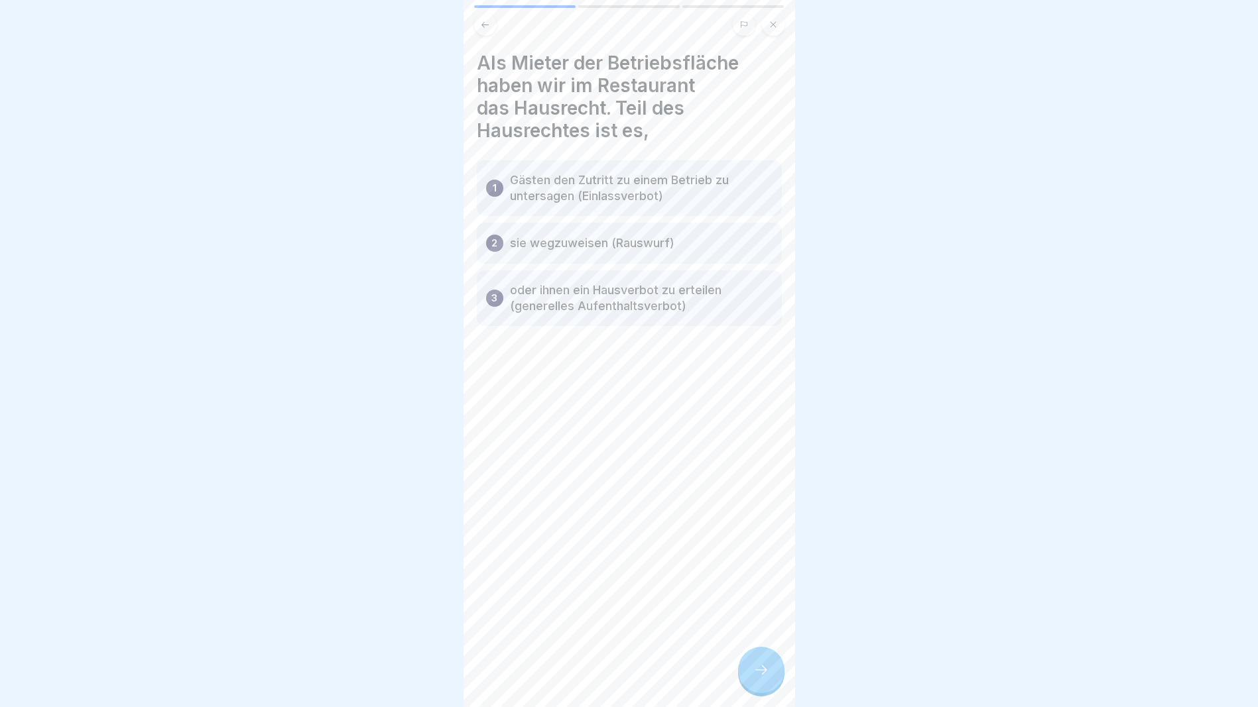
click at [748, 683] on div at bounding box center [761, 670] width 46 height 46
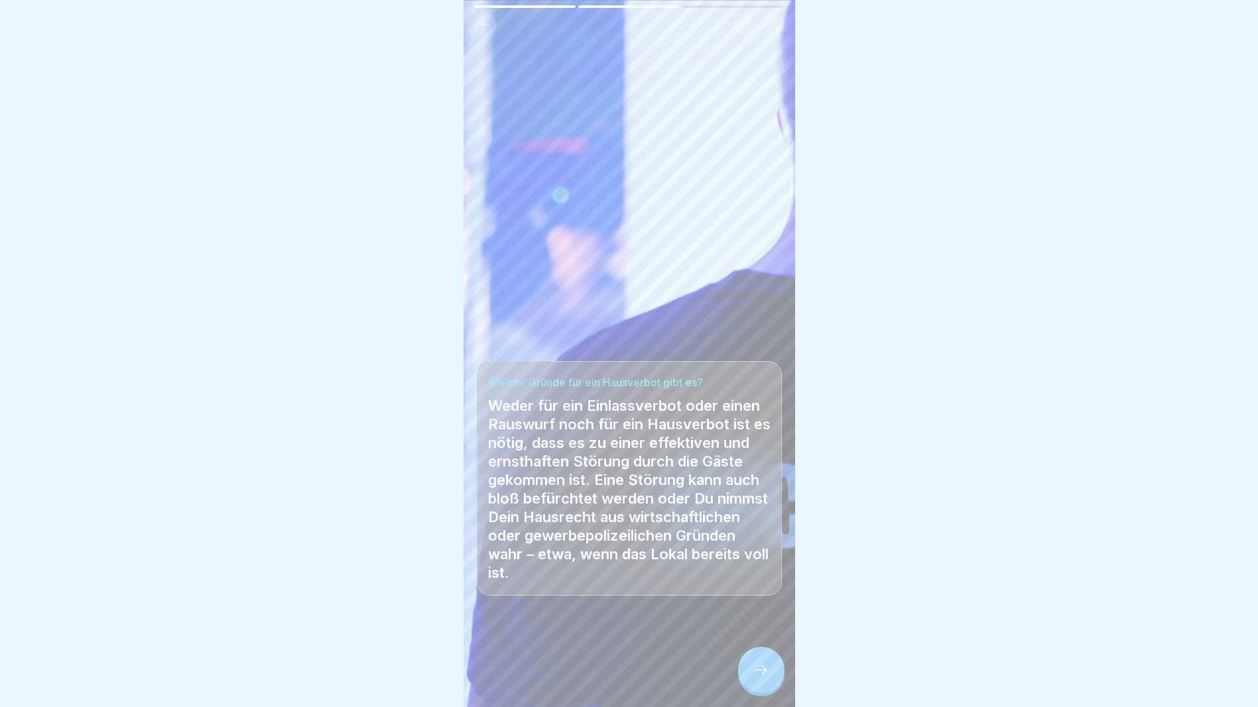
click at [748, 683] on div at bounding box center [761, 670] width 46 height 46
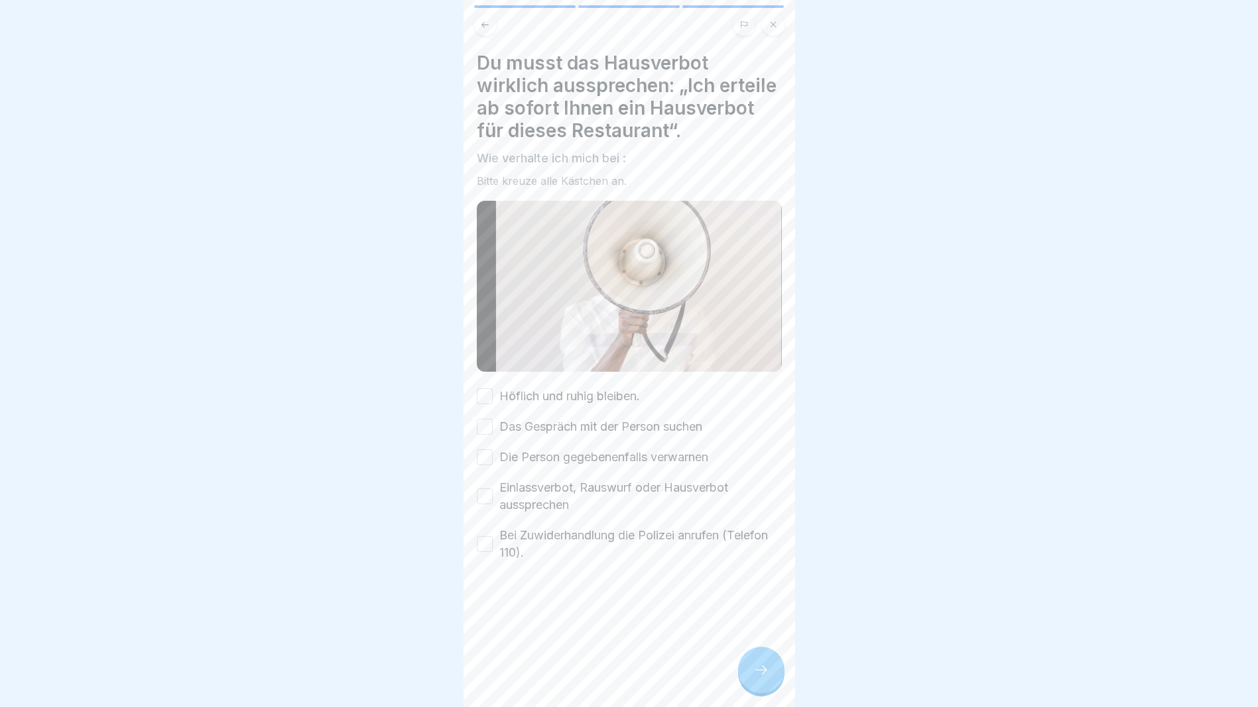
click at [483, 404] on button "Höflich und ruhig bleiben." at bounding box center [485, 396] width 16 height 16
click at [492, 435] on button "Das Gespräch mit der Person suchen" at bounding box center [485, 427] width 16 height 16
click at [495, 466] on div "Die Person gegebenenfalls verwarnen" at bounding box center [592, 457] width 231 height 17
click at [482, 504] on button "Einlassverbot, Rauswurf oder Hausverbot aussprechen" at bounding box center [485, 497] width 16 height 16
click at [483, 465] on button "Die Person gegebenenfalls verwarnen" at bounding box center [485, 457] width 16 height 16
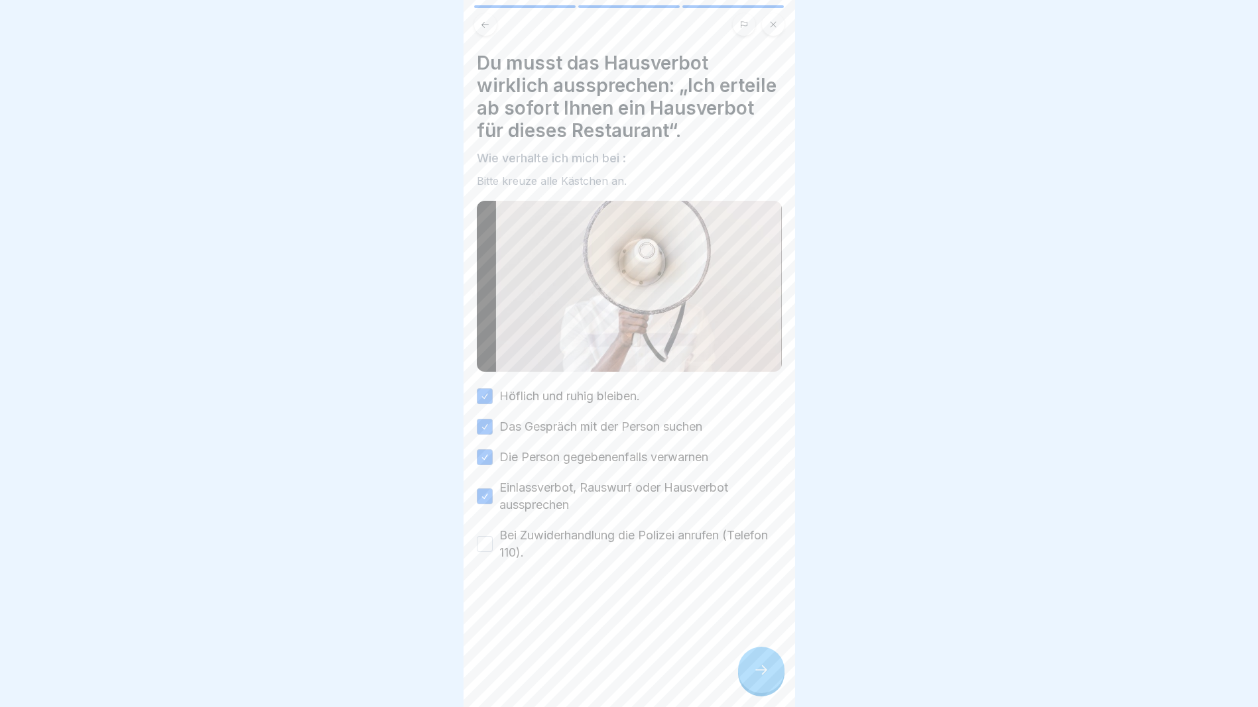
click at [494, 561] on div "Bei Zuwiderhandlung die Polizei anrufen (Telefon 110)." at bounding box center [629, 544] width 305 height 34
click at [490, 552] on button "Bei Zuwiderhandlung die Polizei anrufen (Telefon 110)." at bounding box center [485, 544] width 16 height 16
click at [746, 681] on div at bounding box center [761, 670] width 46 height 46
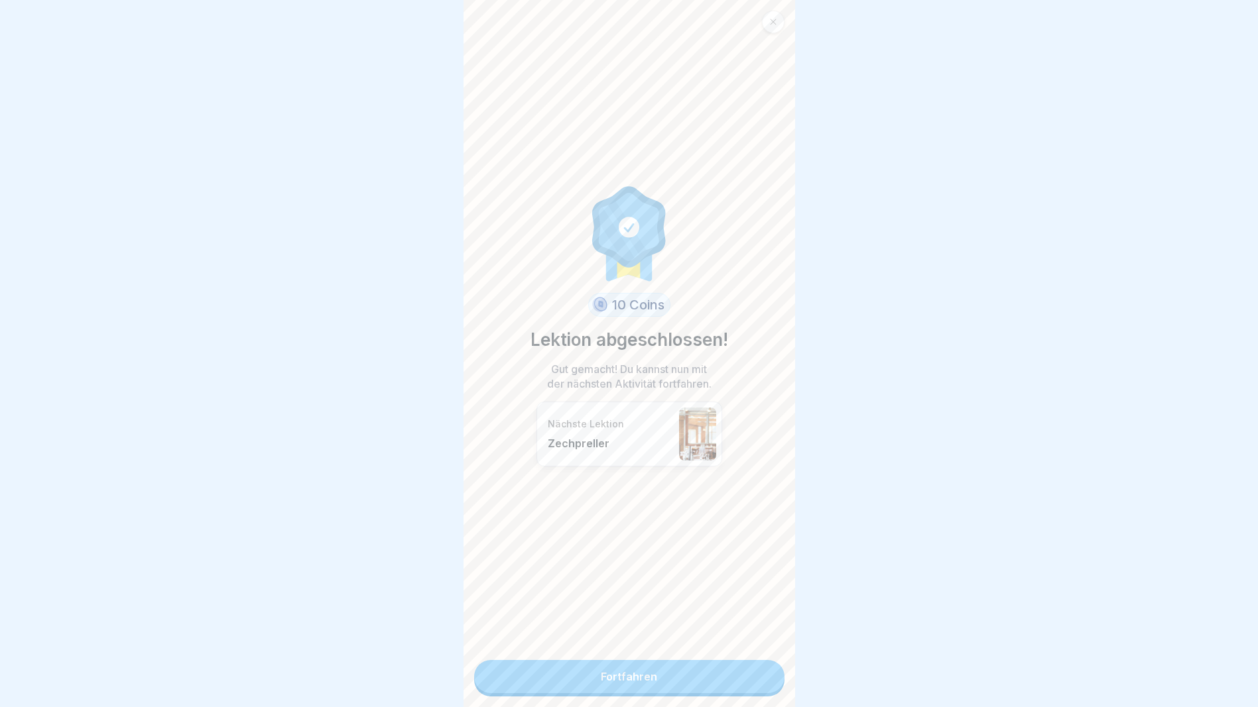
click at [681, 675] on link "Fortfahren" at bounding box center [629, 676] width 310 height 33
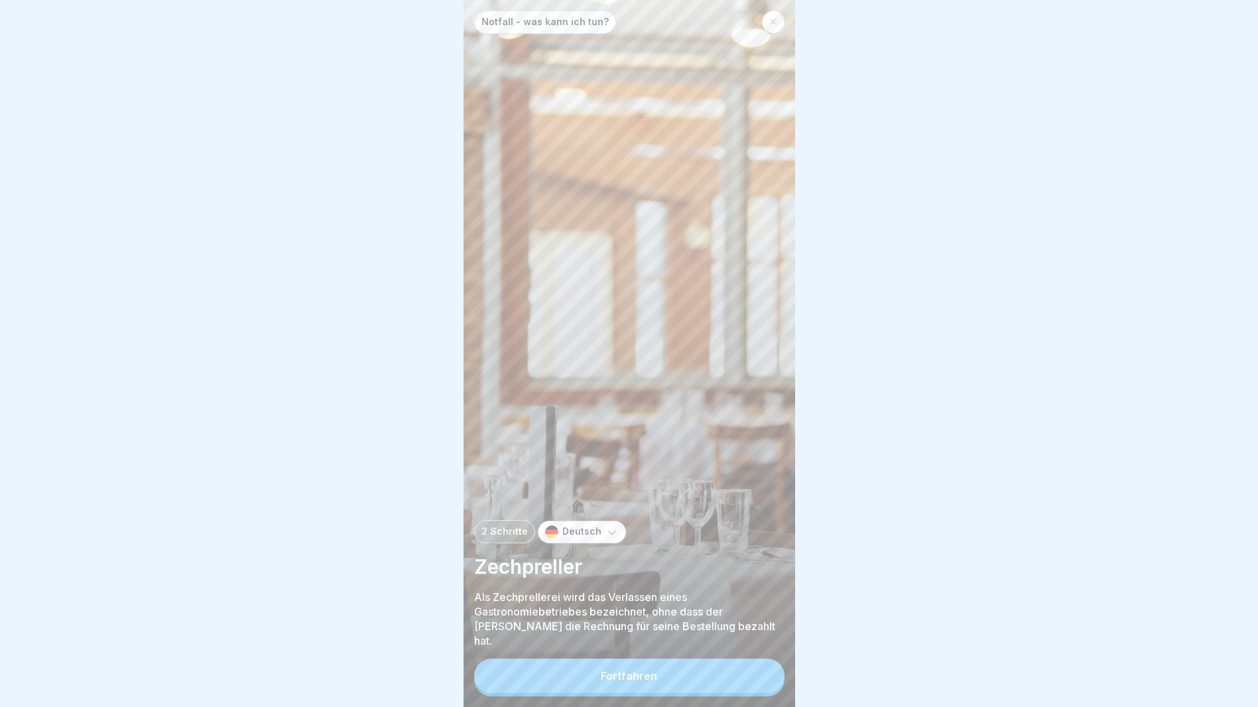
click at [619, 693] on button "Fortfahren" at bounding box center [629, 676] width 310 height 34
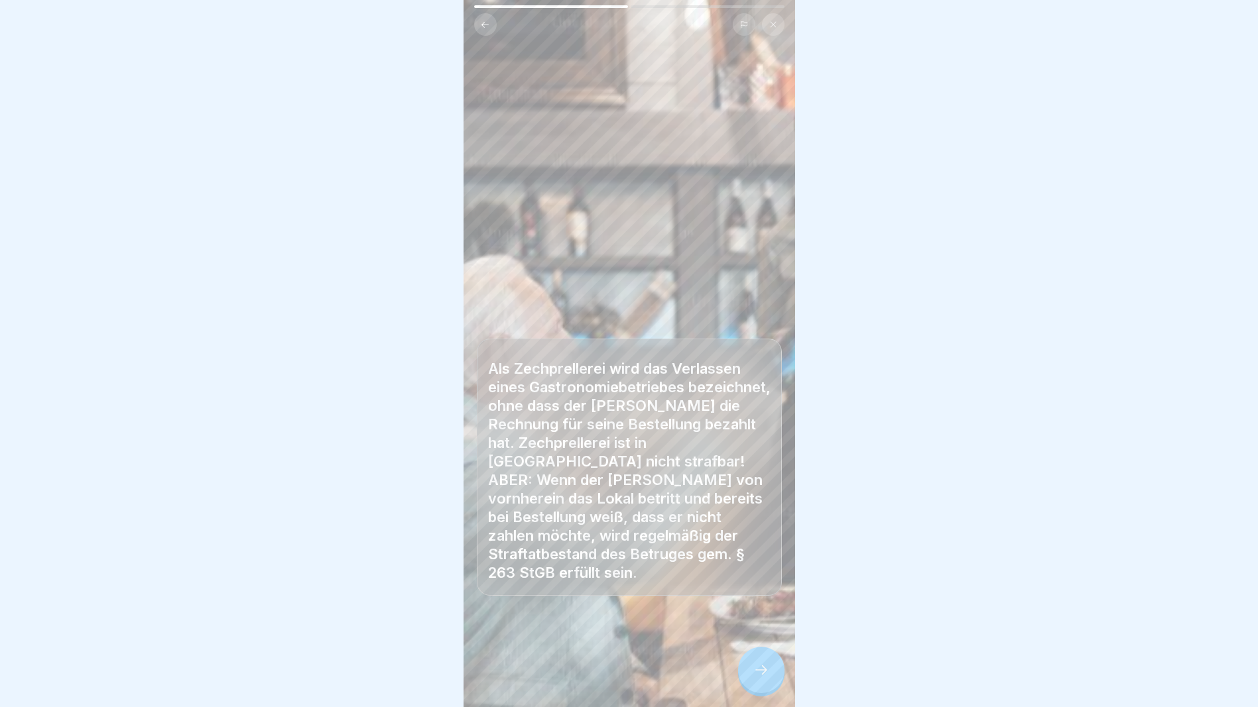
click at [763, 678] on icon at bounding box center [761, 670] width 16 height 16
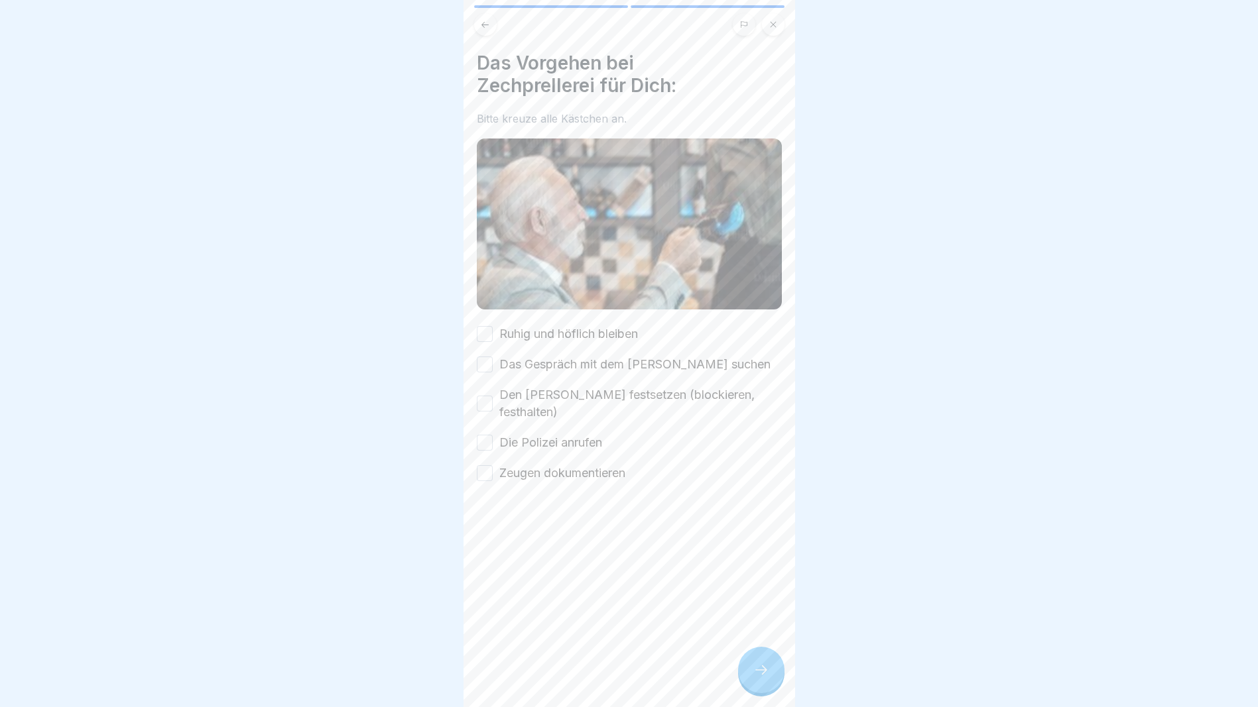
click at [473, 337] on div "Das Vorgehen bei Zechprellerei für Dich: Bitte kreuze alle Kästchen an. [PERSON…" at bounding box center [628, 353] width 331 height 707
click at [480, 329] on button "Ruhig und höflich bleiben" at bounding box center [485, 334] width 16 height 16
click at [484, 356] on div "Das Gespräch mit dem [PERSON_NAME] suchen" at bounding box center [624, 364] width 294 height 17
click at [481, 361] on button "Das Gespräch mit dem [PERSON_NAME] suchen" at bounding box center [485, 365] width 16 height 16
click at [483, 396] on button "Den [PERSON_NAME] festsetzen (blockieren, festhalten)" at bounding box center [485, 404] width 16 height 16
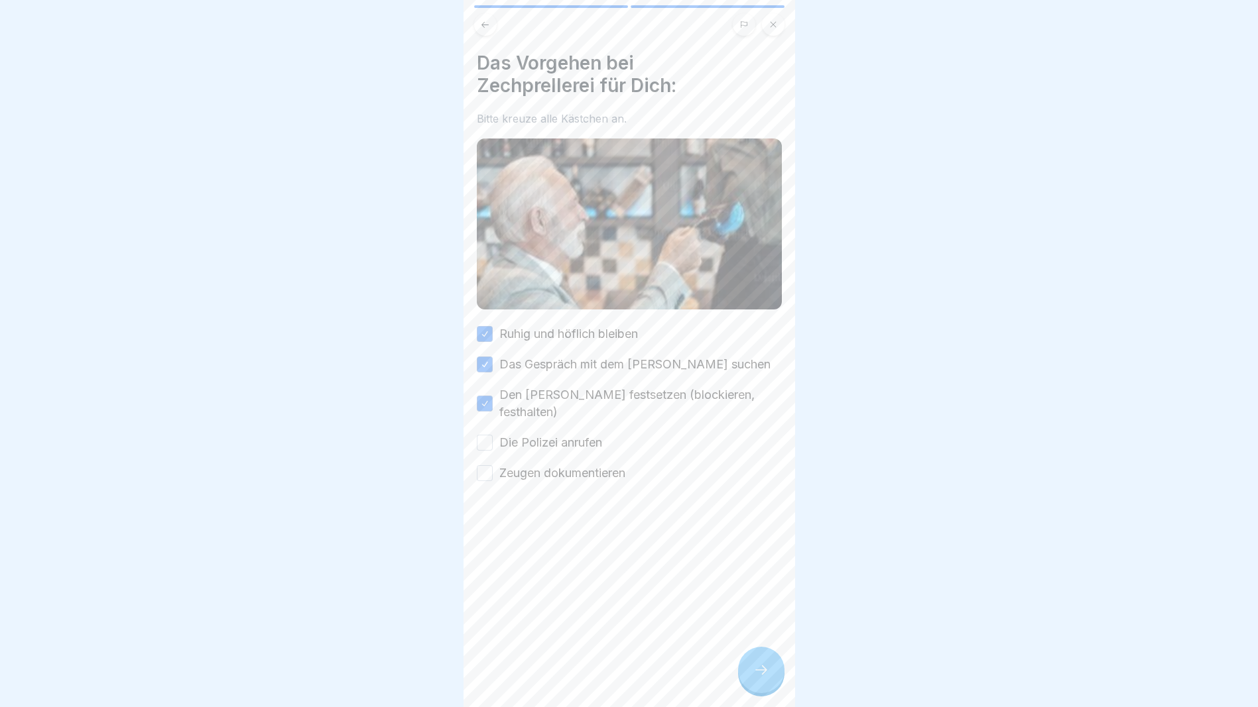
click at [491, 435] on button "Die Polizei anrufen" at bounding box center [485, 443] width 16 height 16
click at [489, 465] on button "Zeugen dokumentieren" at bounding box center [485, 473] width 16 height 16
click at [755, 689] on div at bounding box center [761, 670] width 46 height 46
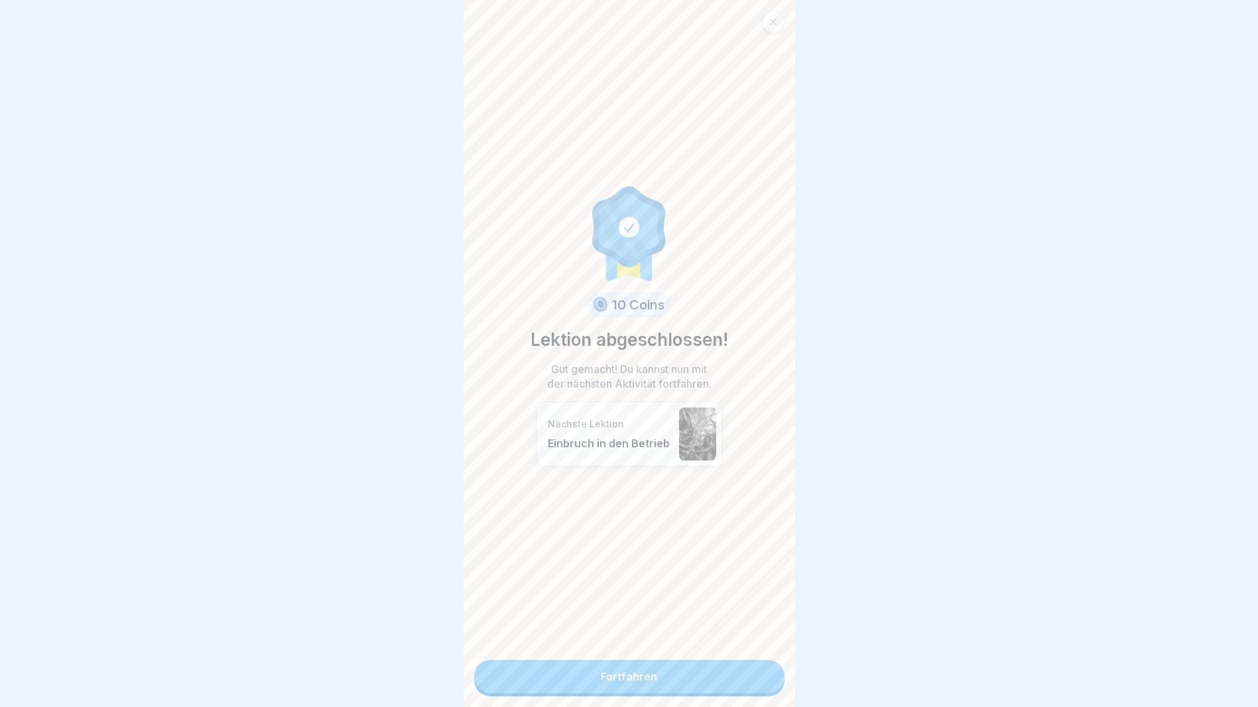
click at [683, 680] on link "Fortfahren" at bounding box center [629, 676] width 310 height 33
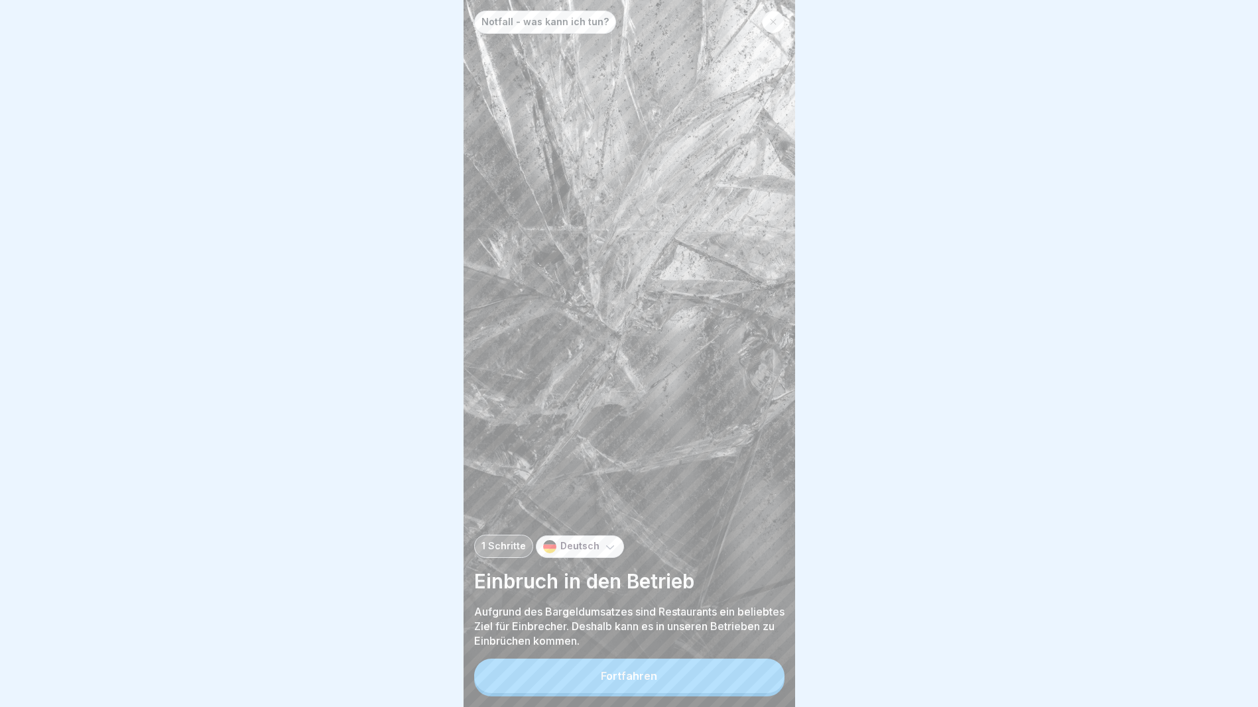
click at [644, 682] on div "Fortfahren" at bounding box center [629, 676] width 56 height 12
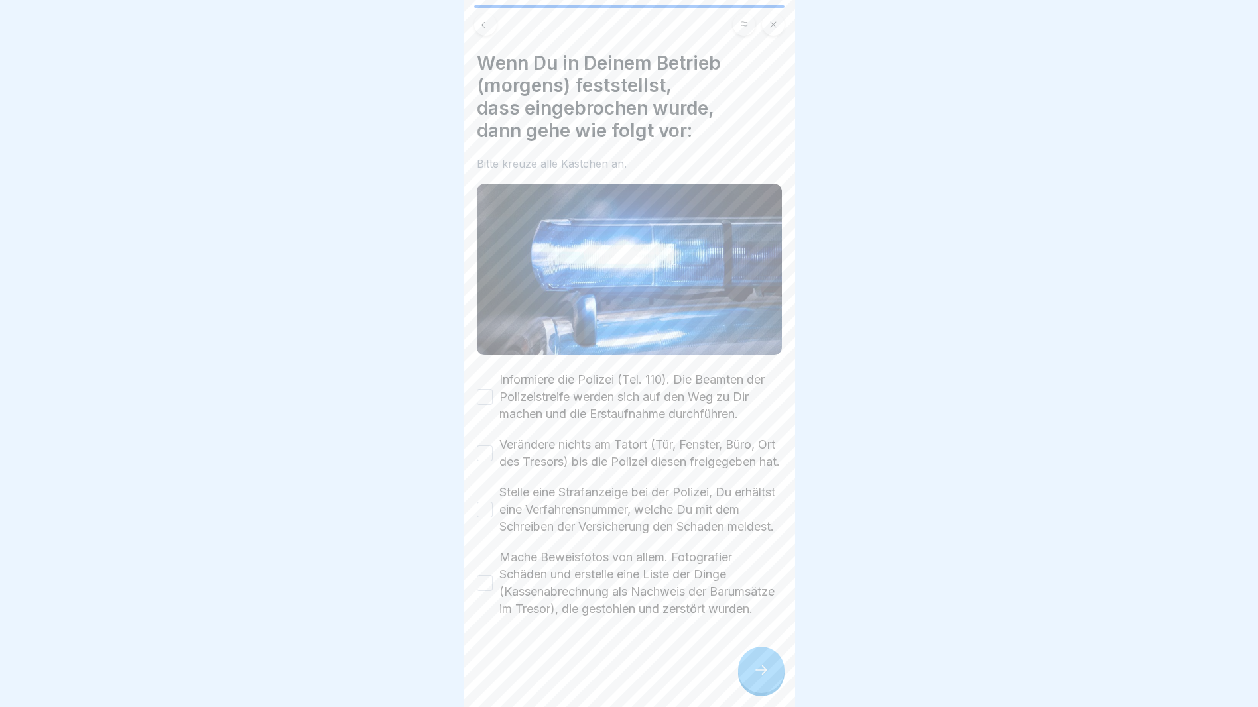
click at [480, 390] on button "Informiere die Polizei (Tel. 110). Die Beamten der Polizeistreife werden sich a…" at bounding box center [485, 397] width 16 height 16
click at [483, 449] on button "Verändere nichts am Tatort (Tür, Fenster, Büro, Ort des Tresors) bis die Polize…" at bounding box center [485, 453] width 16 height 16
click at [483, 518] on button "Stelle eine Strafanzeige bei der Polizei, Du erhältst eine Verfahrensnummer, we…" at bounding box center [485, 510] width 16 height 16
click at [494, 618] on div "Mache Beweisfotos von allem. Fotografier Schäden und erstelle eine Liste der Di…" at bounding box center [629, 583] width 305 height 69
click at [478, 618] on div "Mache Beweisfotos von allem. Fotografier Schäden und erstelle eine Liste der Di…" at bounding box center [629, 583] width 305 height 69
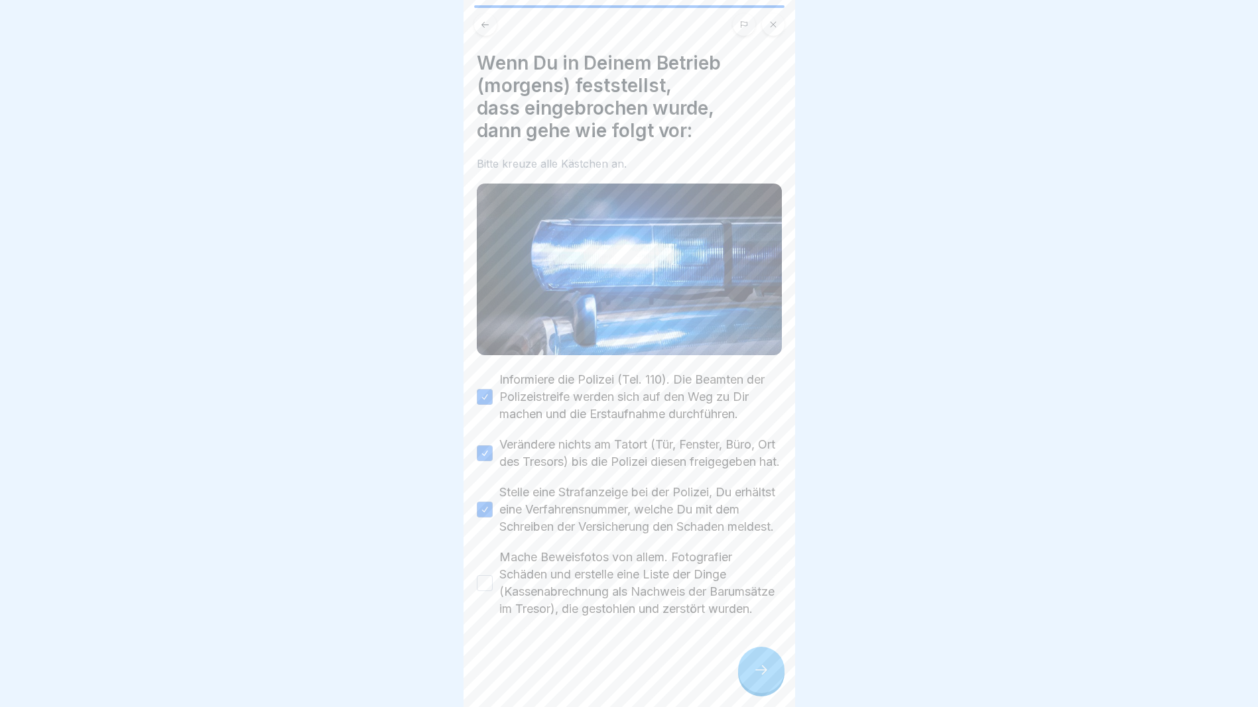
click at [485, 591] on button "Mache Beweisfotos von allem. Fotografier Schäden und erstelle eine Liste der Di…" at bounding box center [485, 583] width 16 height 16
click at [748, 669] on div at bounding box center [761, 670] width 46 height 46
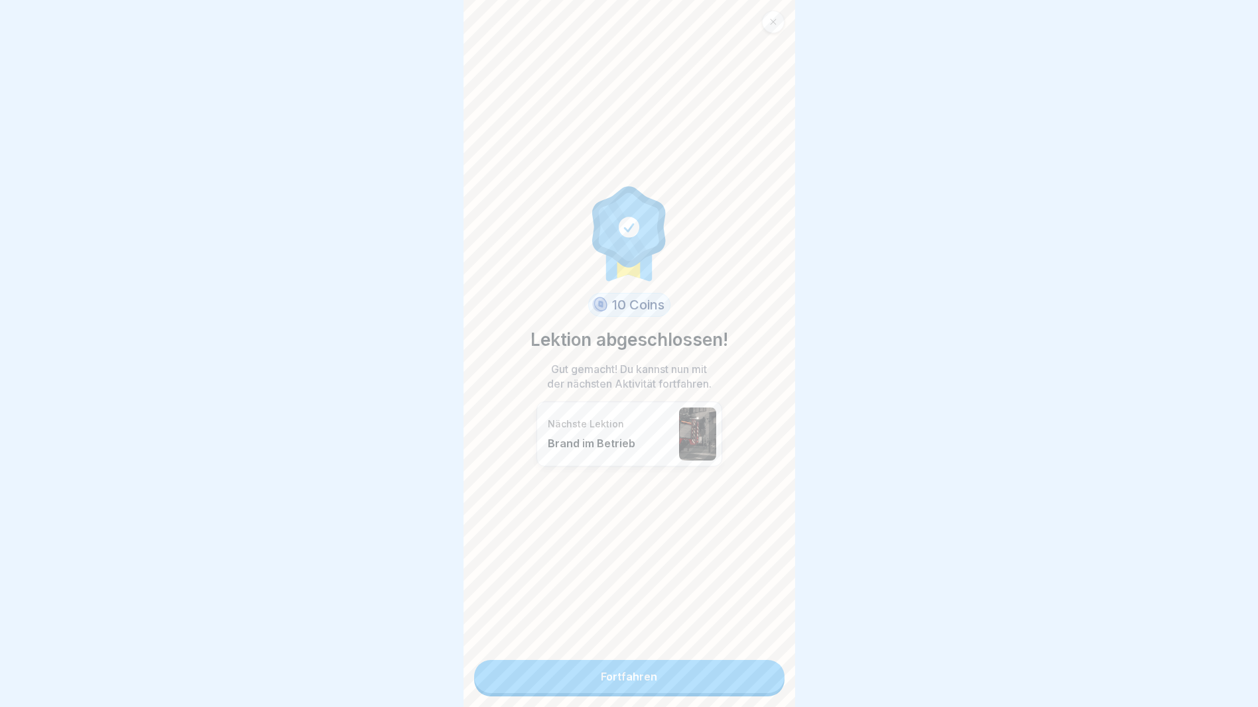
click at [678, 673] on link "Fortfahren" at bounding box center [629, 676] width 310 height 33
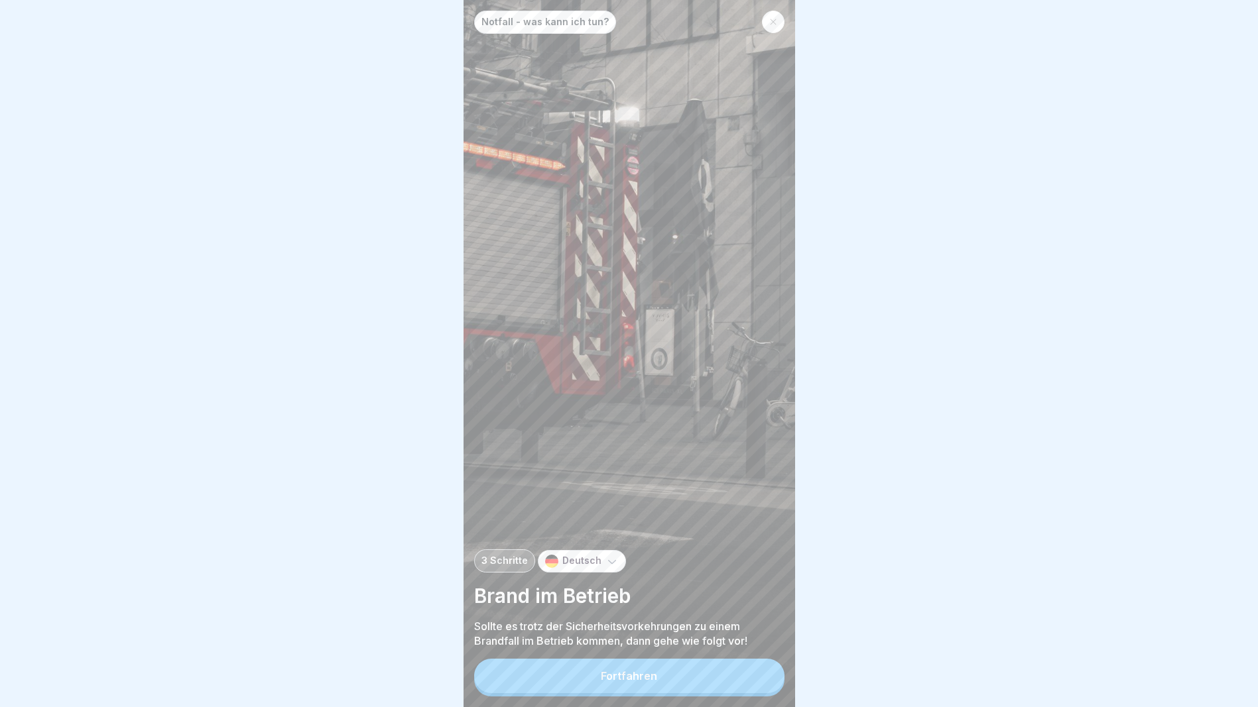
click at [622, 682] on div "Fortfahren" at bounding box center [629, 676] width 56 height 12
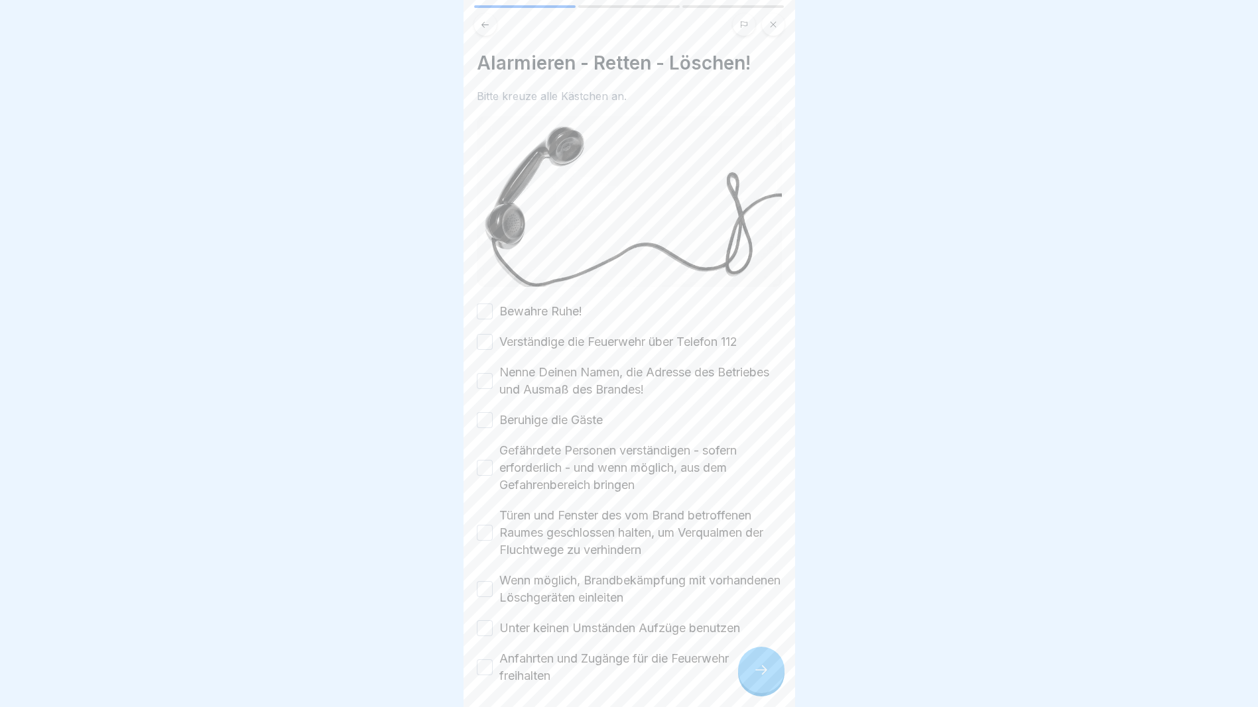
click at [483, 310] on button "Bewahre Ruhe!" at bounding box center [485, 312] width 16 height 16
click at [487, 335] on button "Verständige die Feuerwehr über Telefon 112" at bounding box center [485, 342] width 16 height 16
click at [486, 381] on button "Nenne Deinen Namen, die Adresse des Betriebes und Ausmaß des Brandes!" at bounding box center [485, 381] width 16 height 16
drag, startPoint x: 489, startPoint y: 419, endPoint x: 492, endPoint y: 435, distance: 16.3
click at [489, 420] on button "Beruhige die Gäste" at bounding box center [485, 420] width 16 height 16
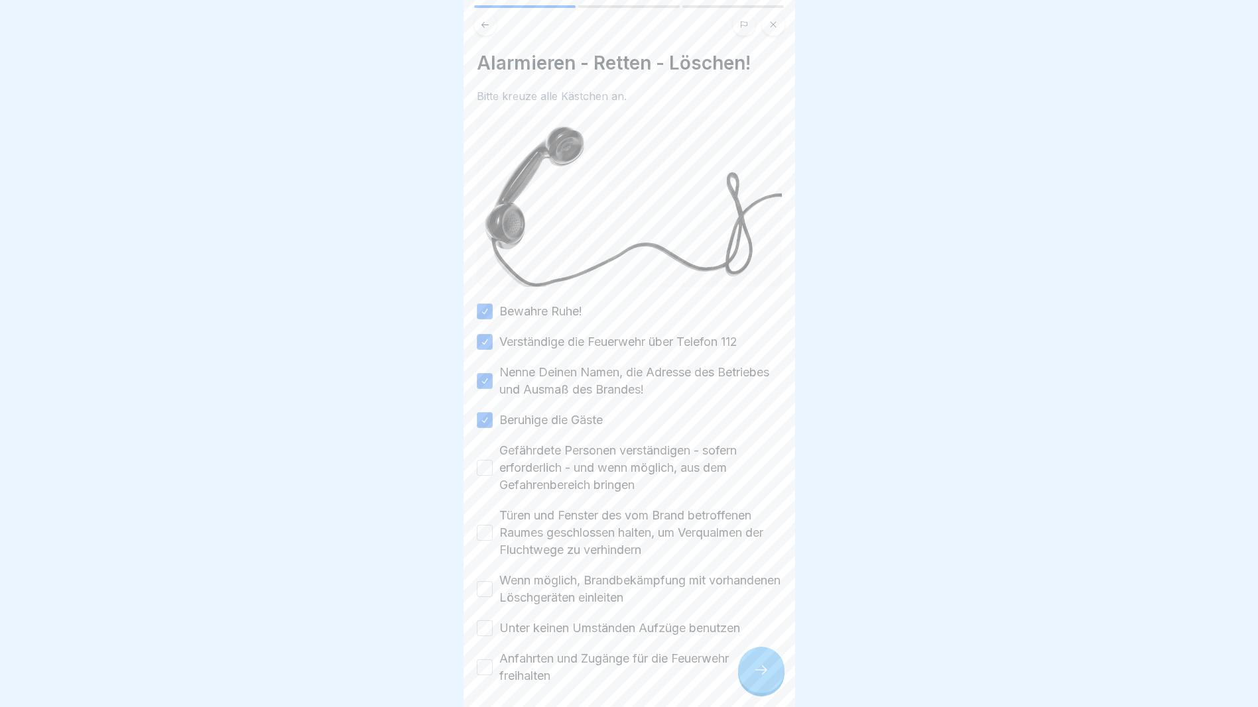
click at [489, 471] on div "Gefährdete Personen verständigen - sofern erforderlich - und wenn möglich, aus …" at bounding box center [629, 468] width 305 height 52
click at [488, 464] on button "Gefährdete Personen verständigen - sofern erforderlich - und wenn möglich, aus …" at bounding box center [485, 468] width 16 height 16
click at [486, 525] on button "Türen und Fenster des vom Brand betroffenen Raumes geschlossen halten, um Verqu…" at bounding box center [485, 533] width 16 height 16
click at [493, 574] on div "Wenn möglich, Brandbekämpfung mit vorhandenen Löschgeräten einleiten" at bounding box center [629, 589] width 305 height 34
click at [480, 574] on div "Wenn möglich, Brandbekämpfung mit vorhandenen Löschgeräten einleiten" at bounding box center [629, 589] width 305 height 34
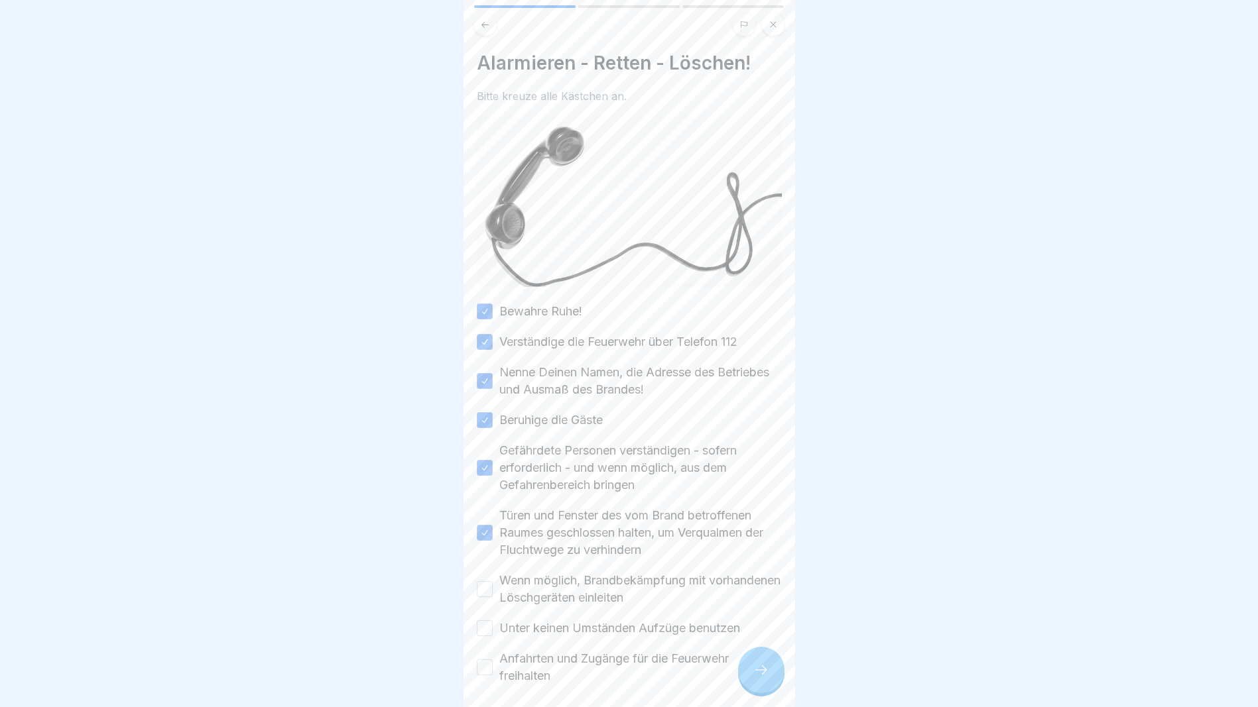
click at [484, 586] on button "Wenn möglich, Brandbekämpfung mit vorhandenen Löschgeräten einleiten" at bounding box center [485, 589] width 16 height 16
click at [483, 611] on div "Bewahre Ruhe! Verständige die Feuerwehr über Telefon 112 Nenne Deinen Namen, di…" at bounding box center [629, 494] width 305 height 382
click at [489, 621] on button "Unter keinen Umständen Aufzüge benutzen" at bounding box center [485, 629] width 16 height 16
click at [489, 668] on button "Anfahrten und Zugänge für die Feuerwehr freihalten" at bounding box center [485, 668] width 16 height 16
click at [756, 671] on div at bounding box center [761, 670] width 46 height 46
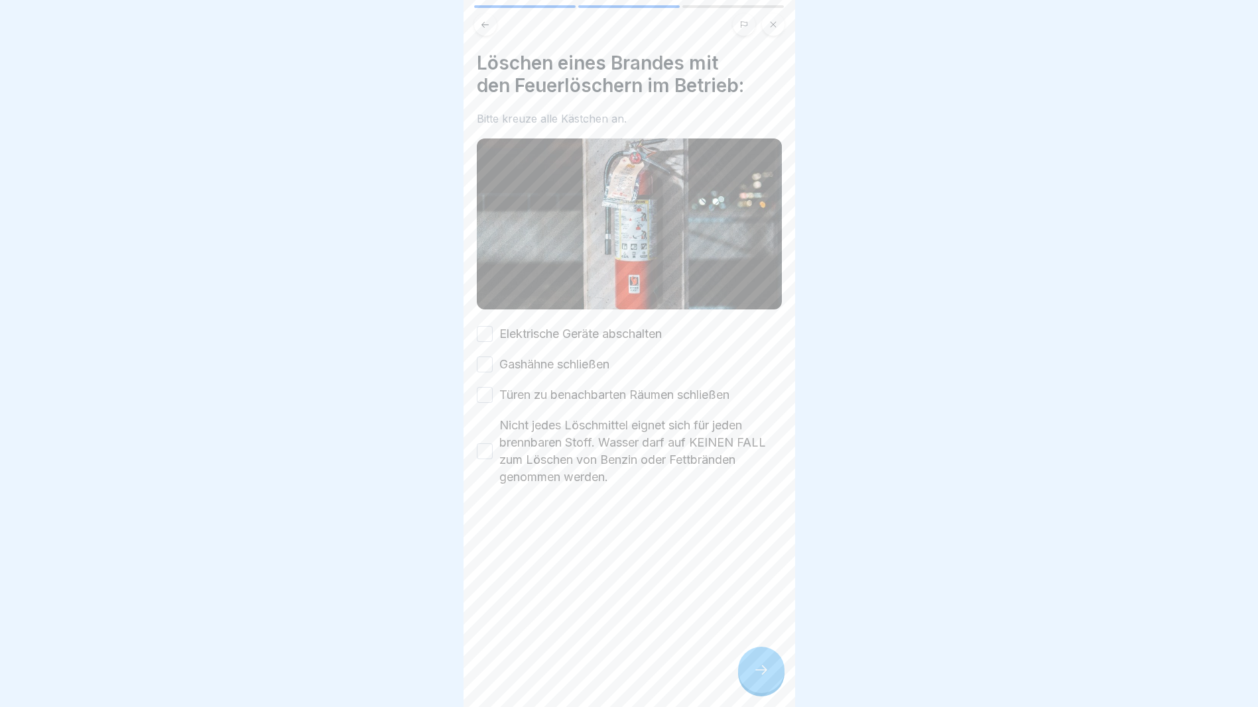
click at [487, 330] on button "Elektrische Geräte abschalten" at bounding box center [485, 334] width 16 height 16
click at [487, 363] on button "Gashähne schließen" at bounding box center [485, 365] width 16 height 16
click at [491, 392] on button "Türen zu benachbarten Räumen schließen" at bounding box center [485, 395] width 16 height 16
click at [483, 446] on button "Nicht jedes Löschmittel eignet sich für jeden brennbaren Stoff. Wasser darf auf…" at bounding box center [485, 451] width 16 height 16
click at [764, 678] on icon at bounding box center [761, 670] width 16 height 16
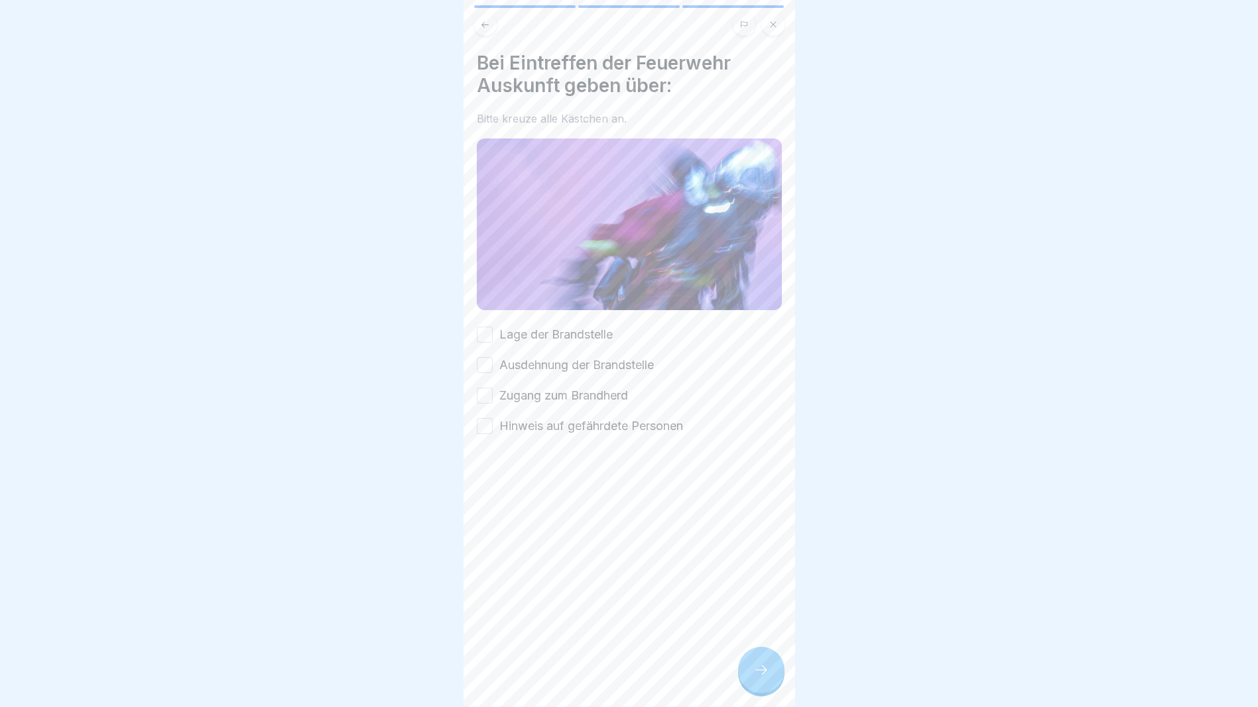
click at [488, 330] on button "Lage der Brandstelle" at bounding box center [485, 335] width 16 height 16
click at [487, 357] on div "Ausdehnung der Brandstelle" at bounding box center [565, 365] width 177 height 17
click at [484, 388] on button "Zugang zum Brandherd" at bounding box center [485, 396] width 16 height 16
click at [483, 349] on div "Lage der Brandstelle Ausdehnung der Brandstelle Zugang zum Brandherd Hinweis au…" at bounding box center [629, 380] width 305 height 109
click at [489, 362] on button "Ausdehnung der Brandstelle" at bounding box center [485, 365] width 16 height 16
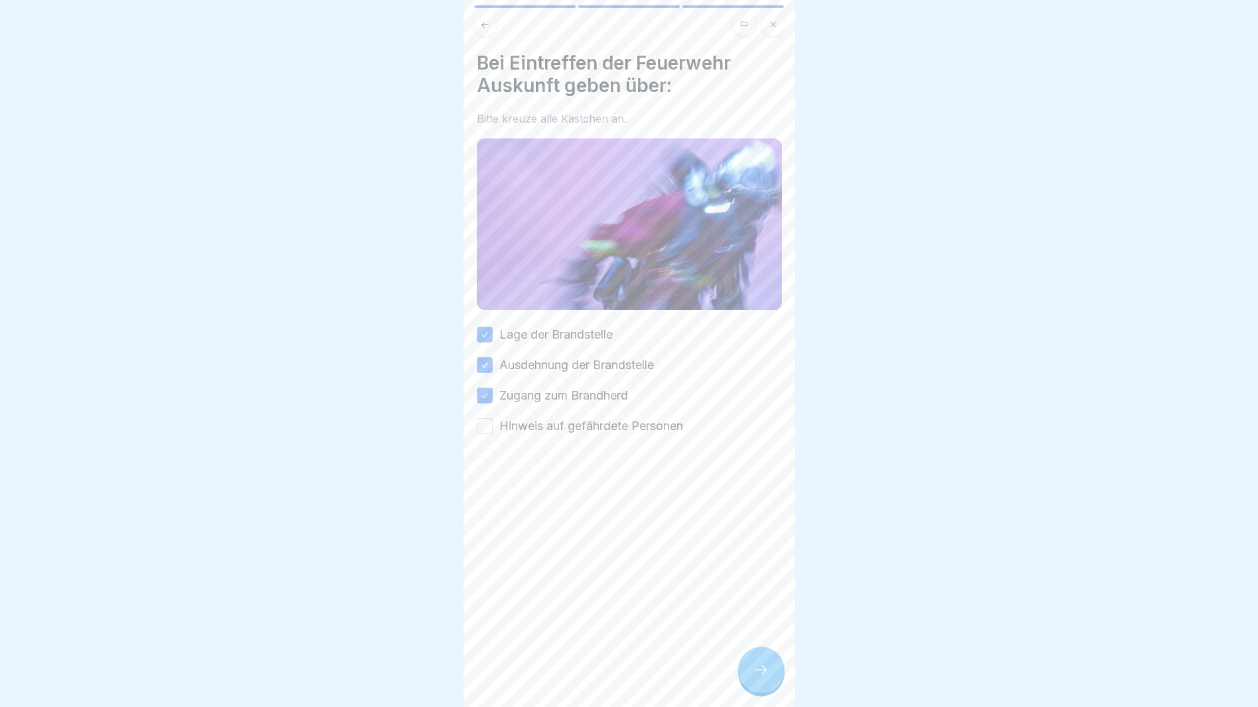
click at [488, 426] on button "Hinweis auf gefährdete Personen" at bounding box center [485, 426] width 16 height 16
click at [764, 691] on div at bounding box center [761, 670] width 46 height 46
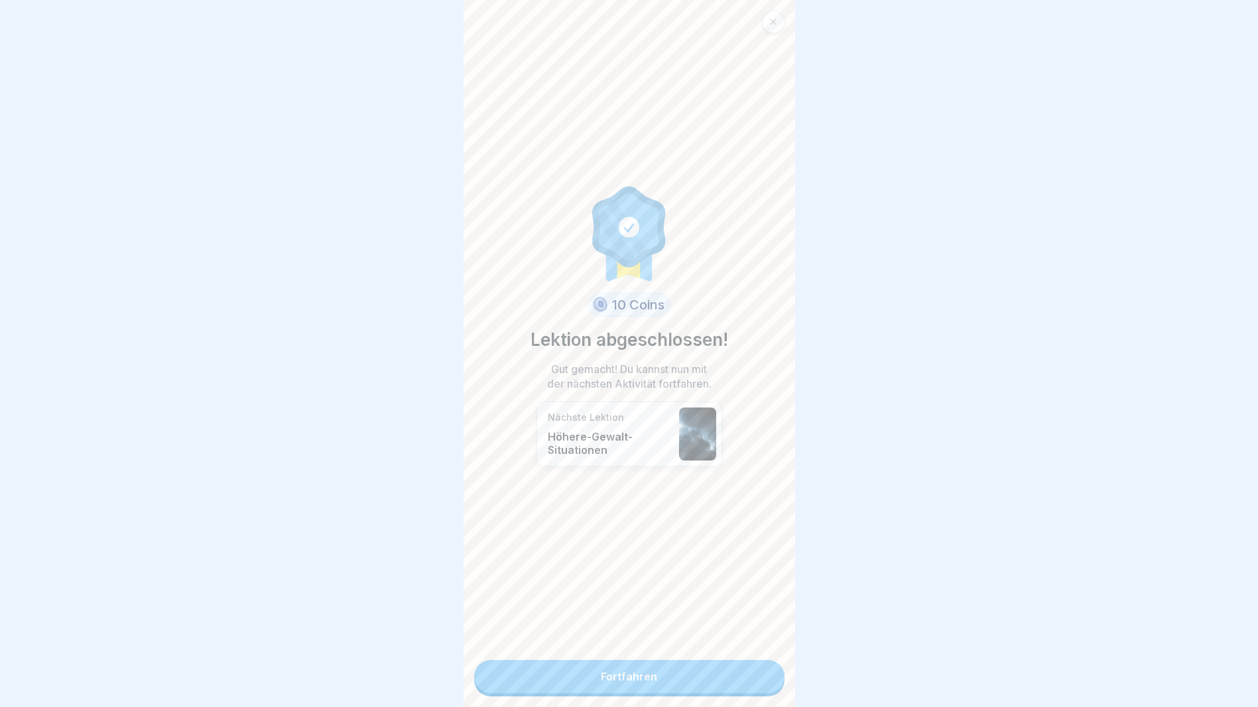
click at [707, 675] on link "Fortfahren" at bounding box center [629, 676] width 310 height 33
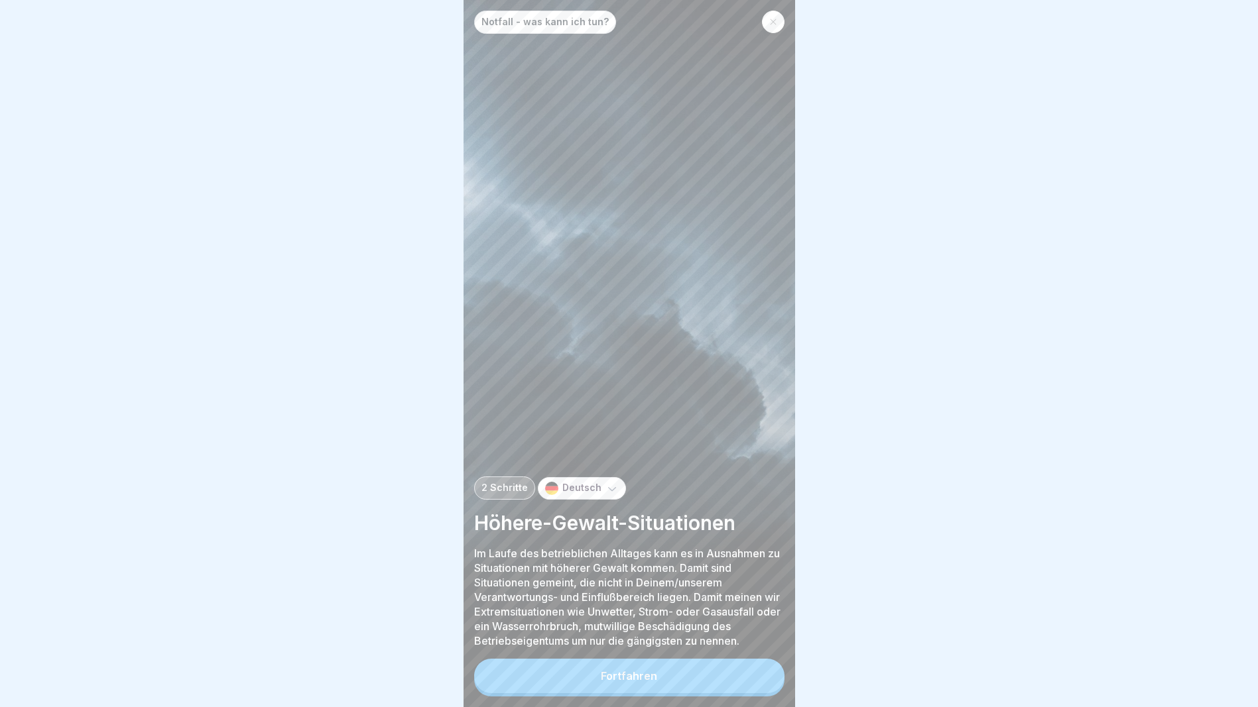
click at [701, 673] on button "Fortfahren" at bounding box center [629, 676] width 310 height 34
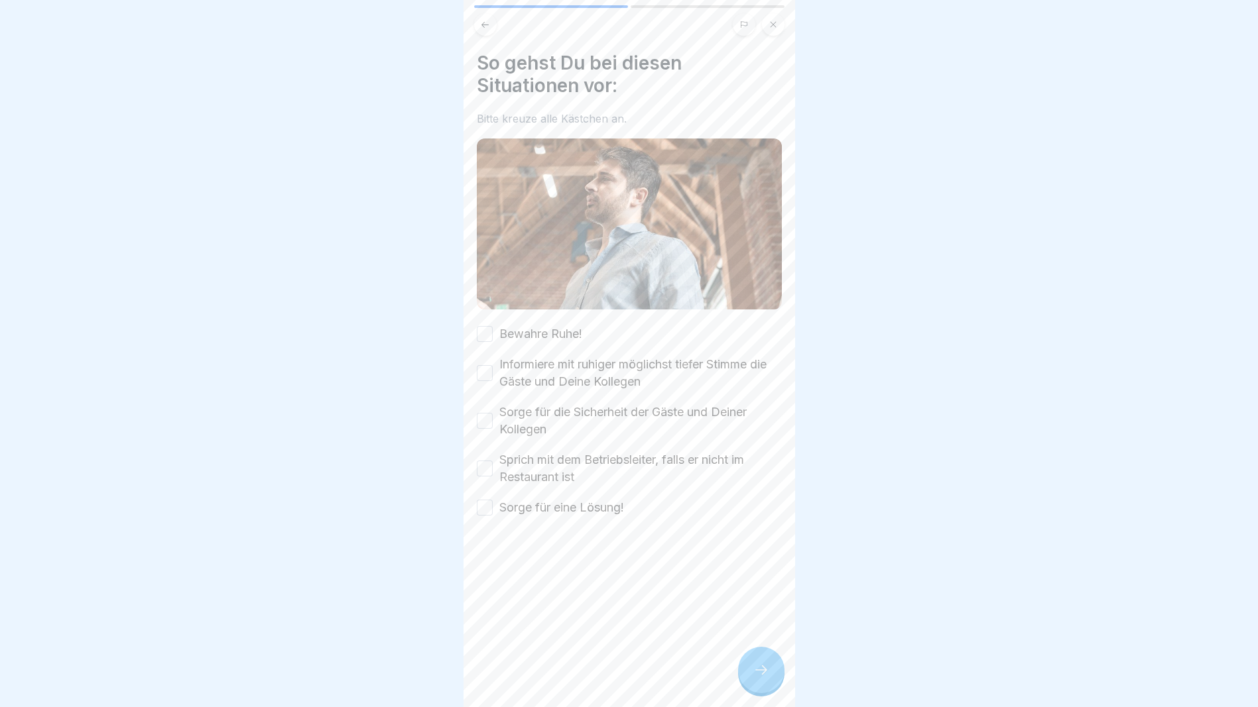
click at [481, 327] on button "Bewahre Ruhe!" at bounding box center [485, 334] width 16 height 16
drag, startPoint x: 485, startPoint y: 357, endPoint x: 484, endPoint y: 365, distance: 8.1
click at [484, 363] on div "Informiere mit ruhiger möglichst tiefer Stimme die Gäste und Deine Kollegen" at bounding box center [629, 373] width 305 height 34
click at [483, 366] on button "Informiere mit ruhiger möglichst tiefer Stimme die Gäste und Deine Kollegen" at bounding box center [485, 373] width 16 height 16
click at [480, 465] on button "Sprich mit dem Betriebsleiter, falls er nicht im Restaurant ist" at bounding box center [485, 469] width 16 height 16
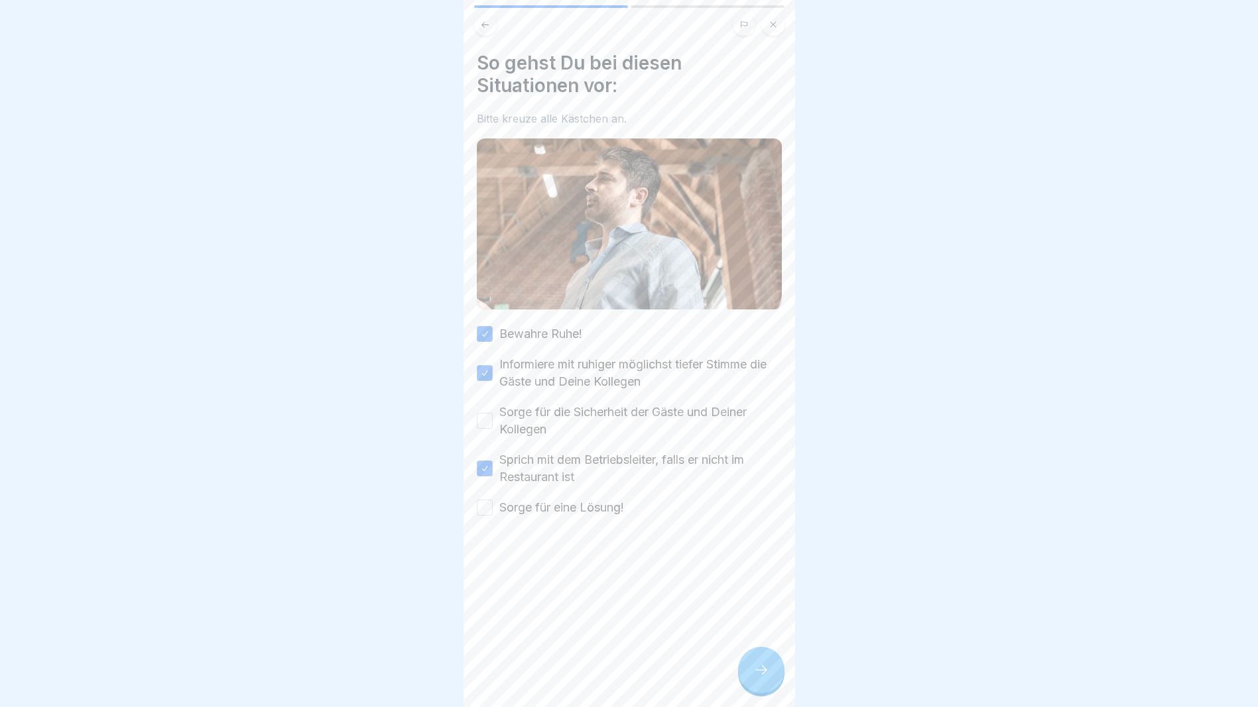
click at [485, 404] on div "Sorge für die Sicherheit der Gäste und Deiner Kollegen" at bounding box center [629, 421] width 305 height 34
click at [484, 414] on button "Sorge für die Sicherheit der Gäste und Deiner Kollegen" at bounding box center [485, 421] width 16 height 16
click at [479, 504] on button "Sorge für eine Lösung!" at bounding box center [485, 508] width 16 height 16
click at [756, 688] on div at bounding box center [761, 670] width 46 height 46
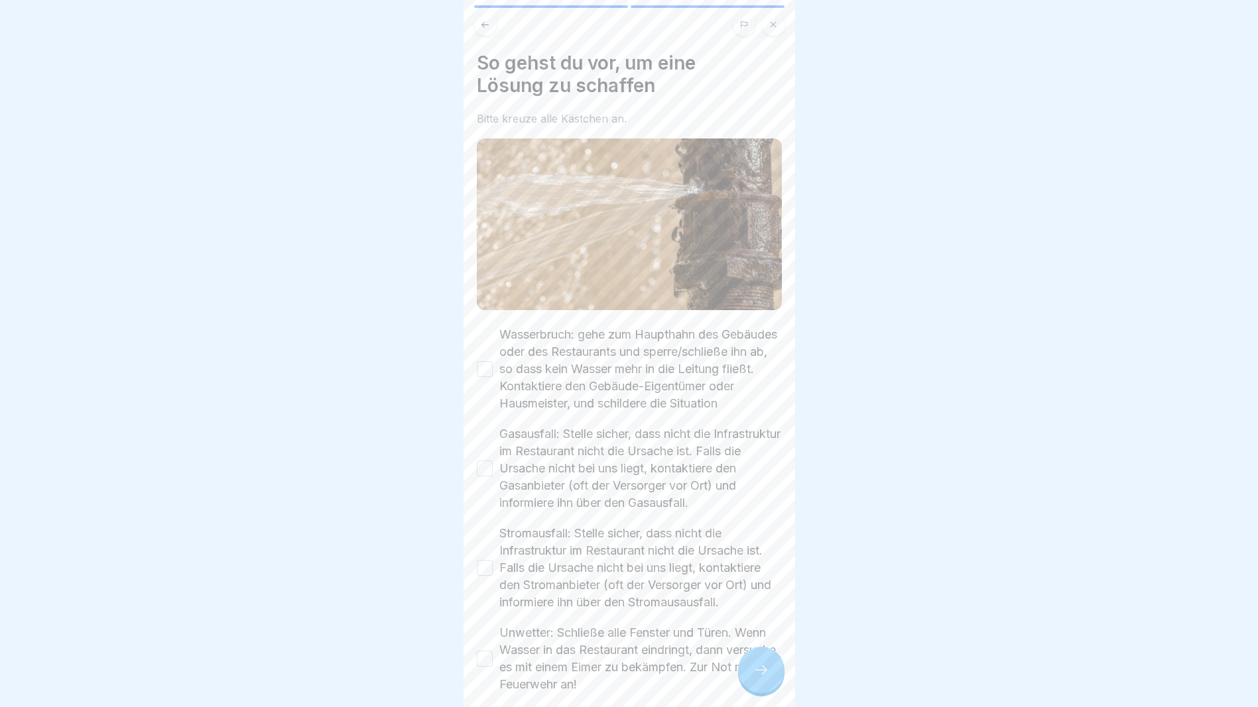
click at [490, 369] on button "Wasserbruch: gehe zum Haupthahn des Gebäudes oder des Restaurants und sperre/sc…" at bounding box center [485, 369] width 16 height 16
click at [492, 477] on button "Gasausfall: Stelle sicher, dass nicht die Infrastruktur im Restaurant nicht die…" at bounding box center [485, 469] width 16 height 16
click at [490, 576] on button "Stromausfall: Stelle sicher, dass nicht die Infrastruktur im Restaurant nicht d…" at bounding box center [485, 568] width 16 height 16
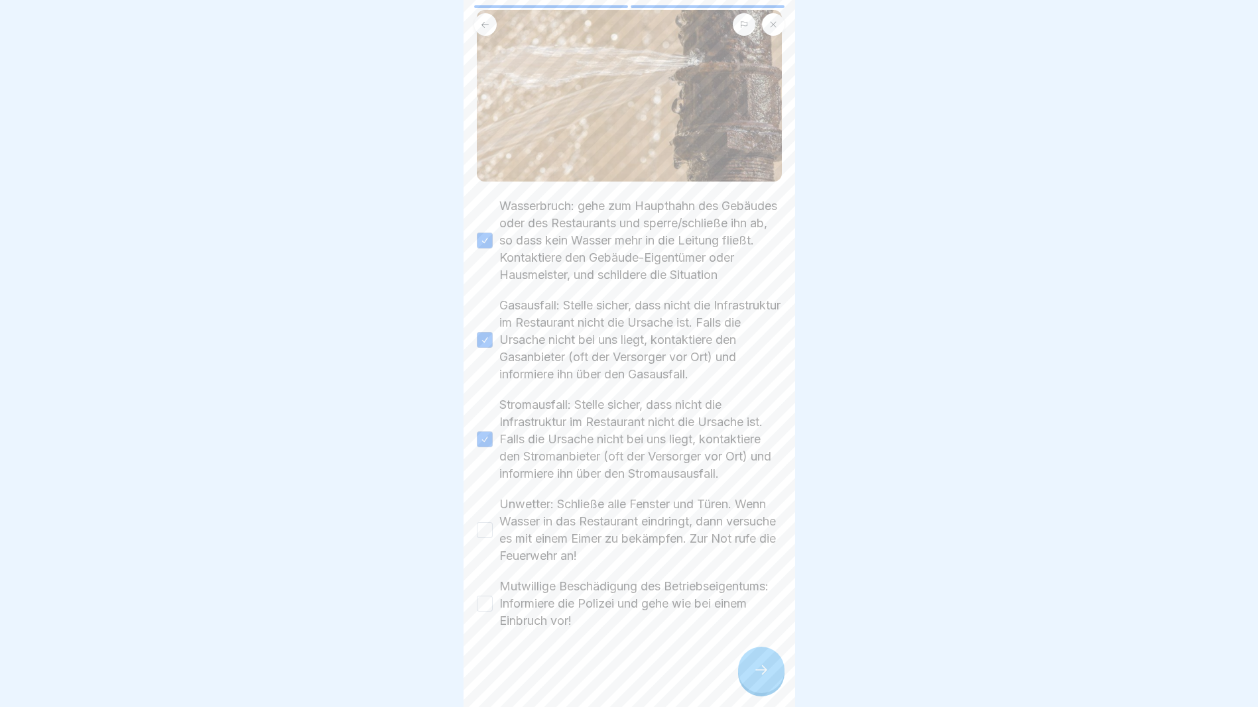
scroll to position [142, 0]
click at [489, 532] on button "Unwetter: Schließe alle Fenster und Türen. Wenn Wasser in das Restaurant eindri…" at bounding box center [485, 528] width 16 height 16
click at [489, 603] on button "Mutwillige Beschädigung des Betriebseigentums: Informiere die Polizei und gehe …" at bounding box center [485, 602] width 16 height 16
click at [741, 684] on div at bounding box center [761, 670] width 46 height 46
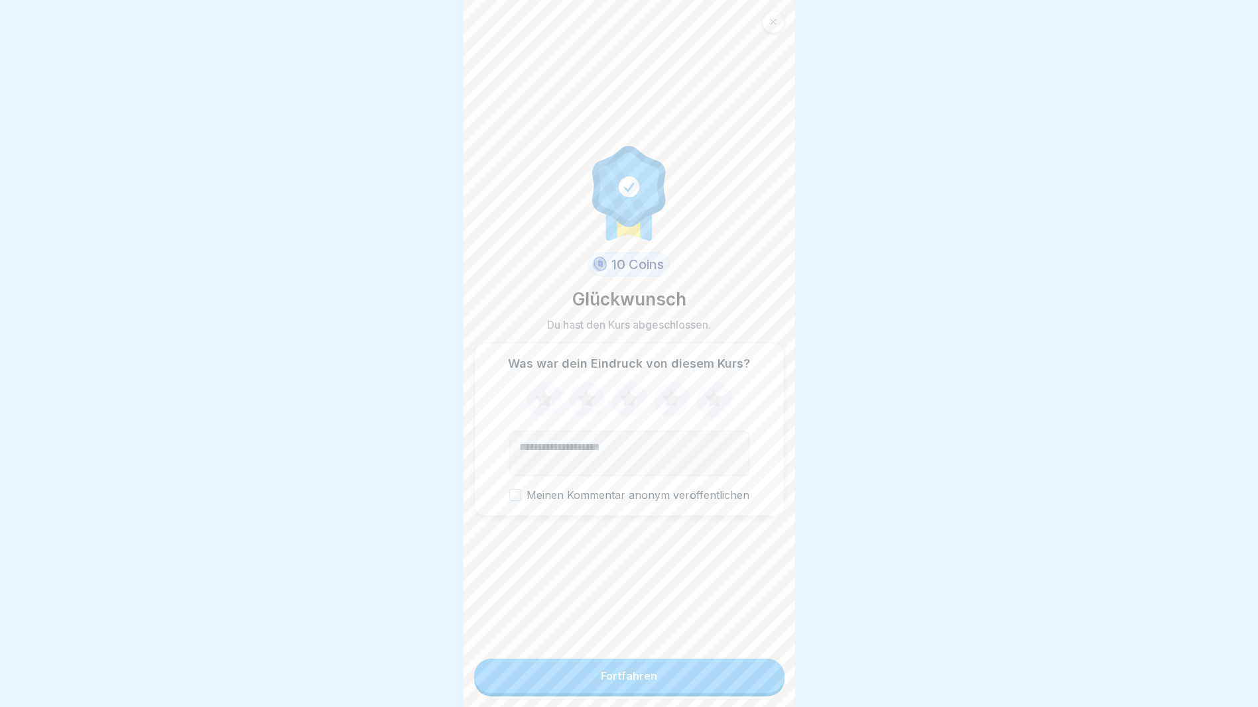
click at [679, 682] on button "Fortfahren" at bounding box center [629, 676] width 310 height 34
click at [617, 682] on div "Fortfahren" at bounding box center [629, 676] width 56 height 12
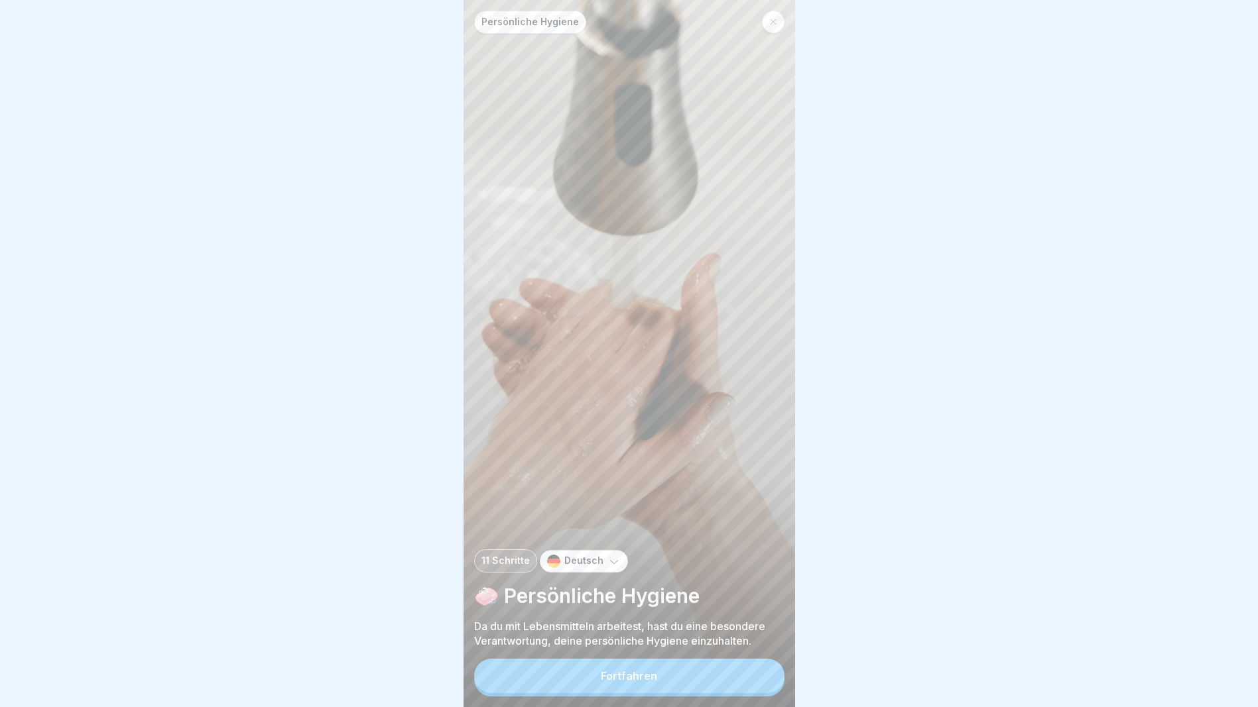
scroll to position [10, 0]
click at [587, 690] on button "Fortfahren" at bounding box center [629, 676] width 310 height 34
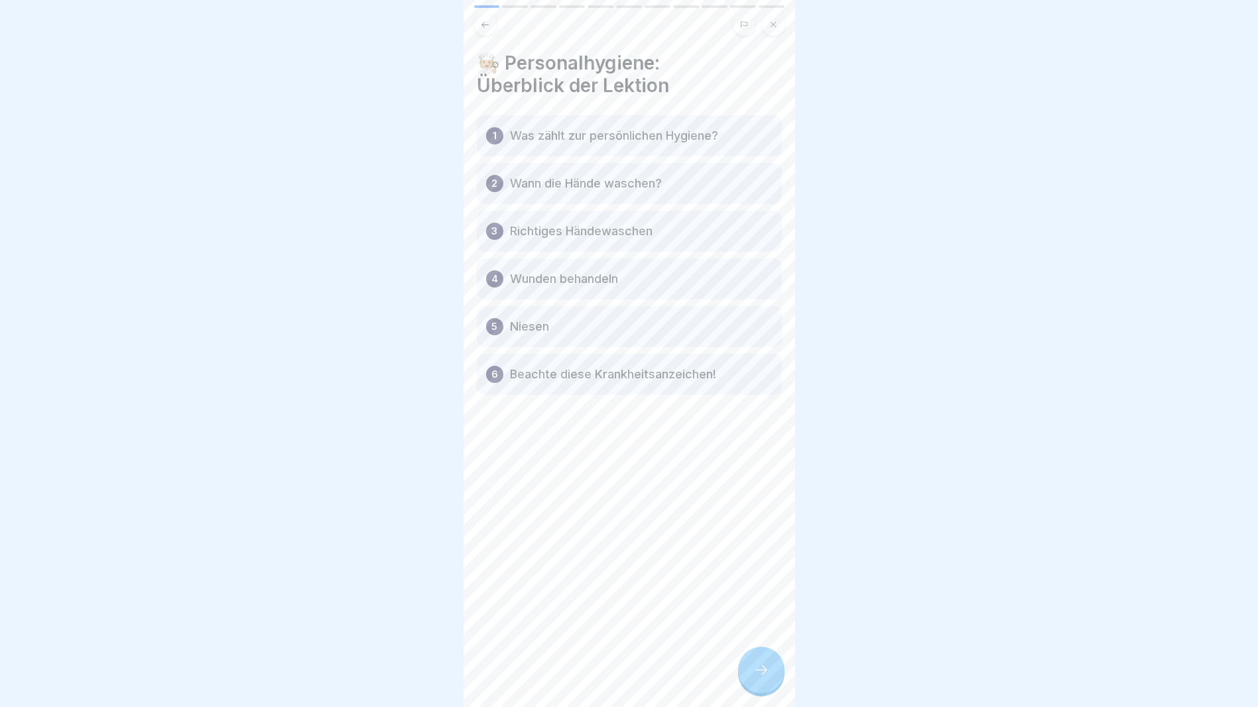
click at [766, 665] on icon at bounding box center [761, 670] width 16 height 16
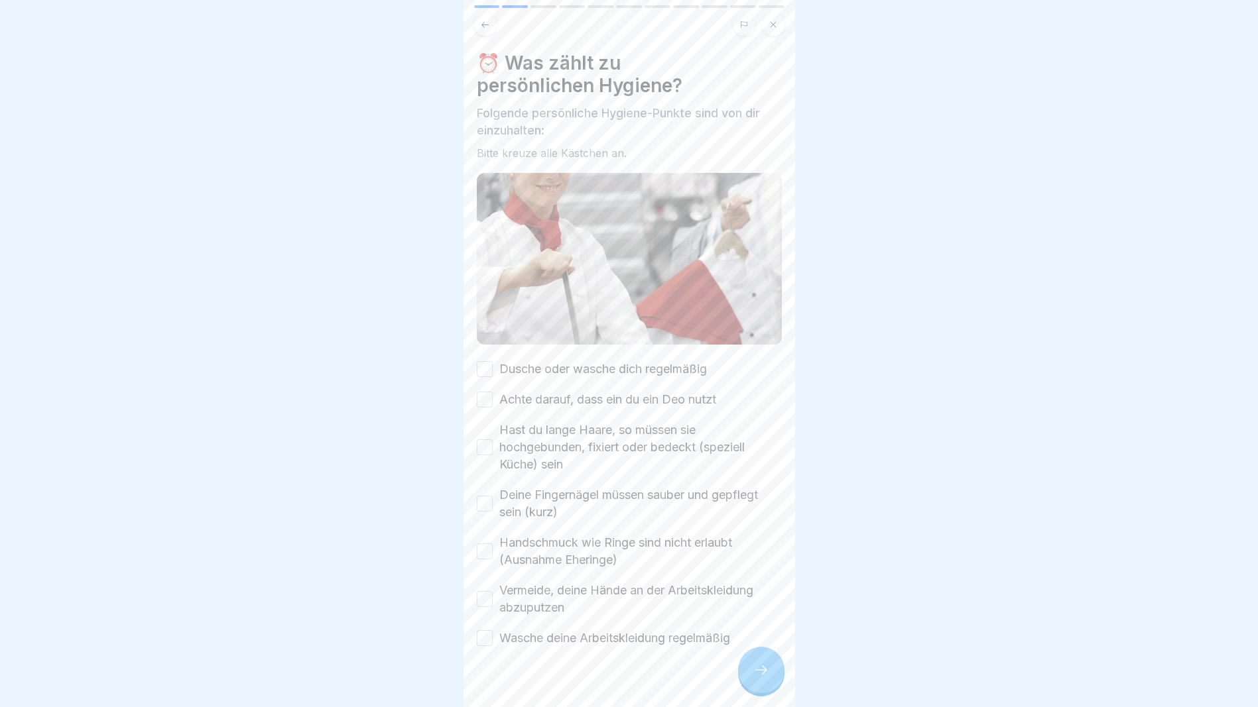
click at [485, 361] on button "Dusche oder wasche dich regelmäßig" at bounding box center [485, 369] width 16 height 16
click at [495, 391] on div "Achte darauf, dass ein du ein Deo nutzt" at bounding box center [596, 399] width 239 height 17
click at [483, 392] on button "Achte darauf, dass ein du ein Deo nutzt" at bounding box center [485, 400] width 16 height 16
click at [489, 422] on div "Hast du lange Haare, so müssen sie hochgebunden, fixiert oder bedeckt (speziell…" at bounding box center [629, 448] width 305 height 52
click at [485, 440] on button "Hast du lange Haare, so müssen sie hochgebunden, fixiert oder bedeckt (speziell…" at bounding box center [485, 448] width 16 height 16
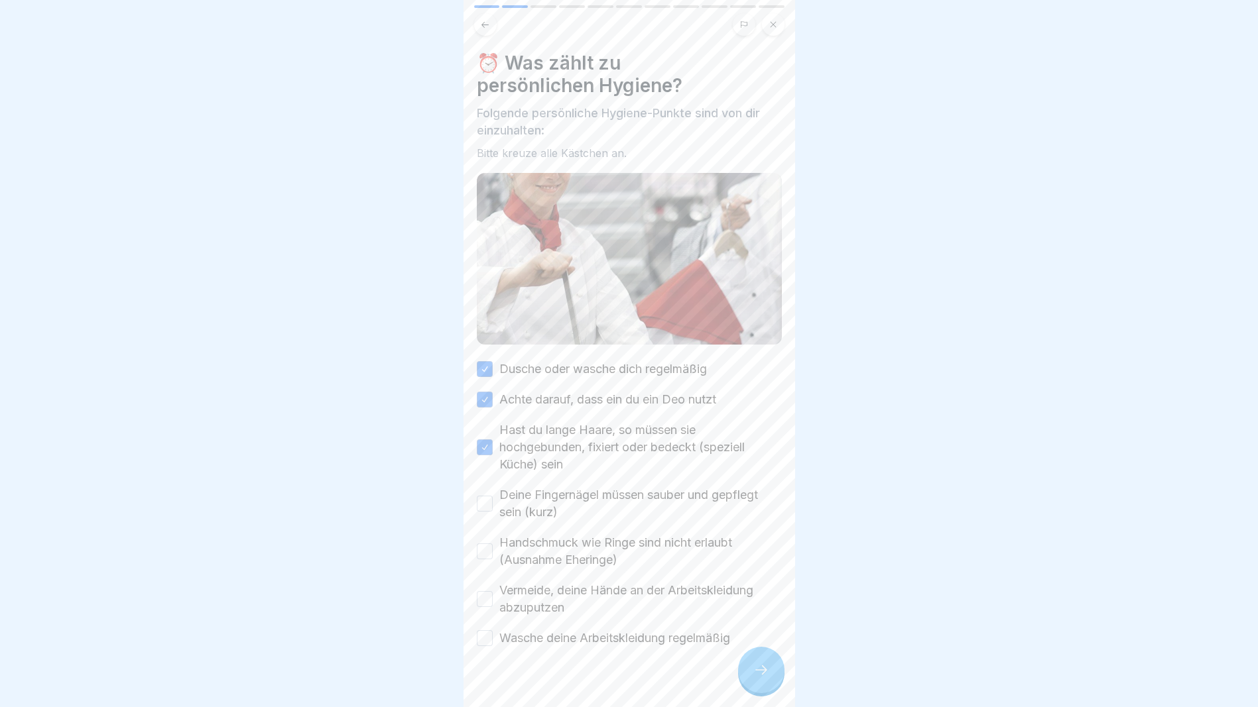
click at [487, 496] on button "Deine Fingernägel müssen sauber und gepflegt sein (kurz)" at bounding box center [485, 504] width 16 height 16
click at [483, 544] on button "Handschmuck wie Ringe sind nicht erlaubt (Ausnahme Eheringe)" at bounding box center [485, 552] width 16 height 16
click at [489, 591] on button "Vermeide, deine Hände an der Arbeitskleidung abzuputzen" at bounding box center [485, 599] width 16 height 16
click at [485, 630] on button "Wasche deine Arbeitskleidung regelmäßig" at bounding box center [485, 638] width 16 height 16
click at [753, 674] on icon at bounding box center [761, 670] width 16 height 16
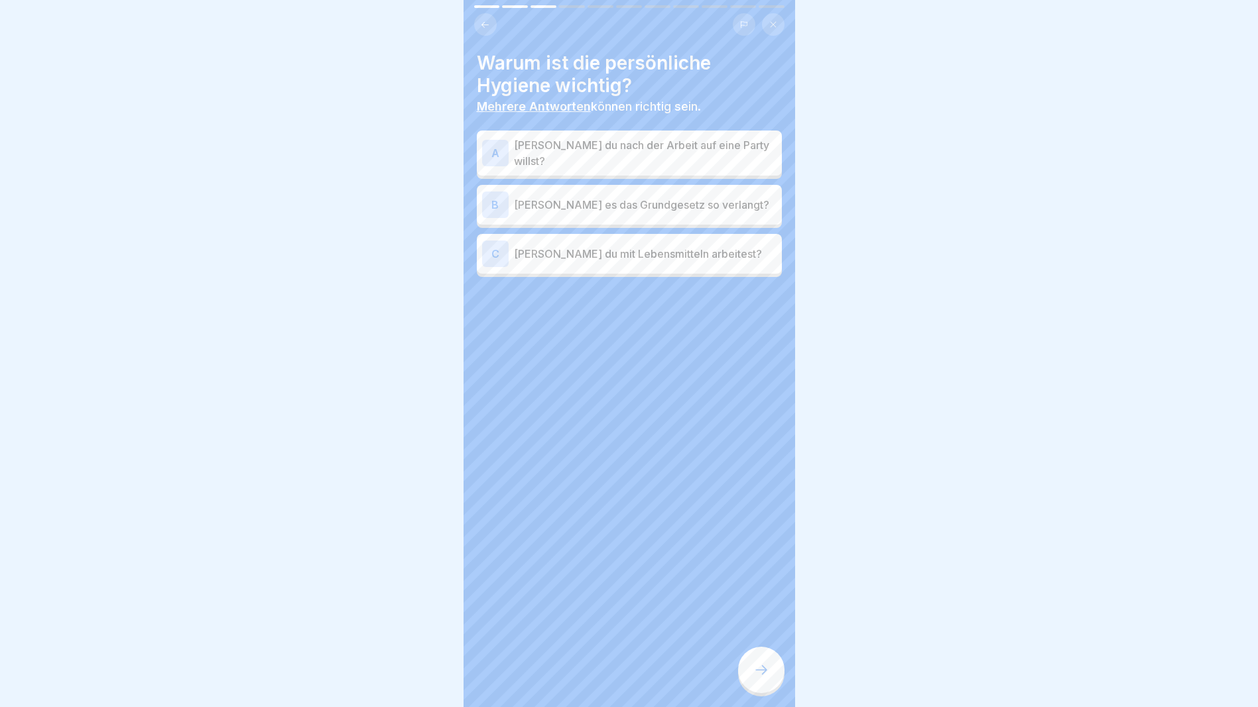
click at [571, 246] on p "[PERSON_NAME] du mit Lebensmitteln arbeitest?" at bounding box center [645, 254] width 263 height 16
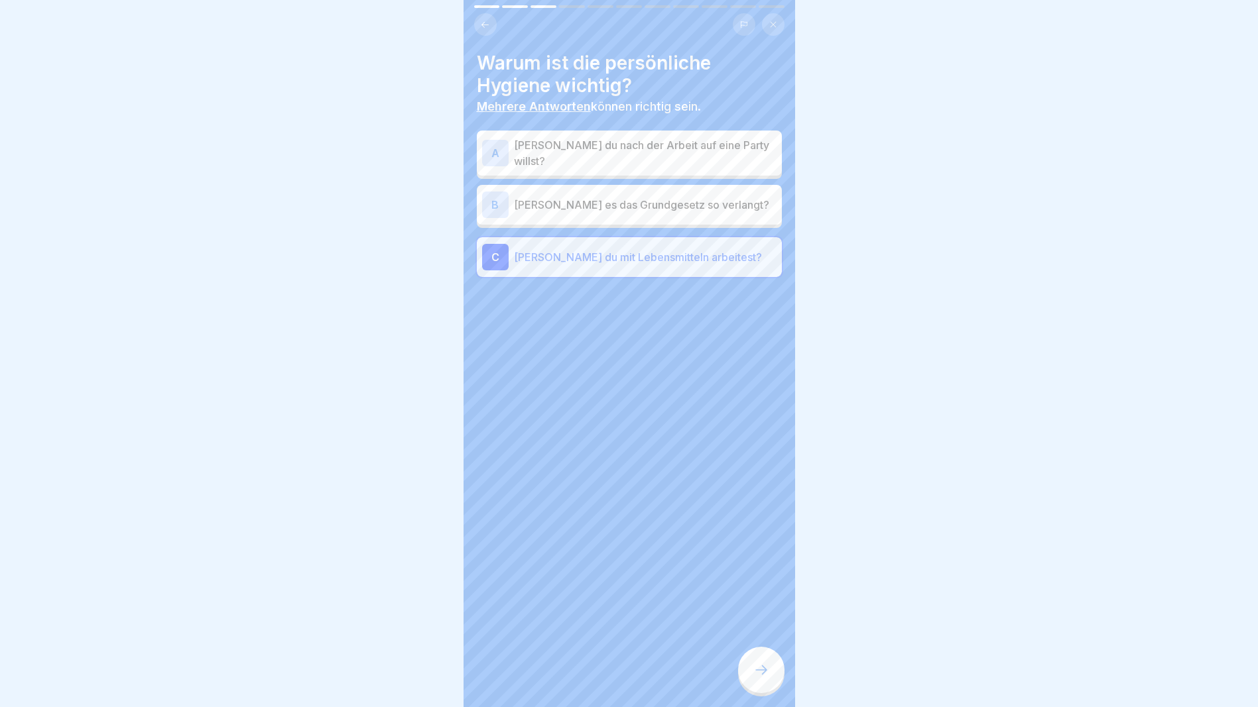
click at [762, 676] on icon at bounding box center [761, 670] width 16 height 16
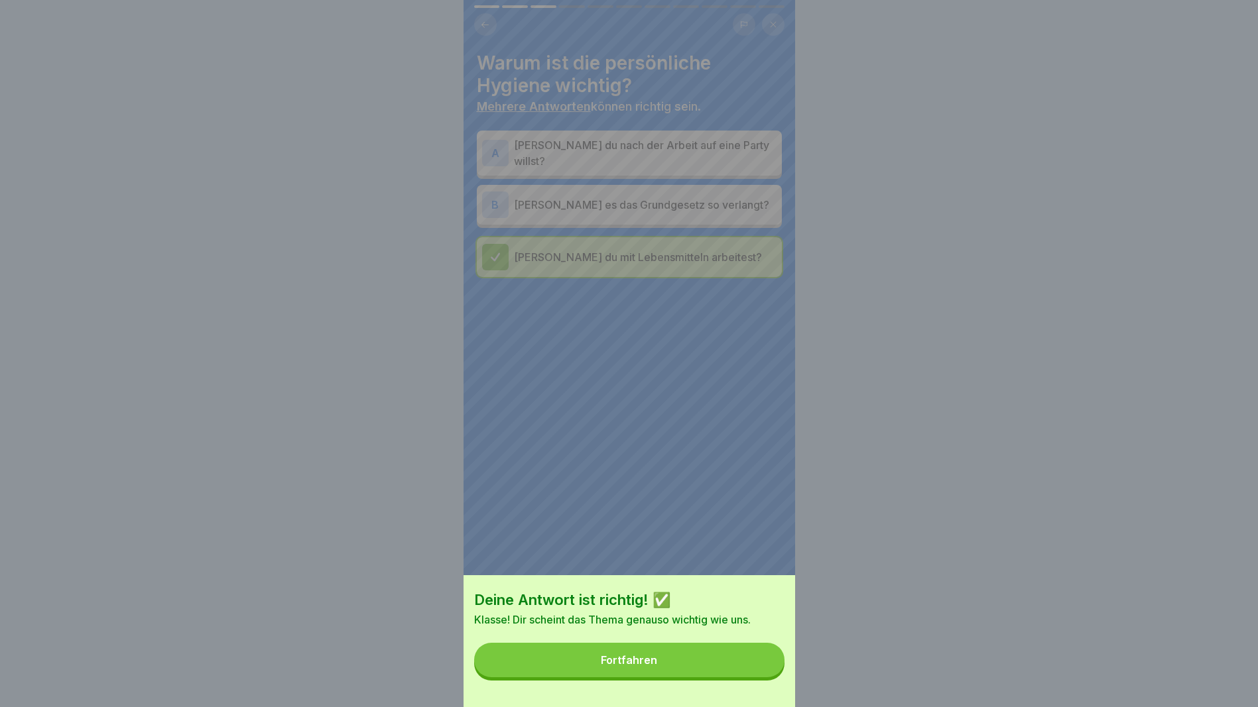
click at [694, 660] on button "Fortfahren" at bounding box center [629, 660] width 310 height 34
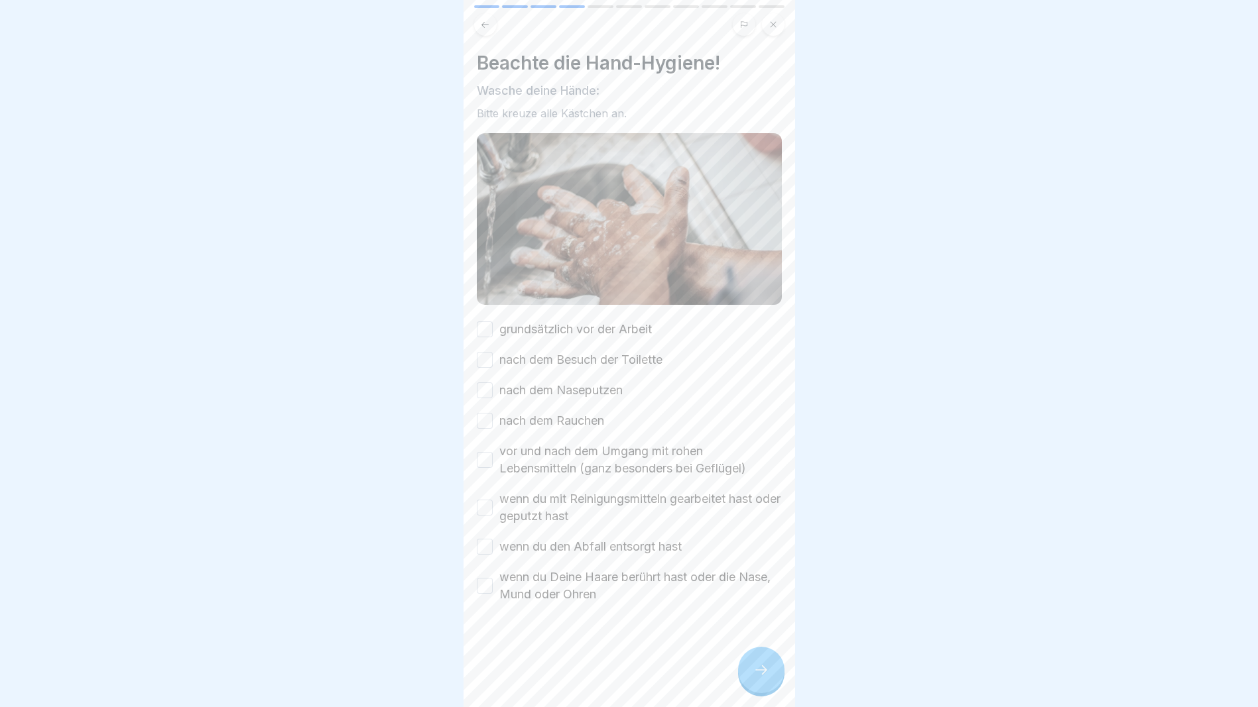
click at [488, 322] on button "grundsätzlich vor der Arbeit" at bounding box center [485, 330] width 16 height 16
click at [485, 352] on button "nach dem Besuch der Toilette" at bounding box center [485, 360] width 16 height 16
click at [486, 383] on button "nach dem Naseputzen" at bounding box center [485, 391] width 16 height 16
click at [482, 416] on div "grundsätzlich vor der Arbeit nach dem Besuch der Toilette nach dem Naseputzen n…" at bounding box center [629, 462] width 305 height 282
click at [486, 452] on button "vor und nach dem Umgang mit rohen Lebensmitteln (ganz besonders bei Geflügel)" at bounding box center [485, 460] width 16 height 16
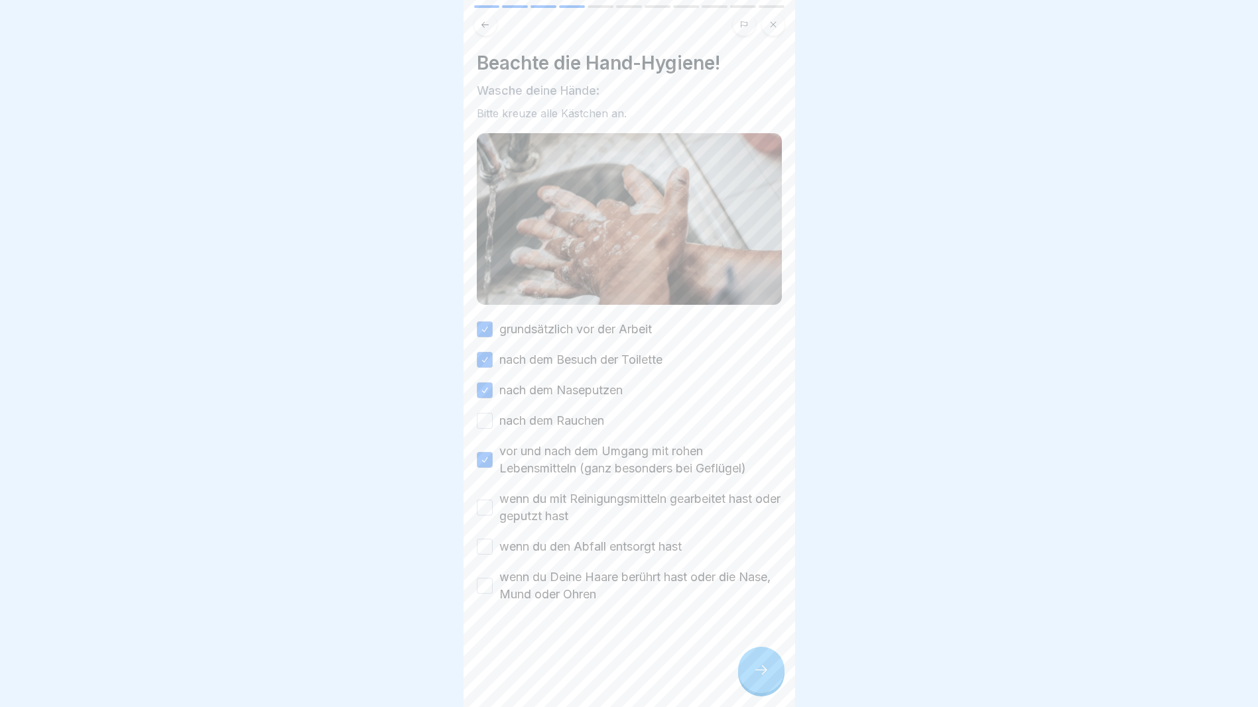
click at [488, 393] on div "grundsätzlich vor der Arbeit nach dem Besuch der Toilette nach dem Naseputzen n…" at bounding box center [629, 462] width 305 height 282
click at [481, 413] on button "nach dem Rauchen" at bounding box center [485, 421] width 16 height 16
click at [487, 500] on button "wenn du mit Reinigungsmitteln gearbeitet hast oder geputzt hast" at bounding box center [485, 508] width 16 height 16
click at [480, 539] on button "wenn du den Abfall entsorgt hast" at bounding box center [485, 547] width 16 height 16
click at [484, 578] on button "wenn du Deine Haare berührt hast oder die Nase, Mund oder Ohren" at bounding box center [485, 586] width 16 height 16
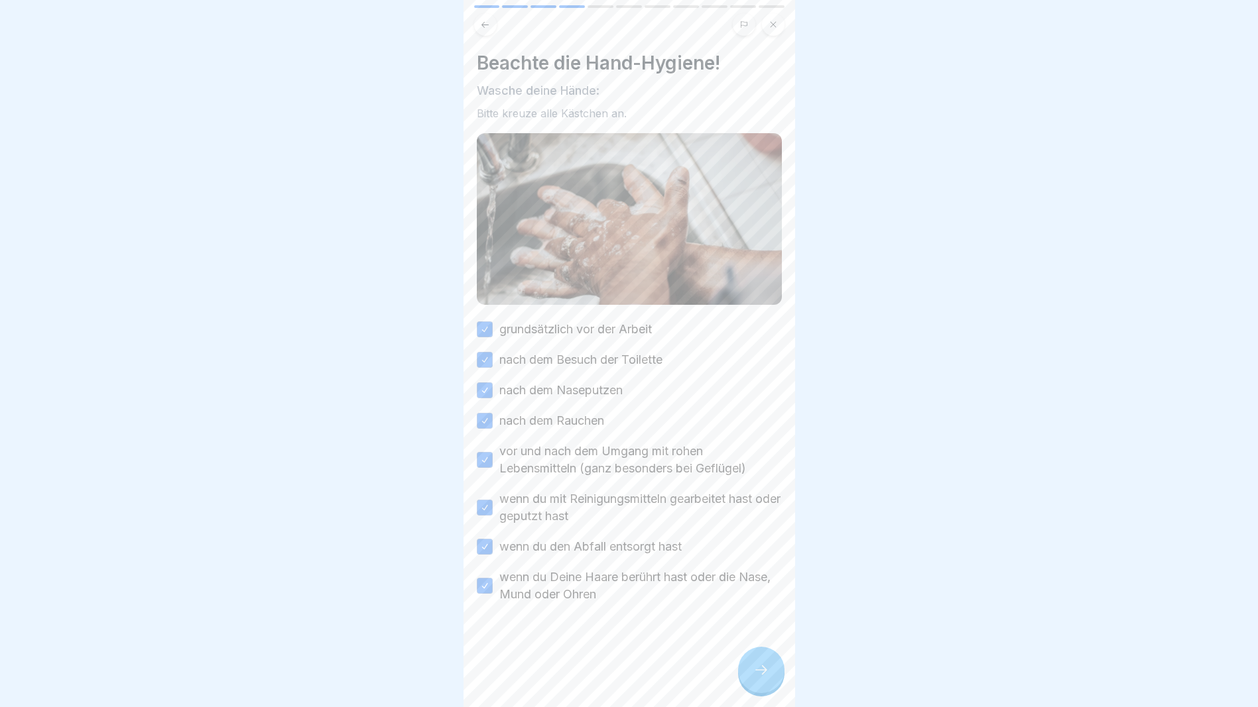
click at [759, 668] on icon at bounding box center [761, 670] width 16 height 16
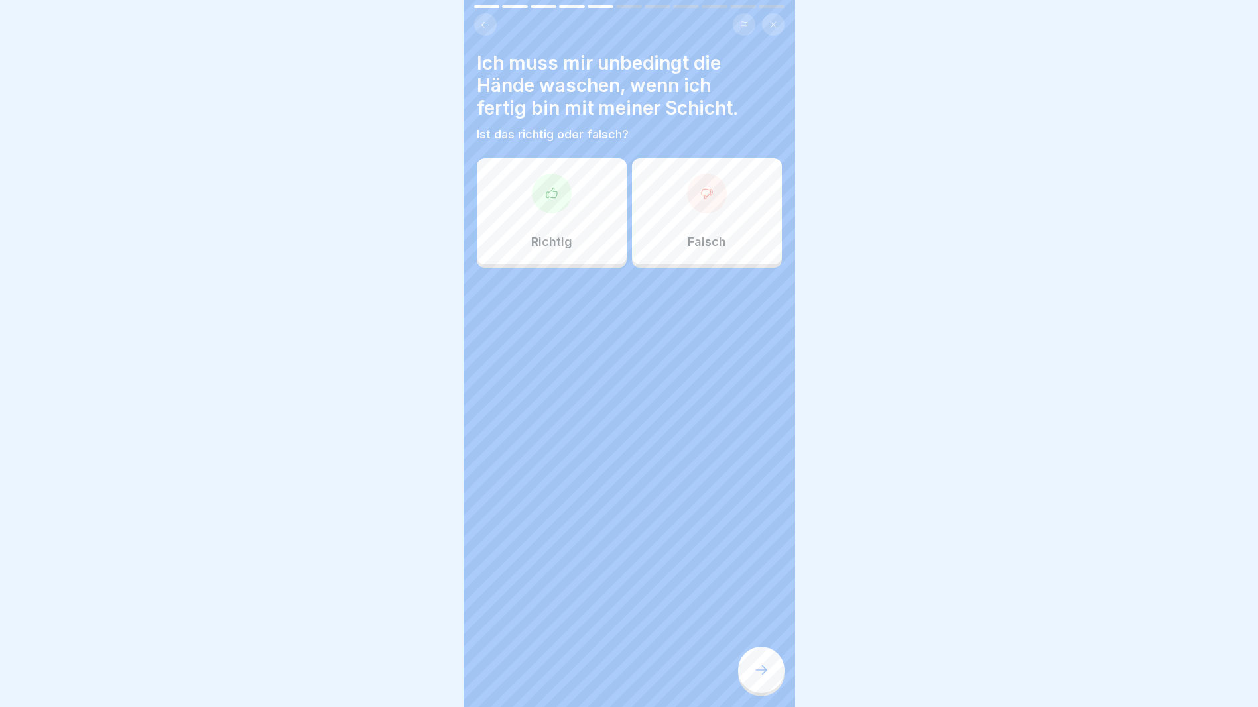
click at [567, 214] on div "Richtig" at bounding box center [552, 211] width 150 height 106
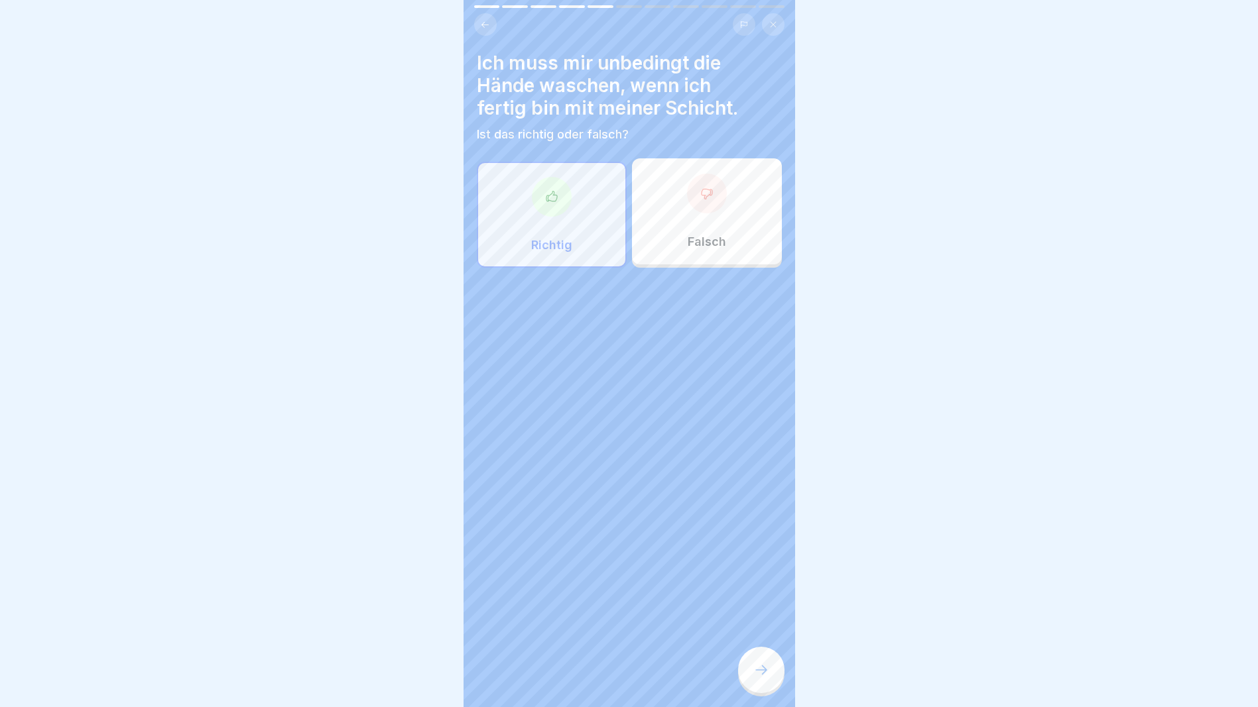
click at [756, 666] on icon at bounding box center [761, 670] width 16 height 16
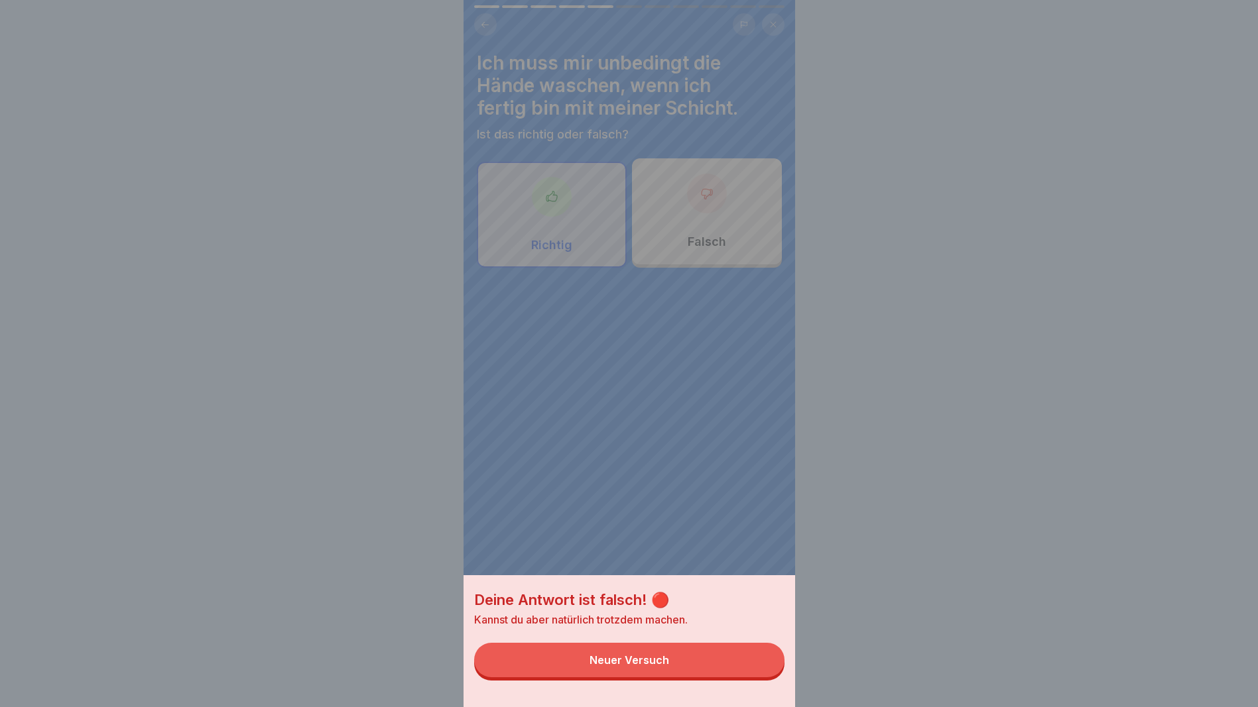
click at [613, 677] on button "Neuer Versuch" at bounding box center [629, 660] width 310 height 34
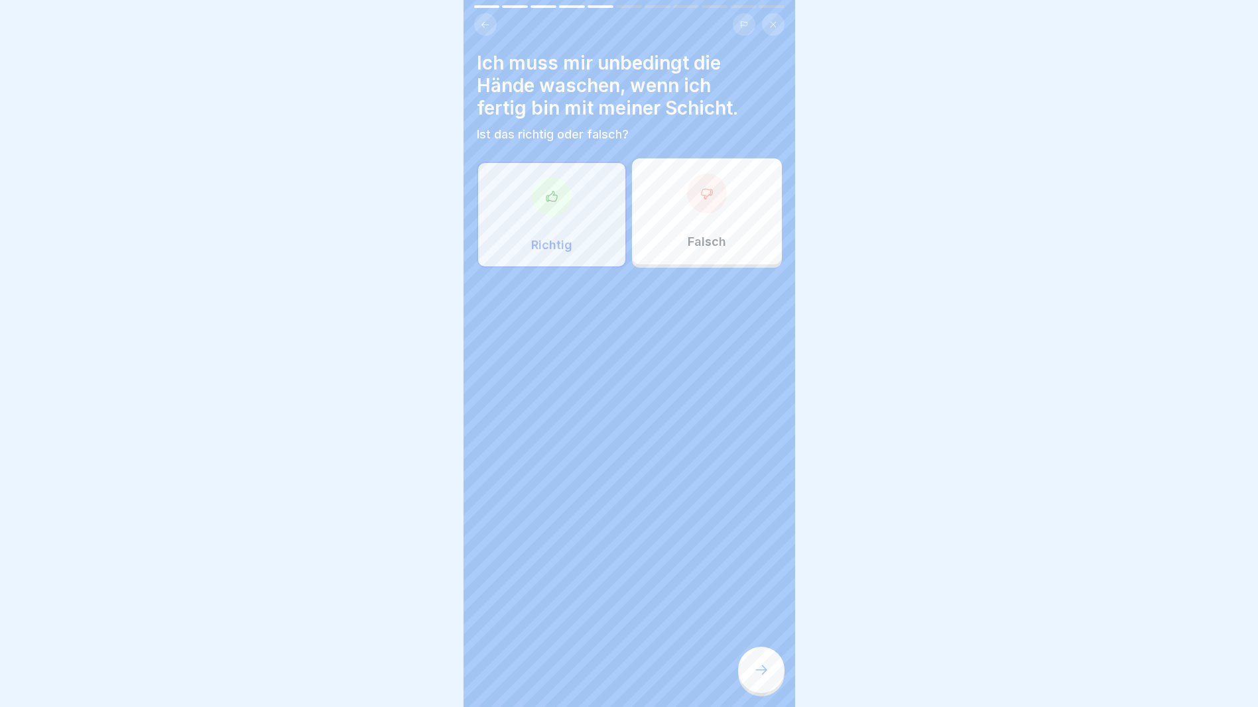
click at [714, 192] on div at bounding box center [707, 194] width 40 height 40
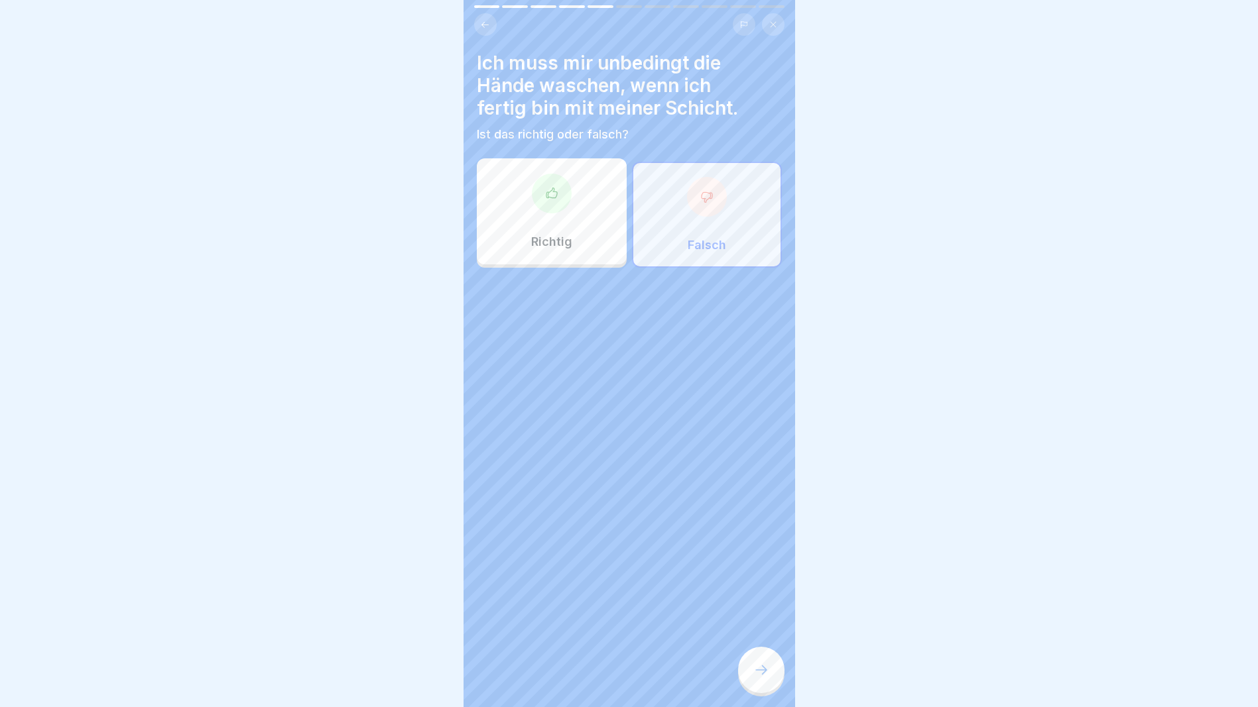
click at [757, 678] on icon at bounding box center [761, 670] width 16 height 16
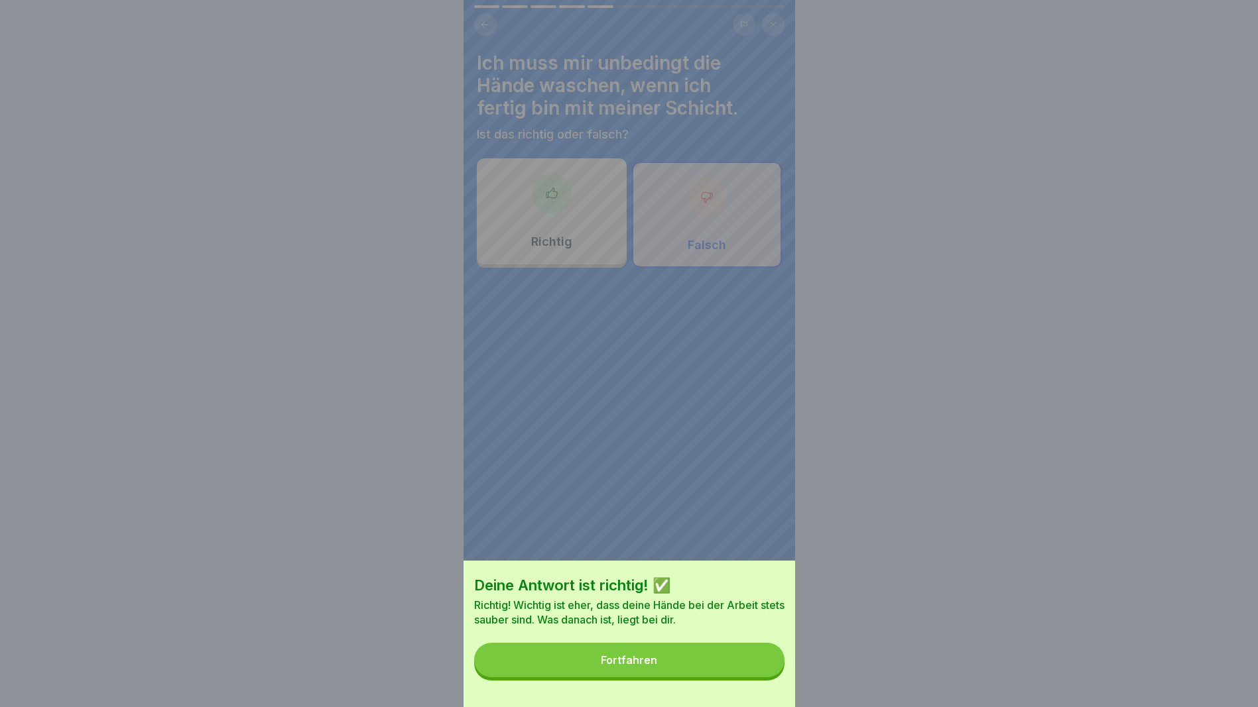
click at [719, 676] on button "Fortfahren" at bounding box center [629, 660] width 310 height 34
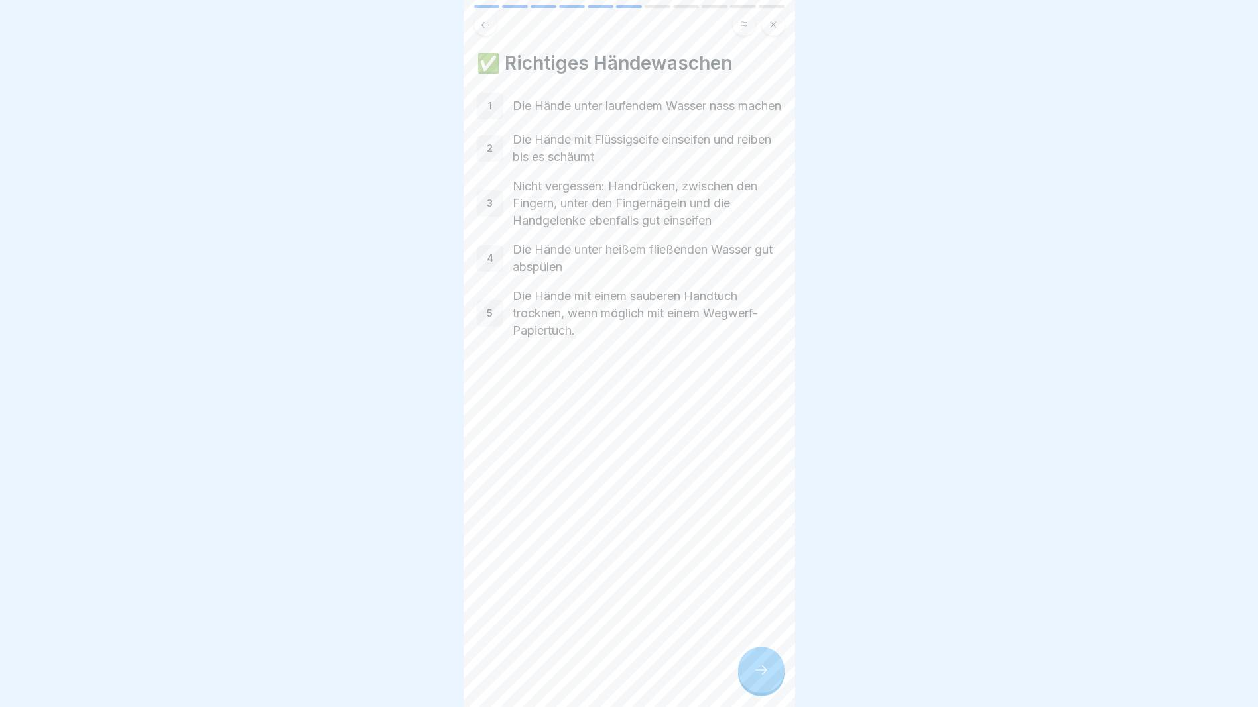
click at [765, 662] on div at bounding box center [761, 670] width 46 height 46
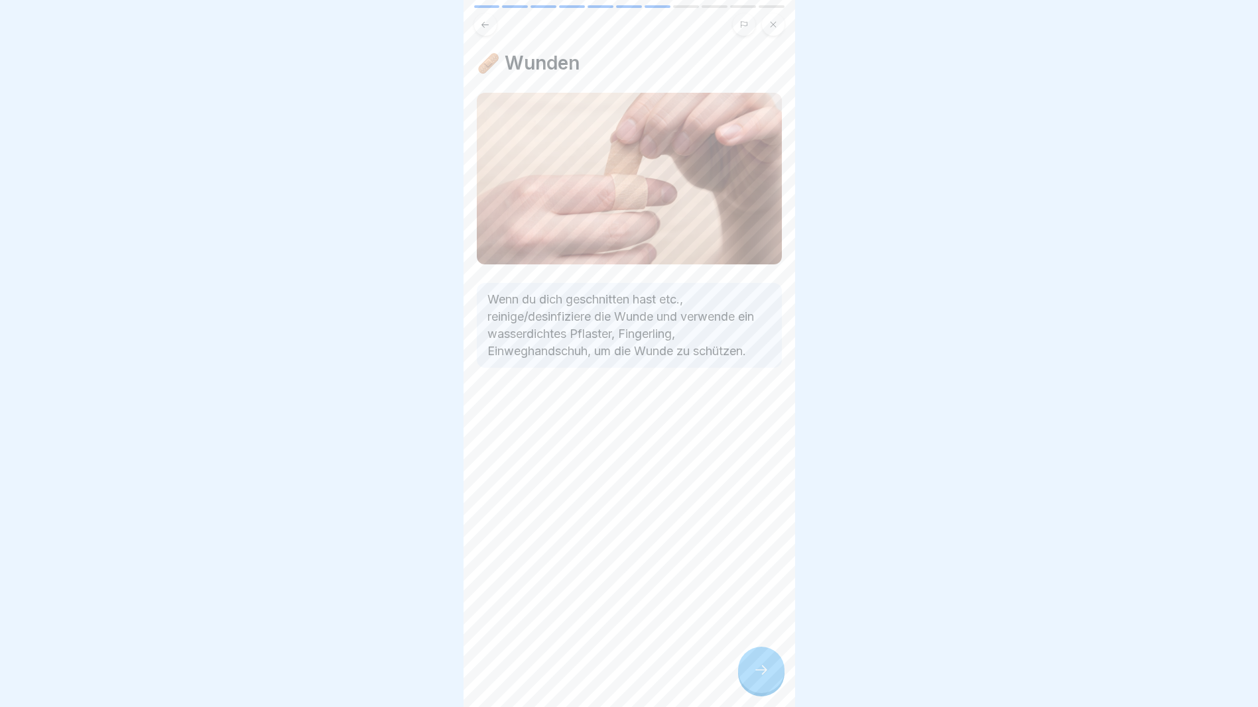
click at [757, 664] on div at bounding box center [761, 670] width 46 height 46
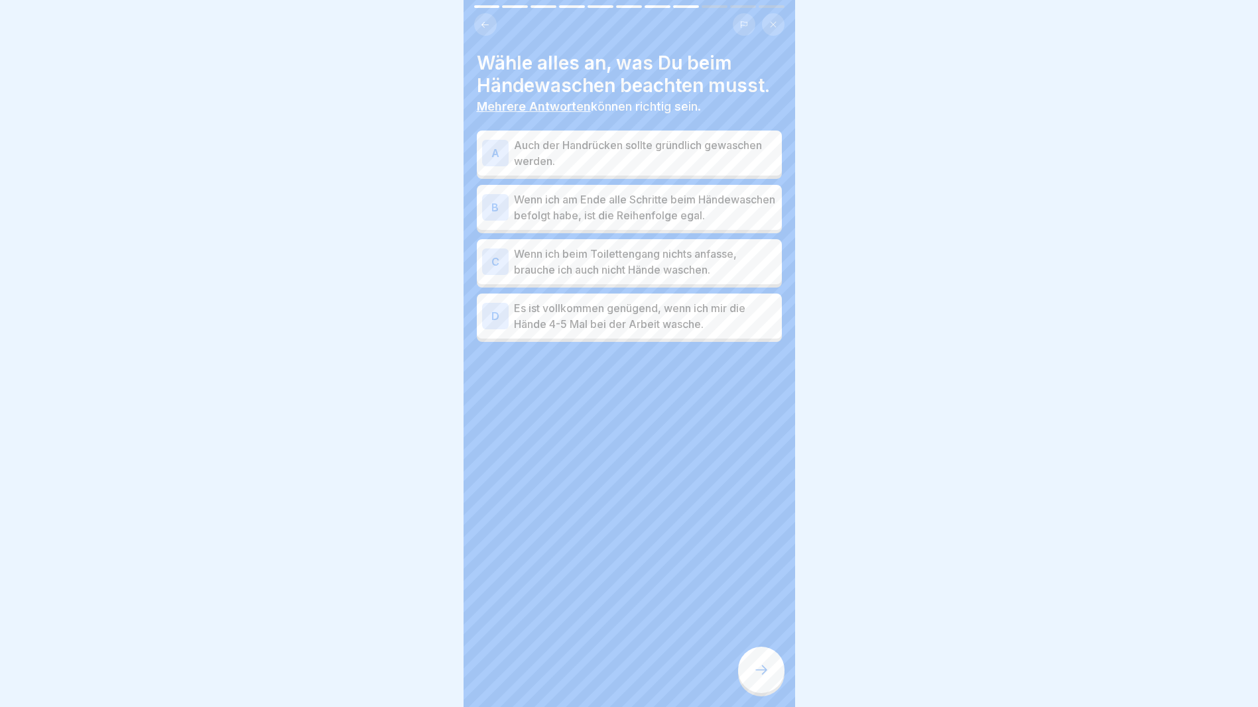
click at [648, 137] on p "Auch der Handrücken sollte gründlich gewaschen werden." at bounding box center [645, 153] width 263 height 32
click at [756, 681] on div at bounding box center [761, 670] width 46 height 46
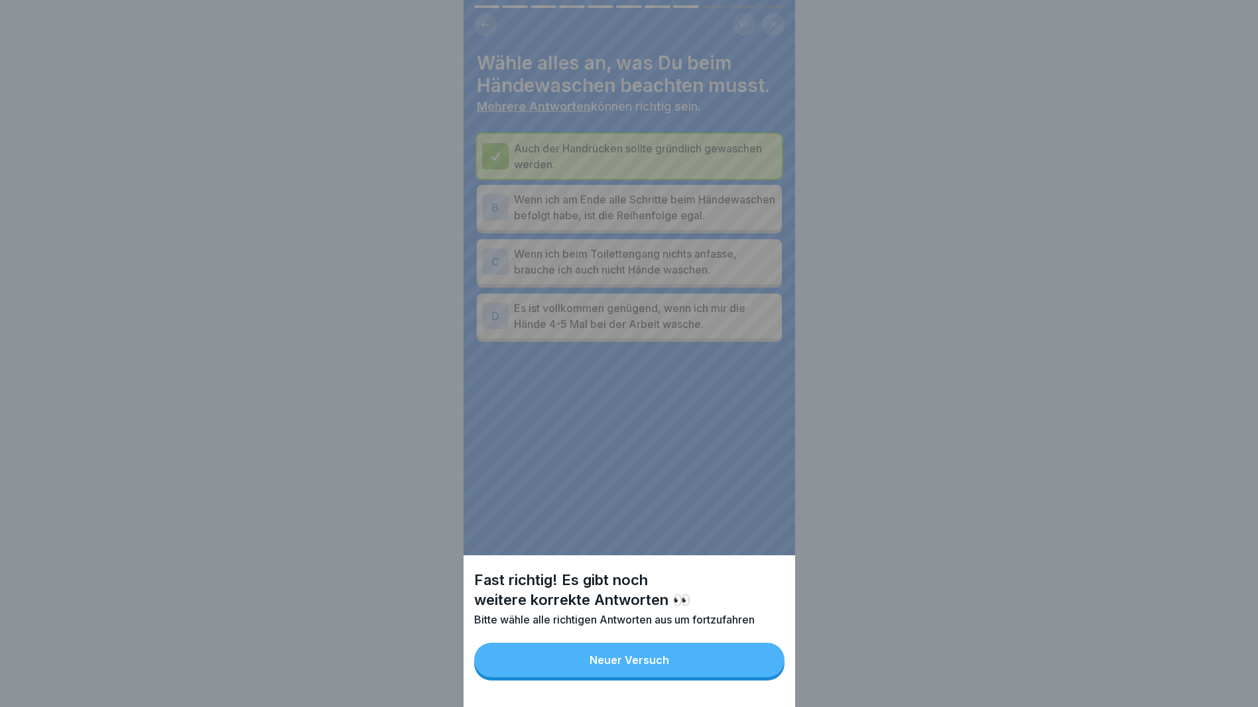
click at [705, 674] on button "Neuer Versuch" at bounding box center [629, 660] width 310 height 34
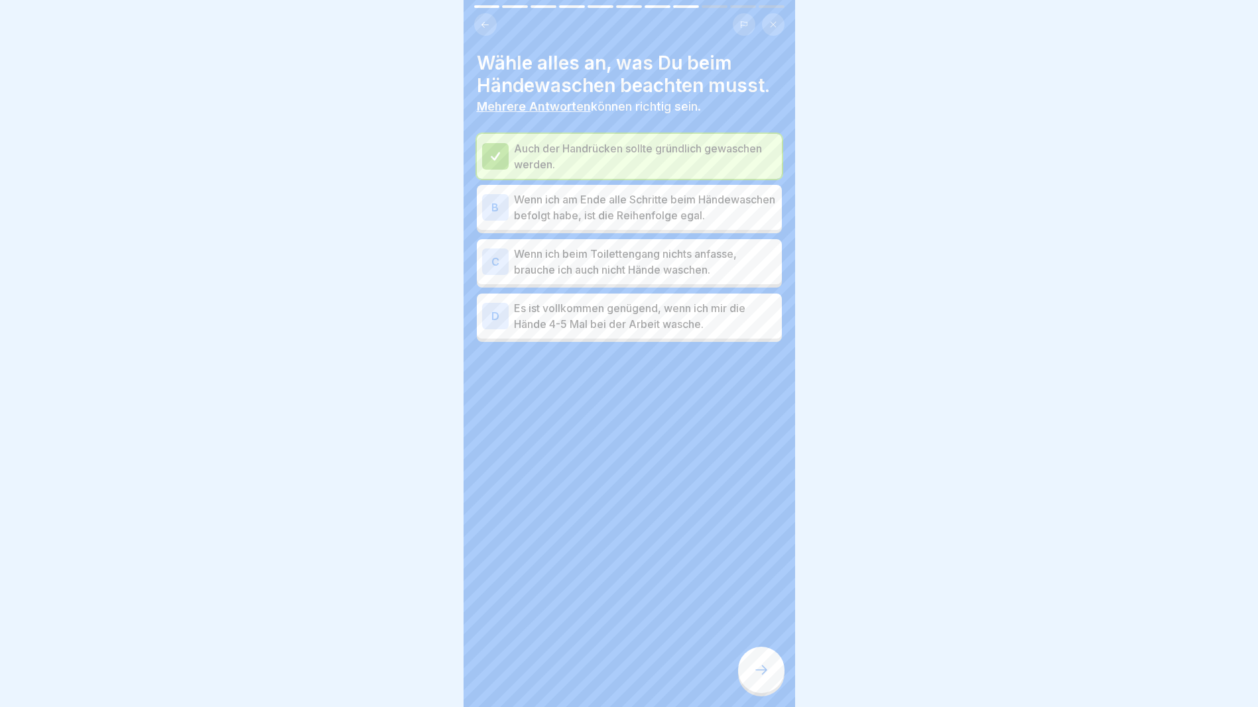
click at [666, 208] on p "Wenn ich am Ende alle Schritte beim Händewaschen befolgt habe, ist die Reihenfo…" at bounding box center [645, 208] width 263 height 32
click at [760, 667] on icon at bounding box center [761, 670] width 16 height 16
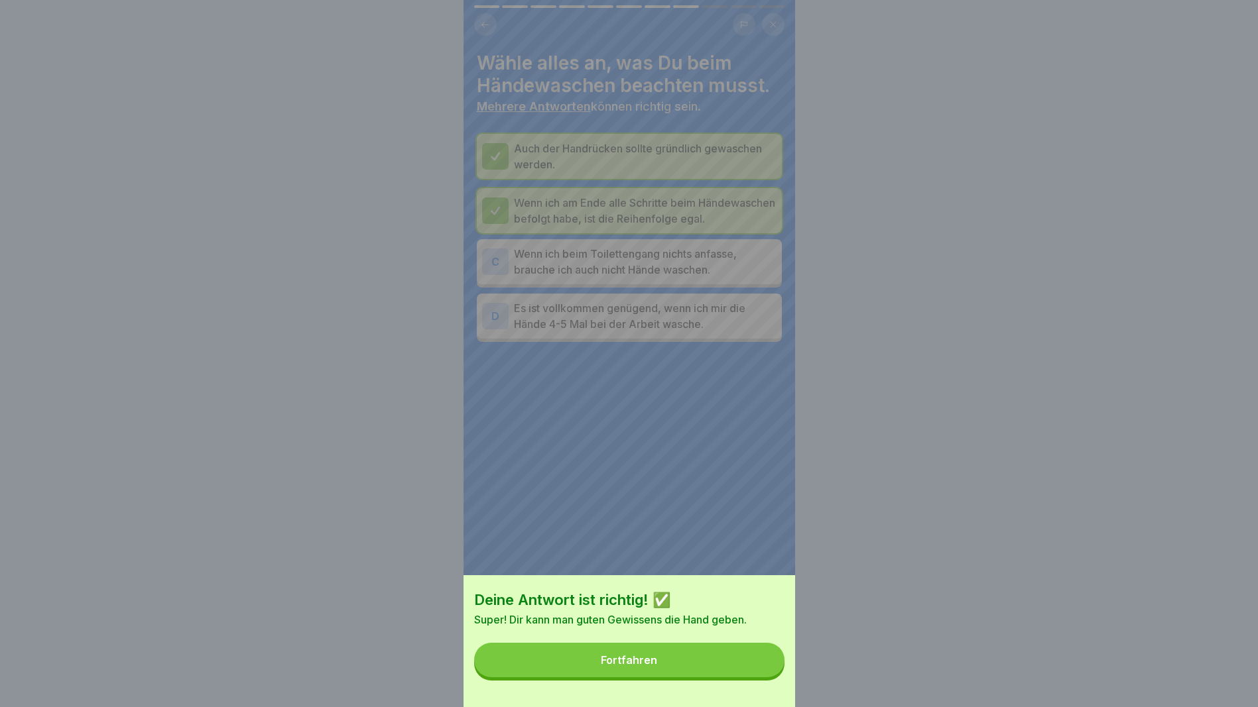
click at [707, 661] on button "Fortfahren" at bounding box center [629, 660] width 310 height 34
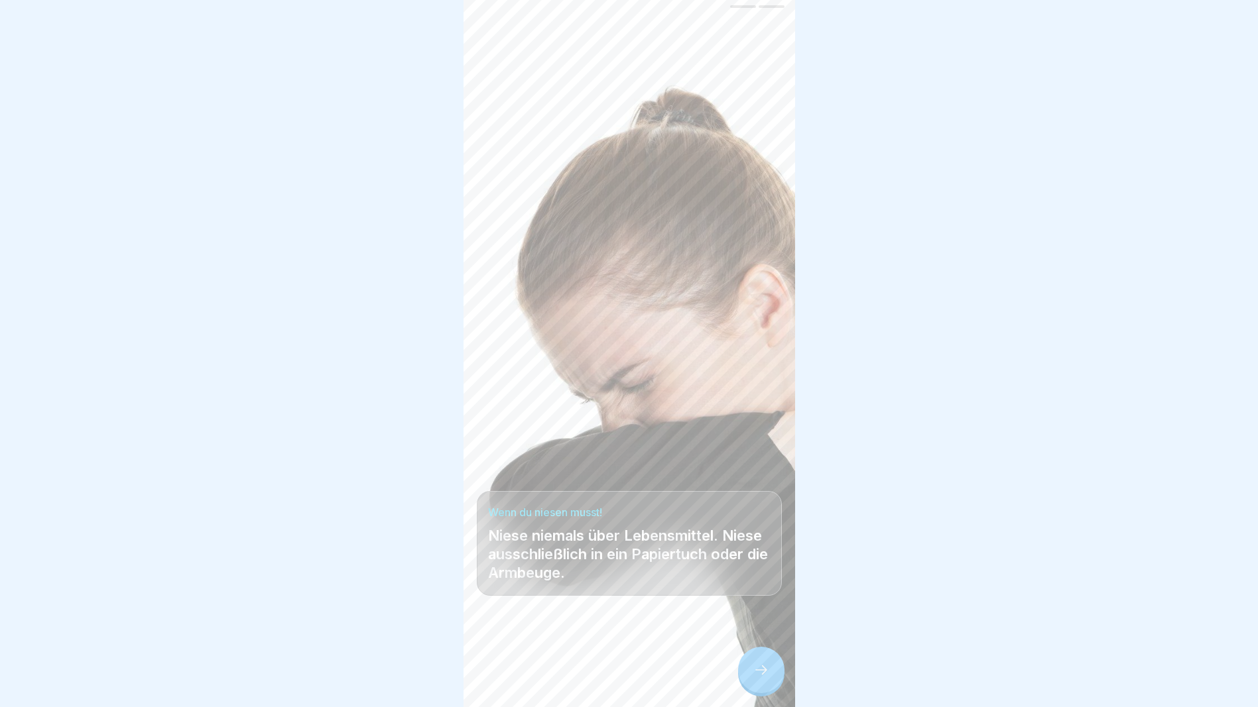
click at [744, 668] on div at bounding box center [761, 670] width 46 height 46
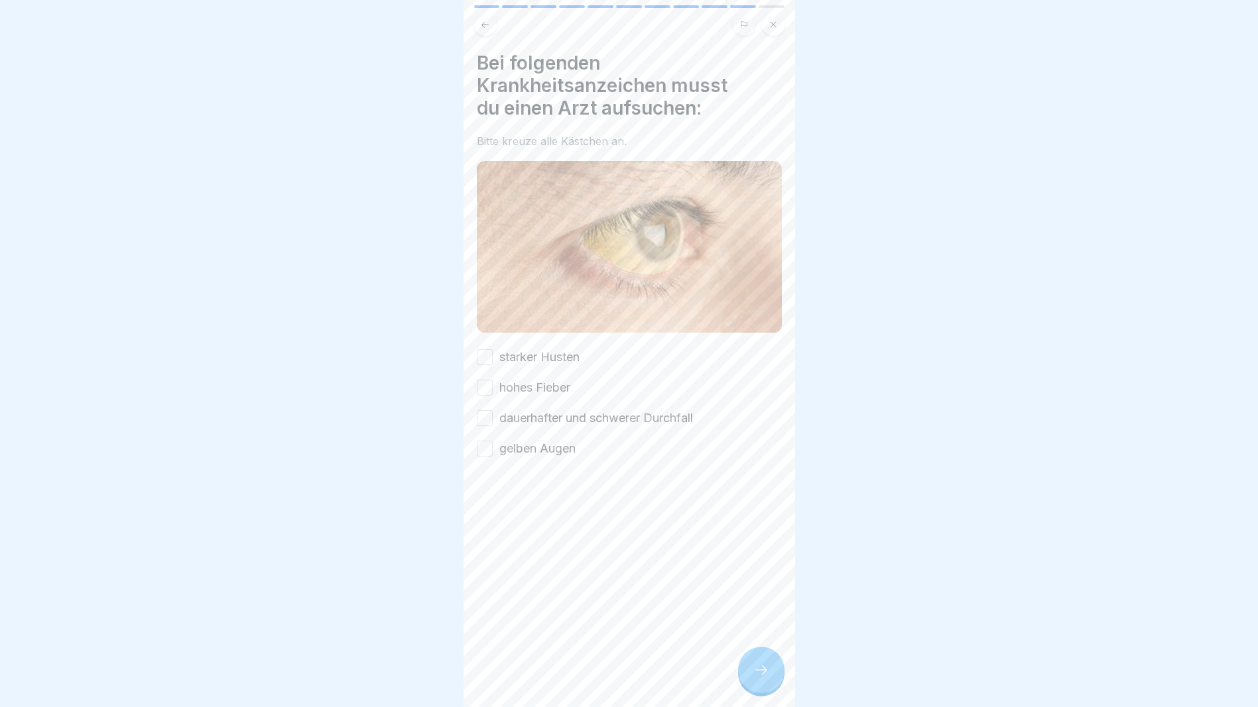
click at [484, 349] on button "starker Husten" at bounding box center [485, 357] width 16 height 16
click at [487, 380] on button "hohes Fieber" at bounding box center [485, 388] width 16 height 16
click at [484, 410] on button "dauerhafter und schwerer Durchfall" at bounding box center [485, 418] width 16 height 16
click at [485, 457] on div at bounding box center [629, 497] width 305 height 80
click at [490, 441] on button "gelben Augen" at bounding box center [485, 449] width 16 height 16
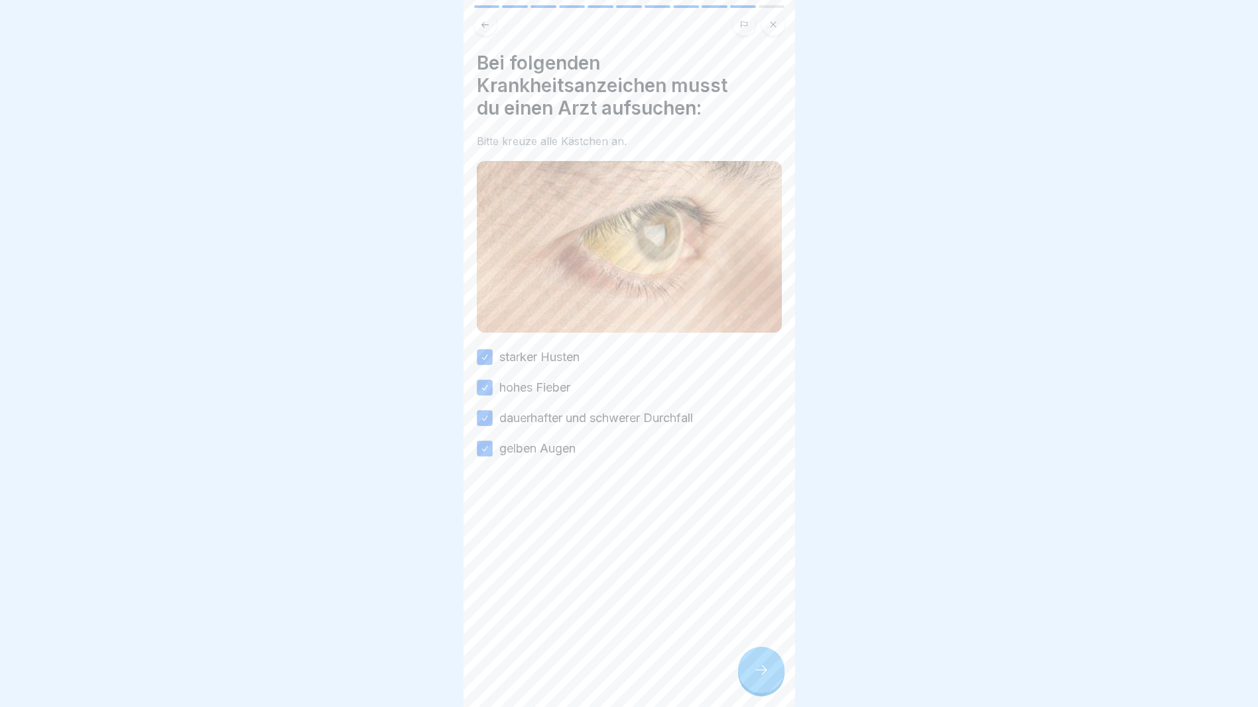
click at [764, 662] on div at bounding box center [761, 670] width 46 height 46
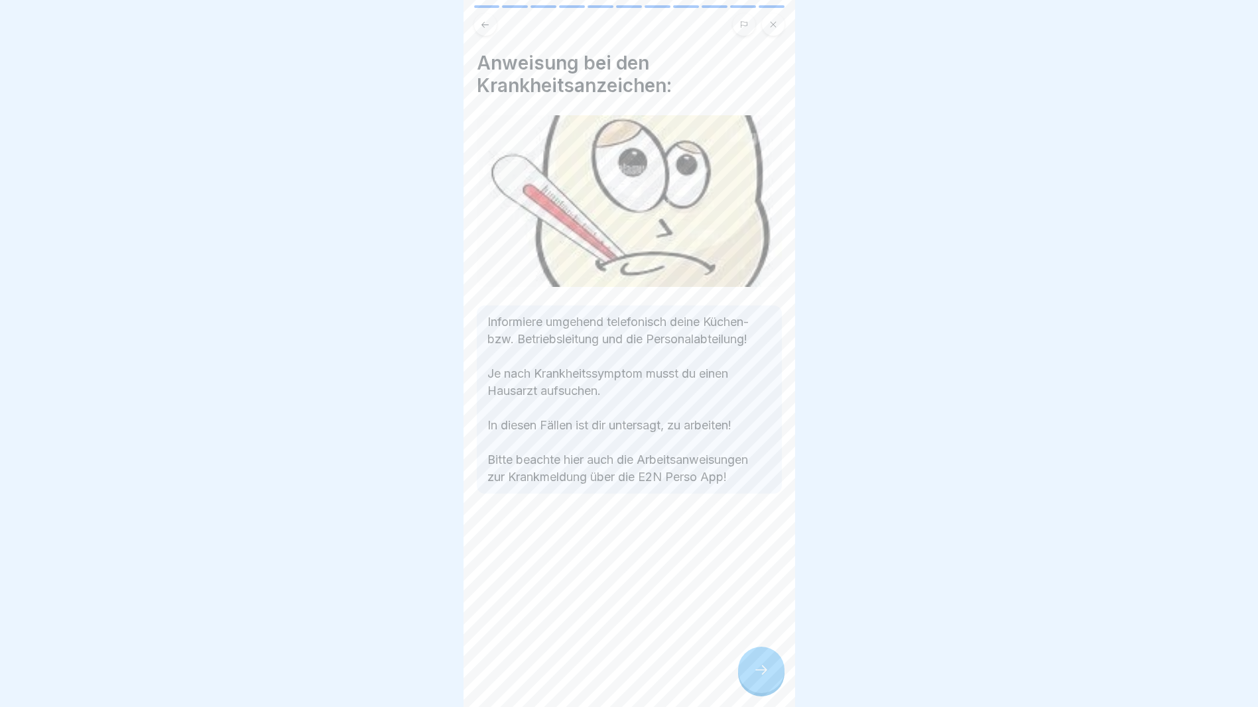
click at [764, 659] on div at bounding box center [761, 670] width 46 height 46
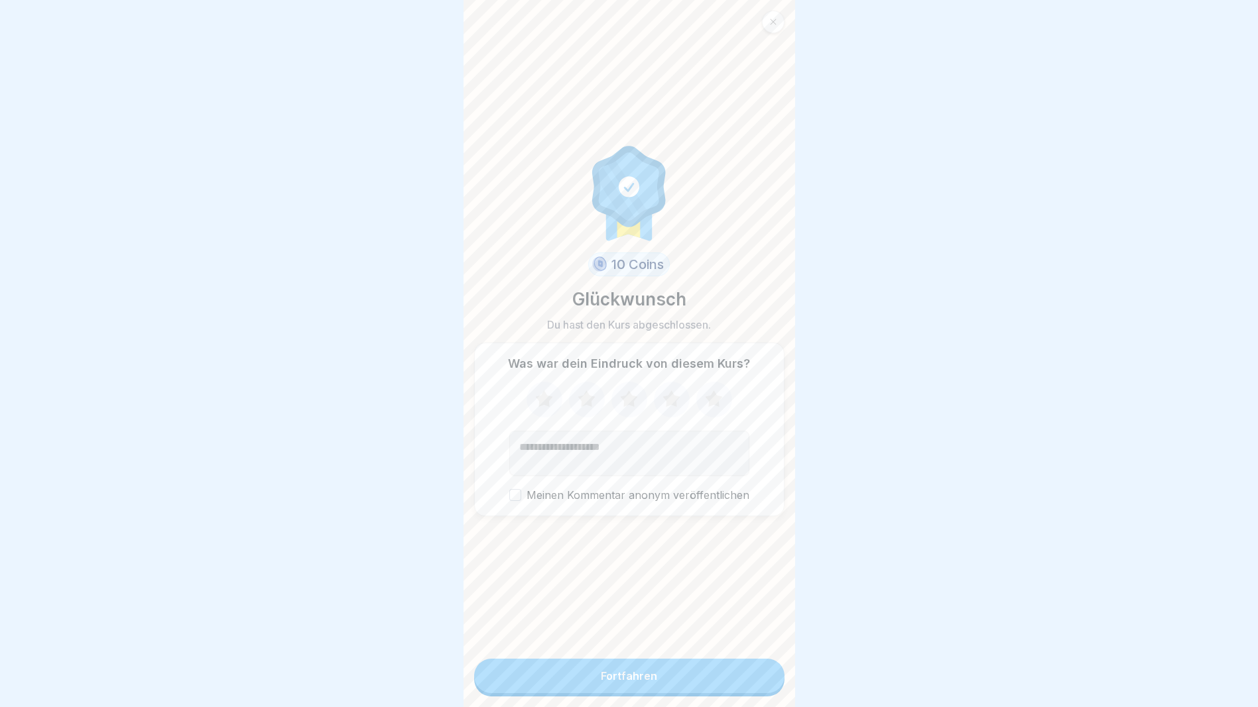
click at [715, 669] on button "Fortfahren" at bounding box center [629, 676] width 310 height 34
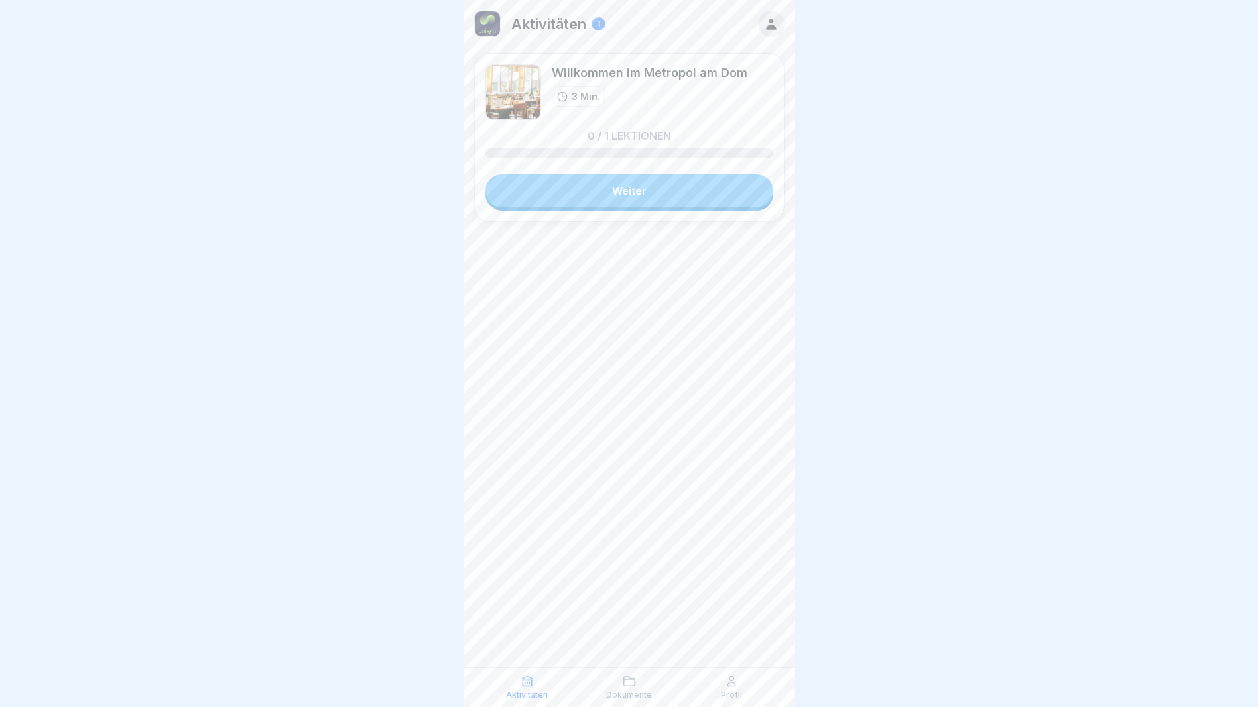
click at [692, 196] on link "Weiter" at bounding box center [629, 190] width 288 height 33
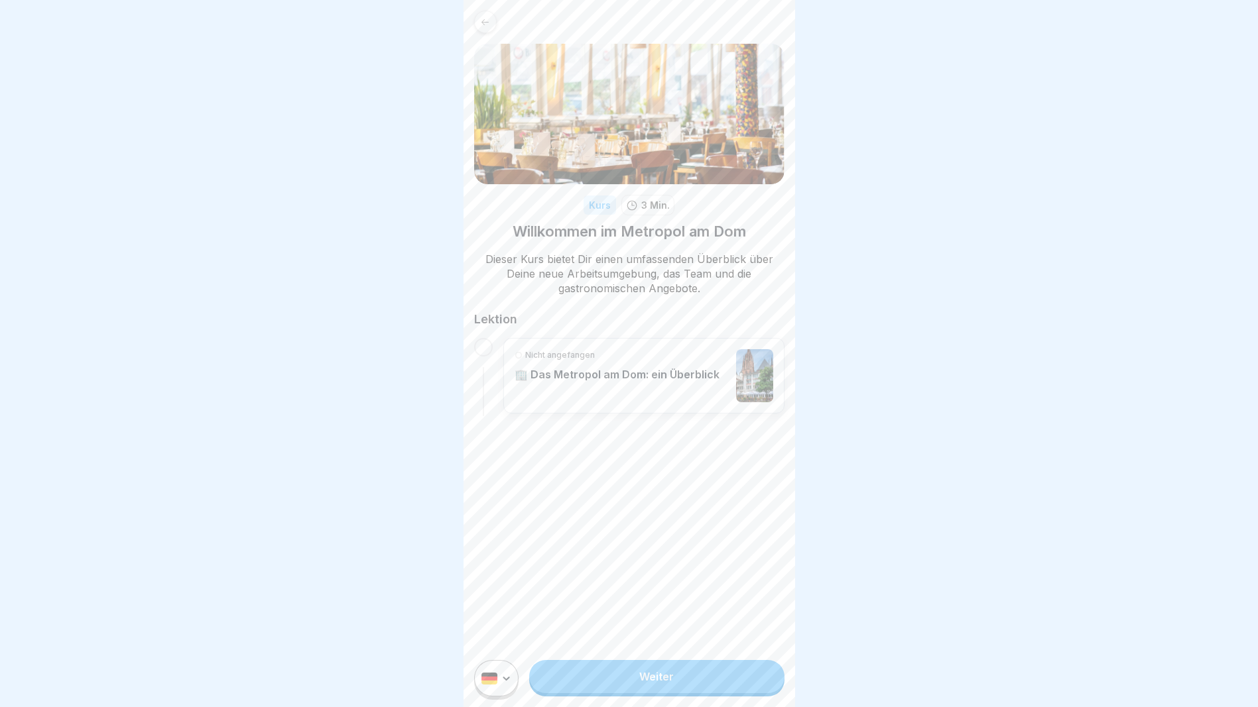
click at [571, 687] on link "Weiter" at bounding box center [656, 676] width 255 height 33
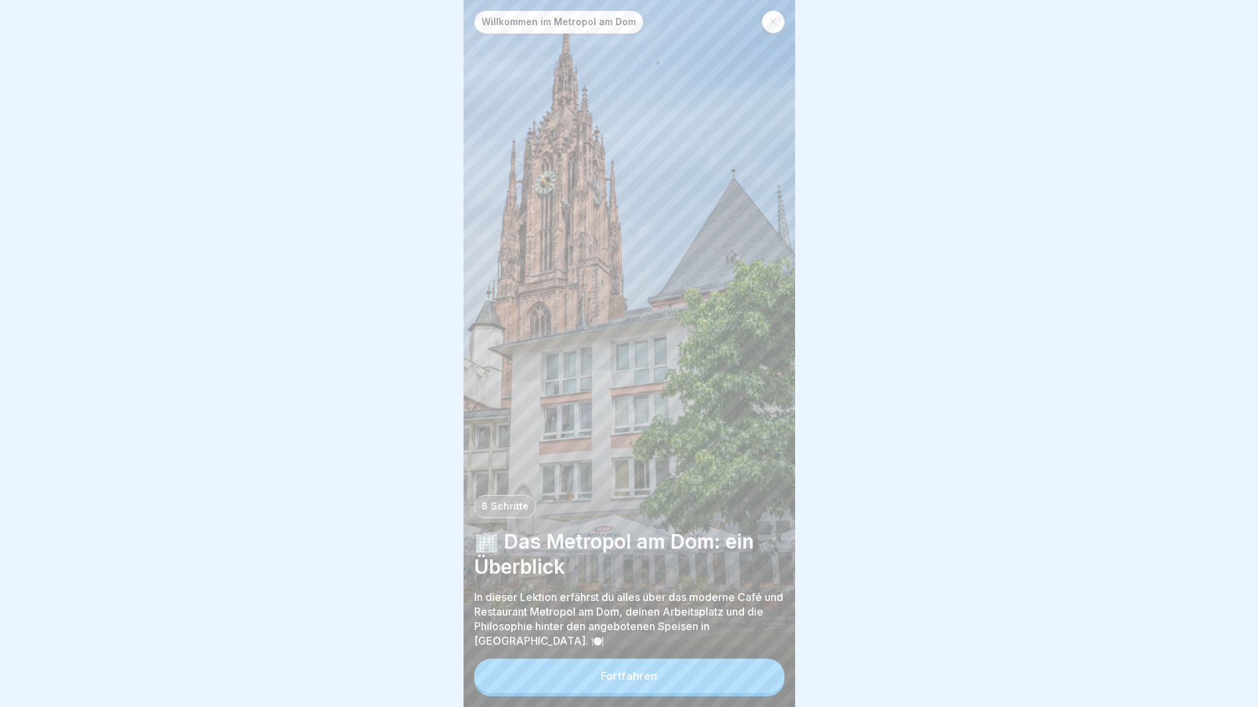
click at [583, 682] on button "Fortfahren" at bounding box center [629, 676] width 310 height 34
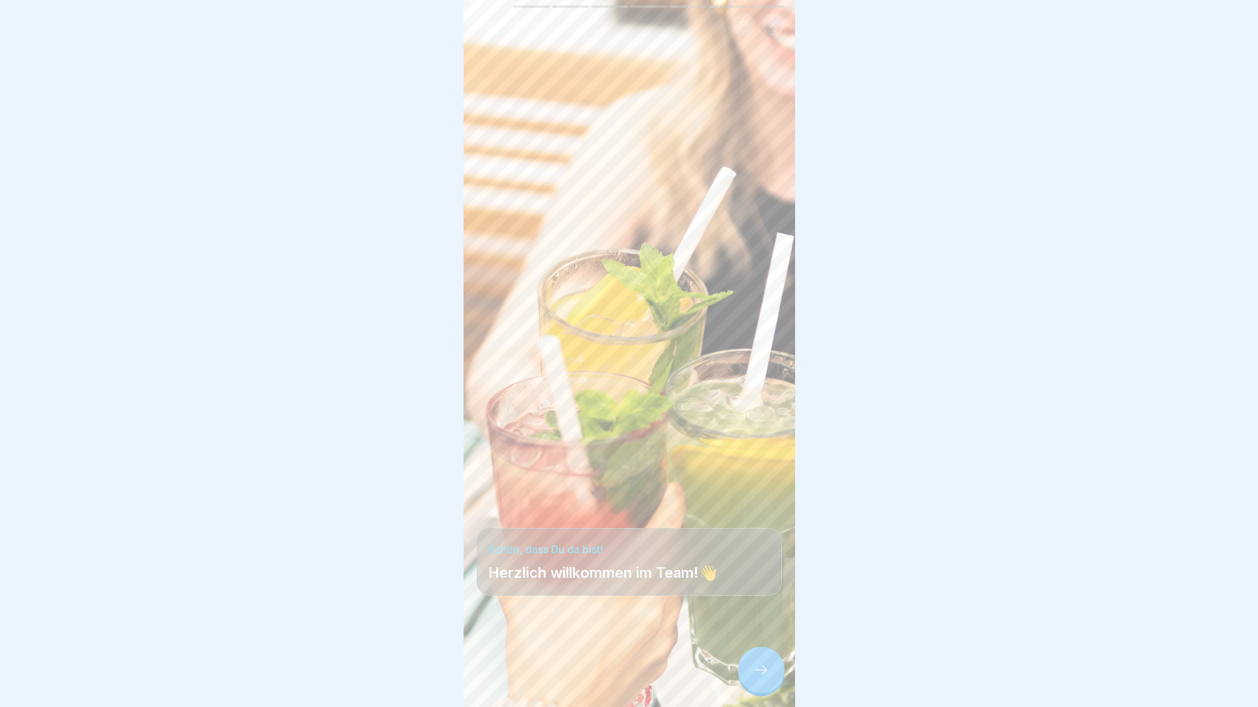
click at [746, 686] on div at bounding box center [761, 670] width 46 height 46
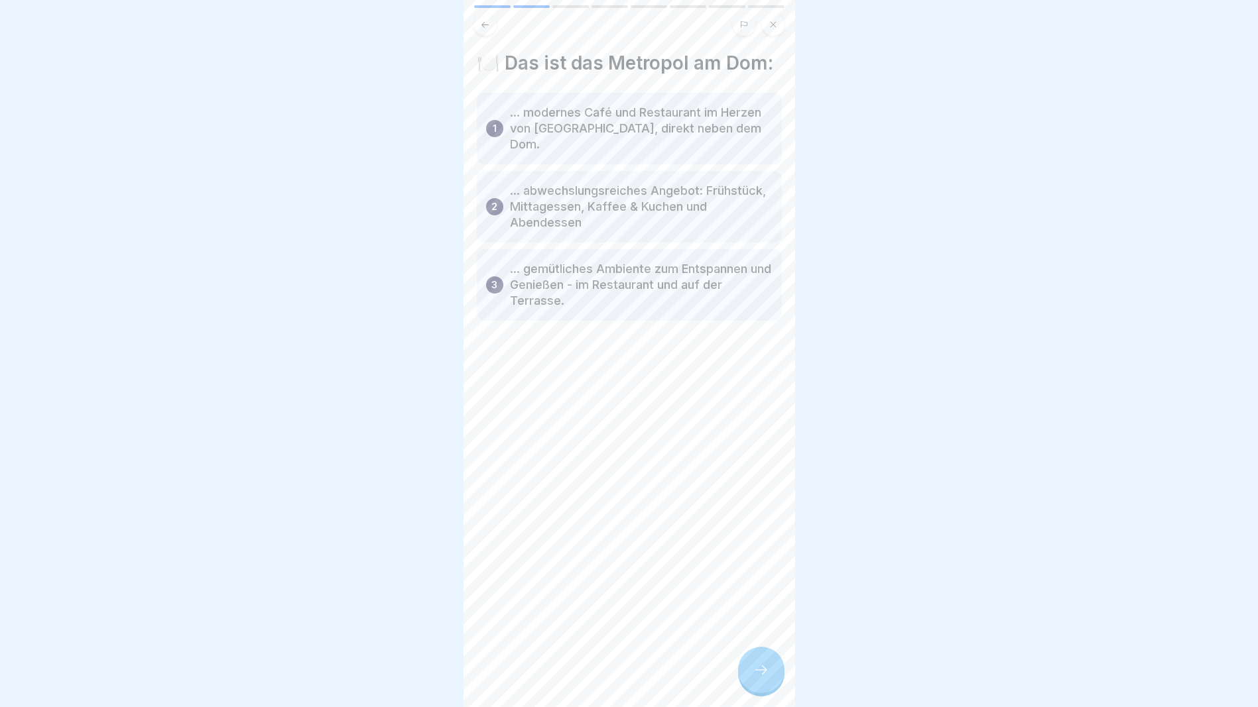
click at [756, 677] on icon at bounding box center [761, 670] width 16 height 16
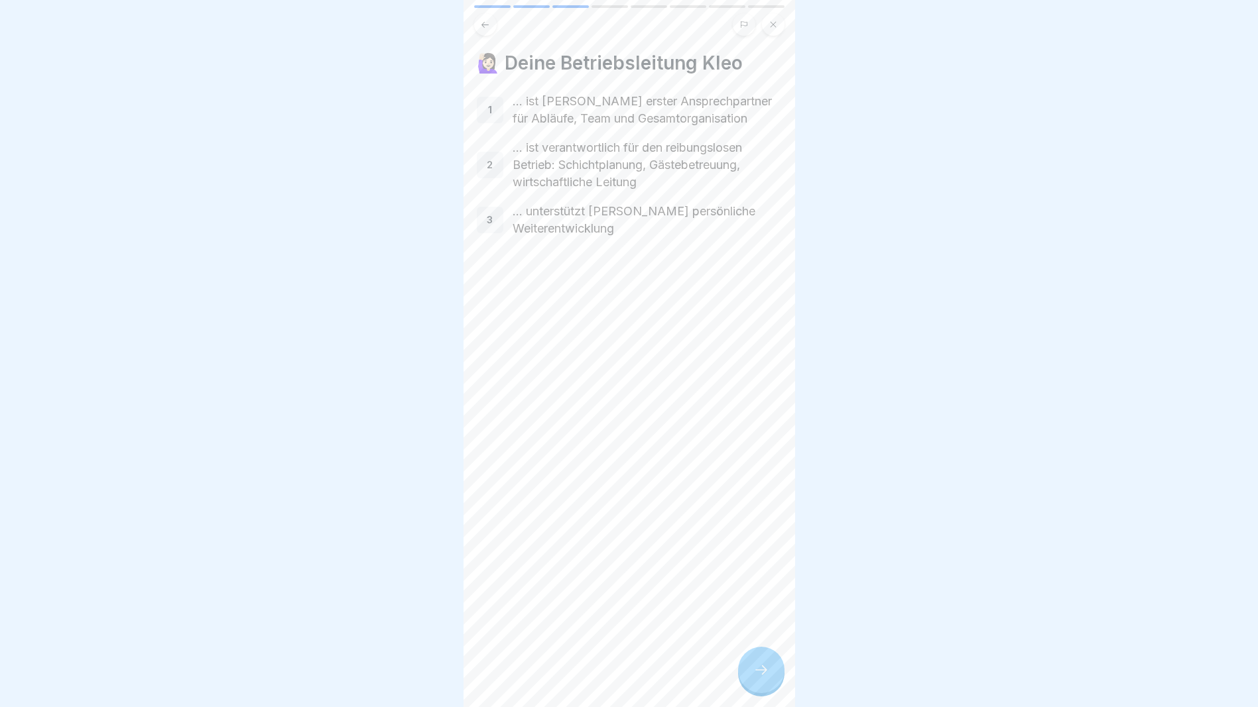
click at [756, 676] on icon at bounding box center [761, 670] width 16 height 16
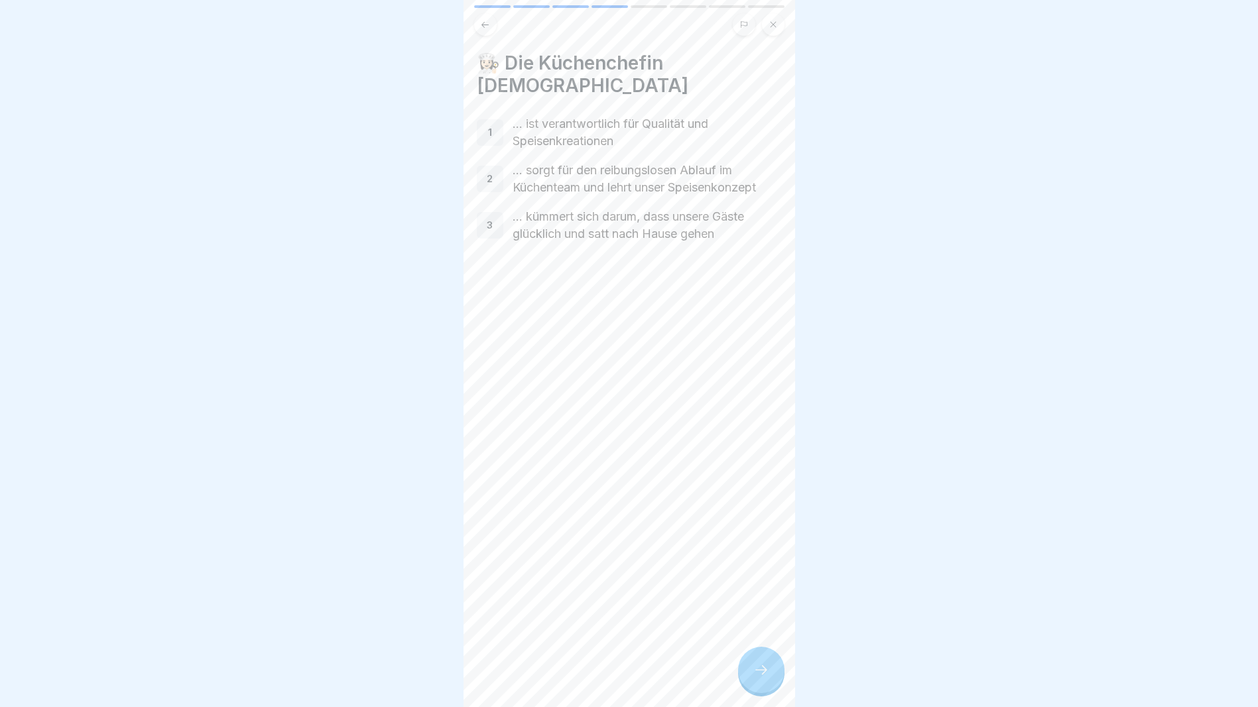
click at [758, 674] on icon at bounding box center [761, 670] width 16 height 16
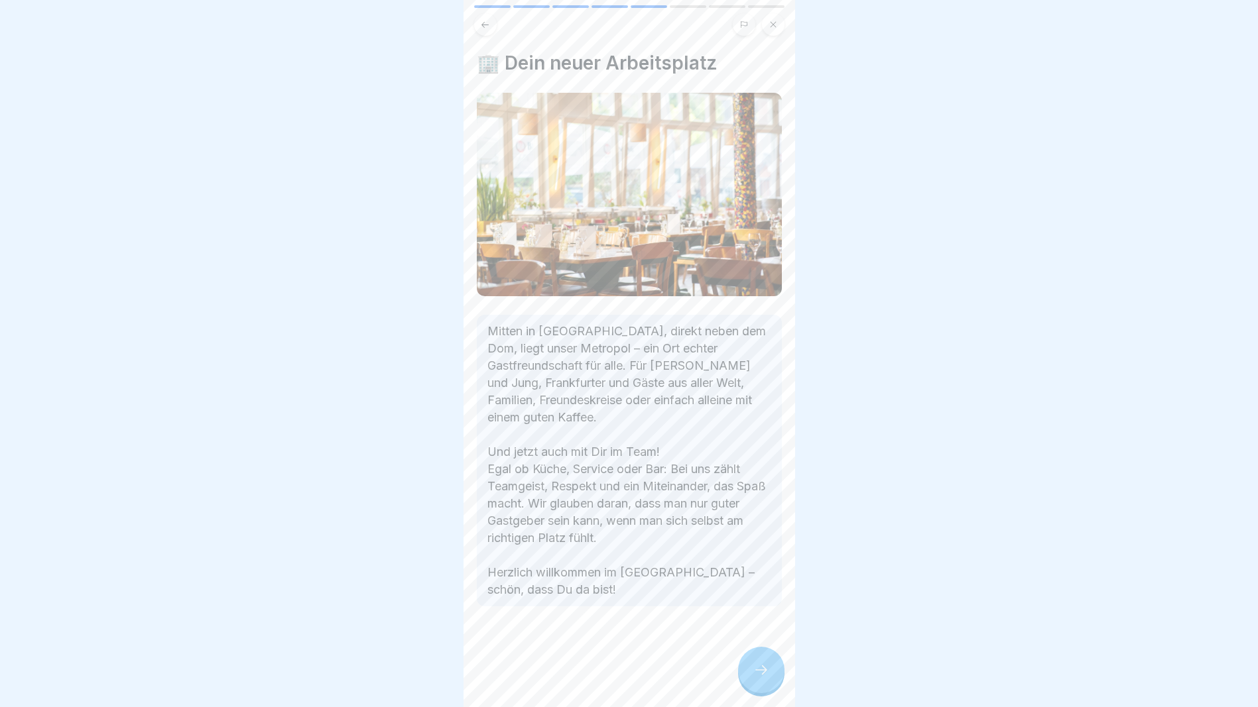
click at [758, 674] on icon at bounding box center [761, 670] width 16 height 16
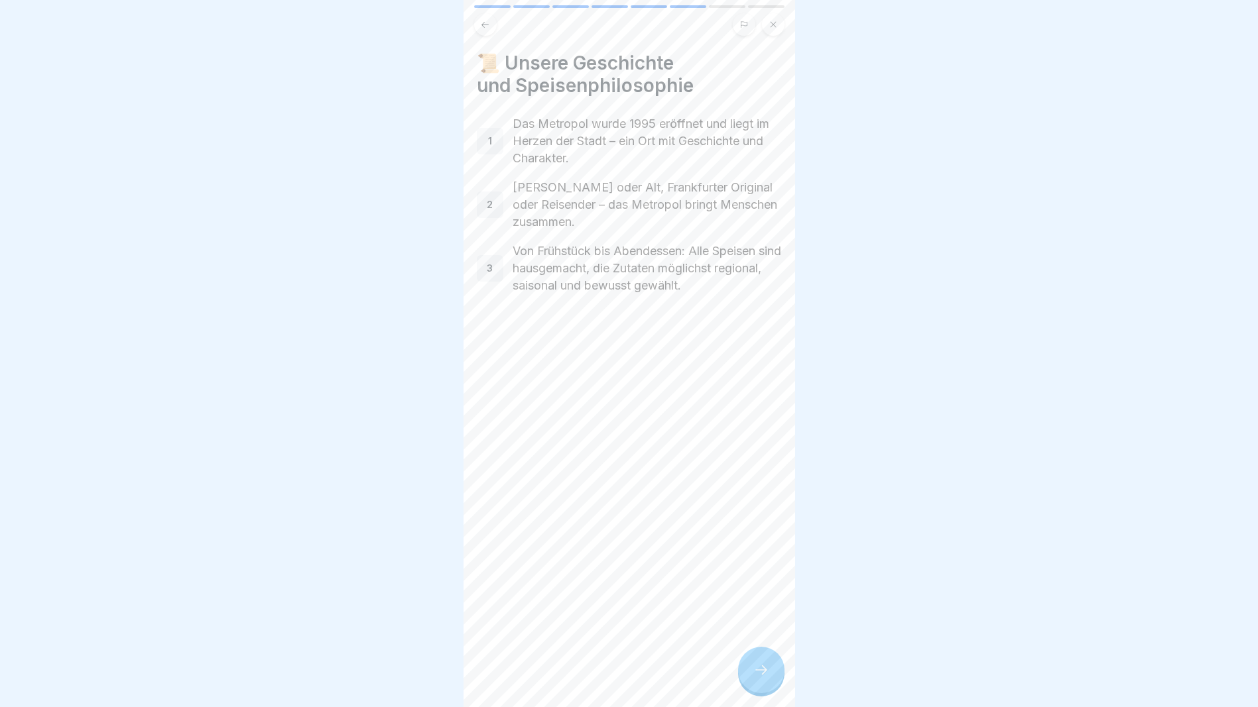
click at [758, 674] on icon at bounding box center [761, 670] width 16 height 16
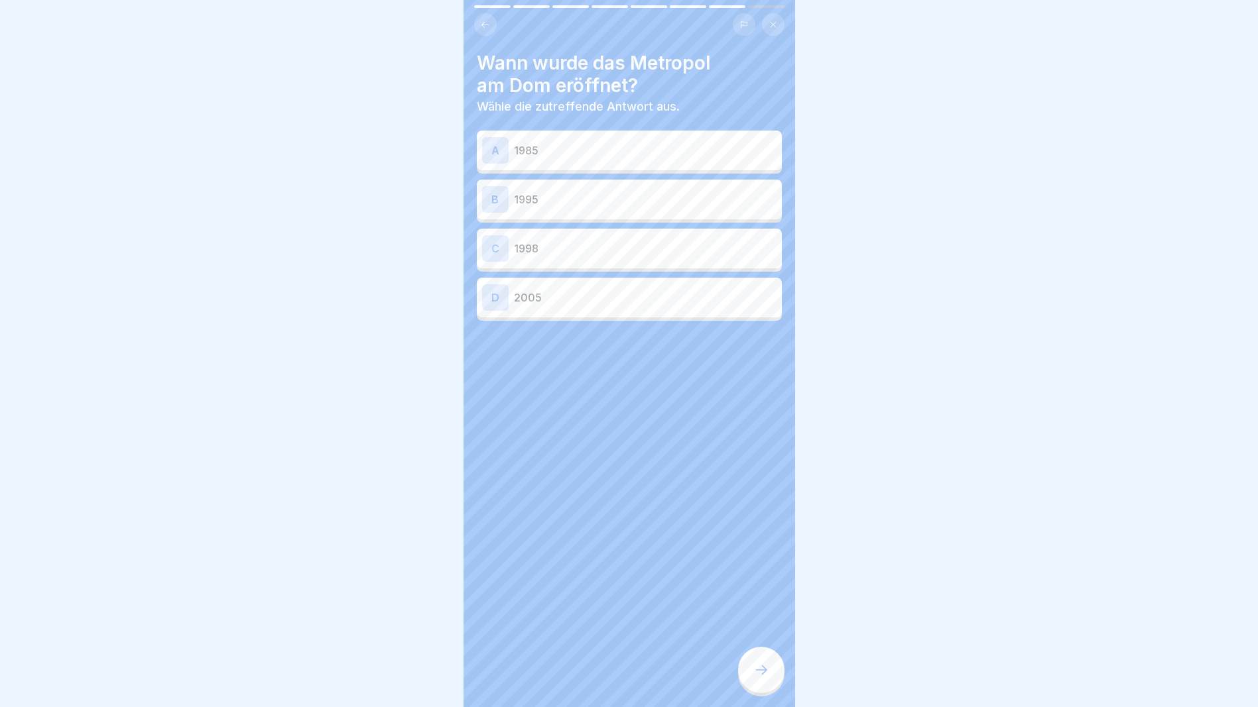
click at [538, 191] on div "B 1995" at bounding box center [629, 199] width 294 height 27
click at [769, 672] on div at bounding box center [761, 670] width 46 height 46
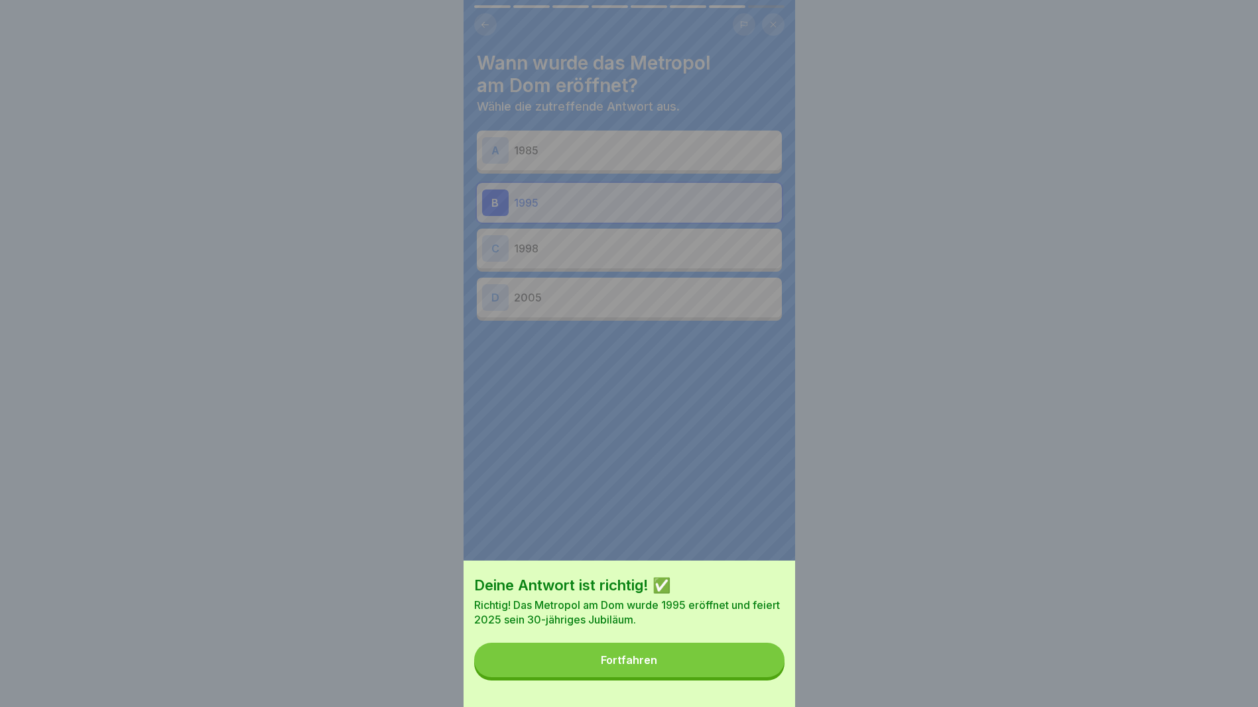
click at [735, 672] on button "Fortfahren" at bounding box center [629, 660] width 310 height 34
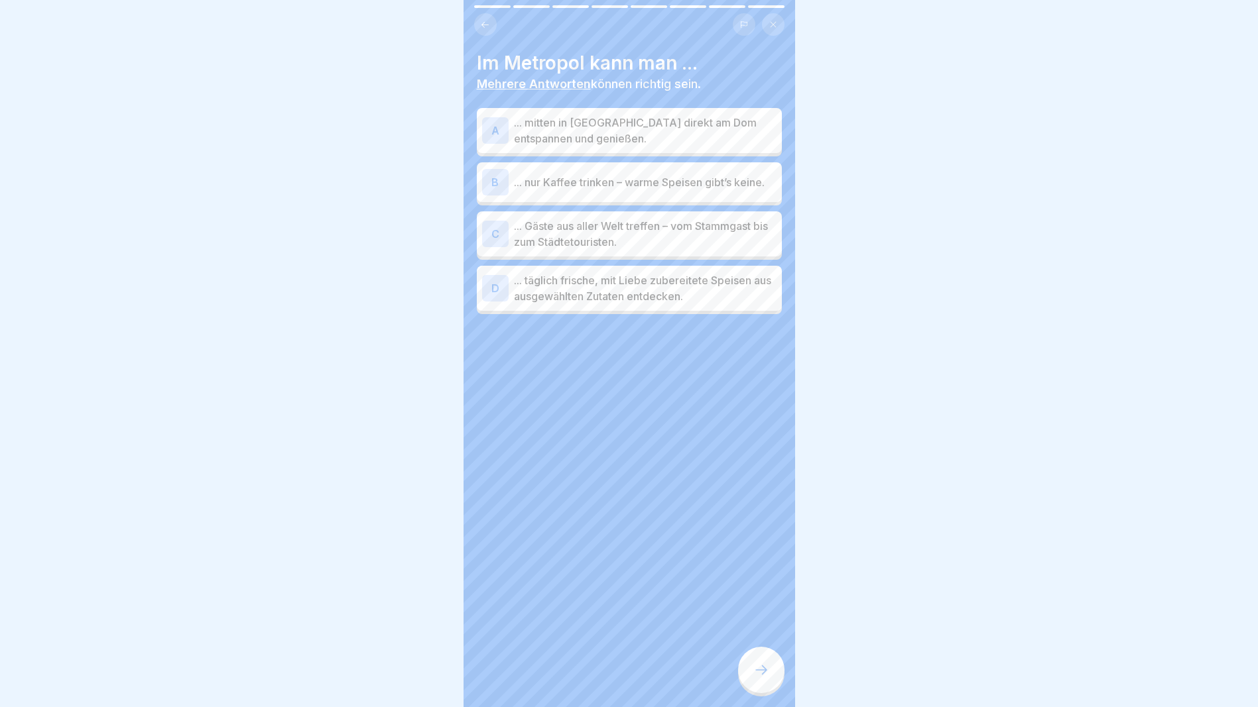
click at [628, 128] on p "... mitten in [GEOGRAPHIC_DATA] direkt am Dom entspannen und genießen." at bounding box center [645, 131] width 263 height 32
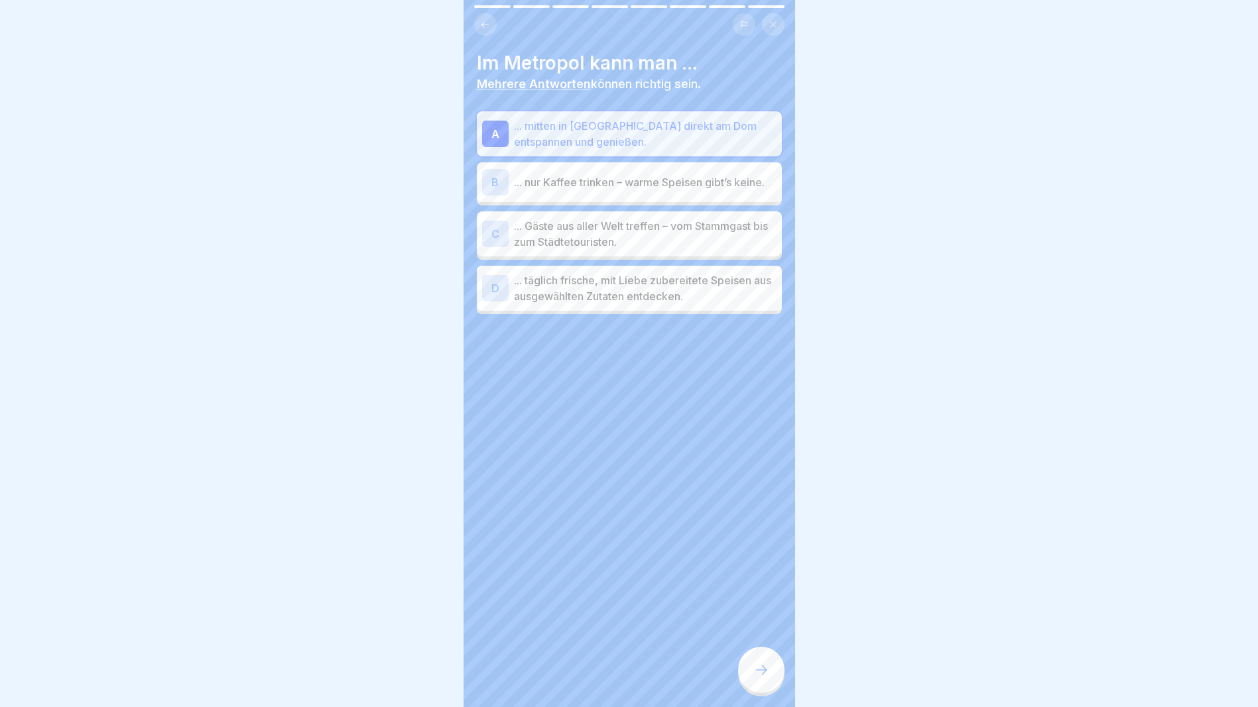
click at [619, 231] on p "... Gäste aus aller Welt treffen – vom Stammgast bis zum Städtetouristen." at bounding box center [645, 234] width 263 height 32
click at [602, 285] on p "... täglich frische, mit Liebe zubereitete Speisen aus ausgewählten Zutaten ent…" at bounding box center [645, 288] width 263 height 32
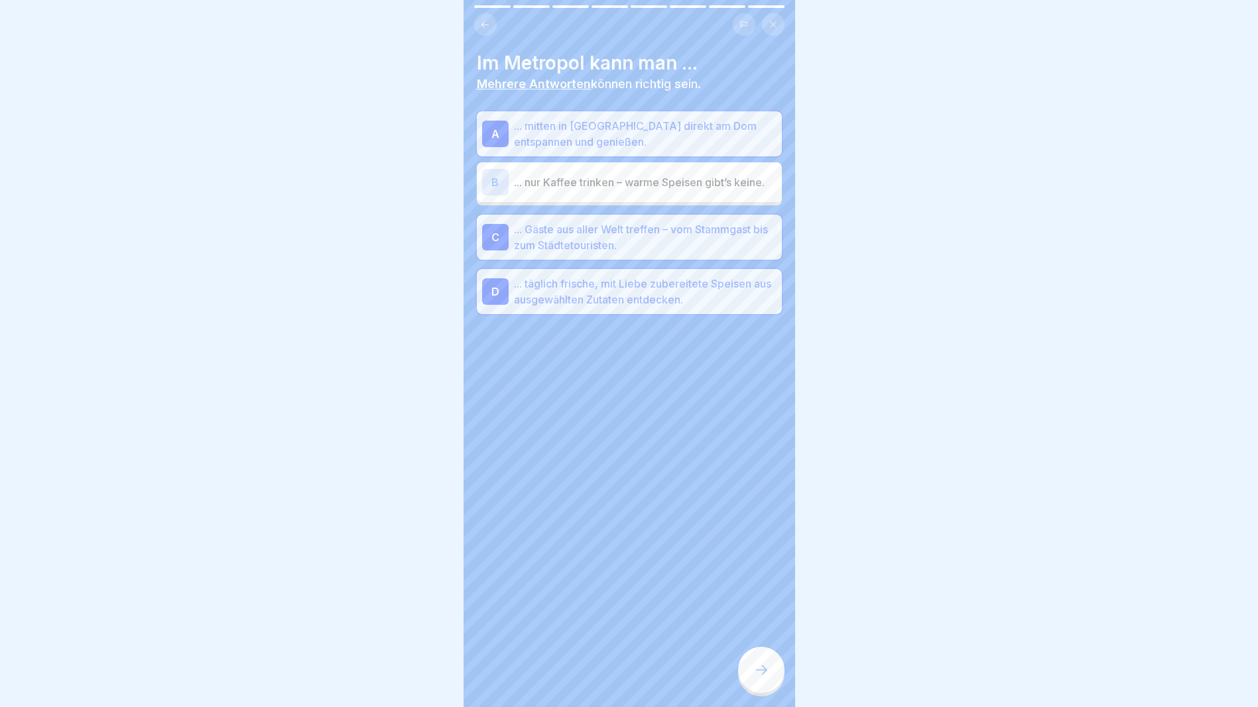
click at [749, 686] on div at bounding box center [761, 670] width 46 height 46
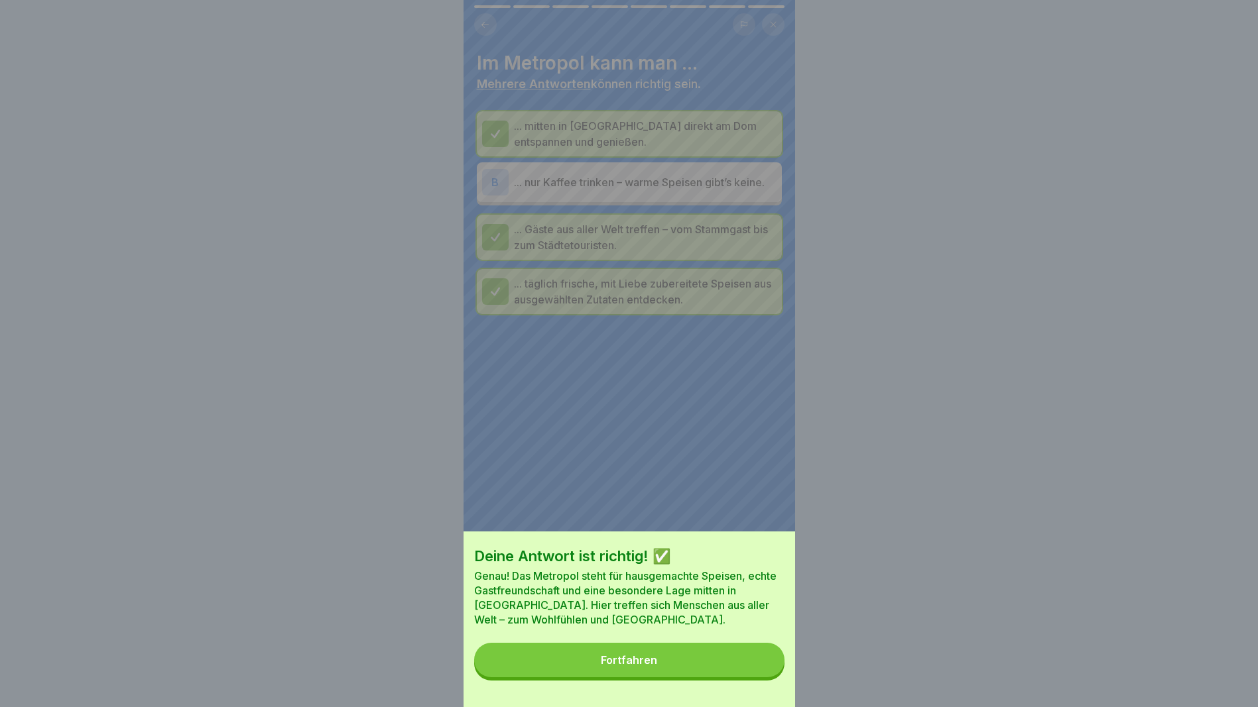
click at [703, 665] on button "Fortfahren" at bounding box center [629, 660] width 310 height 34
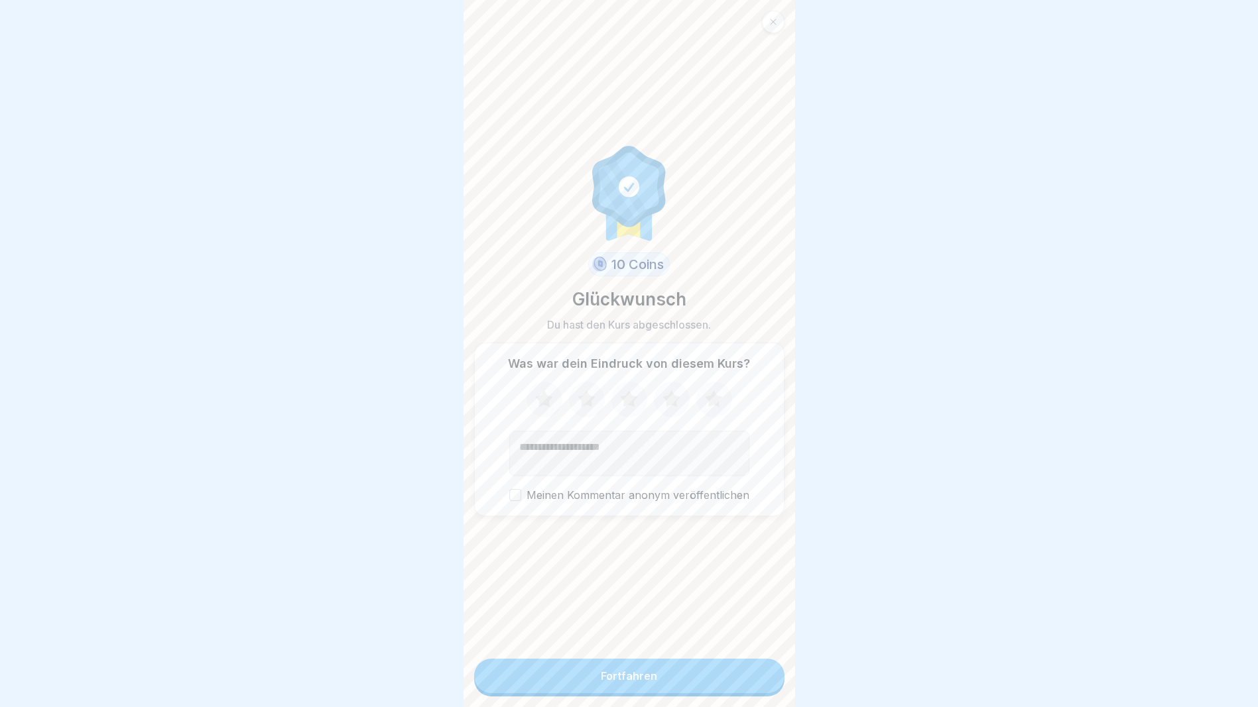
click at [612, 678] on button "Fortfahren" at bounding box center [629, 676] width 310 height 34
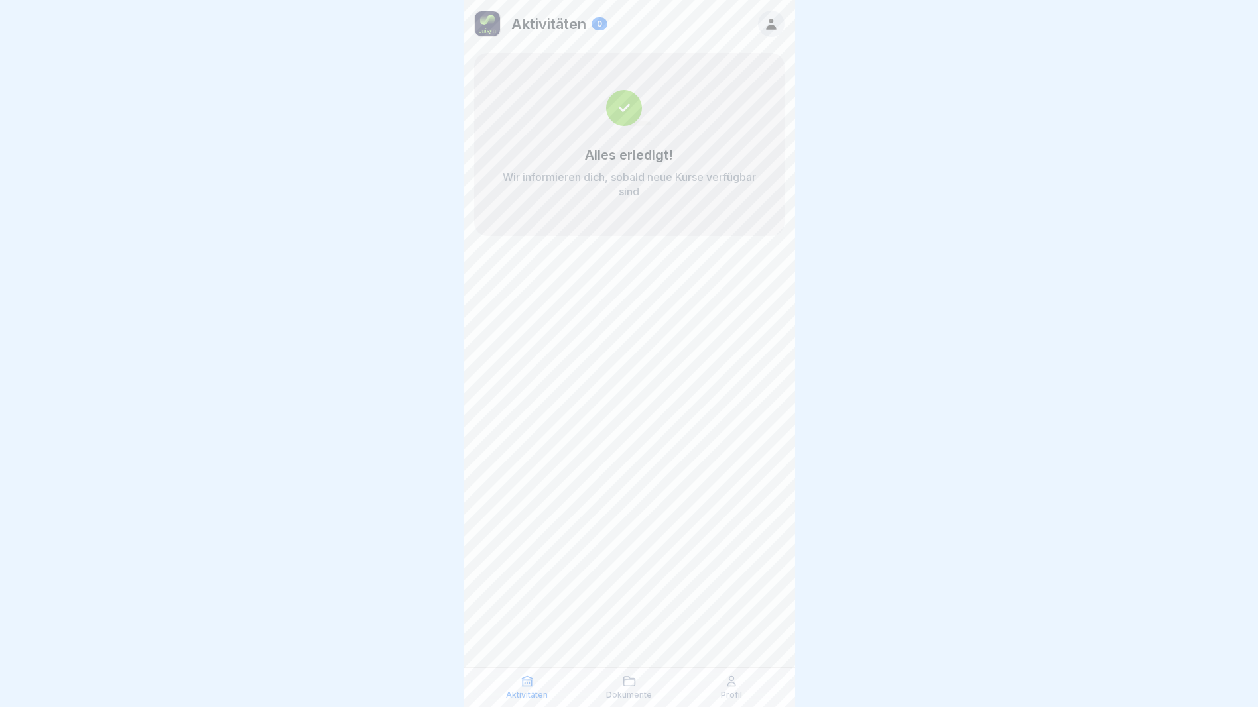
click at [908, 356] on div at bounding box center [629, 353] width 1258 height 707
